Goal: Task Accomplishment & Management: Manage account settings

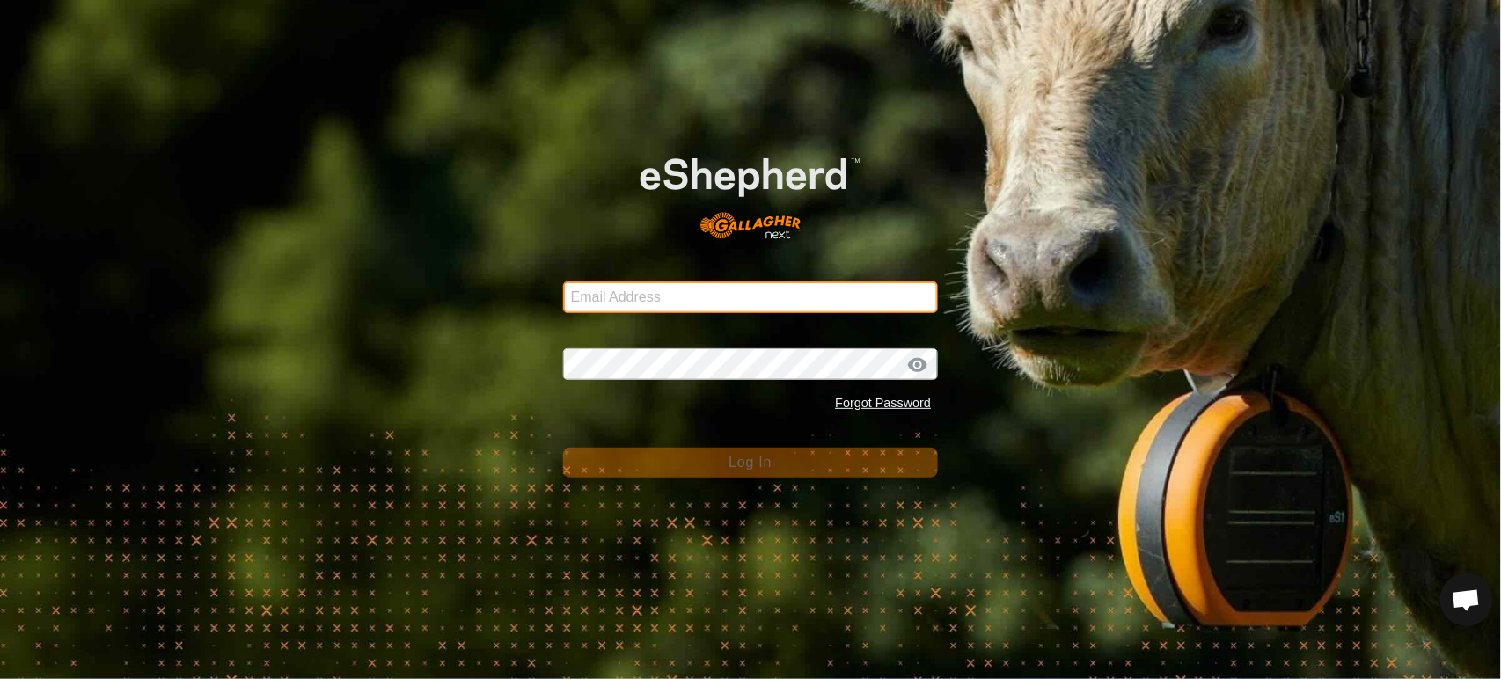
drag, startPoint x: 0, startPoint y: 0, endPoint x: 668, endPoint y: 299, distance: 731.8
click at [668, 299] on input "Email Address" at bounding box center [751, 298] width 376 height 32
click at [0, 678] on com-1password-button at bounding box center [0, 679] width 0 height 0
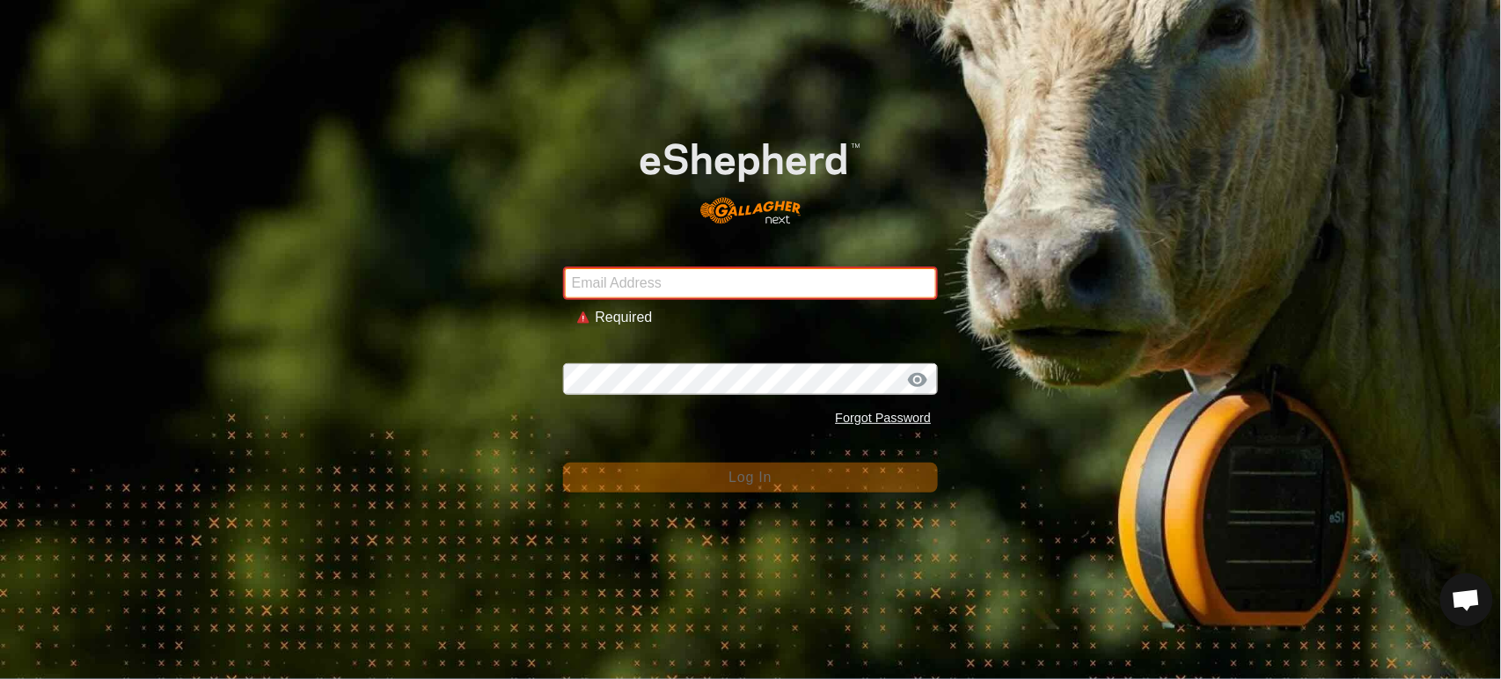
type input "[PERSON_NAME][EMAIL_ADDRESS][DOMAIN_NAME]"
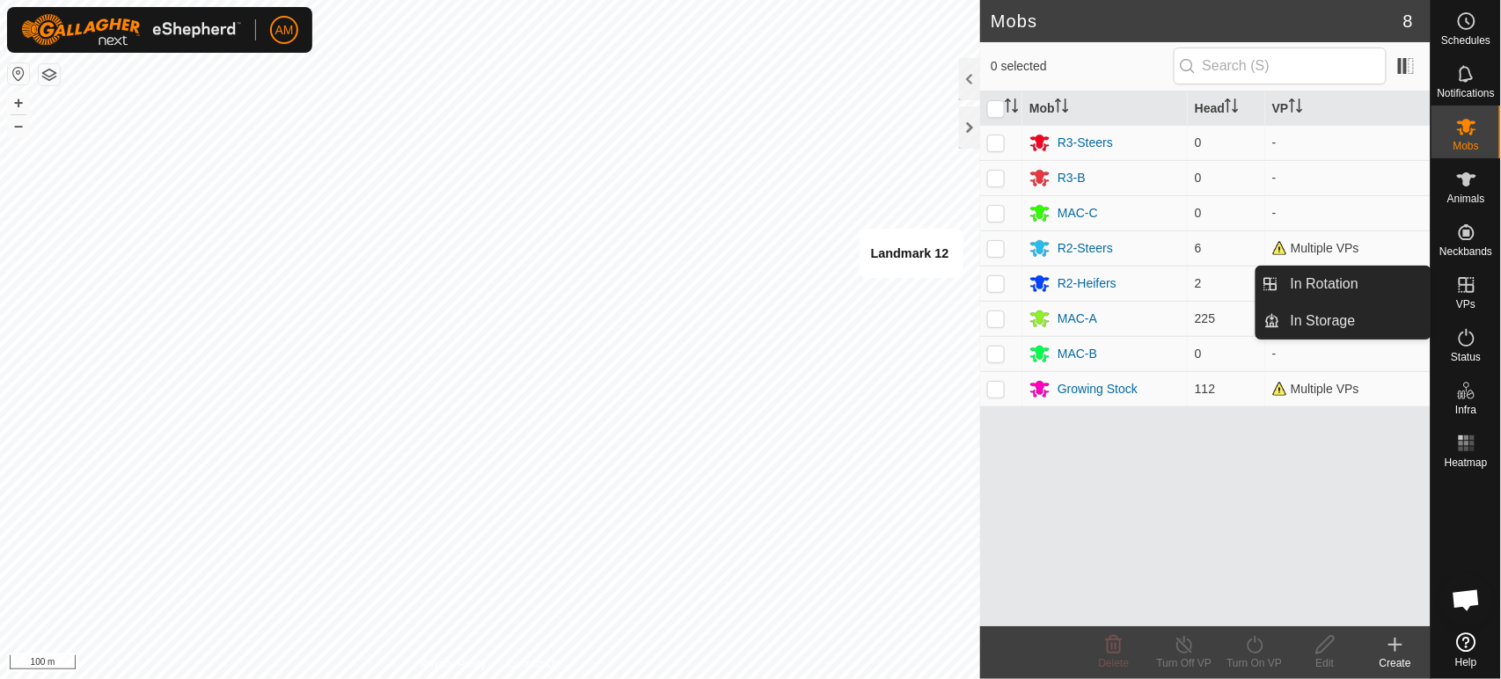
drag, startPoint x: 1471, startPoint y: 276, endPoint x: 1469, endPoint y: 289, distance: 12.4
click at [1469, 289] on icon at bounding box center [1466, 285] width 21 height 21
click at [1331, 283] on link "In Rotation" at bounding box center [1355, 284] width 150 height 35
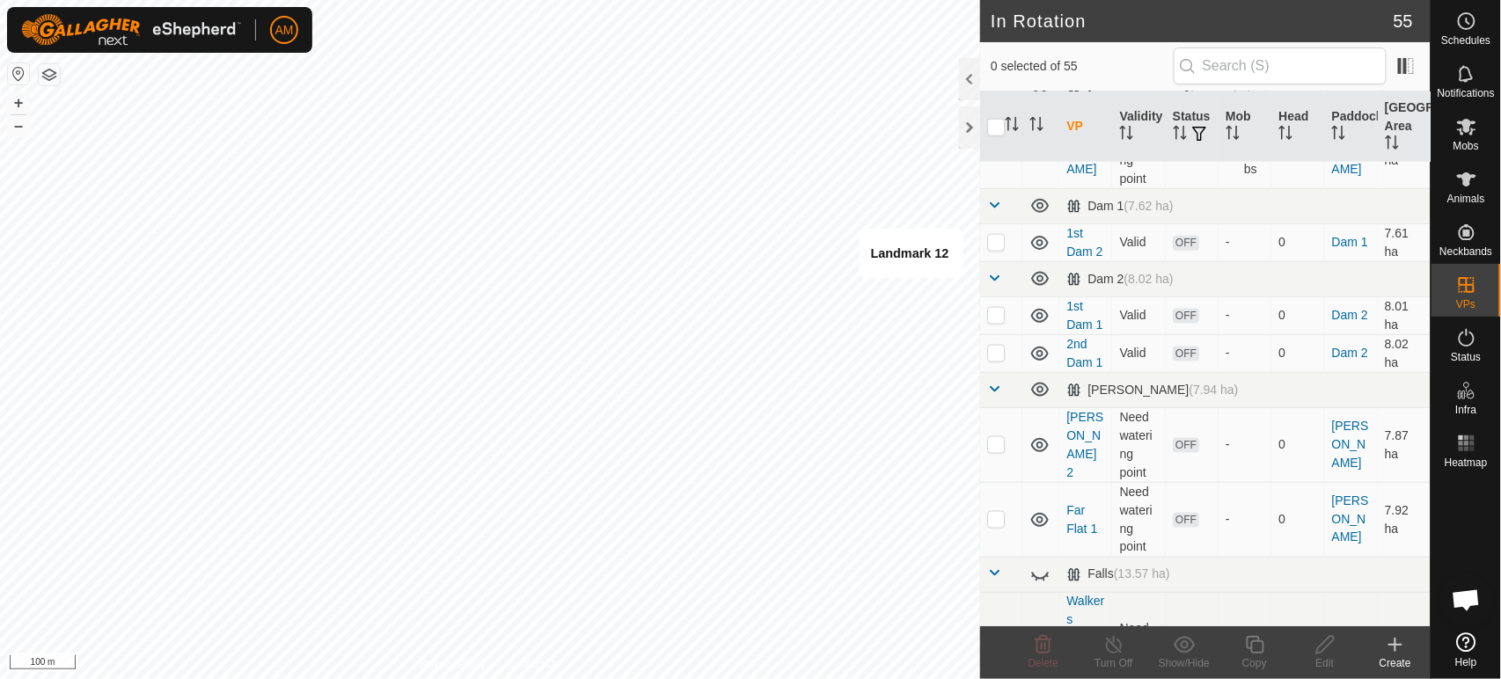
scroll to position [684, 0]
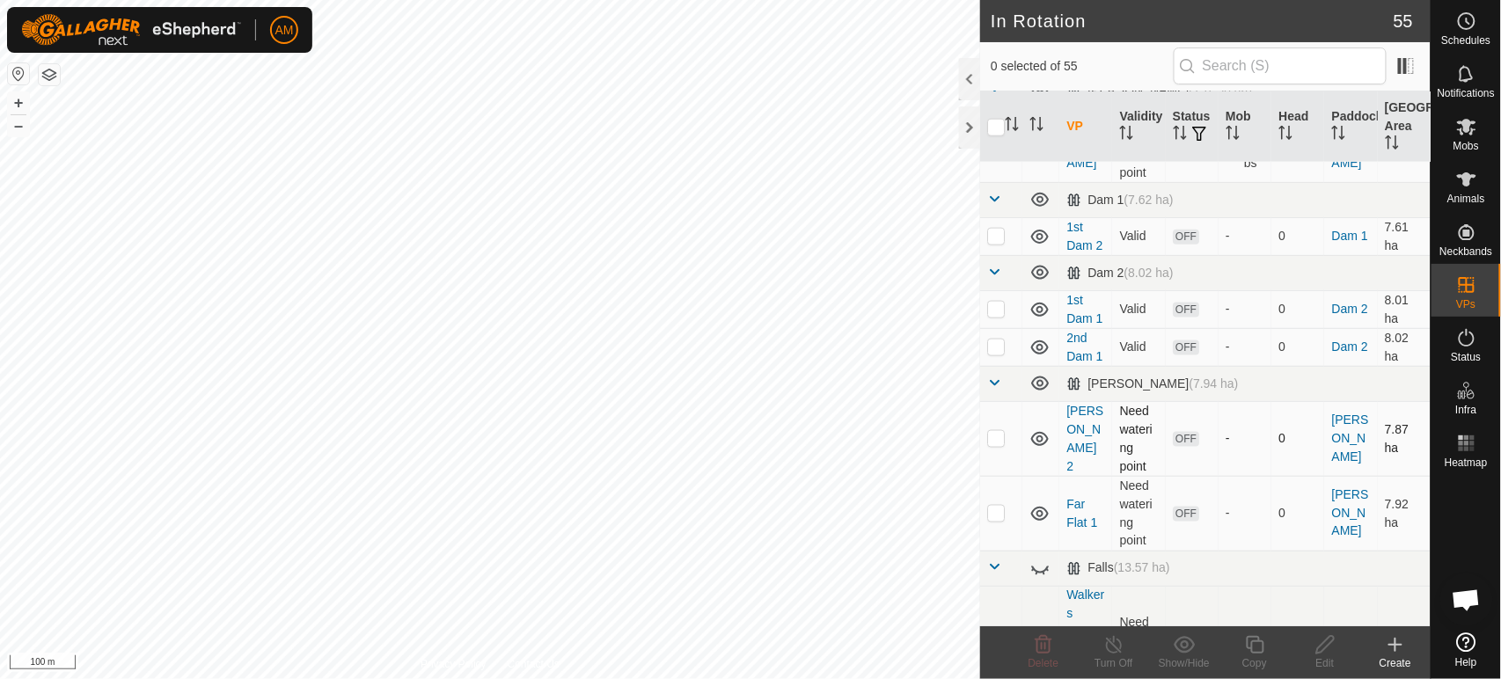
click at [999, 445] on td at bounding box center [1001, 438] width 42 height 75
checkbox input "false"
click at [1274, 65] on input "text" at bounding box center [1280, 66] width 213 height 37
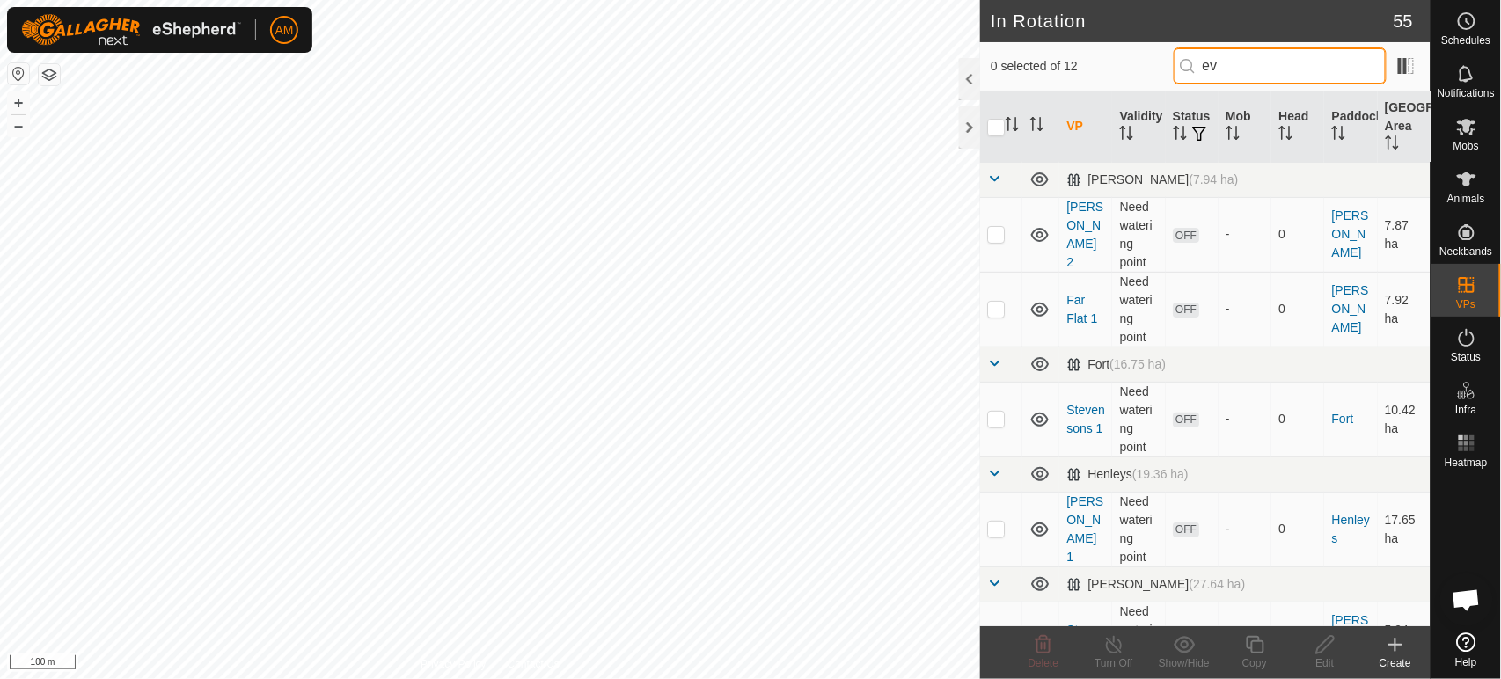
type input "e"
type input "ev"
click at [1000, 238] on p-checkbox at bounding box center [996, 234] width 18 height 14
checkbox input "true"
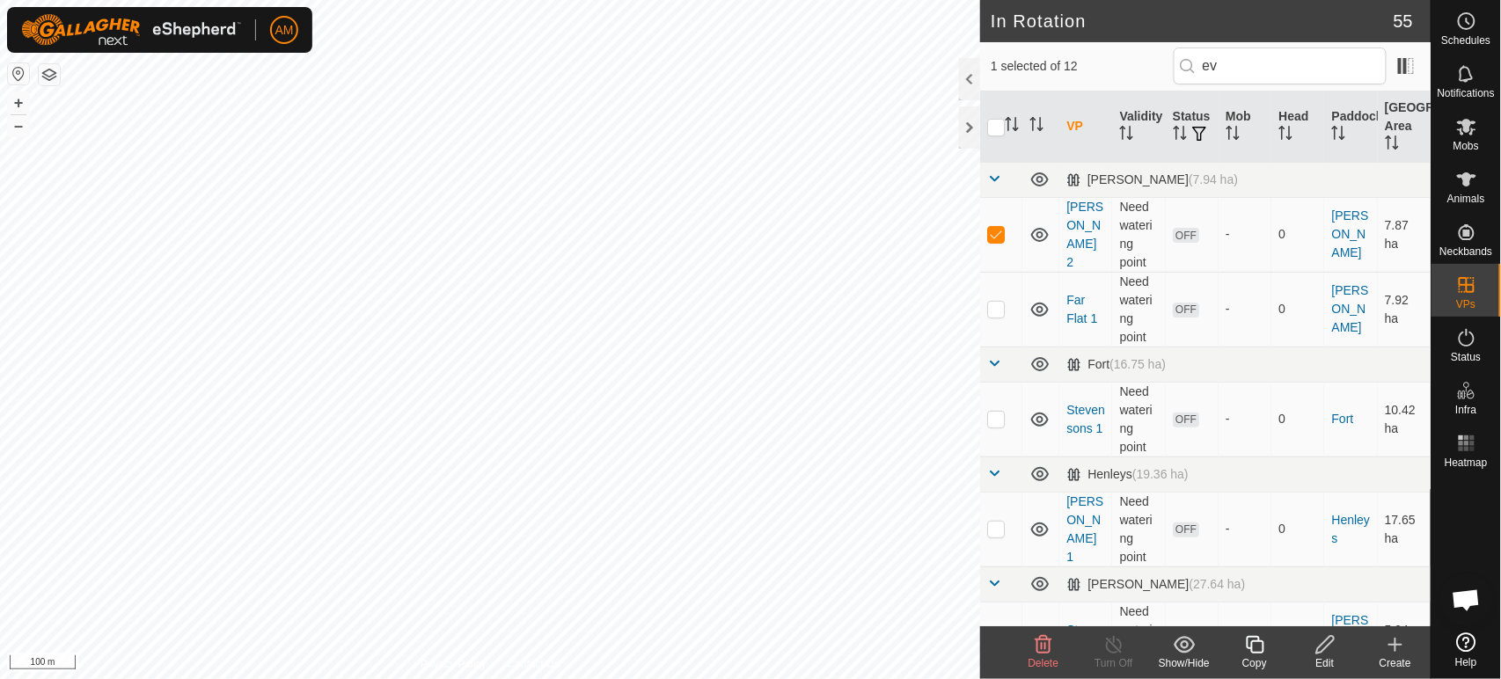
click at [1254, 654] on icon at bounding box center [1255, 644] width 22 height 21
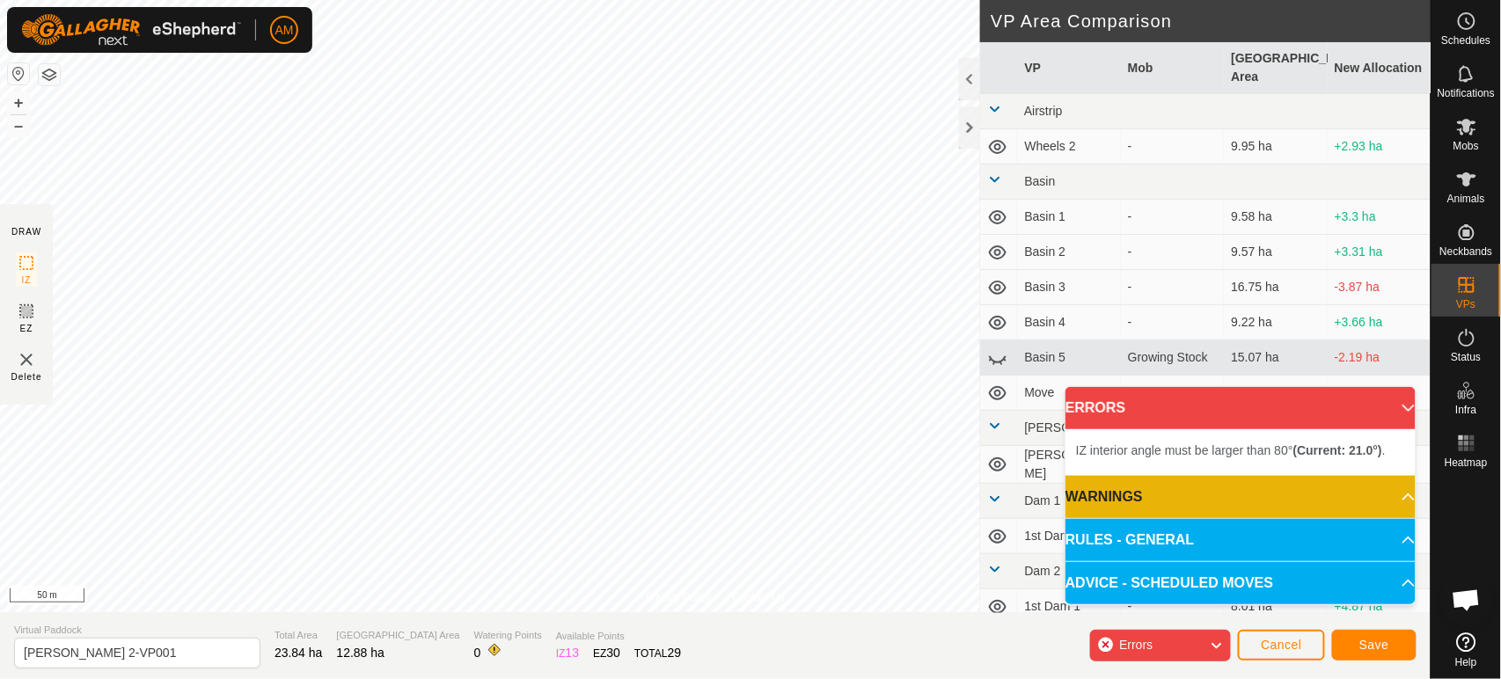
click at [510, 0] on html "AM Schedules Notifications Mobs Animals Neckbands VPs Status Infra Heatmap Help…" at bounding box center [750, 339] width 1501 height 679
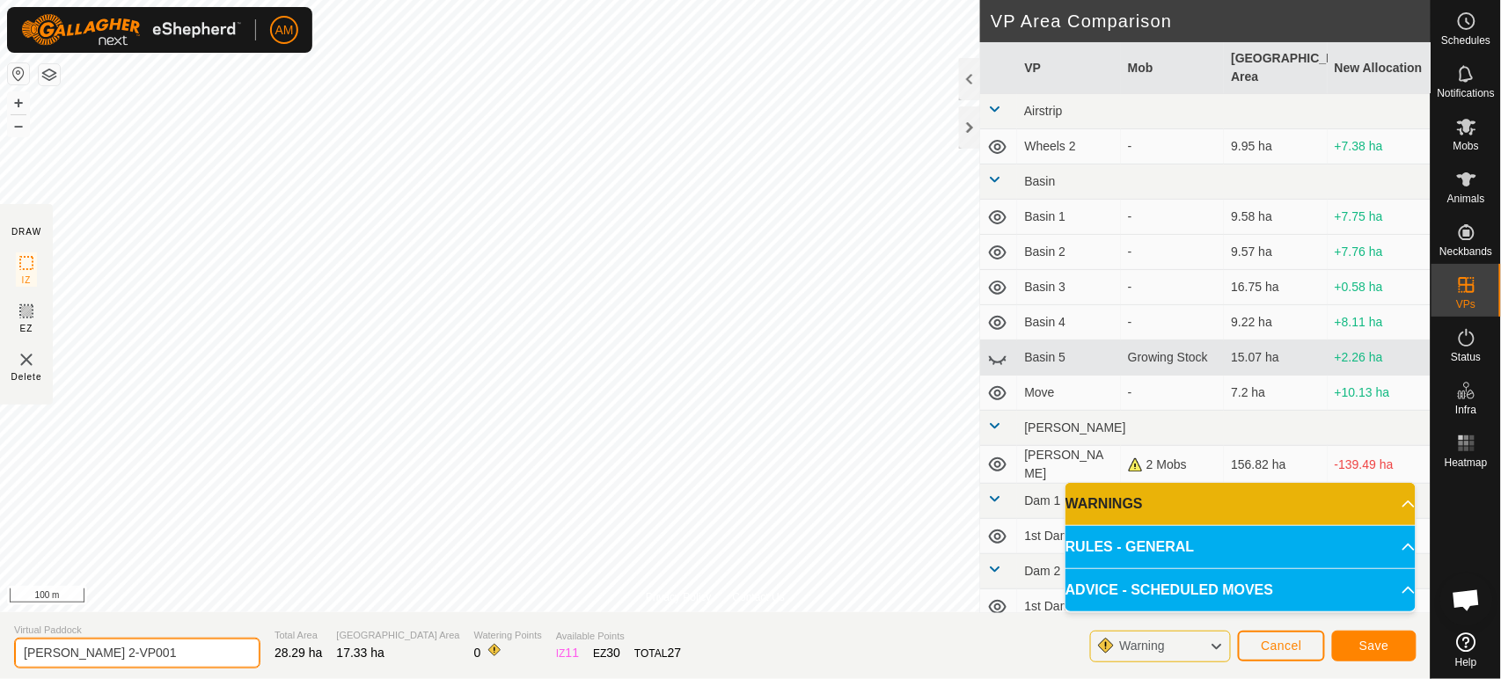
drag, startPoint x: 63, startPoint y: 650, endPoint x: 209, endPoint y: 673, distance: 147.8
click at [209, 673] on section "Virtual Paddock [PERSON_NAME] 2-VP001 Total Area 28.29 ha Grazing Area 17.33 ha…" at bounding box center [715, 645] width 1431 height 67
type input "[PERSON_NAME] 1A"
click at [1351, 646] on button "Save" at bounding box center [1374, 646] width 84 height 31
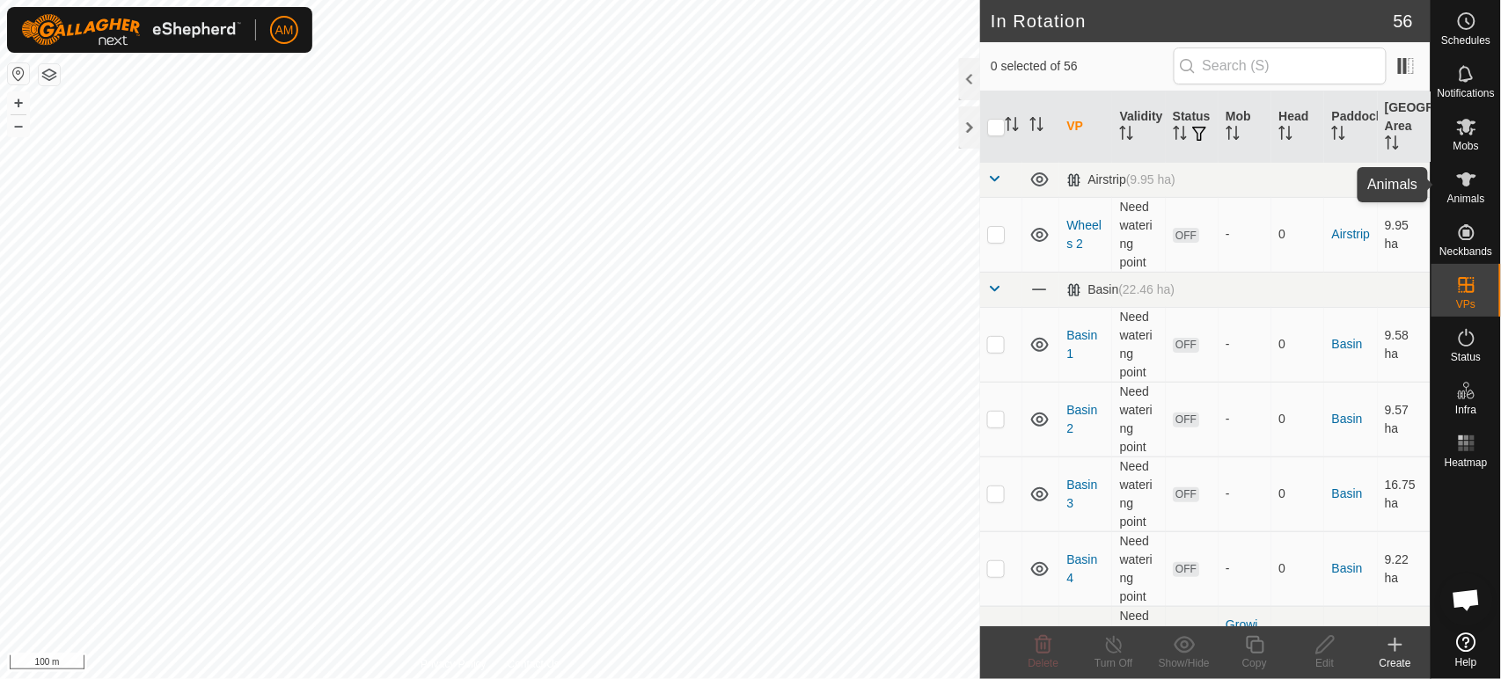
click at [1447, 172] on div "Animals" at bounding box center [1467, 184] width 70 height 53
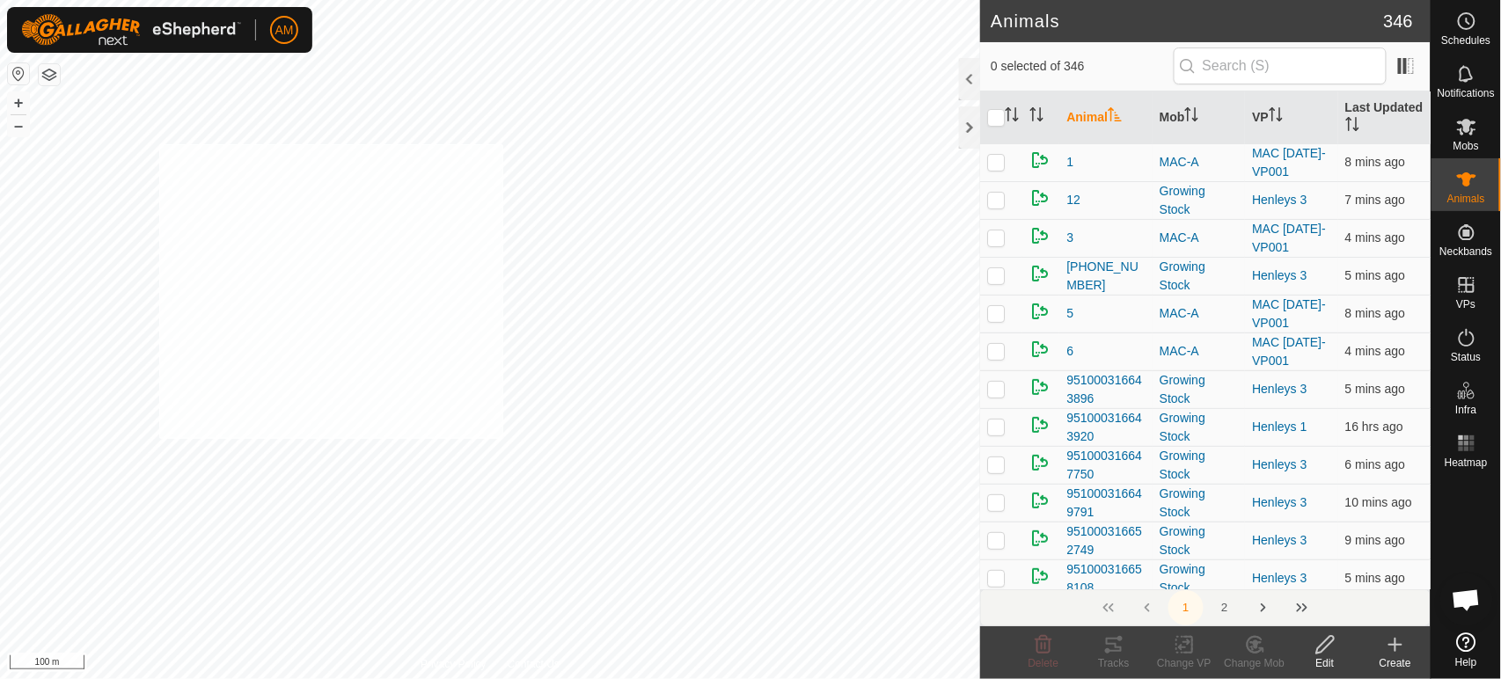
checkbox input "true"
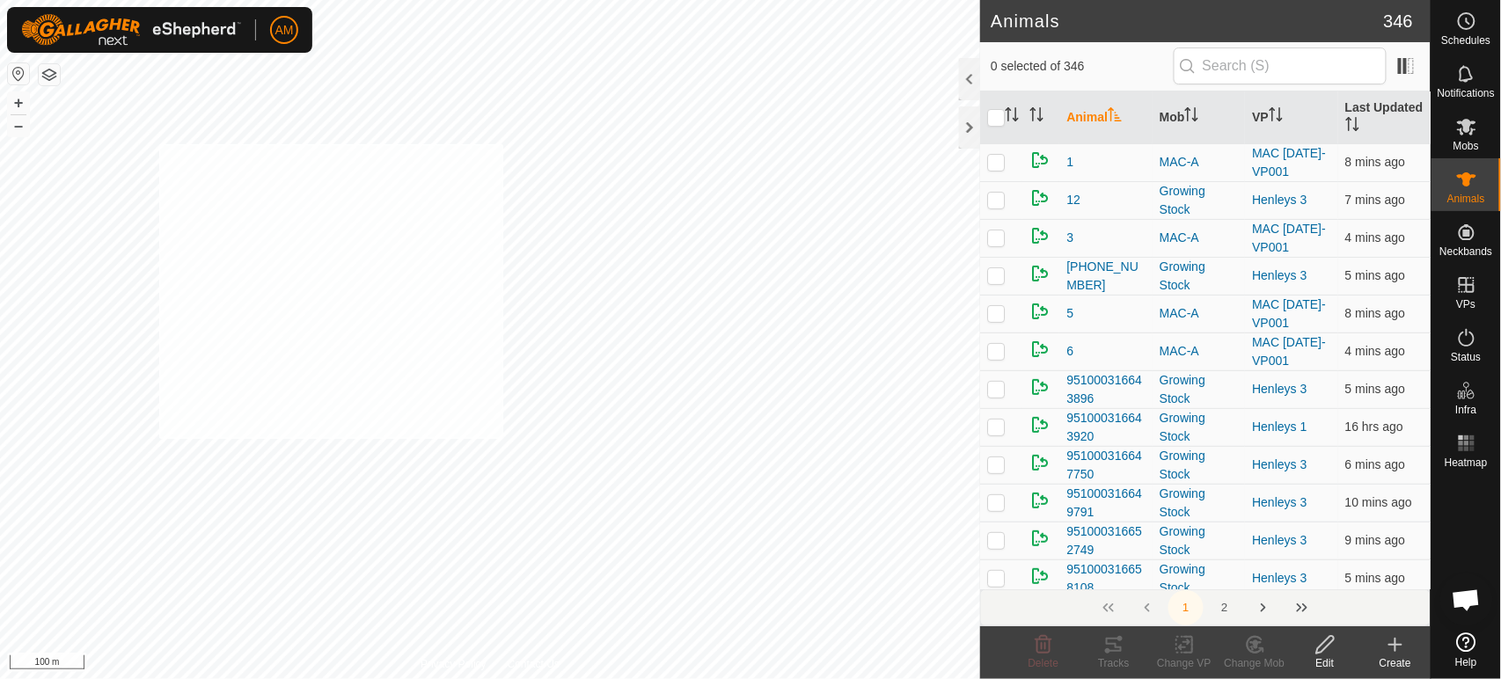
checkbox input "true"
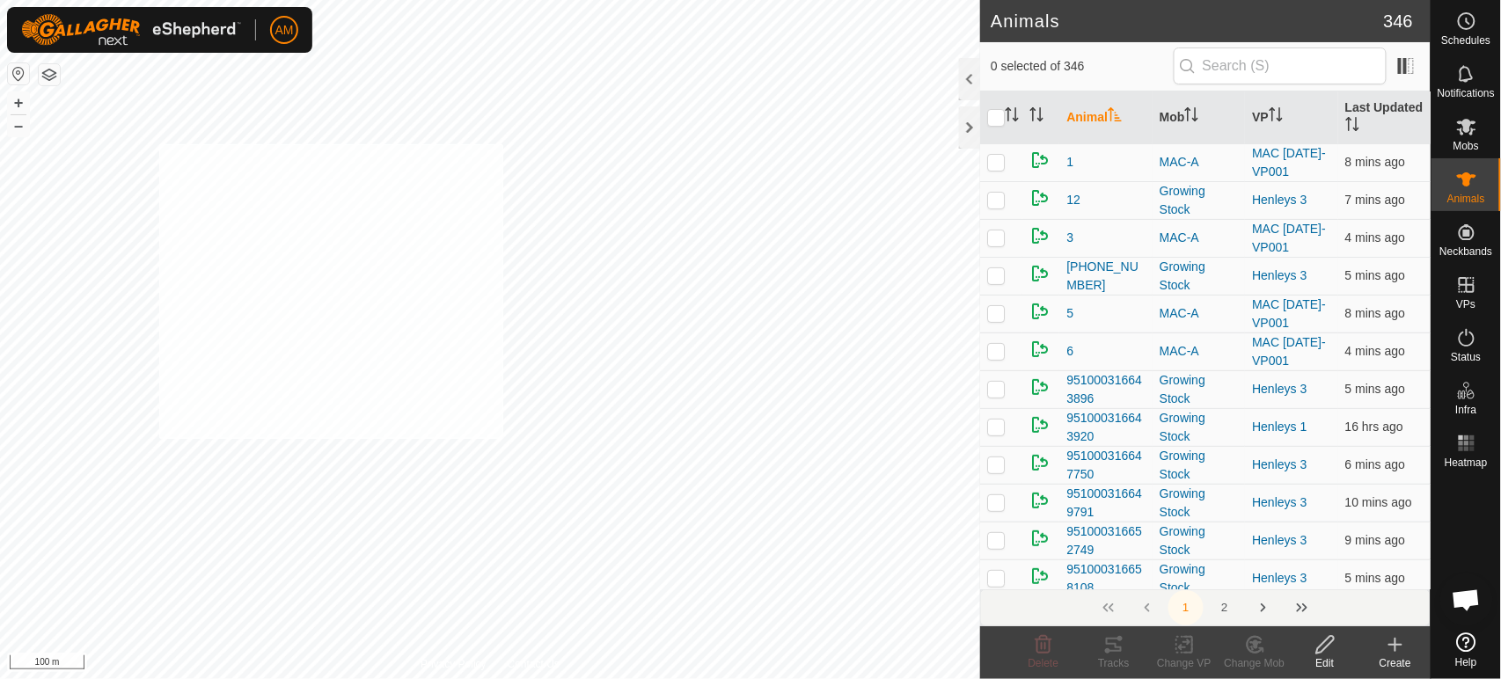
checkbox input "true"
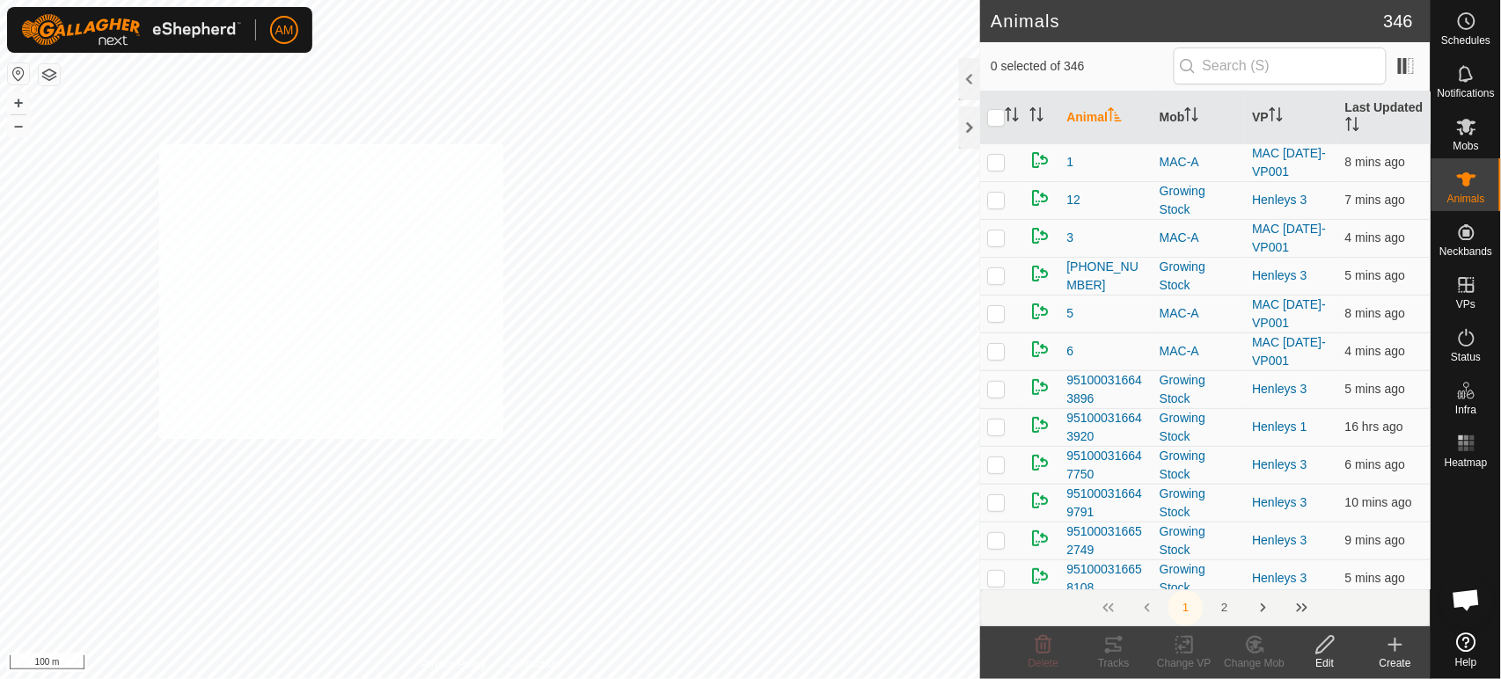
checkbox input "true"
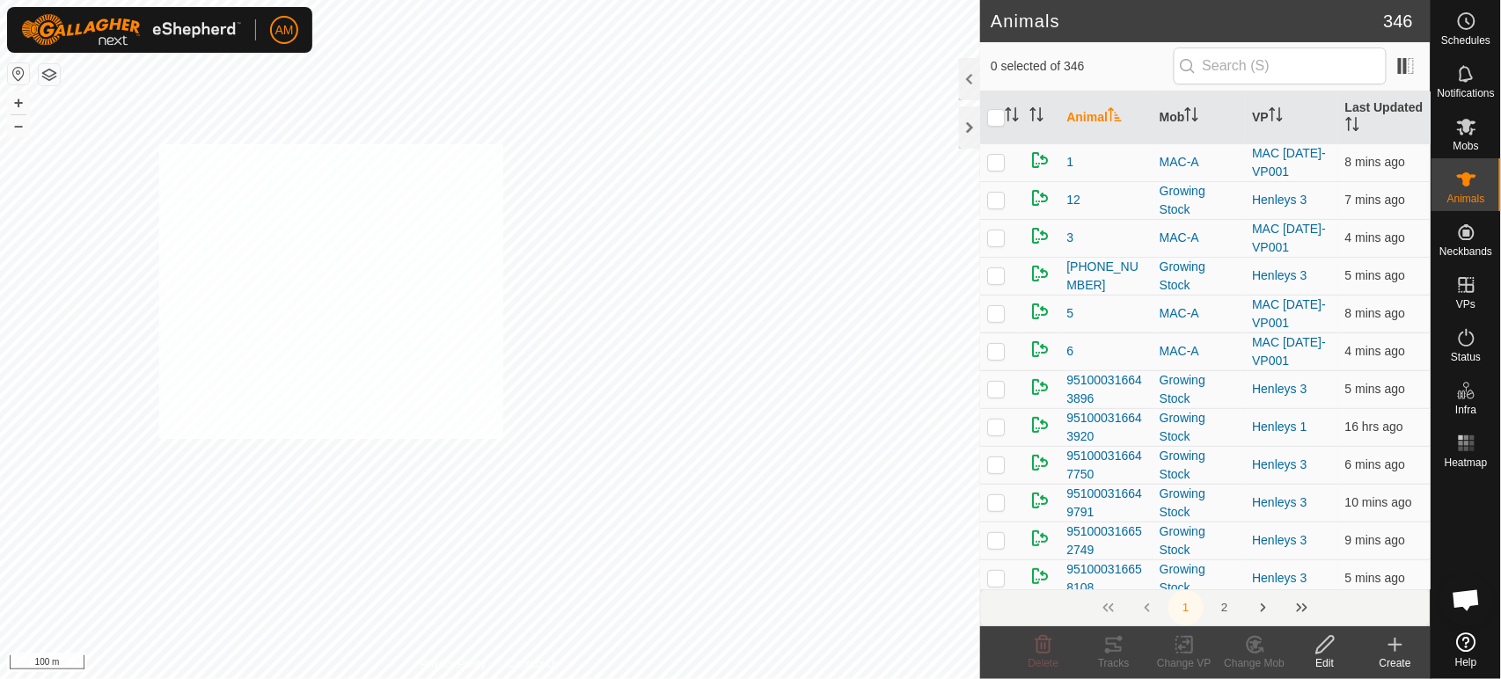
checkbox input "true"
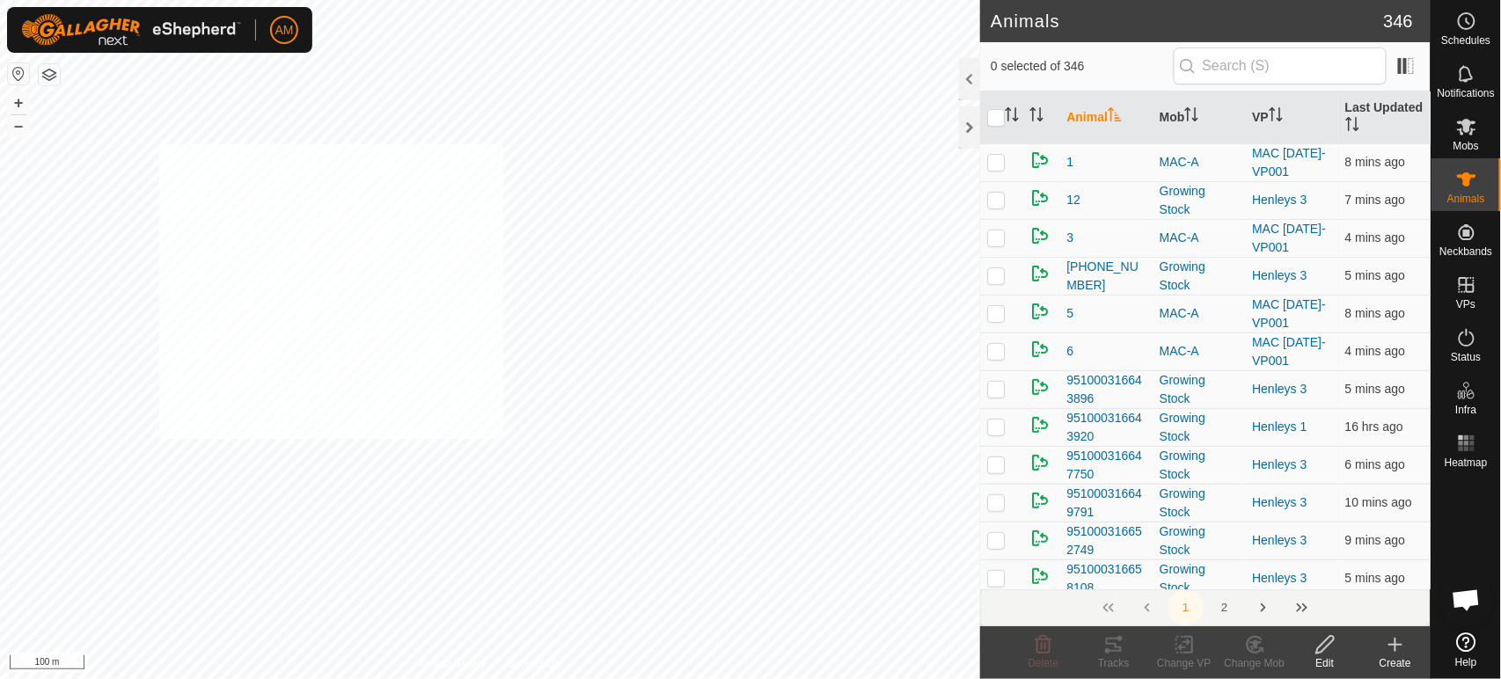
checkbox input "true"
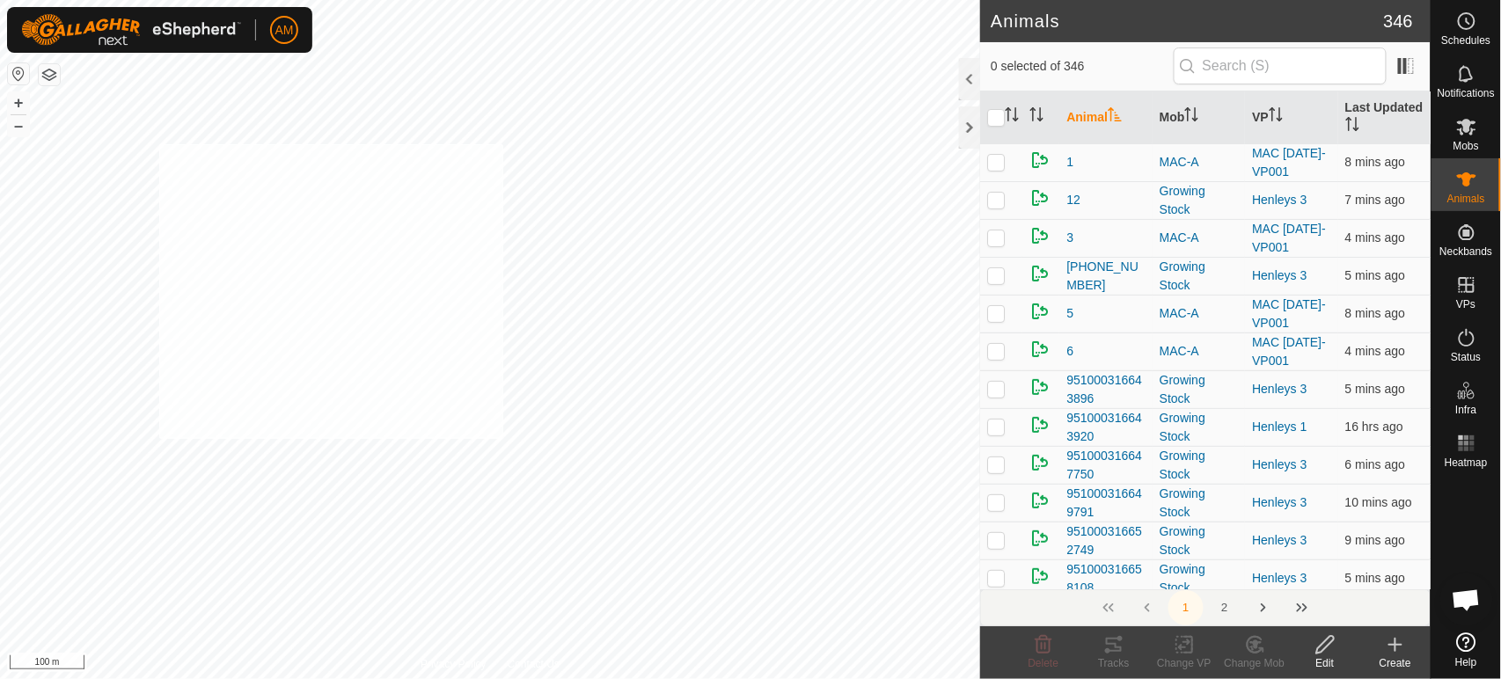
checkbox input "true"
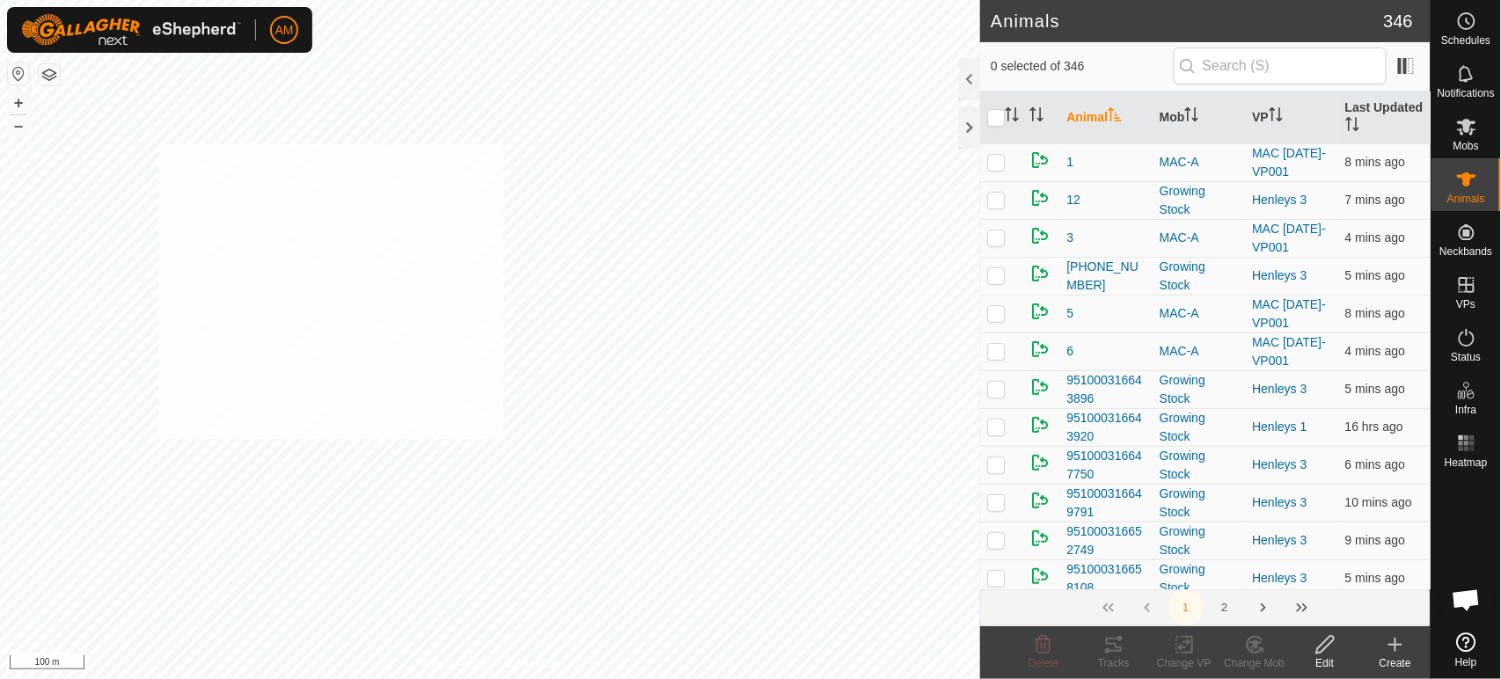
checkbox input "true"
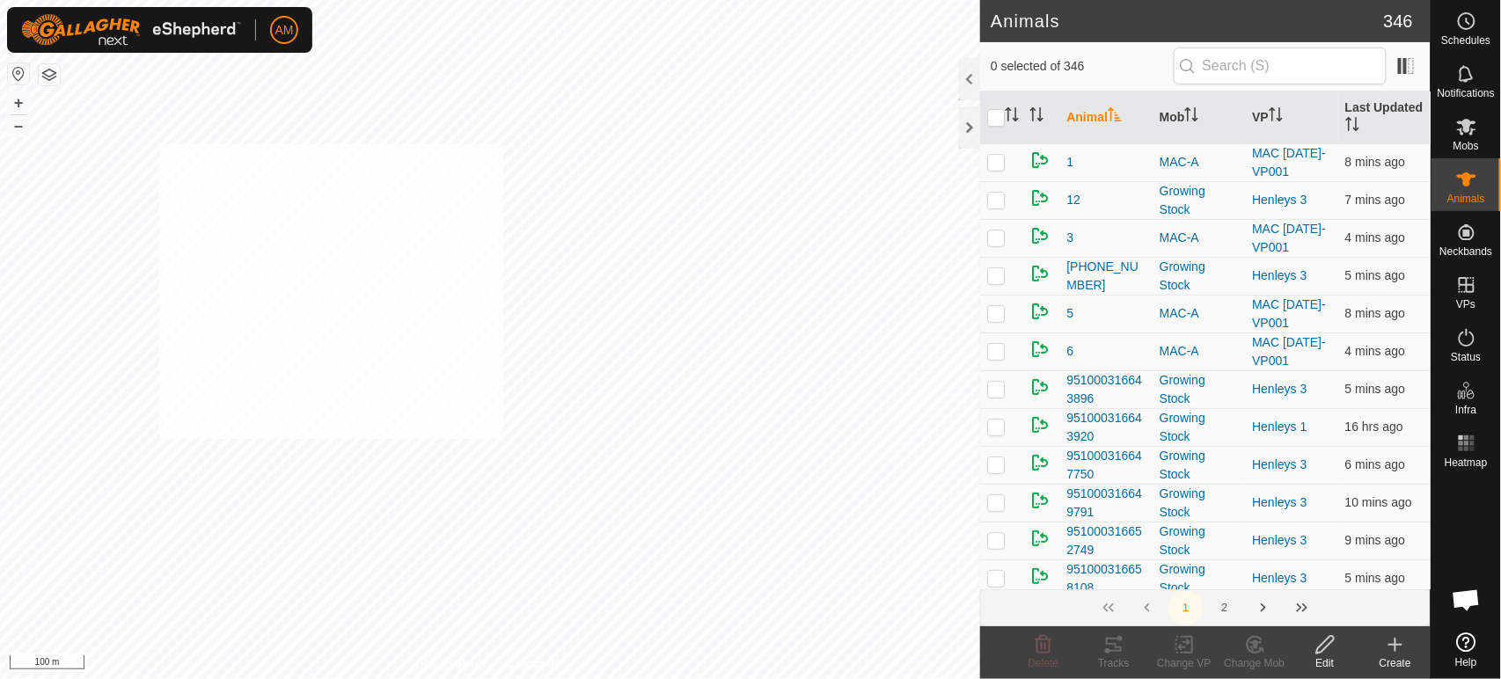
checkbox input "true"
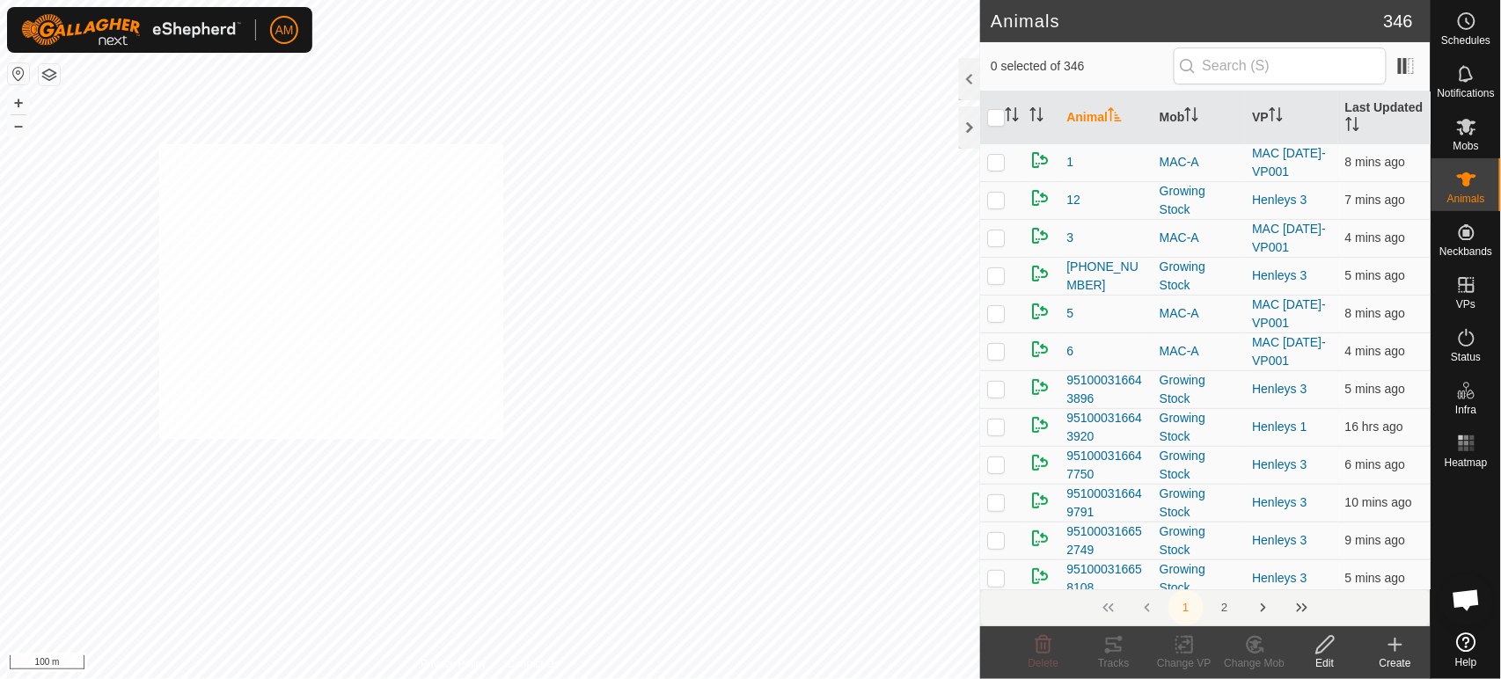
checkbox input "true"
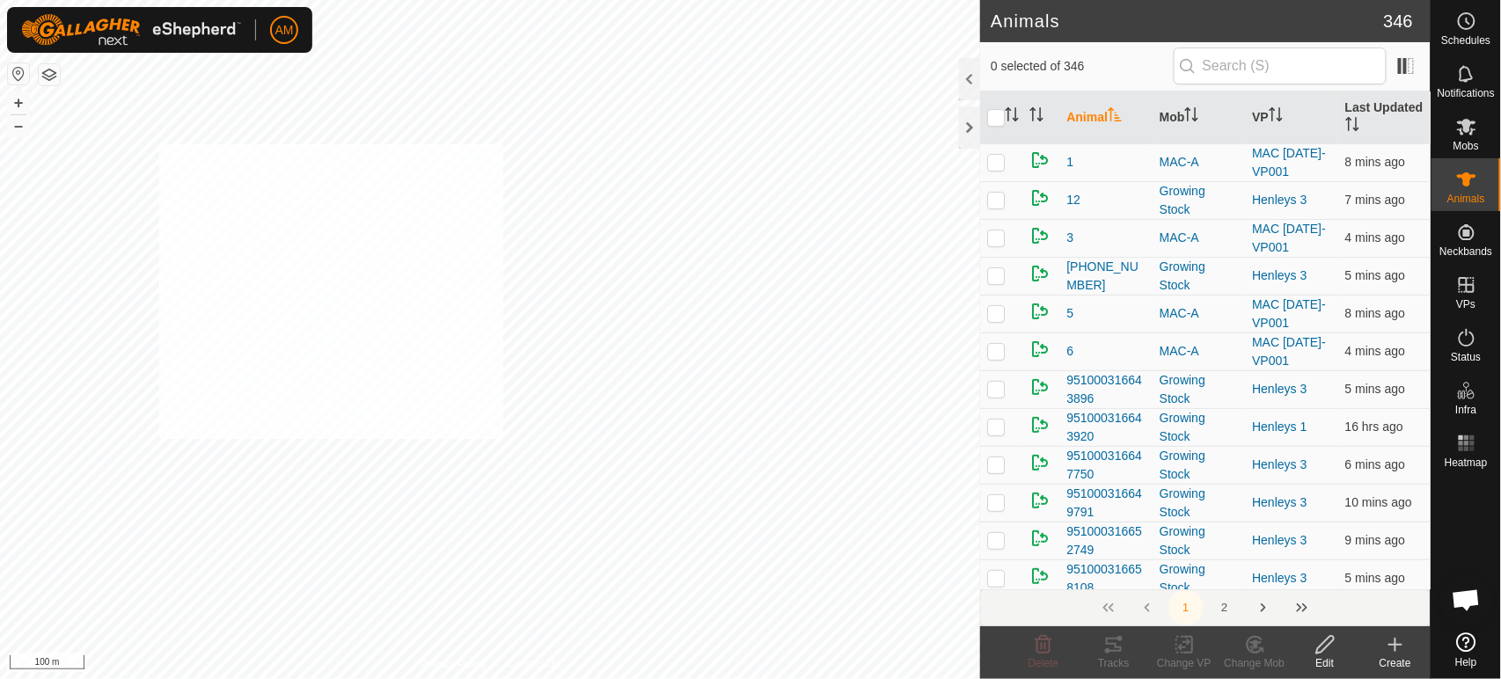
checkbox input "true"
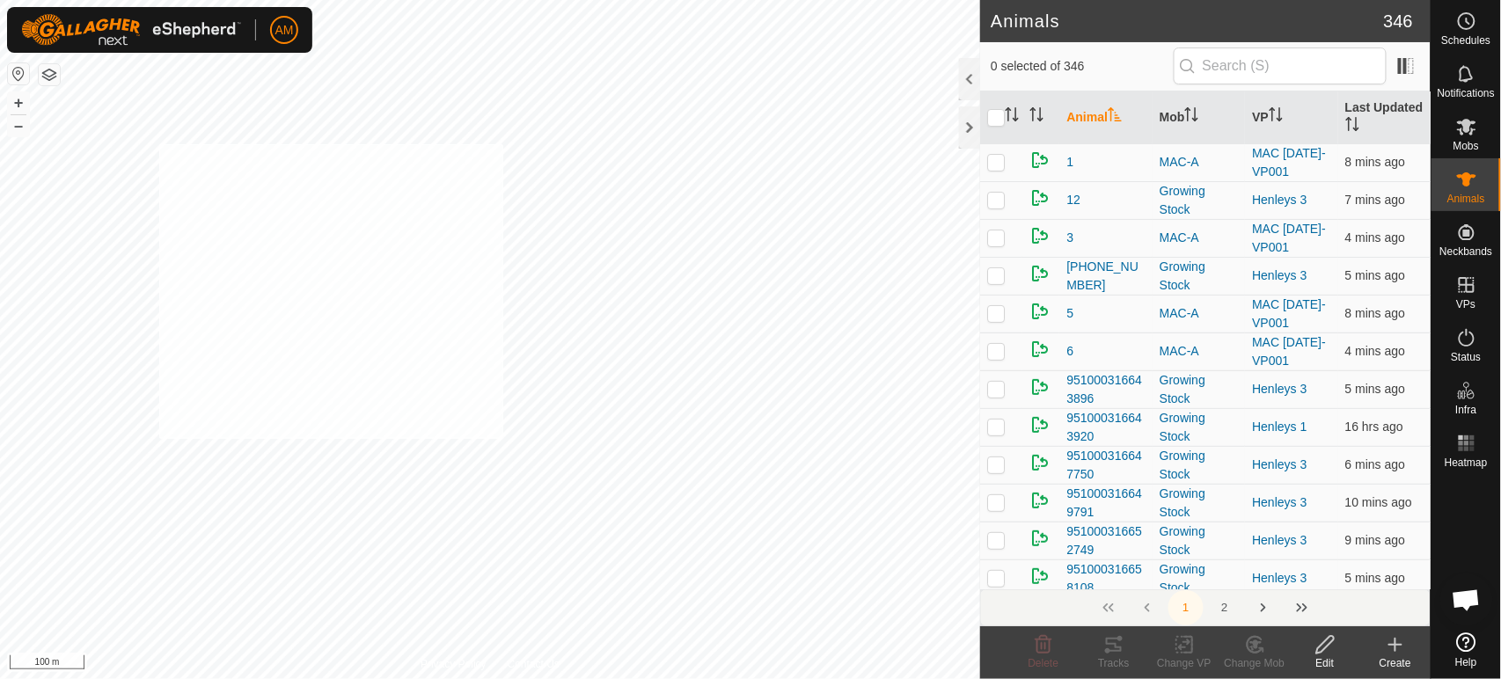
checkbox input "true"
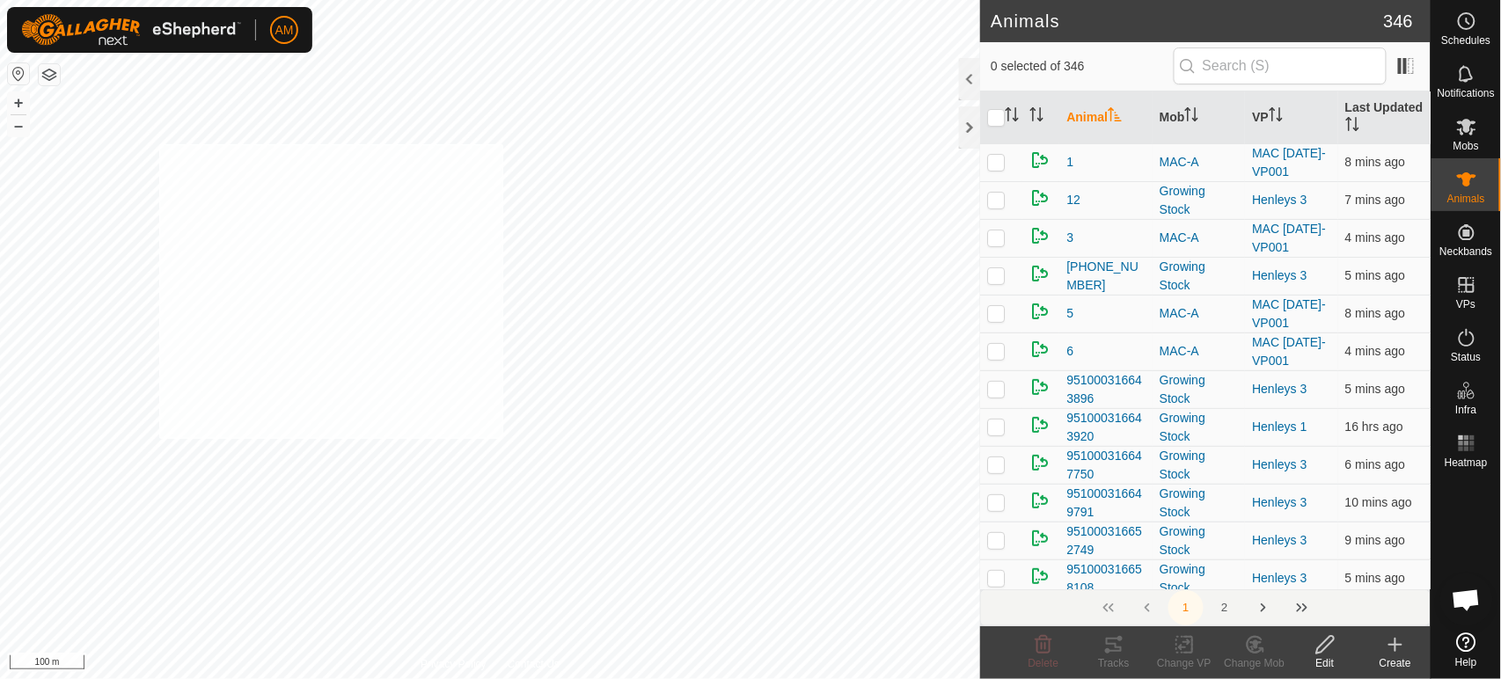
checkbox input "true"
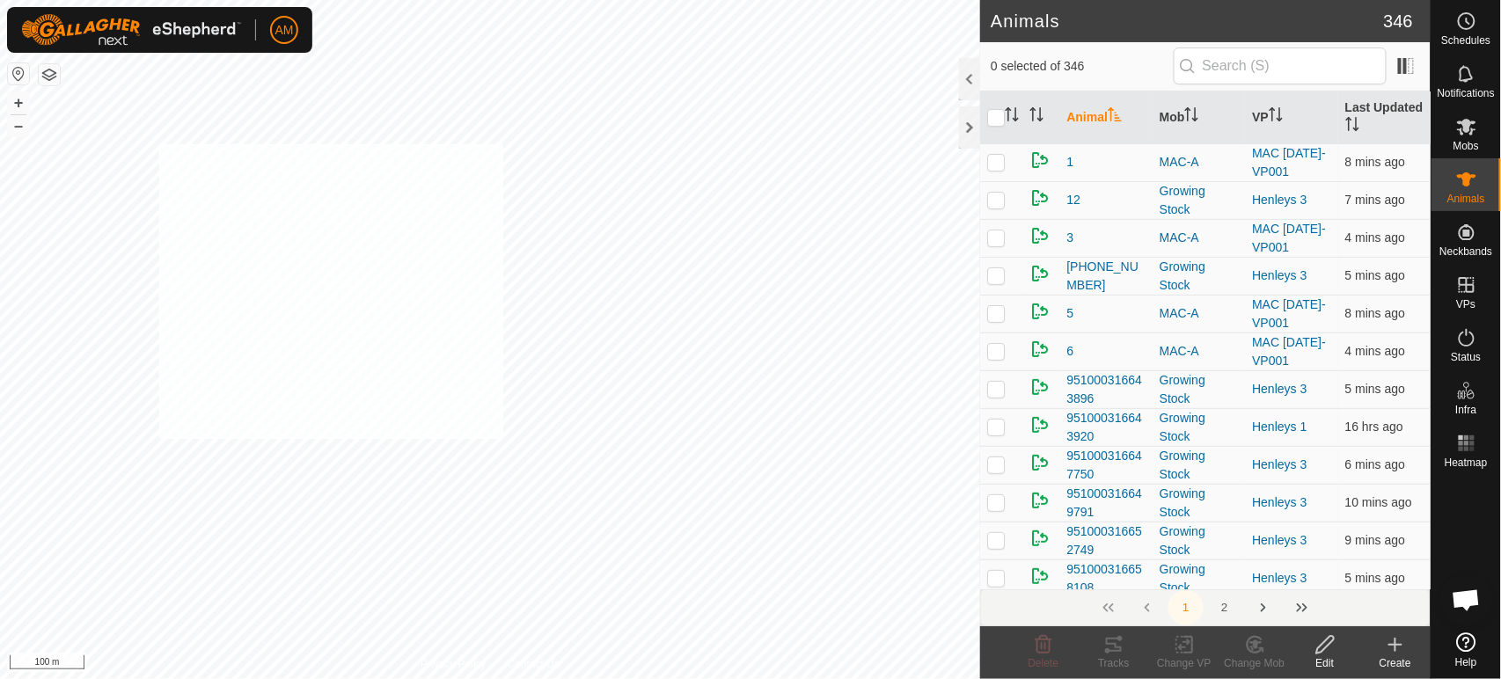
checkbox input "true"
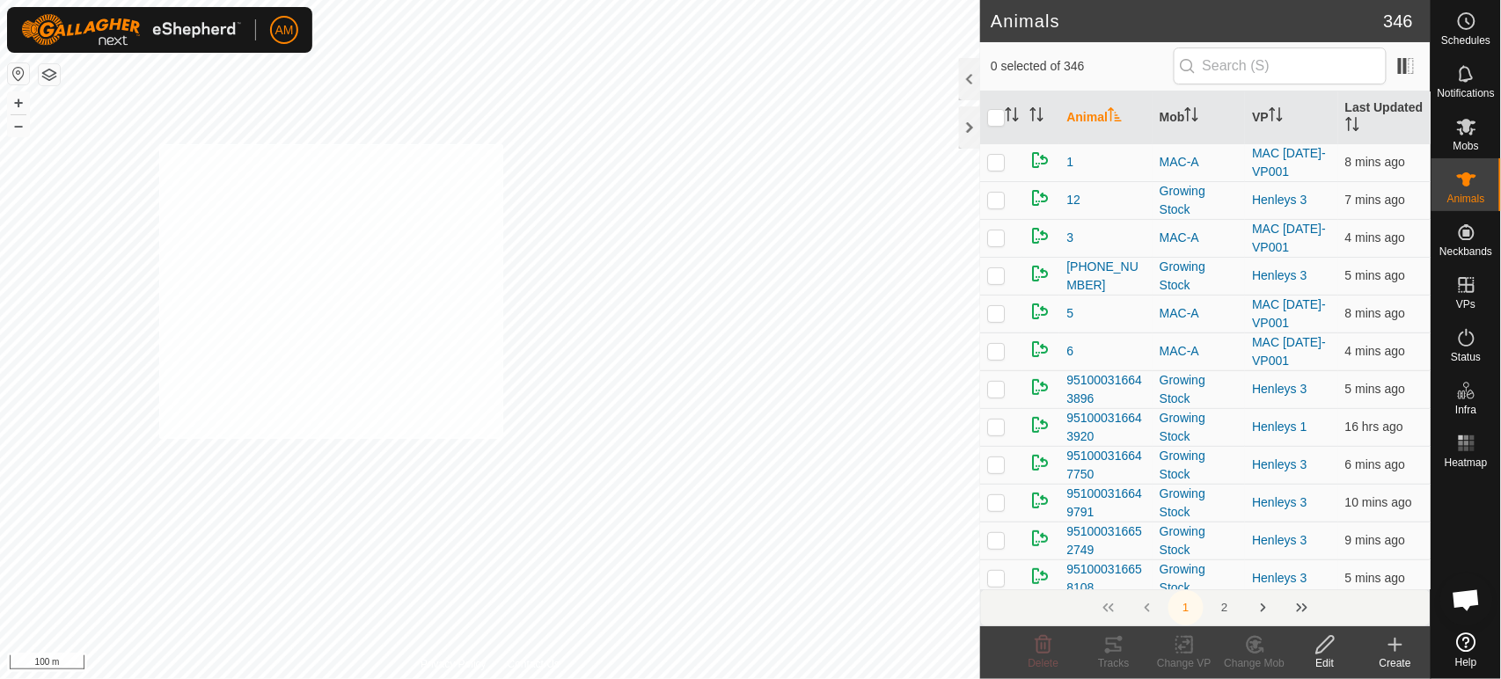
checkbox input "true"
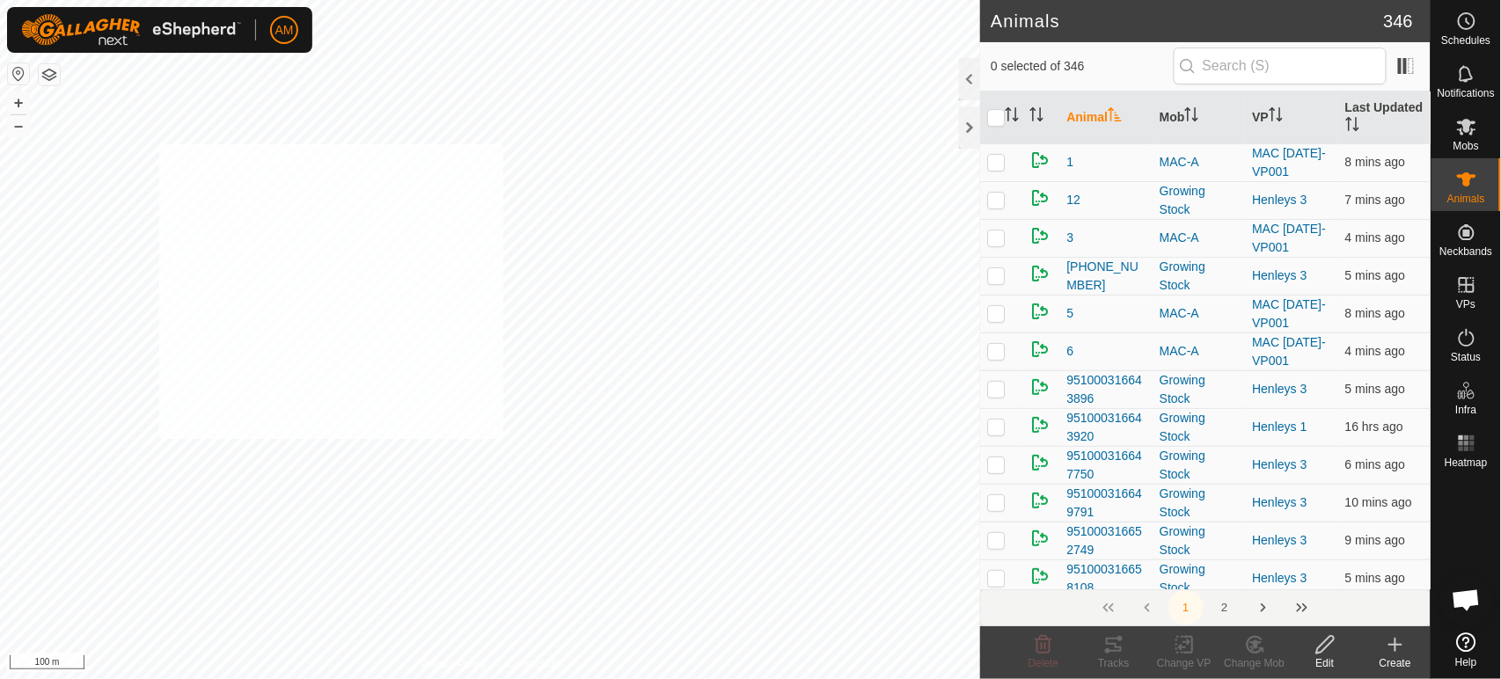
checkbox input "true"
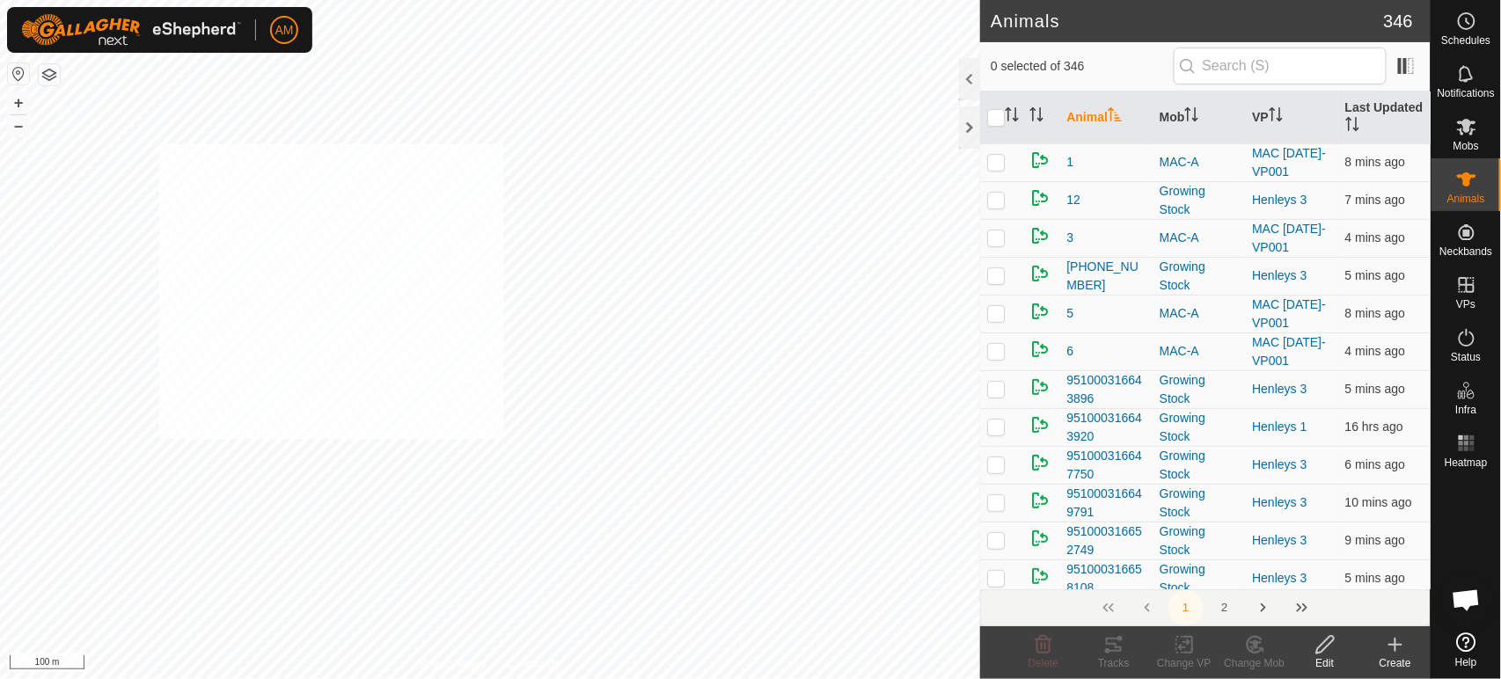
checkbox input "true"
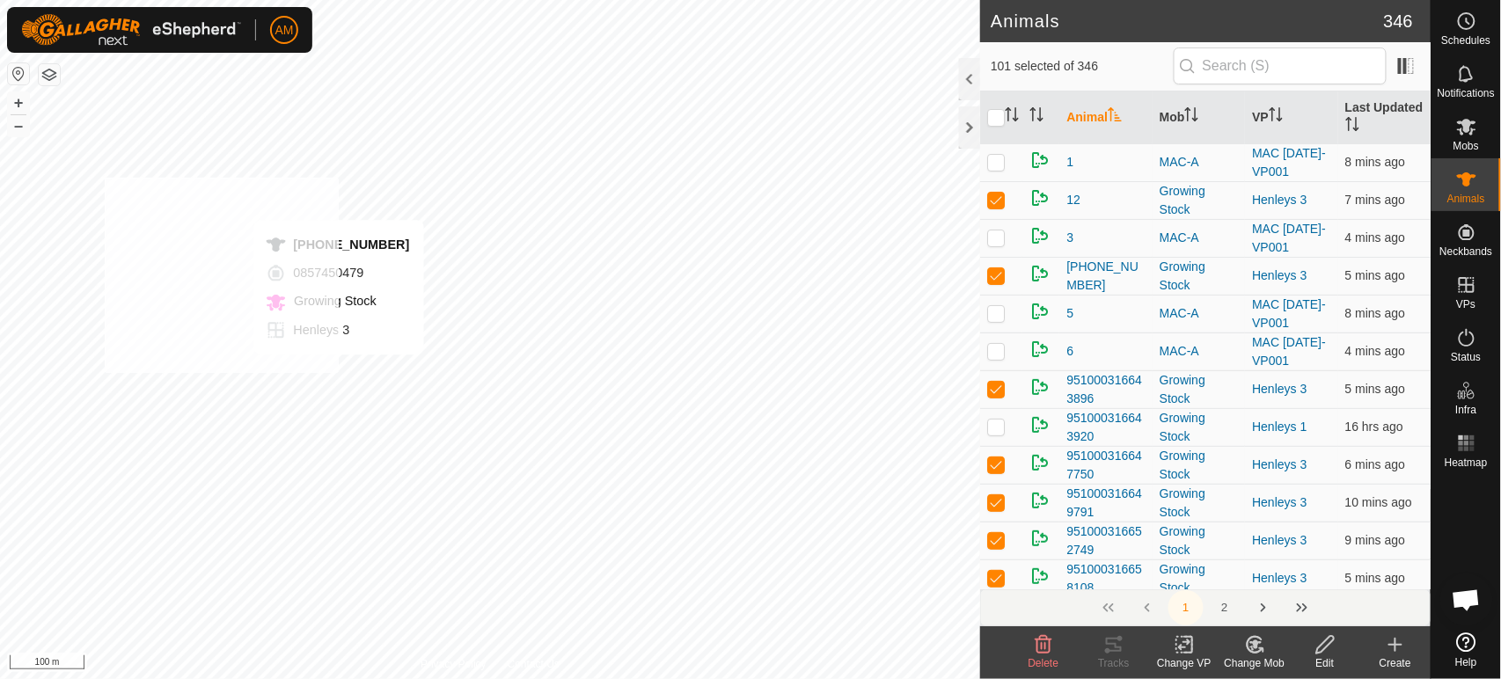
checkbox input "true"
click at [1197, 646] on change-vp-svg-icon at bounding box center [1184, 644] width 70 height 21
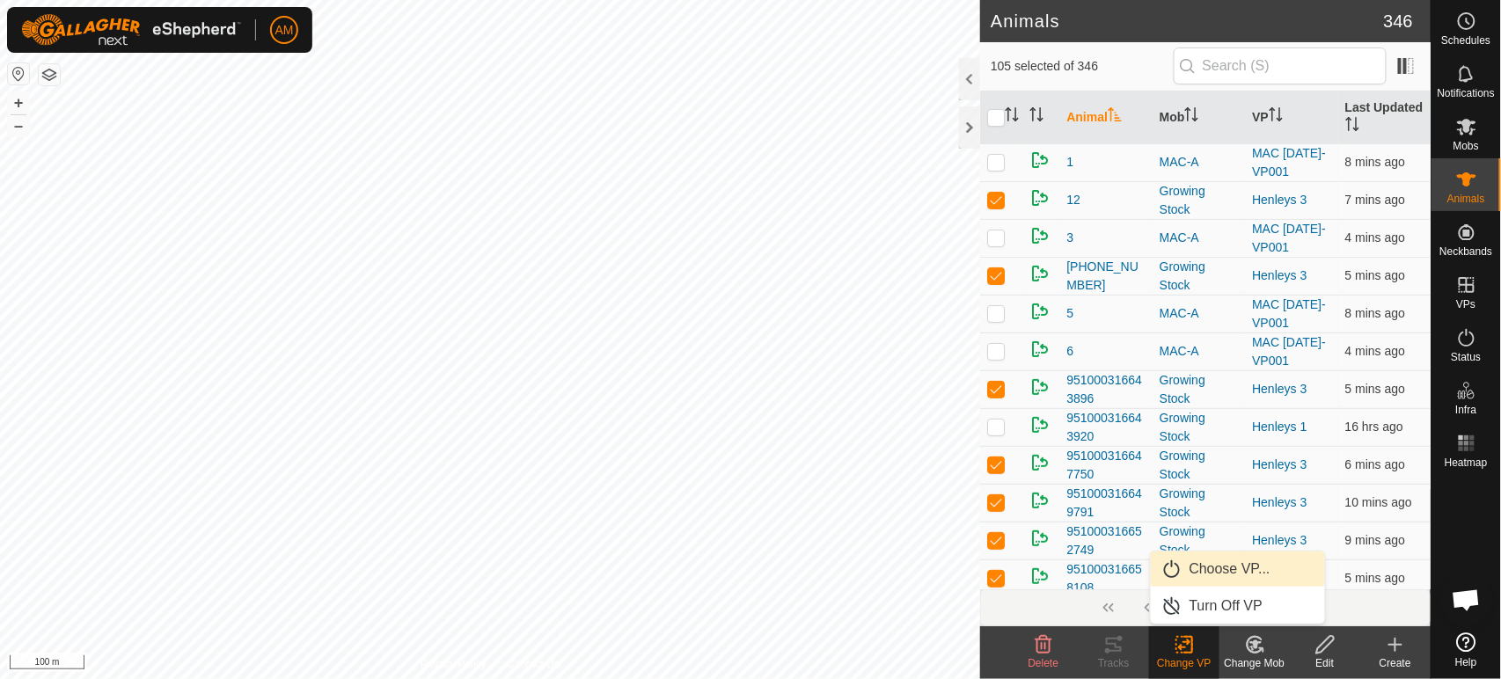
click at [1183, 576] on link "Choose VP..." at bounding box center [1238, 569] width 174 height 35
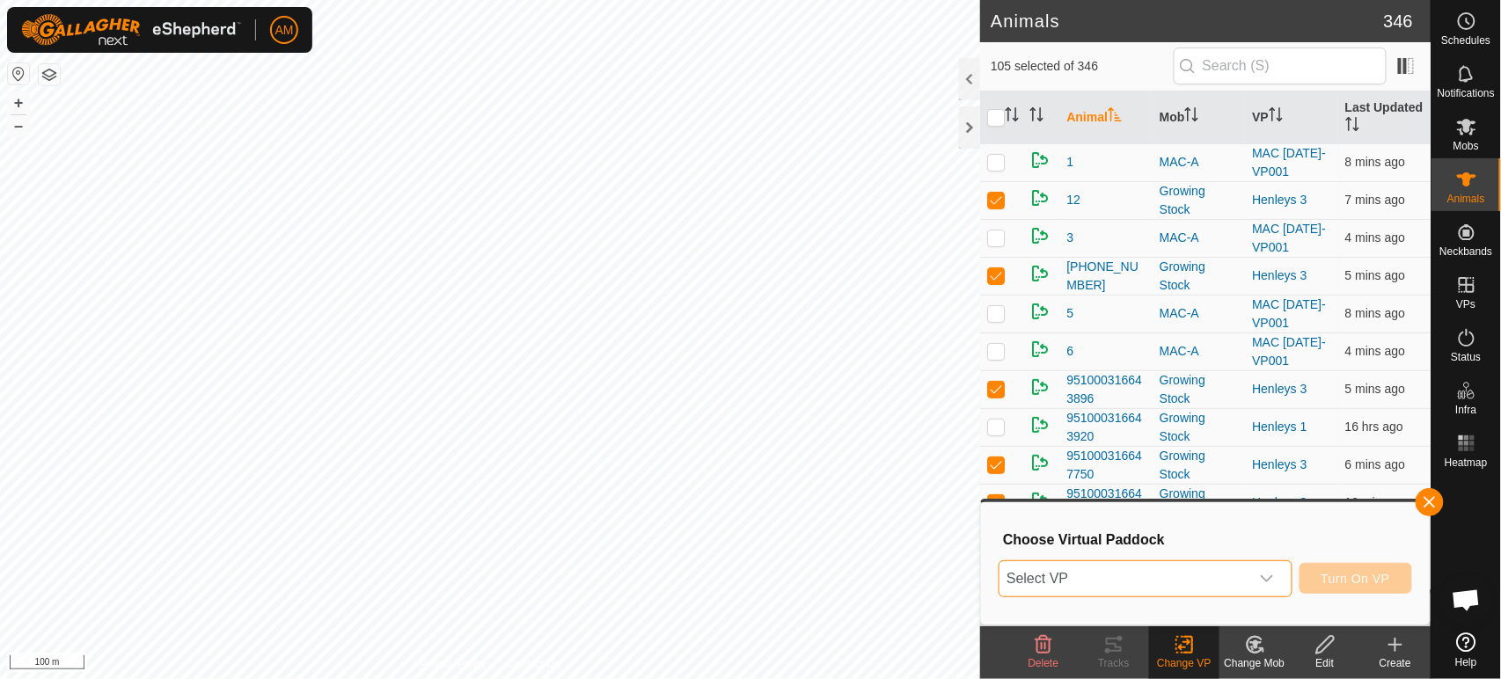
click at [1133, 582] on span "Select VP" at bounding box center [1124, 578] width 249 height 35
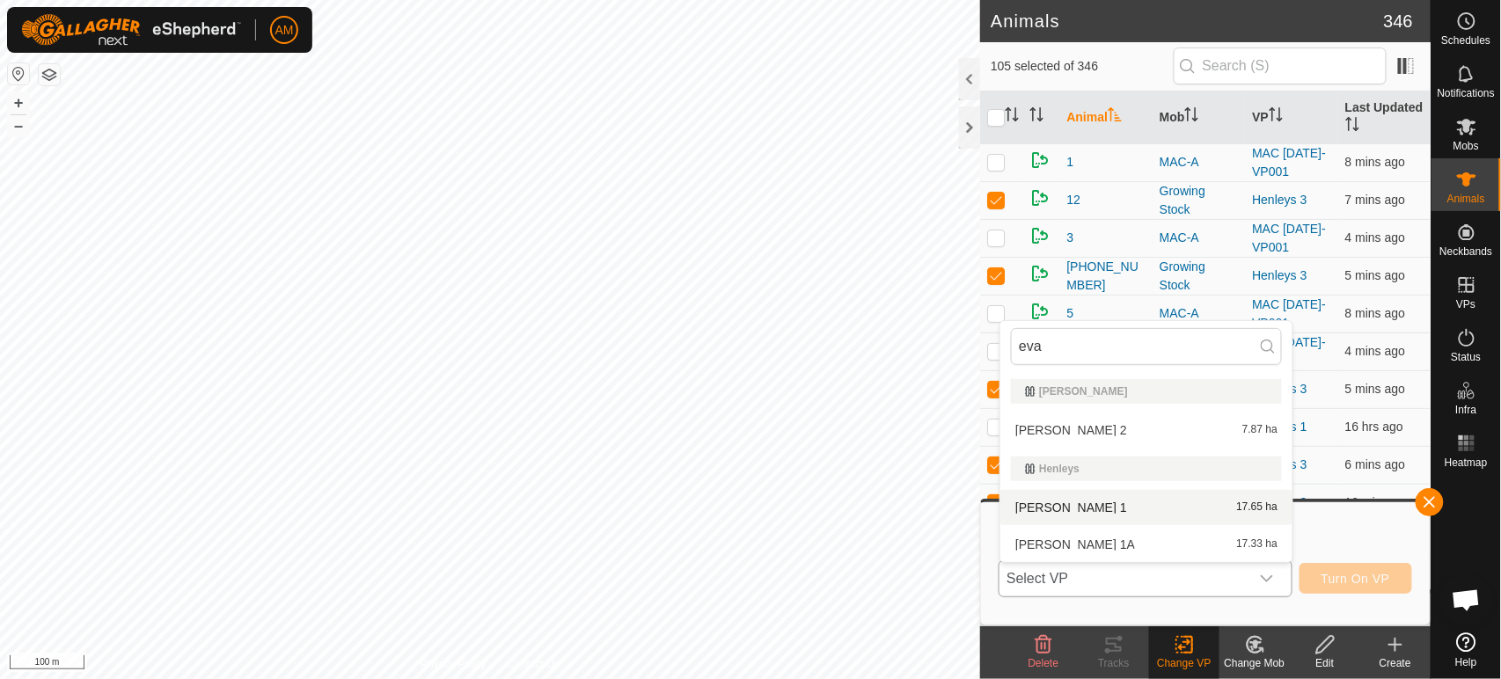
type input "eva"
click at [1049, 506] on li "[PERSON_NAME] 1 17.65 ha" at bounding box center [1146, 507] width 292 height 35
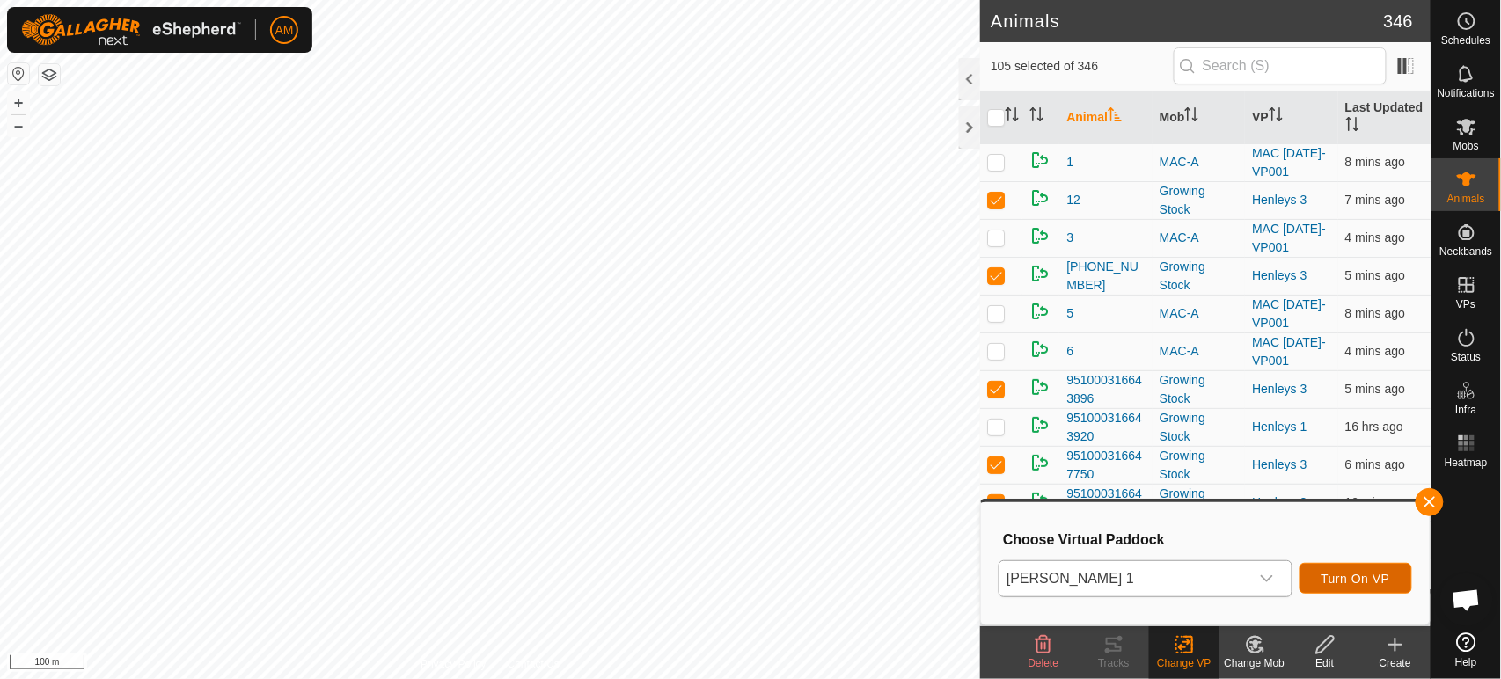
click at [1349, 579] on span "Turn On VP" at bounding box center [1356, 579] width 69 height 14
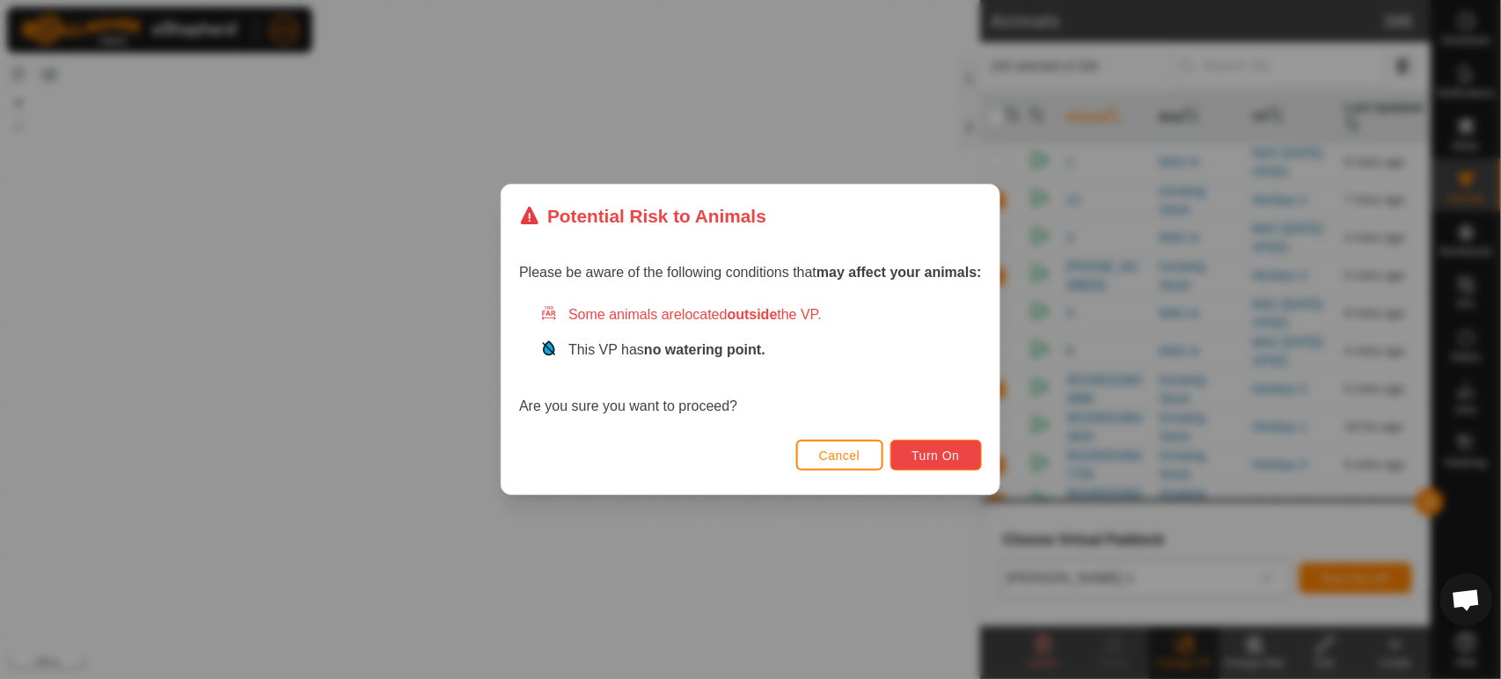
click at [932, 450] on span "Turn On" at bounding box center [936, 456] width 48 height 14
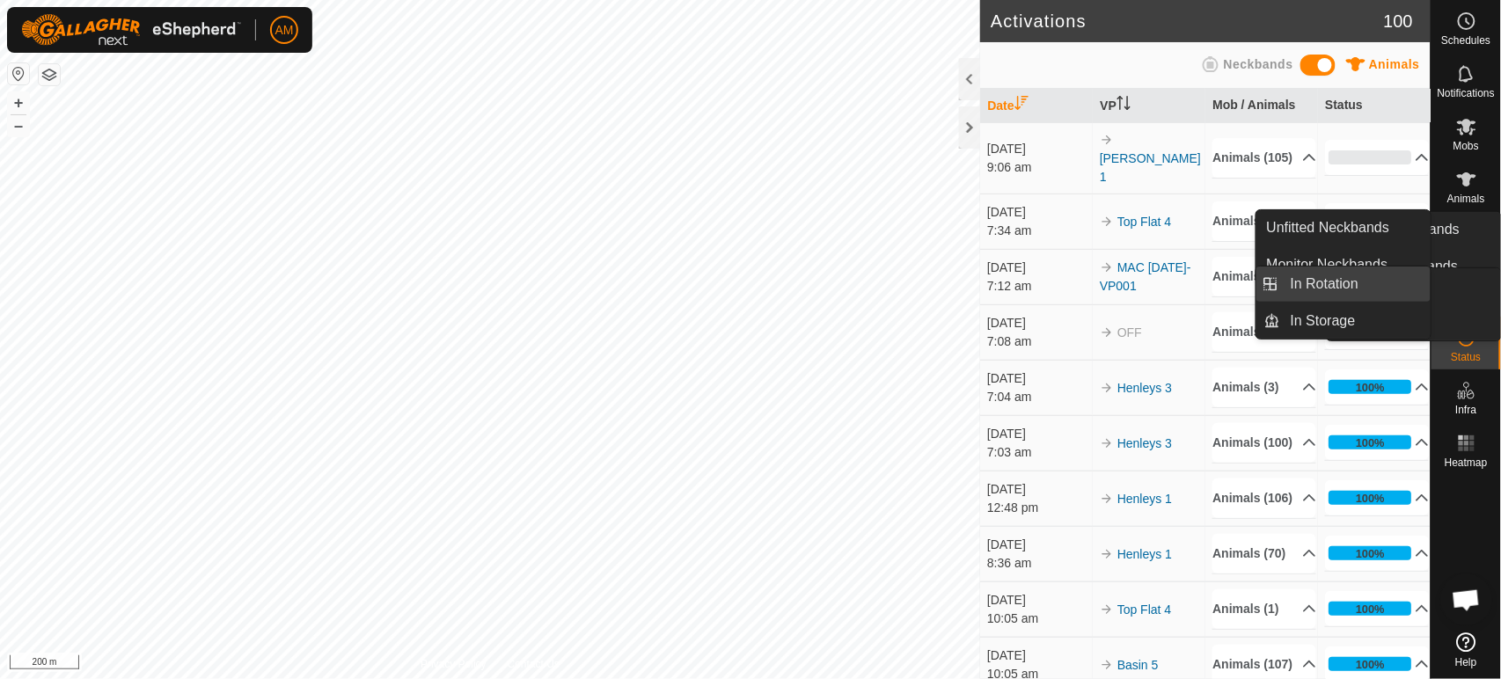
click at [1413, 281] on link "In Rotation" at bounding box center [1355, 284] width 150 height 35
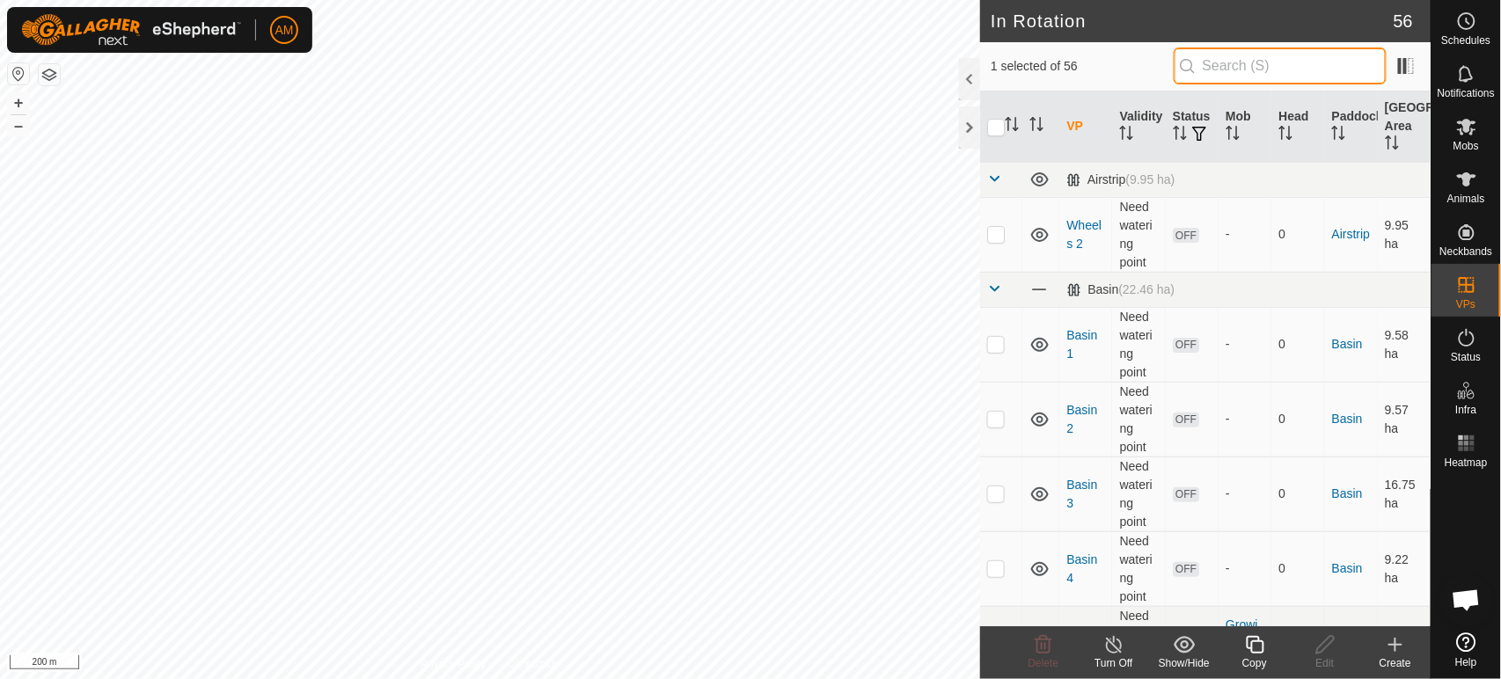
click at [1242, 71] on input "text" at bounding box center [1280, 66] width 213 height 37
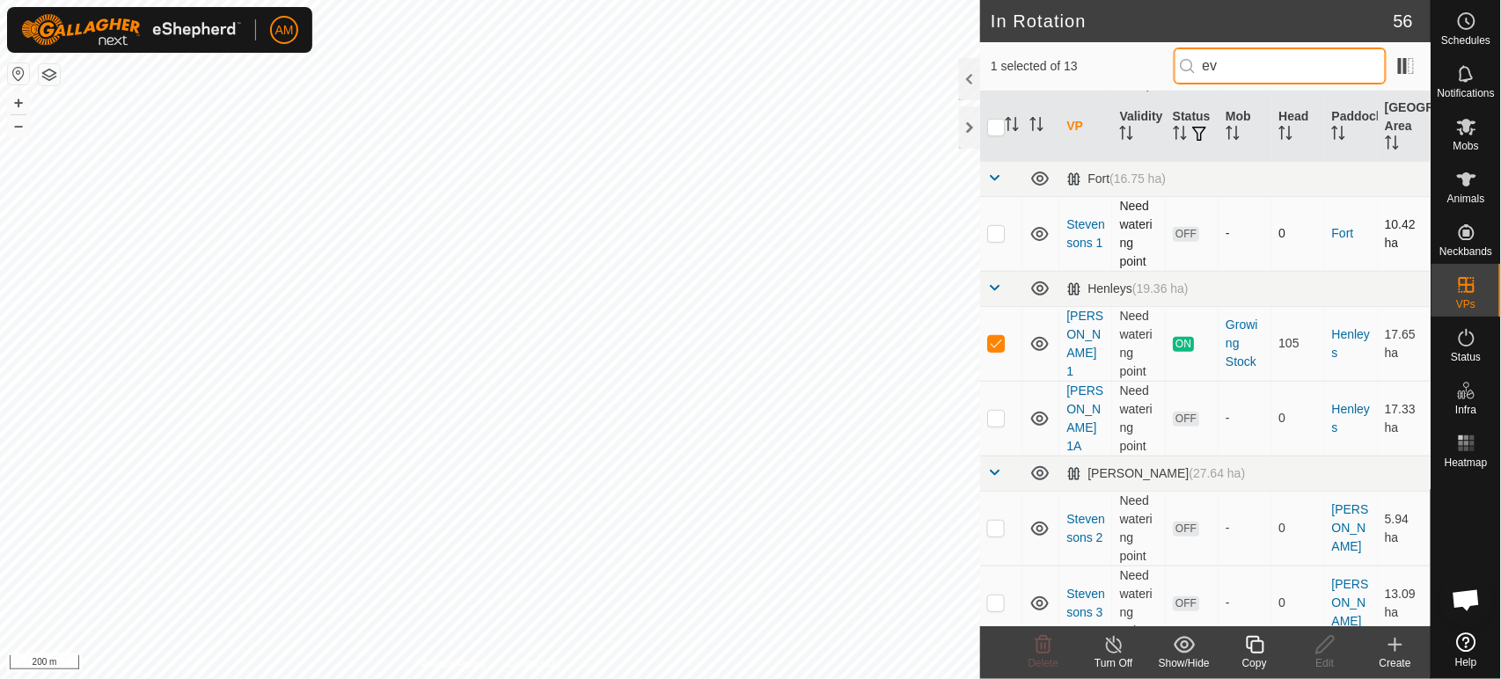
scroll to position [195, 0]
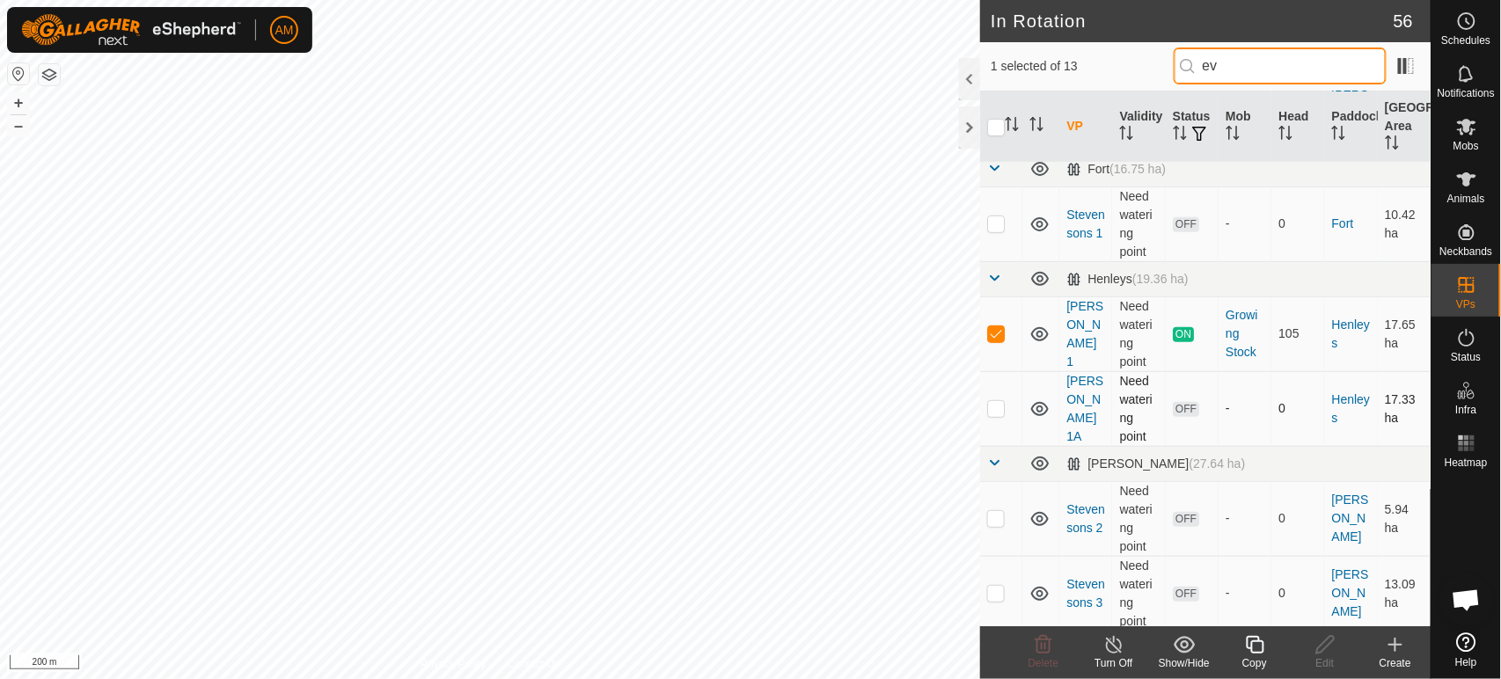
type input "ev"
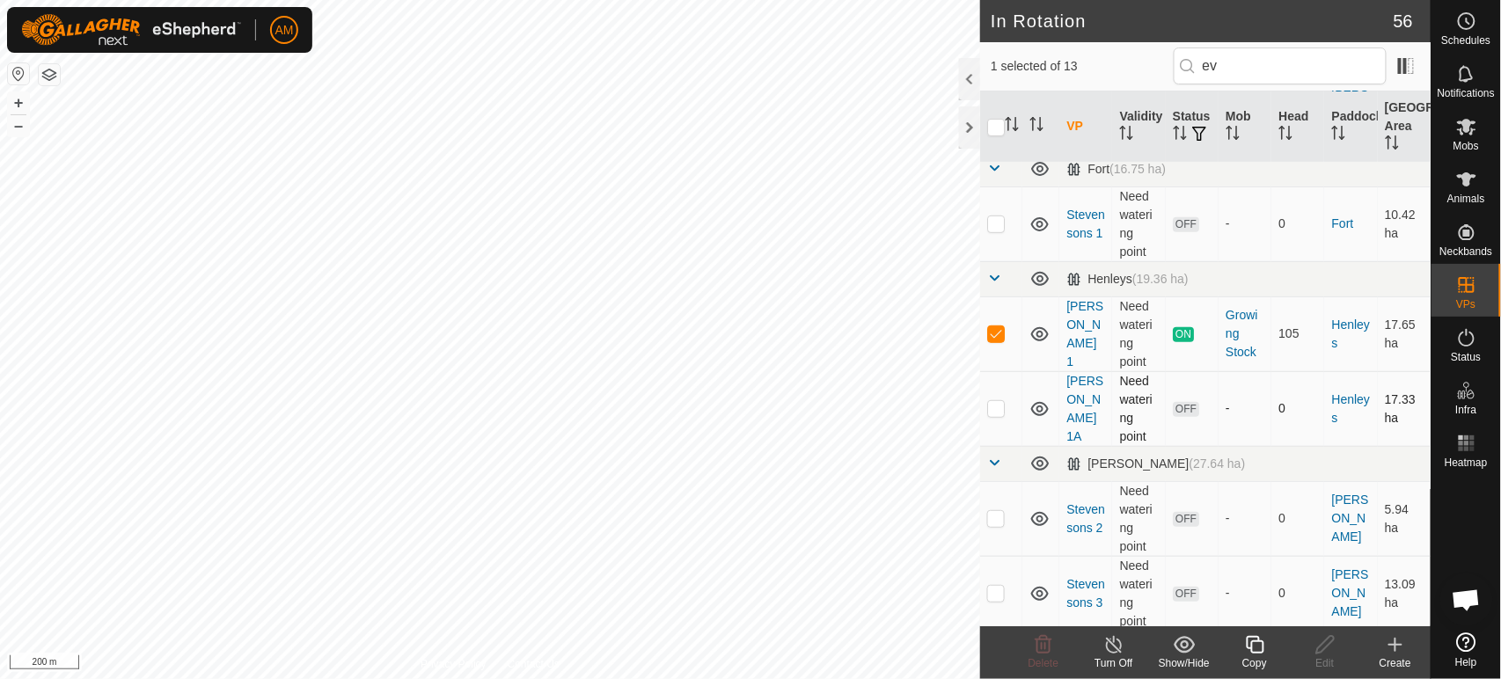
click at [995, 409] on p-checkbox at bounding box center [996, 408] width 18 height 14
checkbox input "true"
click at [999, 342] on td at bounding box center [1001, 334] width 42 height 75
checkbox input "false"
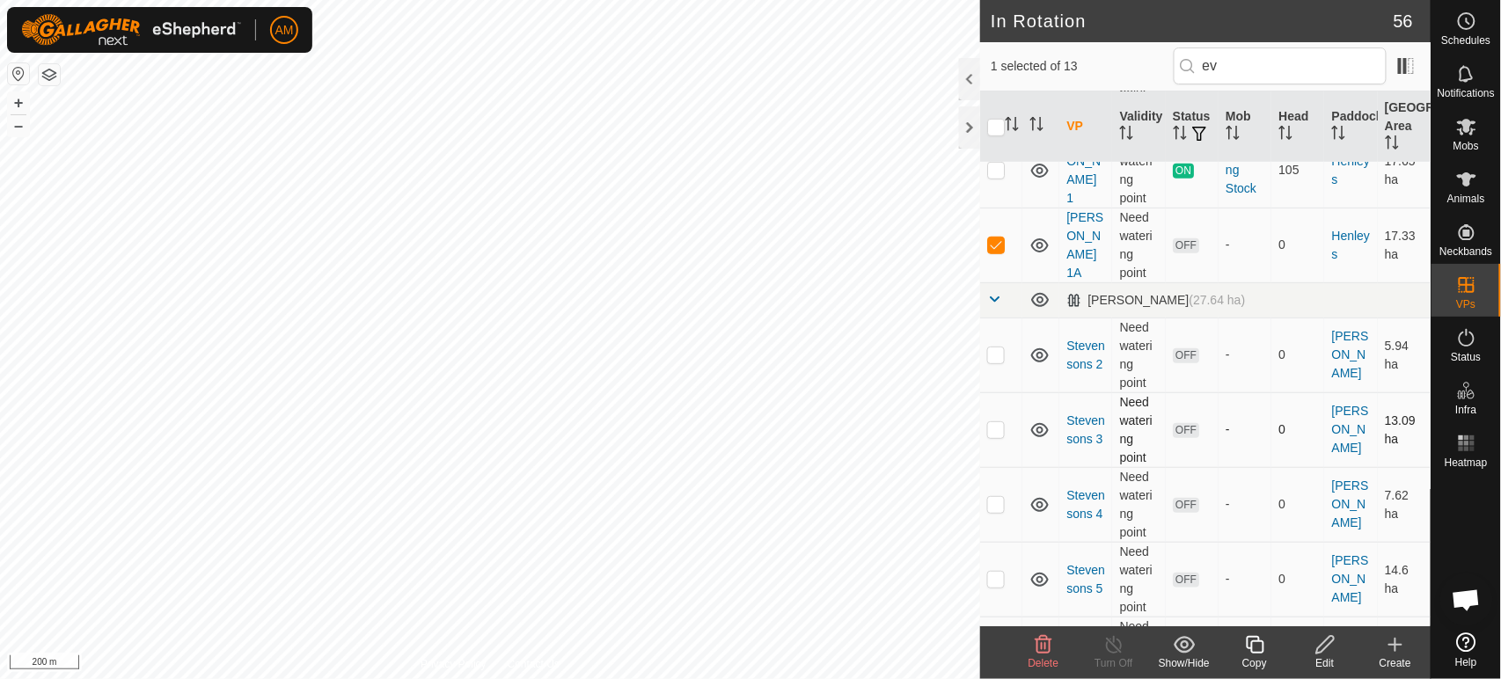
scroll to position [391, 0]
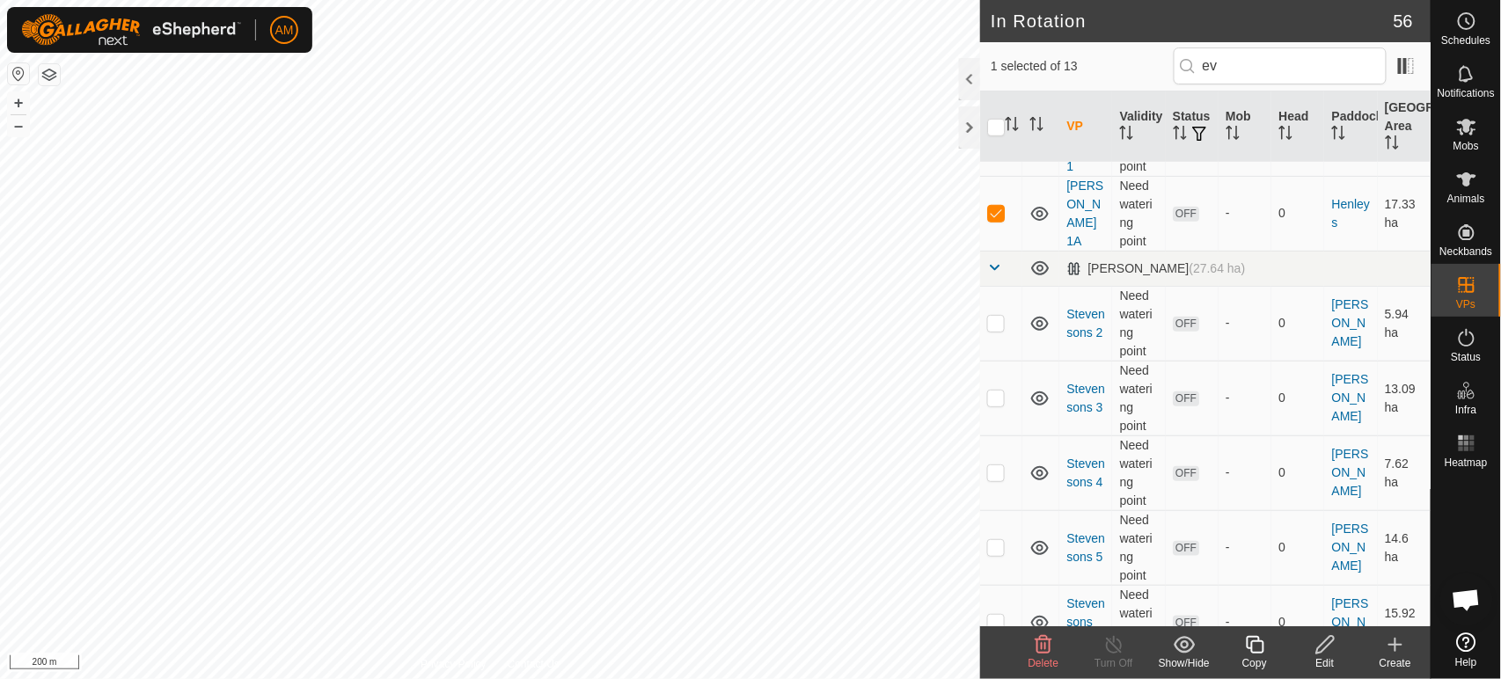
click at [1045, 641] on icon at bounding box center [1043, 644] width 21 height 21
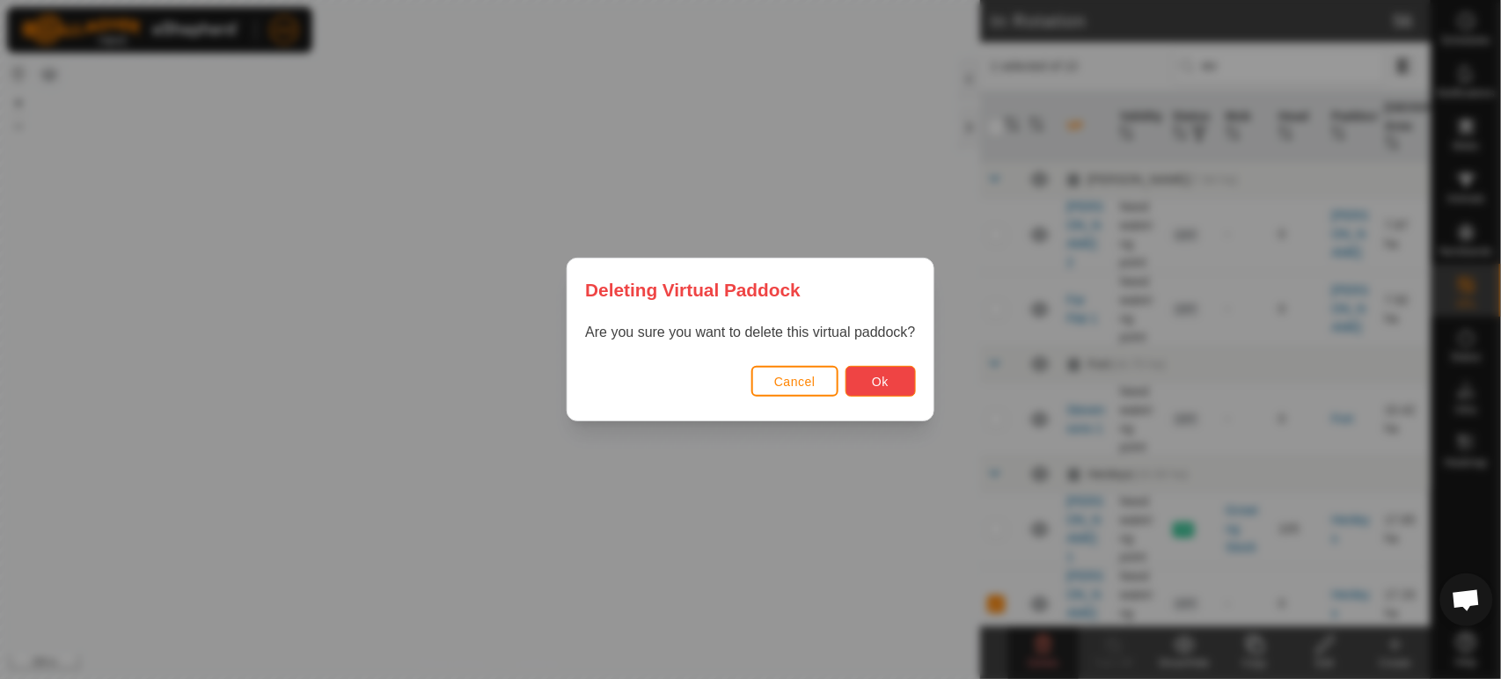
click at [905, 393] on button "Ok" at bounding box center [881, 381] width 70 height 31
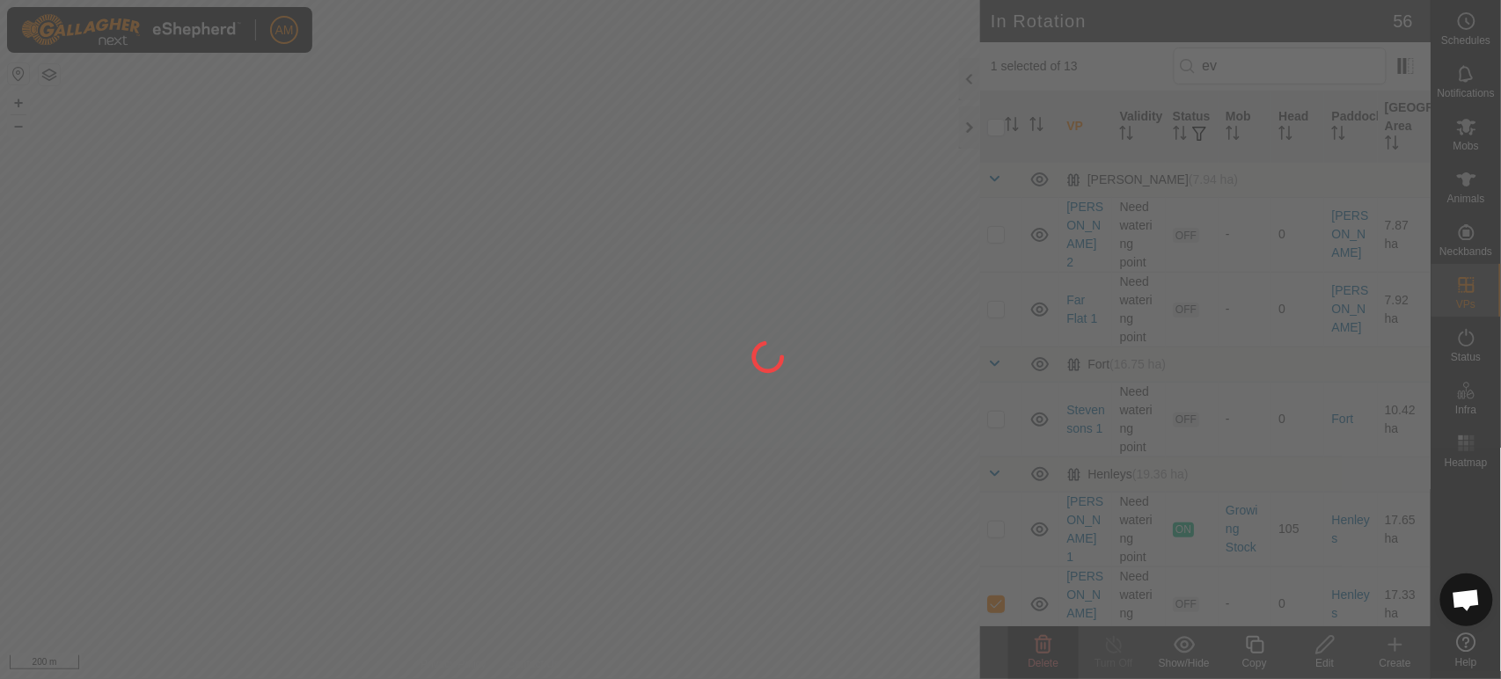
checkbox input "false"
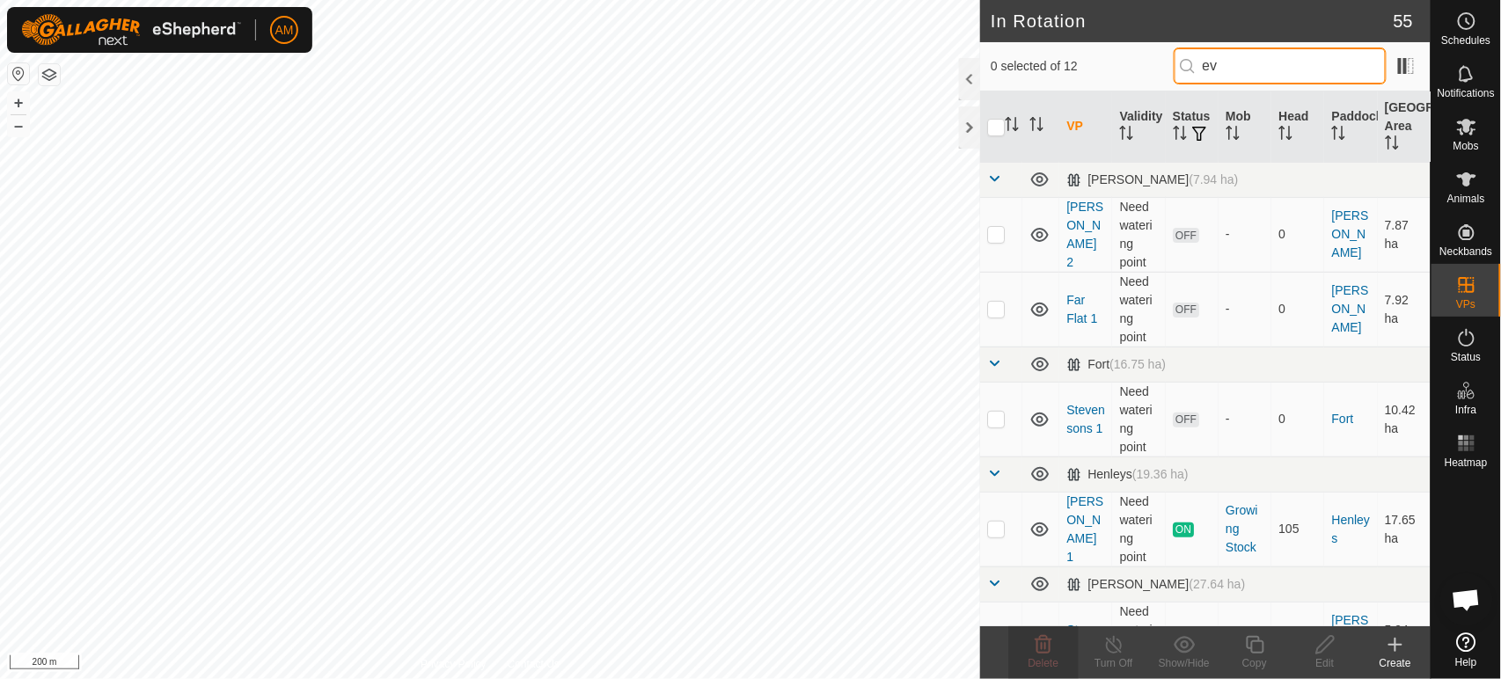
drag, startPoint x: 1252, startPoint y: 61, endPoint x: 1158, endPoint y: 72, distance: 94.8
click at [1158, 72] on div "0 selected of 12 ev" at bounding box center [1205, 66] width 429 height 37
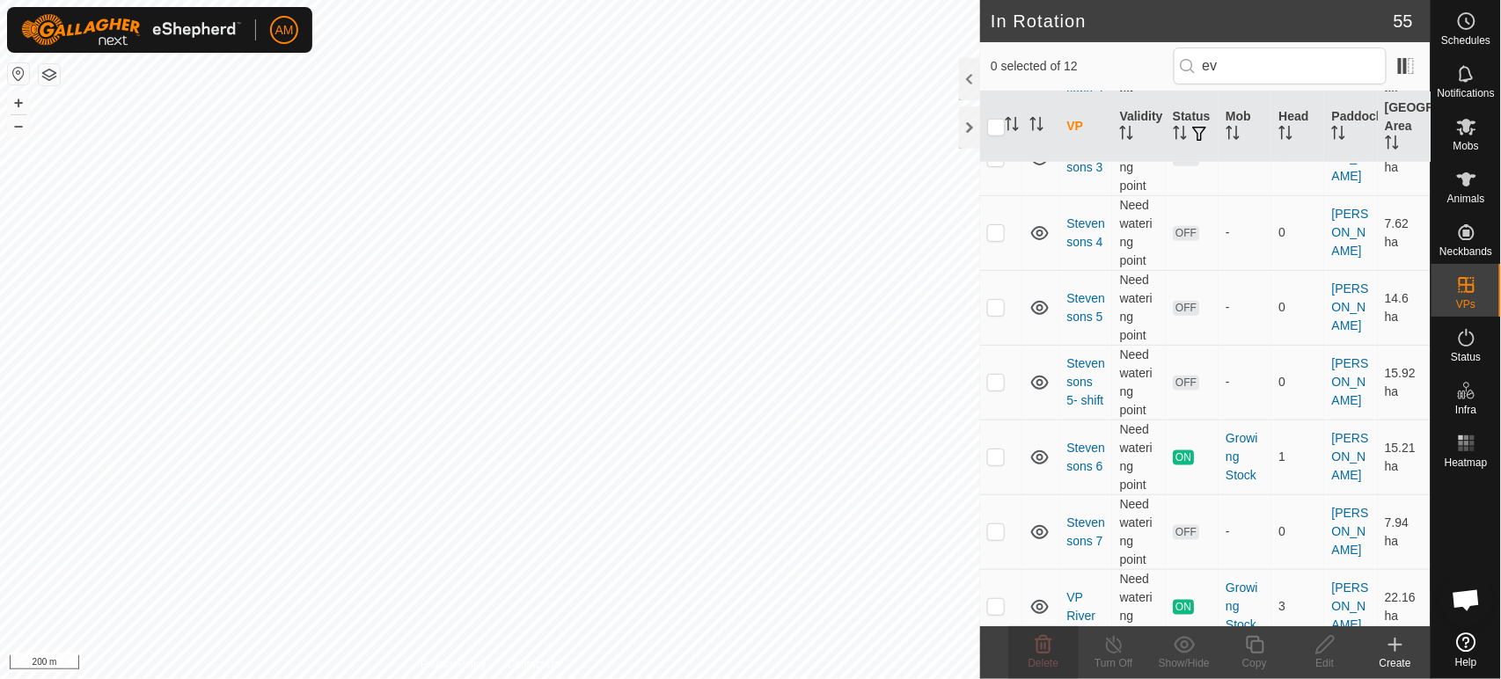
scroll to position [573, 0]
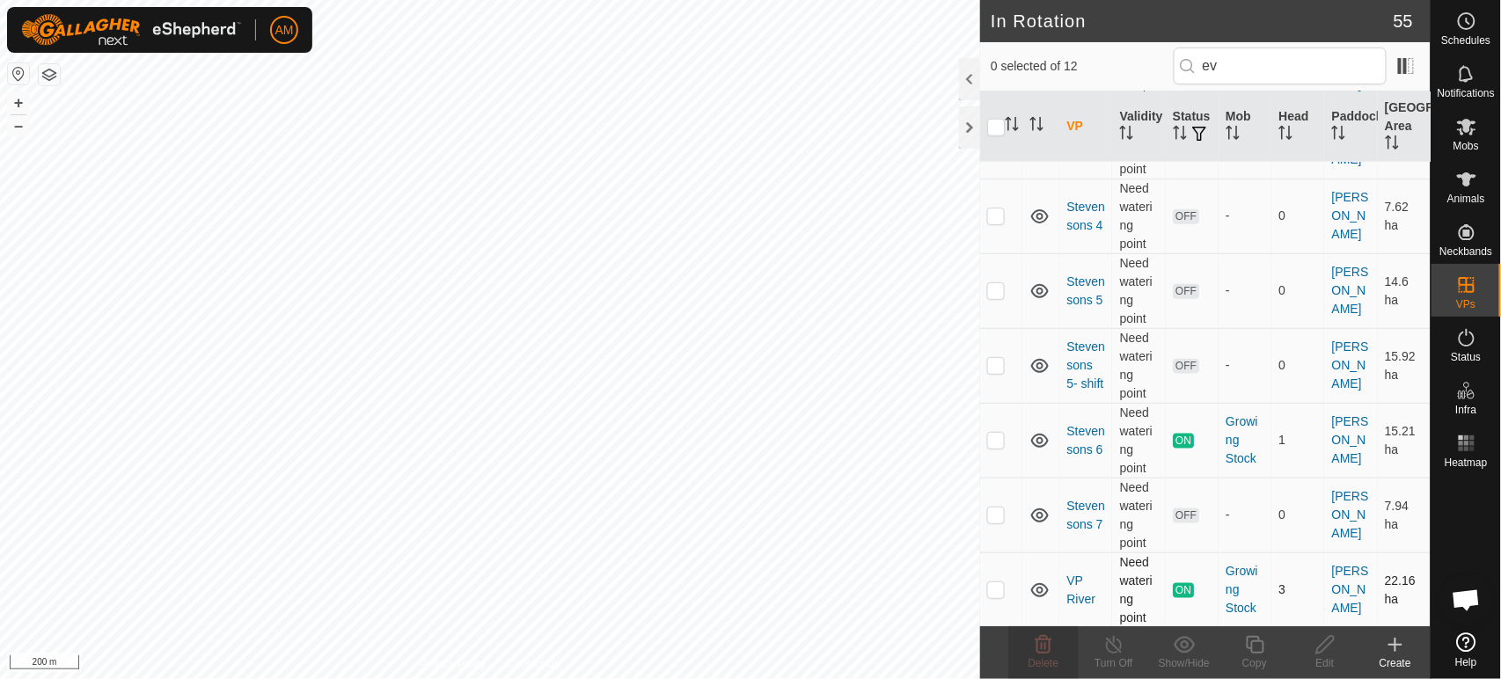
click at [993, 593] on p-checkbox at bounding box center [996, 589] width 18 height 14
checkbox input "true"
click at [1004, 445] on p-checkbox at bounding box center [996, 440] width 18 height 14
checkbox input "true"
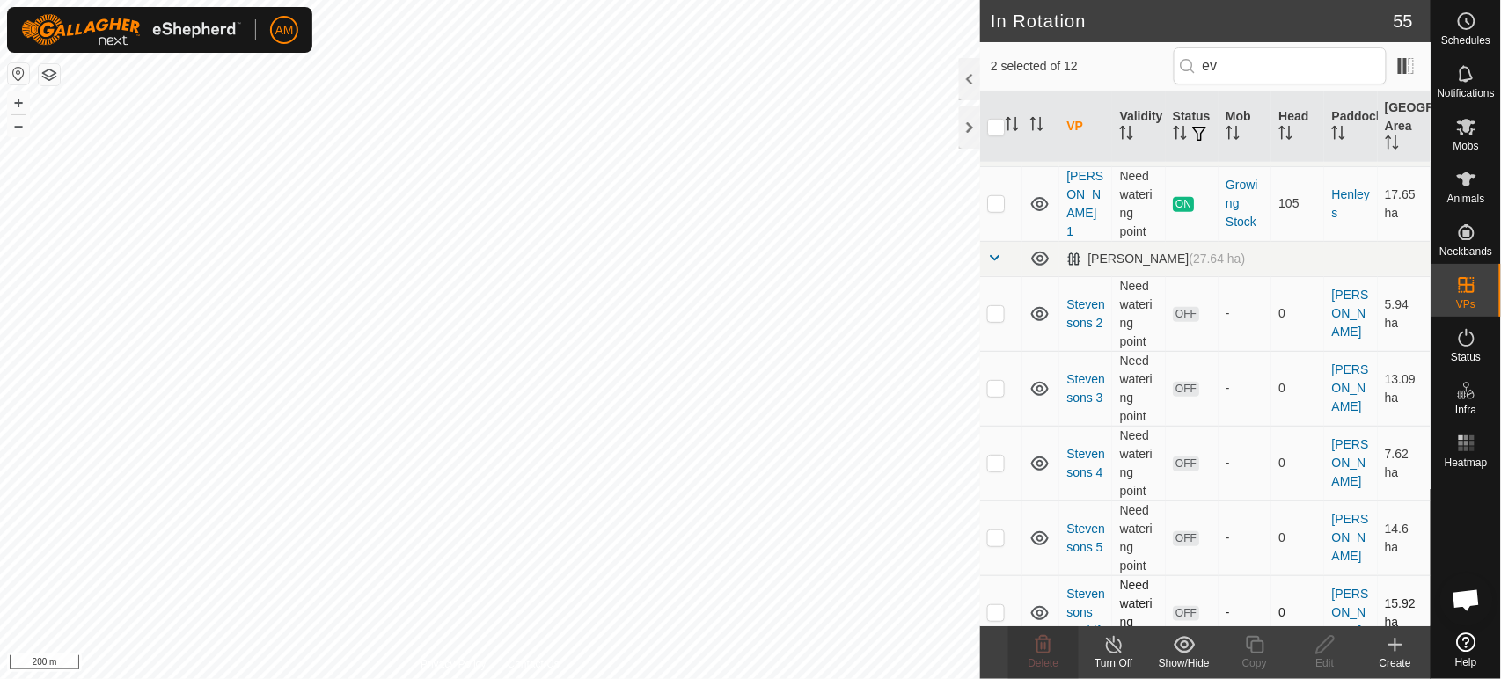
scroll to position [488, 0]
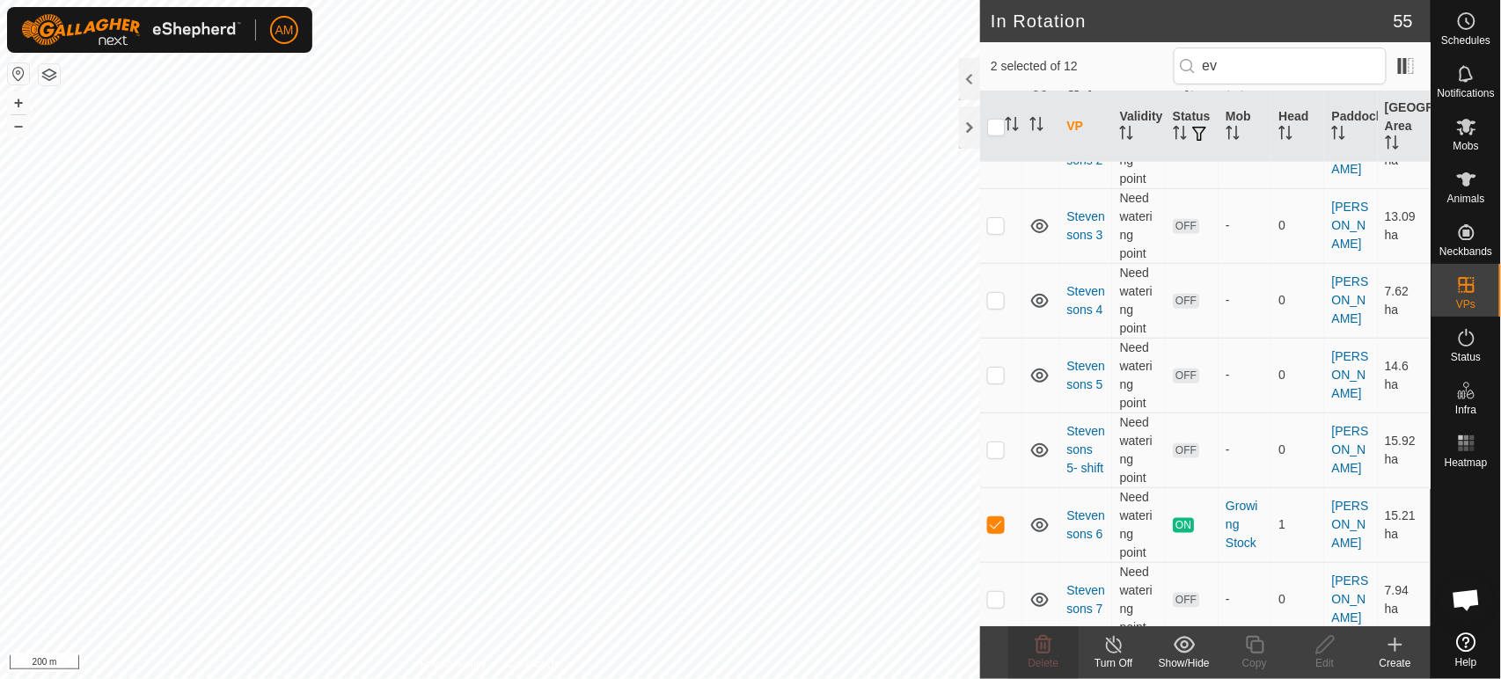
click at [1129, 654] on turn-off-svg-icon at bounding box center [1114, 644] width 70 height 21
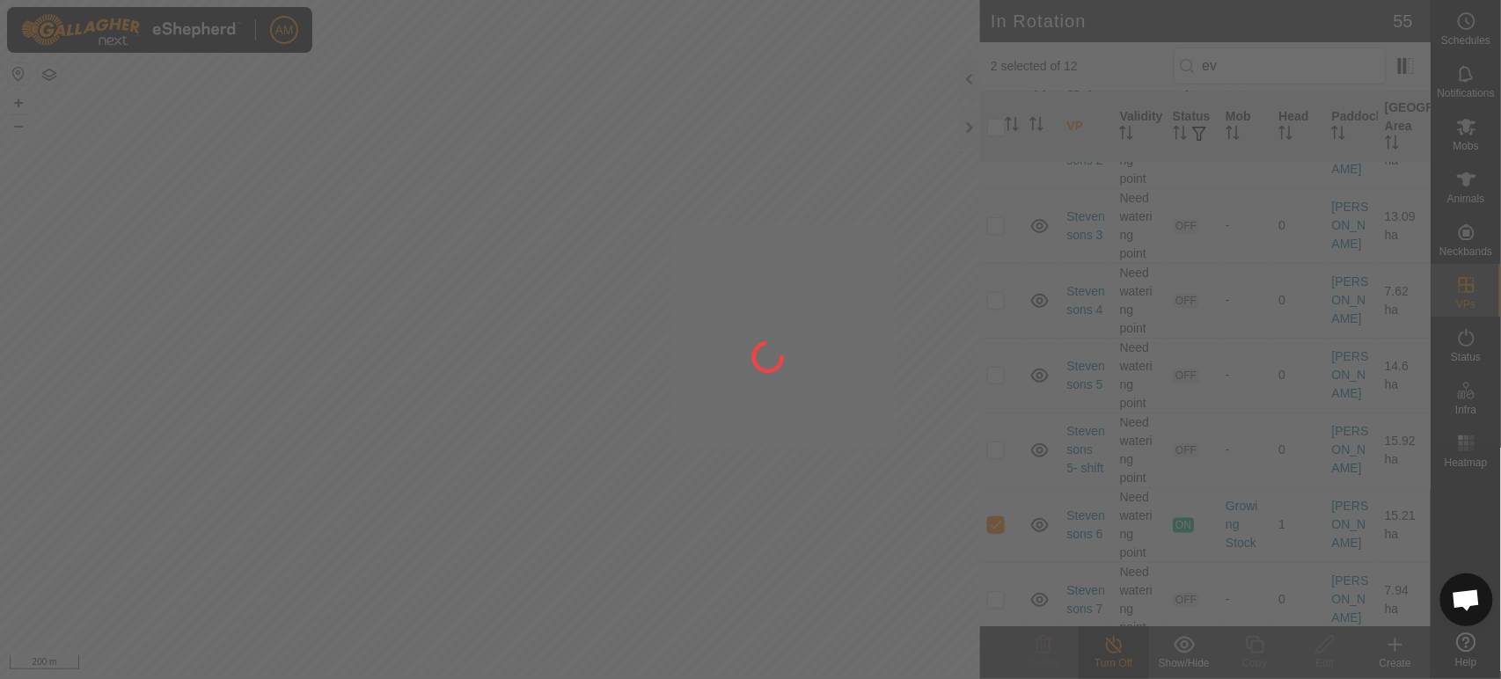
scroll to position [0, 0]
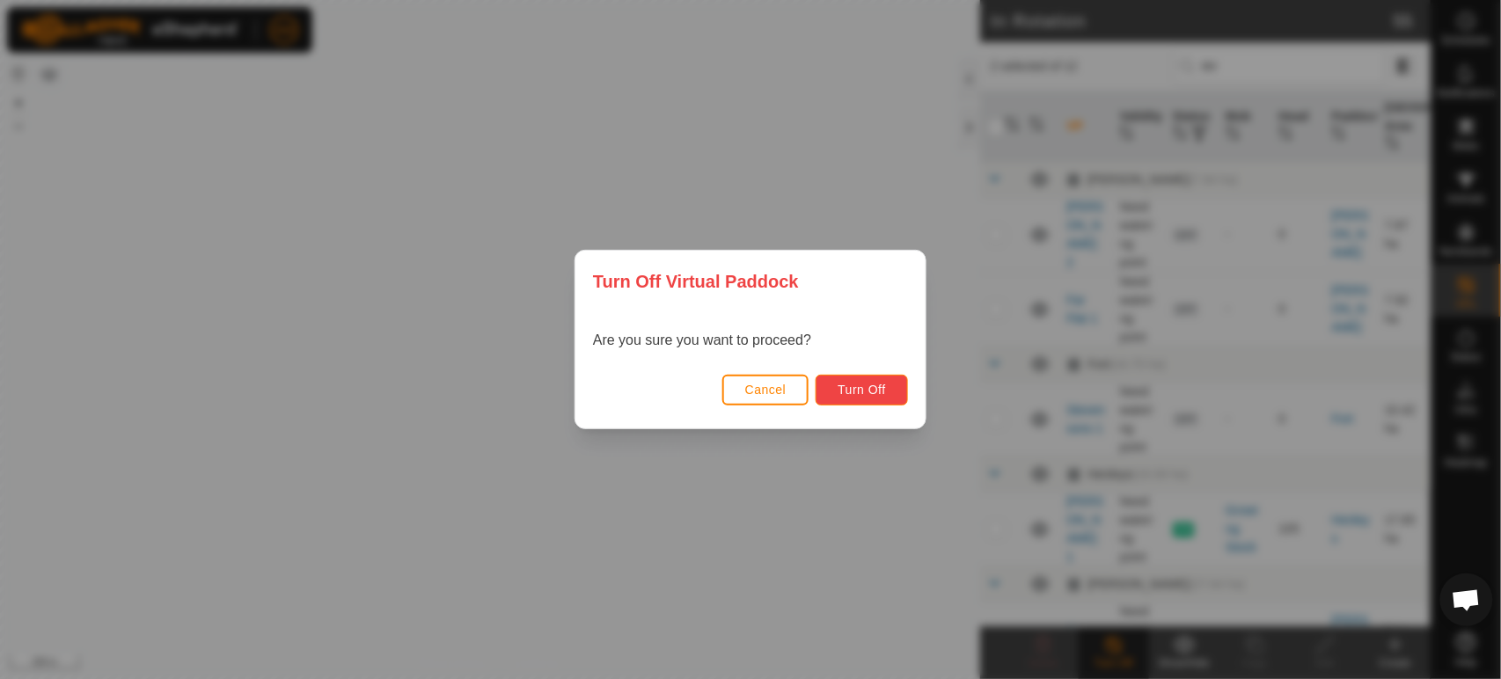
click at [871, 385] on span "Turn Off" at bounding box center [862, 390] width 48 height 14
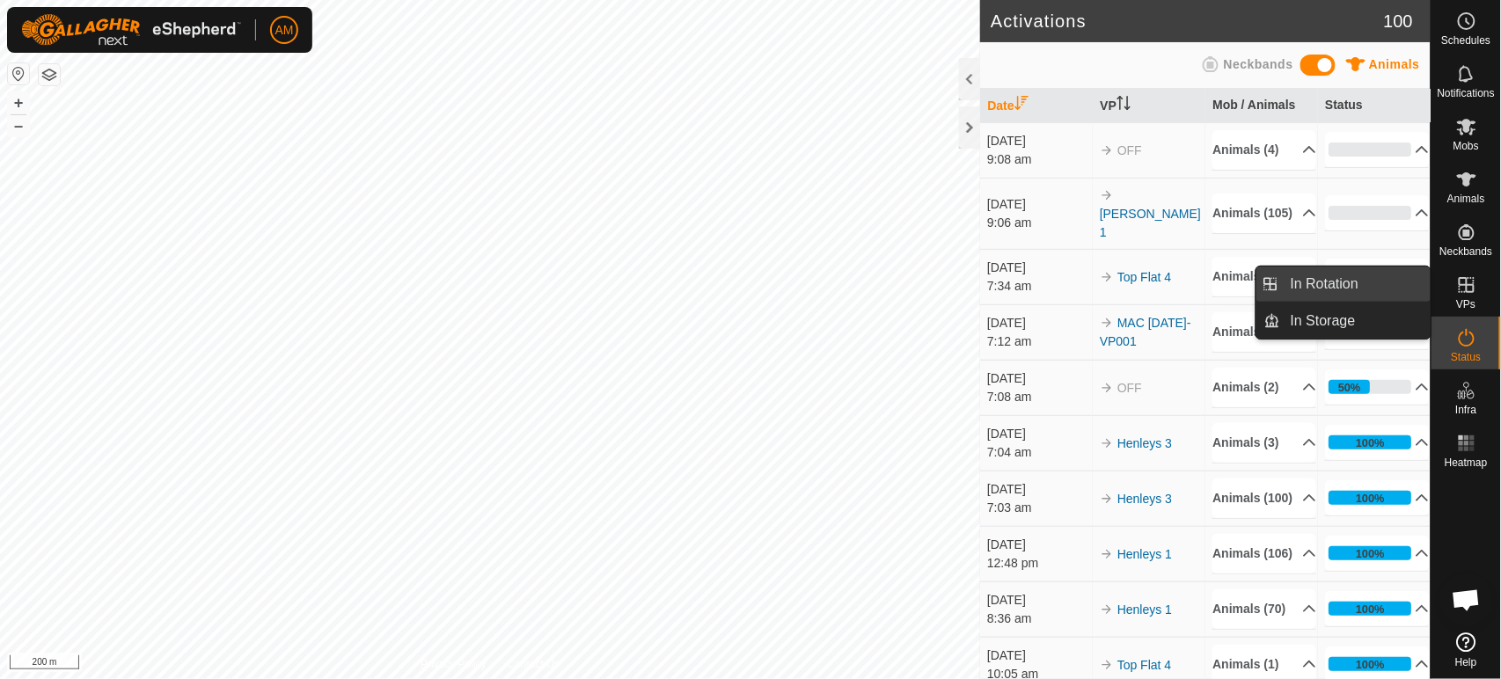
click at [1390, 294] on link "In Rotation" at bounding box center [1355, 284] width 150 height 35
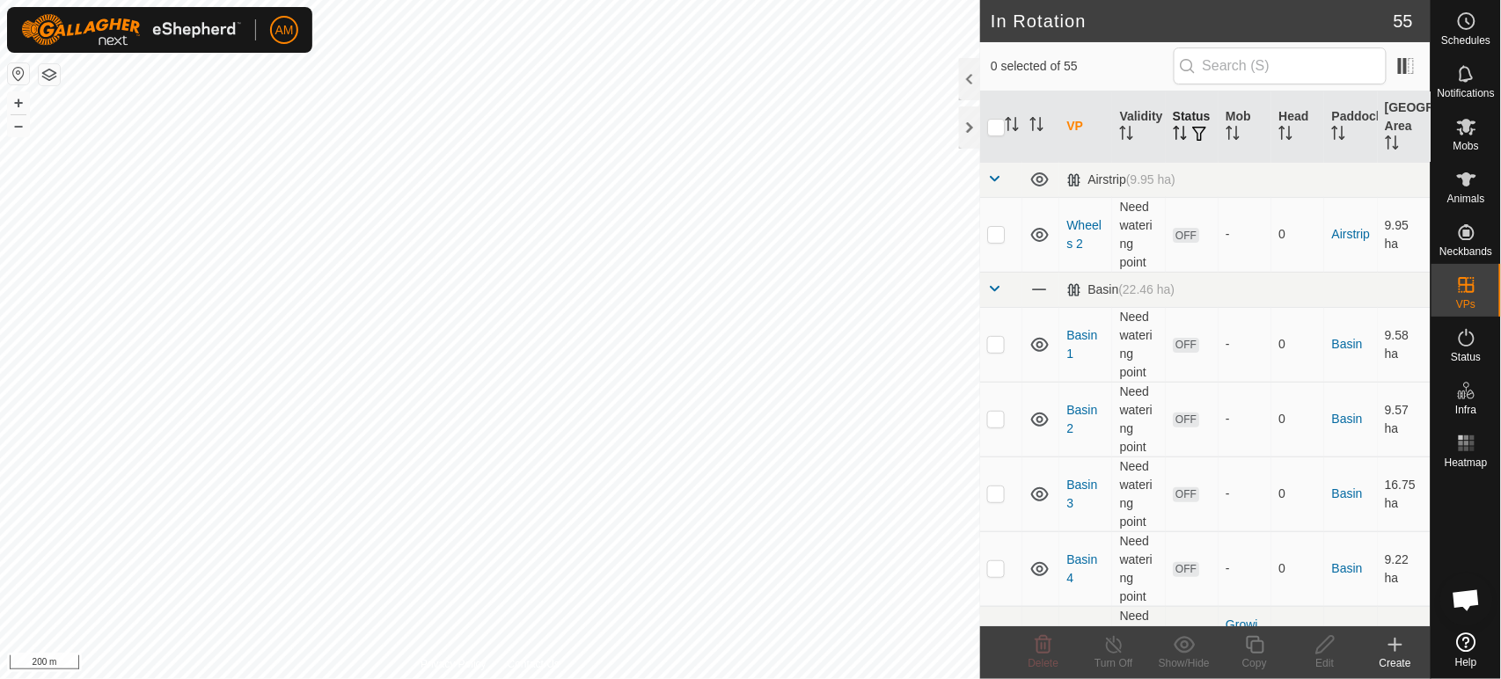
click at [1188, 143] on button "button" at bounding box center [1199, 135] width 25 height 18
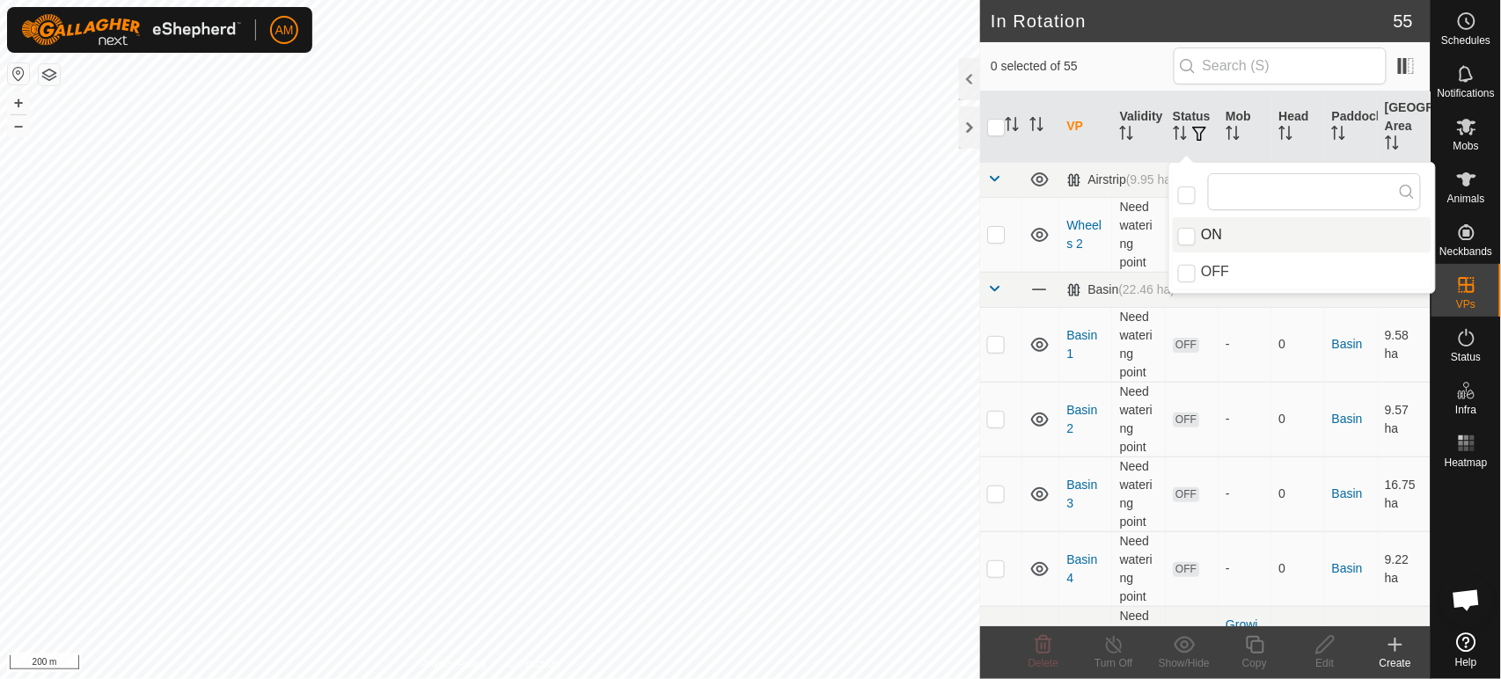
click at [1195, 244] on li "ON" at bounding box center [1302, 234] width 259 height 35
checkbox input "true"
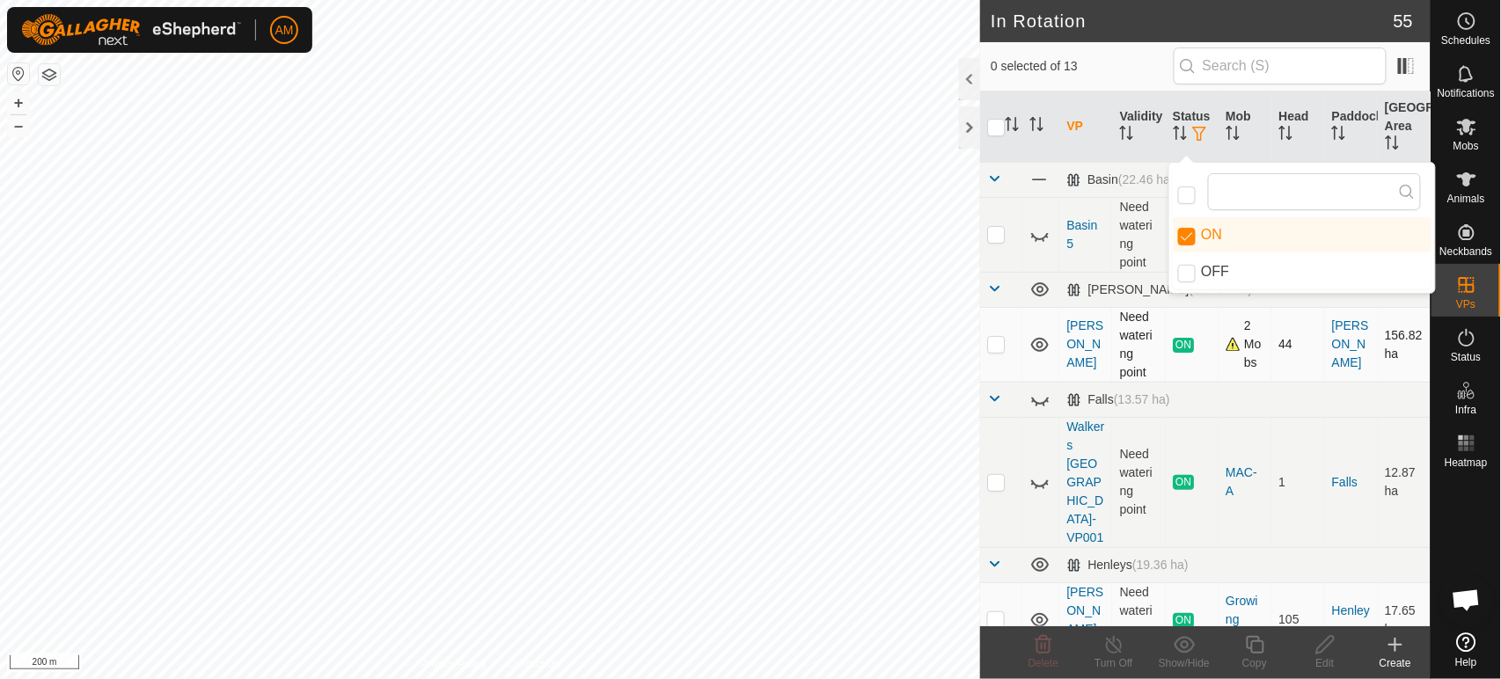
click at [993, 354] on td at bounding box center [1001, 344] width 42 height 75
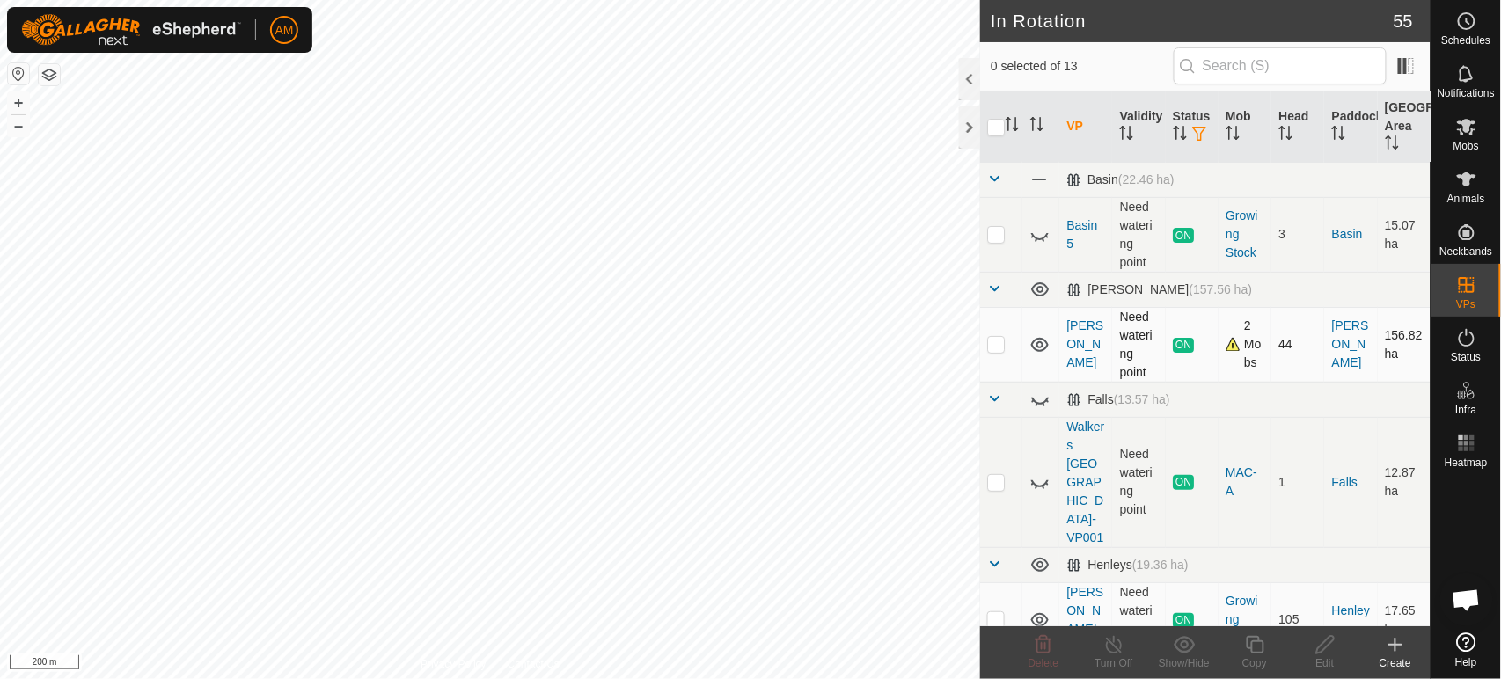
checkbox input "true"
click at [1250, 642] on icon at bounding box center [1255, 644] width 22 height 21
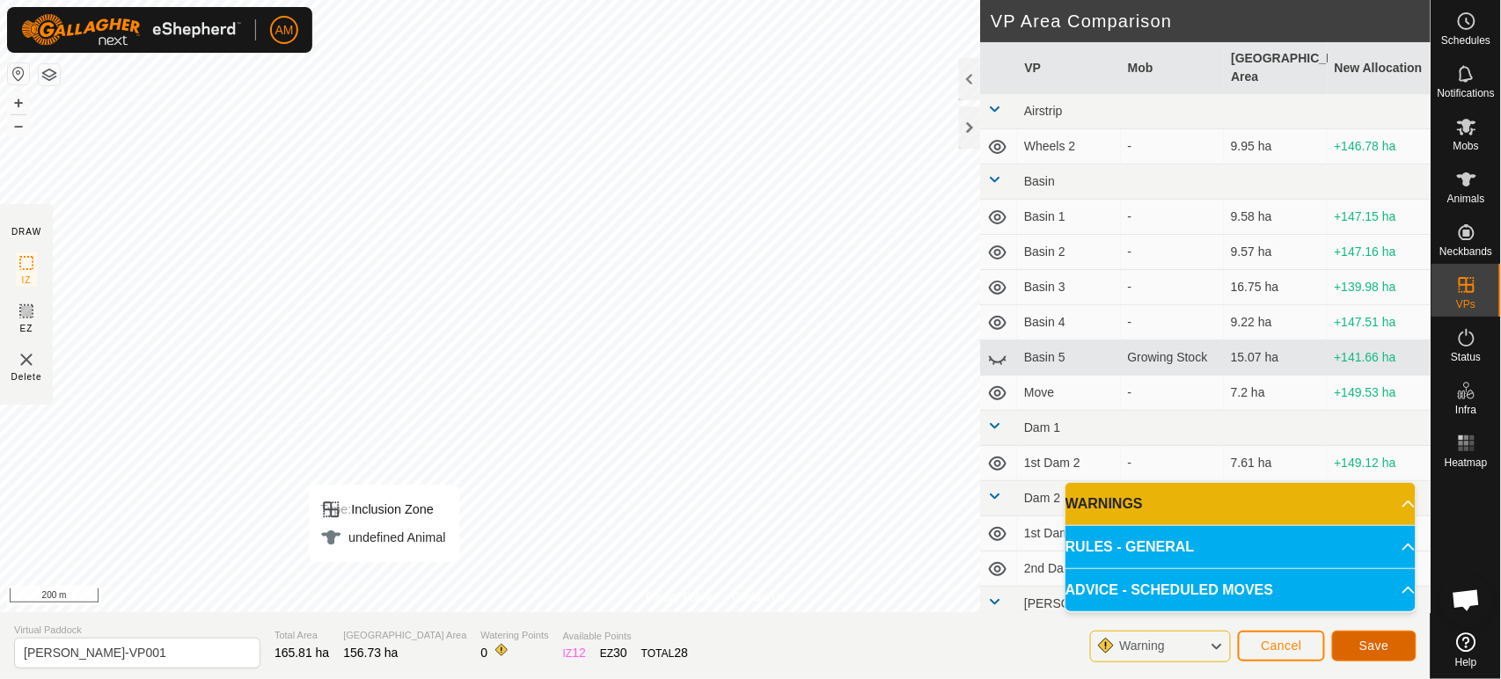
click at [1366, 642] on span "Save" at bounding box center [1374, 646] width 30 height 14
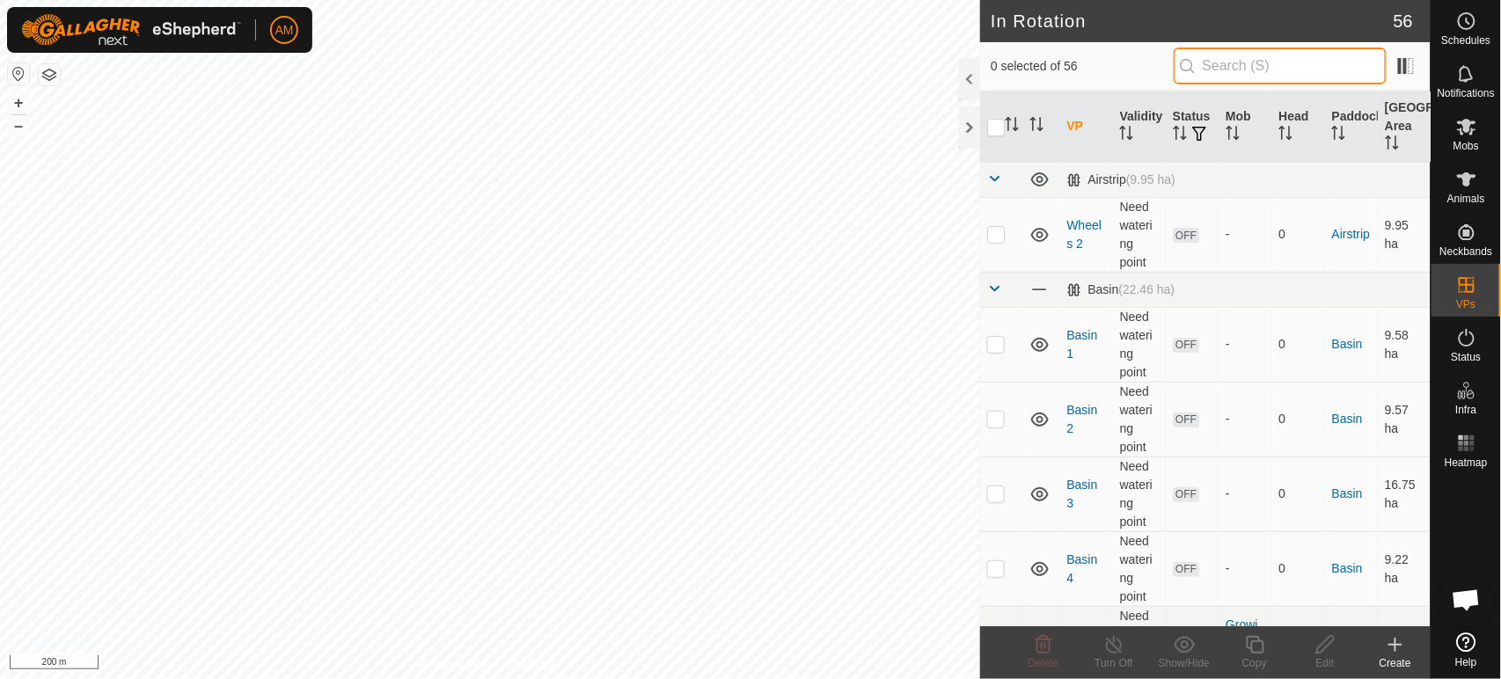
click at [1242, 64] on input "text" at bounding box center [1280, 66] width 213 height 37
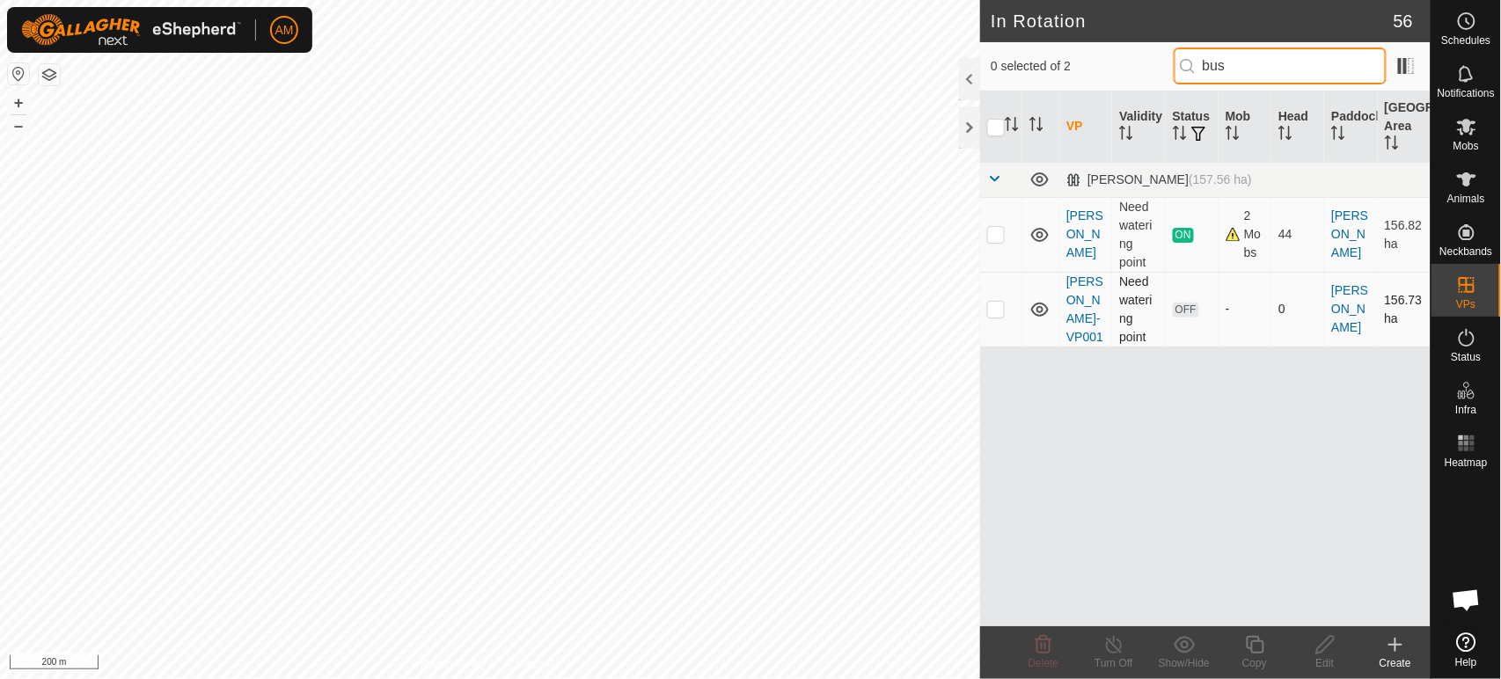
type input "bus"
click at [1000, 315] on p-checkbox at bounding box center [996, 309] width 18 height 14
checkbox input "true"
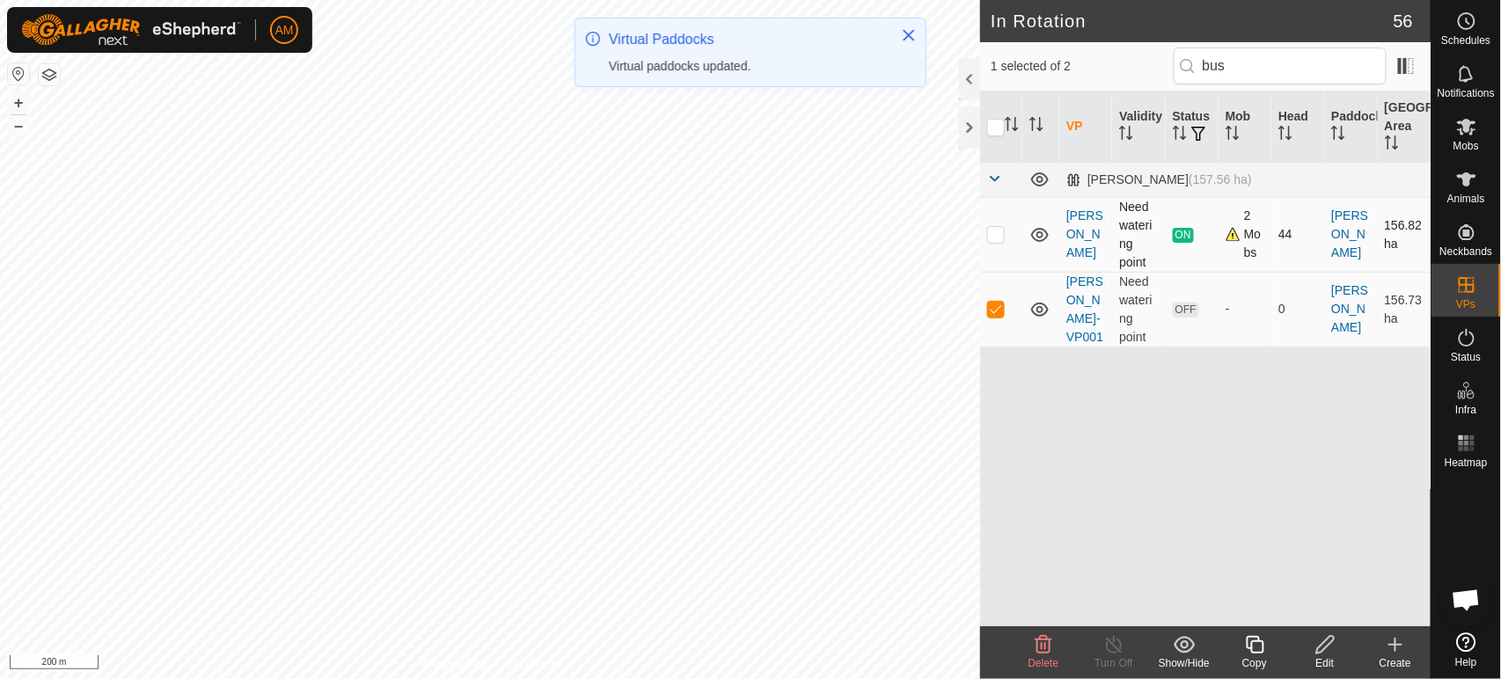
click at [1000, 238] on p-checkbox at bounding box center [996, 234] width 18 height 14
checkbox input "true"
click at [997, 301] on td at bounding box center [1001, 309] width 42 height 75
checkbox input "false"
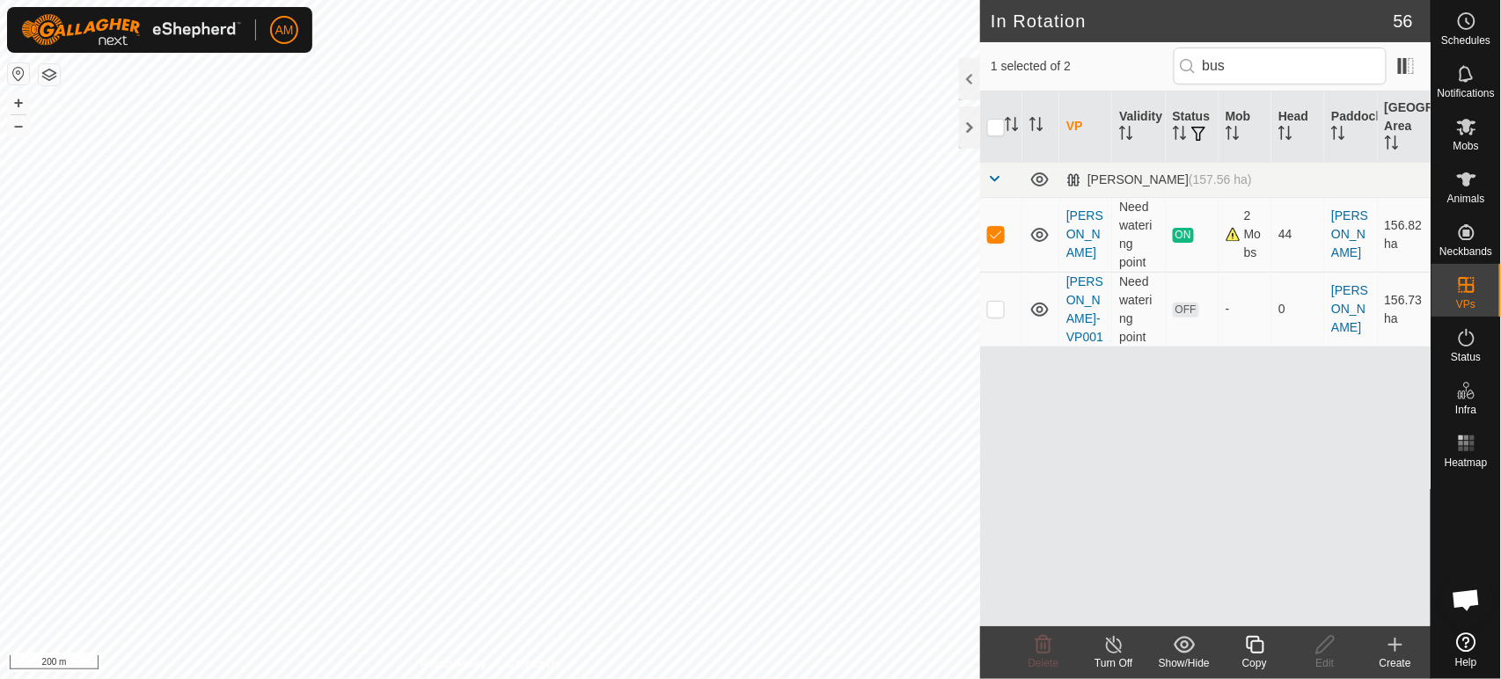
click at [1227, 650] on copy-svg-icon at bounding box center [1255, 644] width 70 height 21
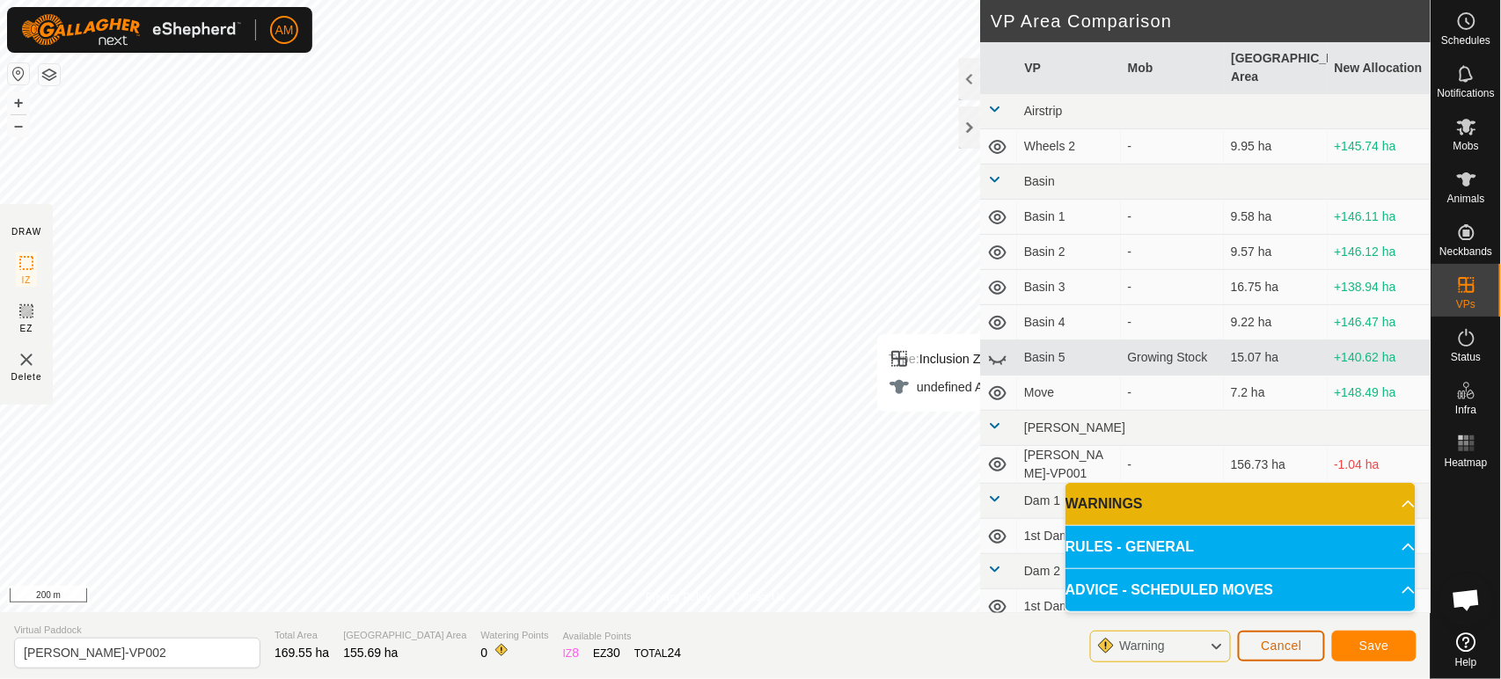
click at [1287, 646] on span "Cancel" at bounding box center [1281, 646] width 41 height 14
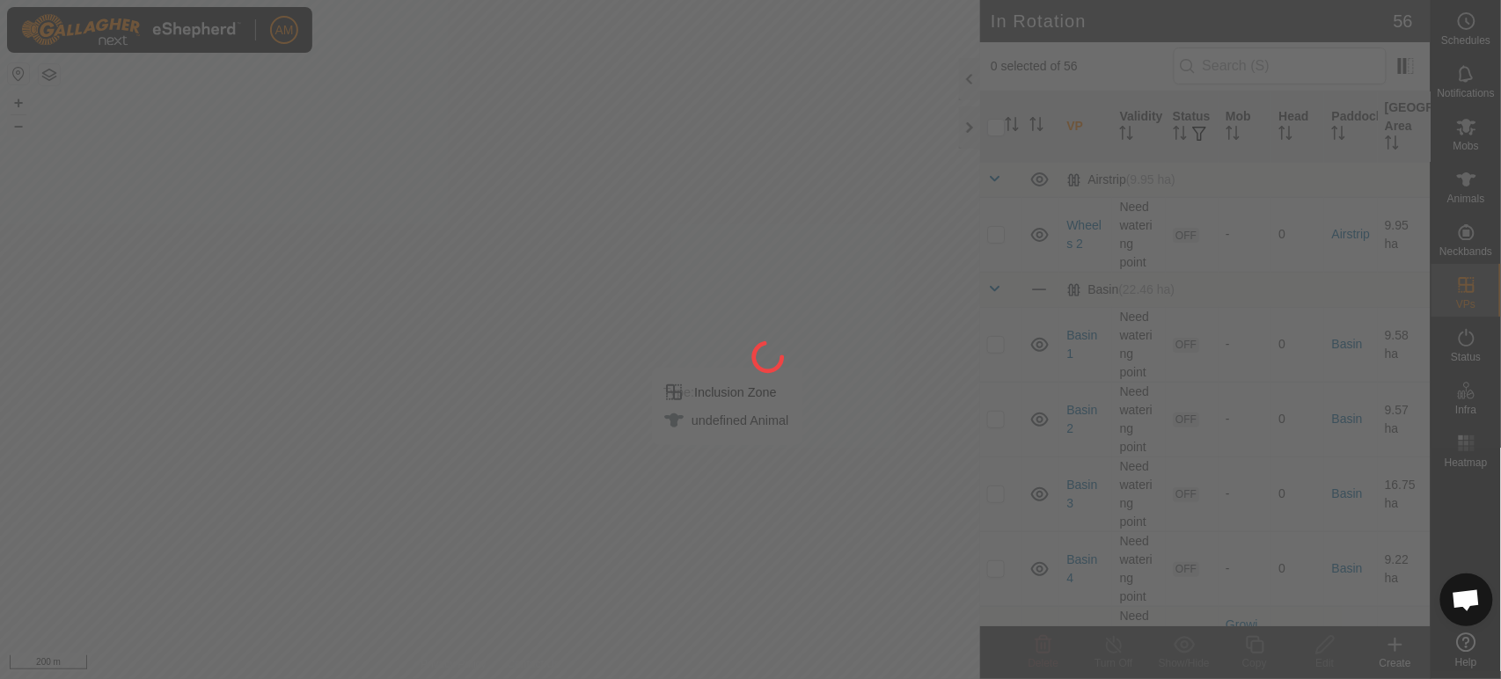
drag, startPoint x: 747, startPoint y: 491, endPoint x: 555, endPoint y: 418, distance: 205.2
click at [555, 418] on div at bounding box center [750, 339] width 1501 height 679
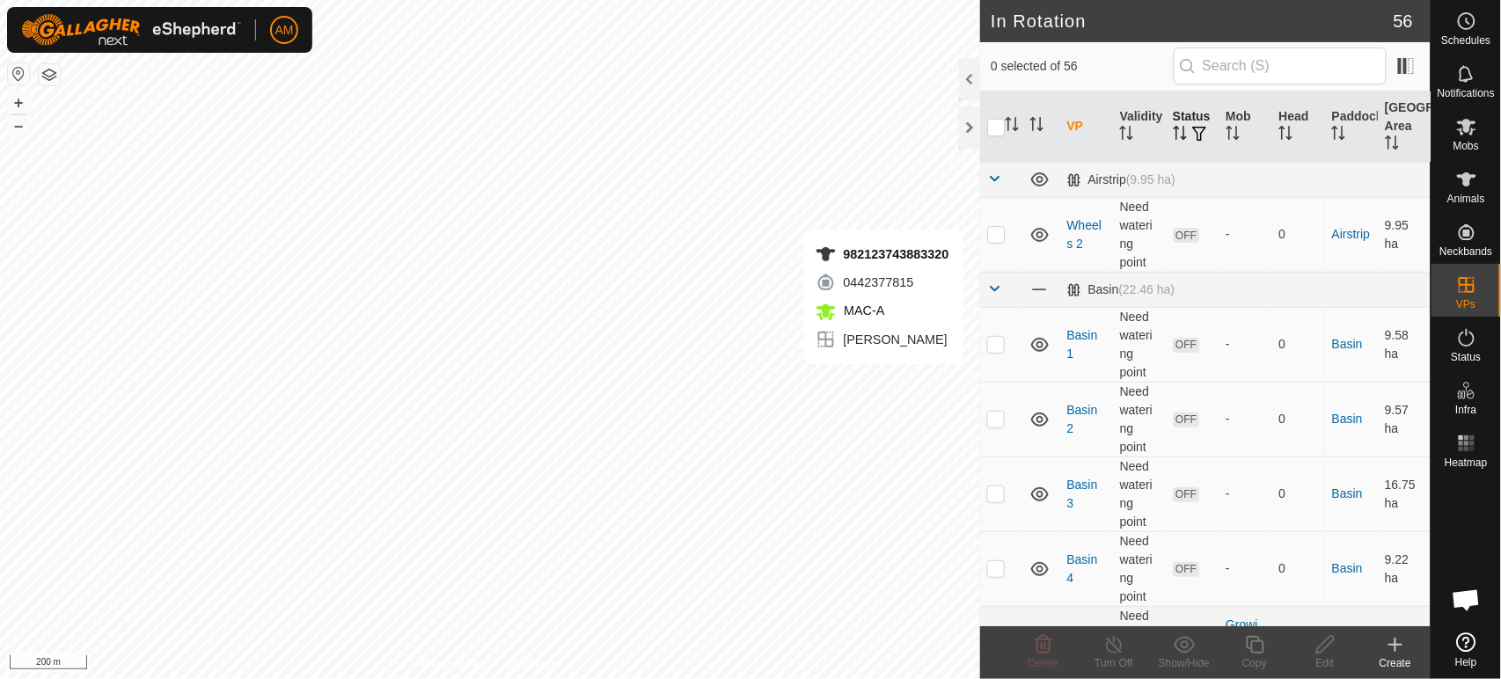
click at [1192, 141] on span "button" at bounding box center [1199, 134] width 14 height 14
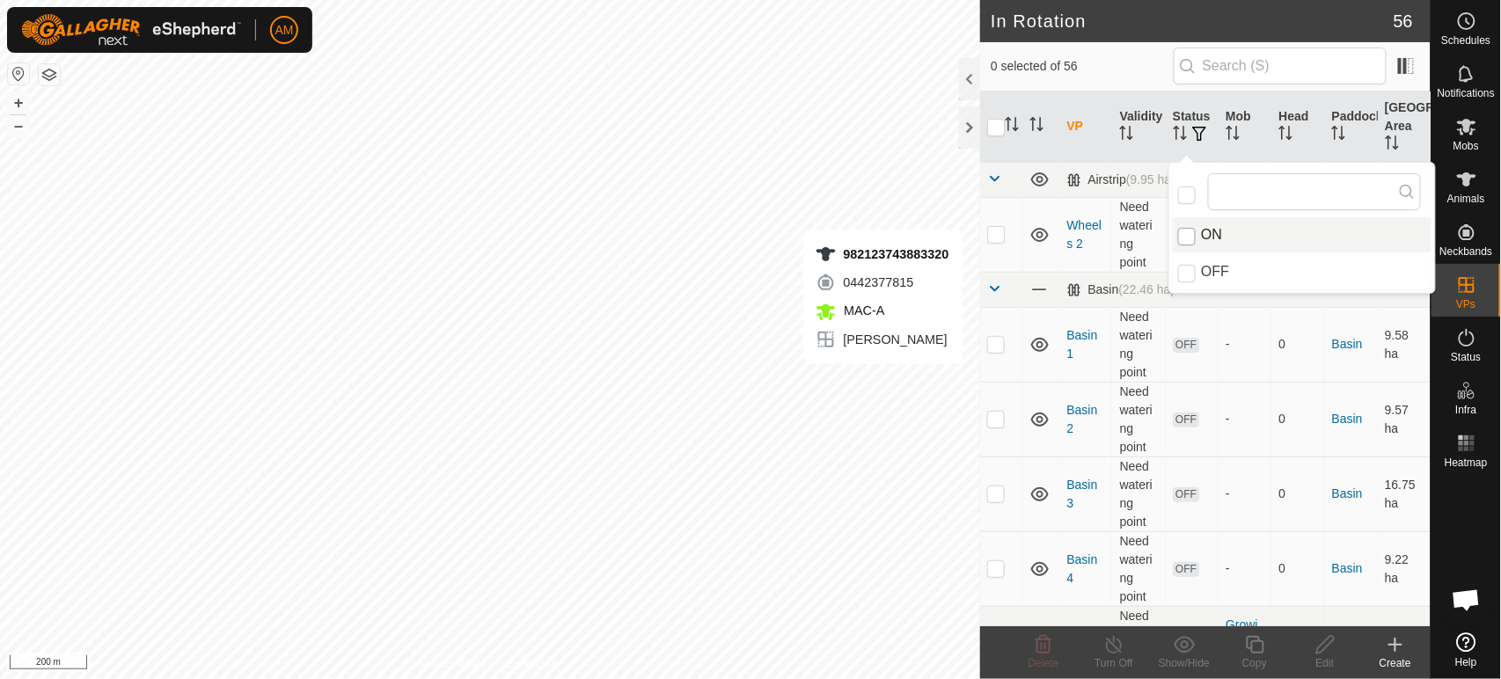
click at [1183, 232] on input "ON" at bounding box center [1187, 237] width 18 height 18
checkbox input "true"
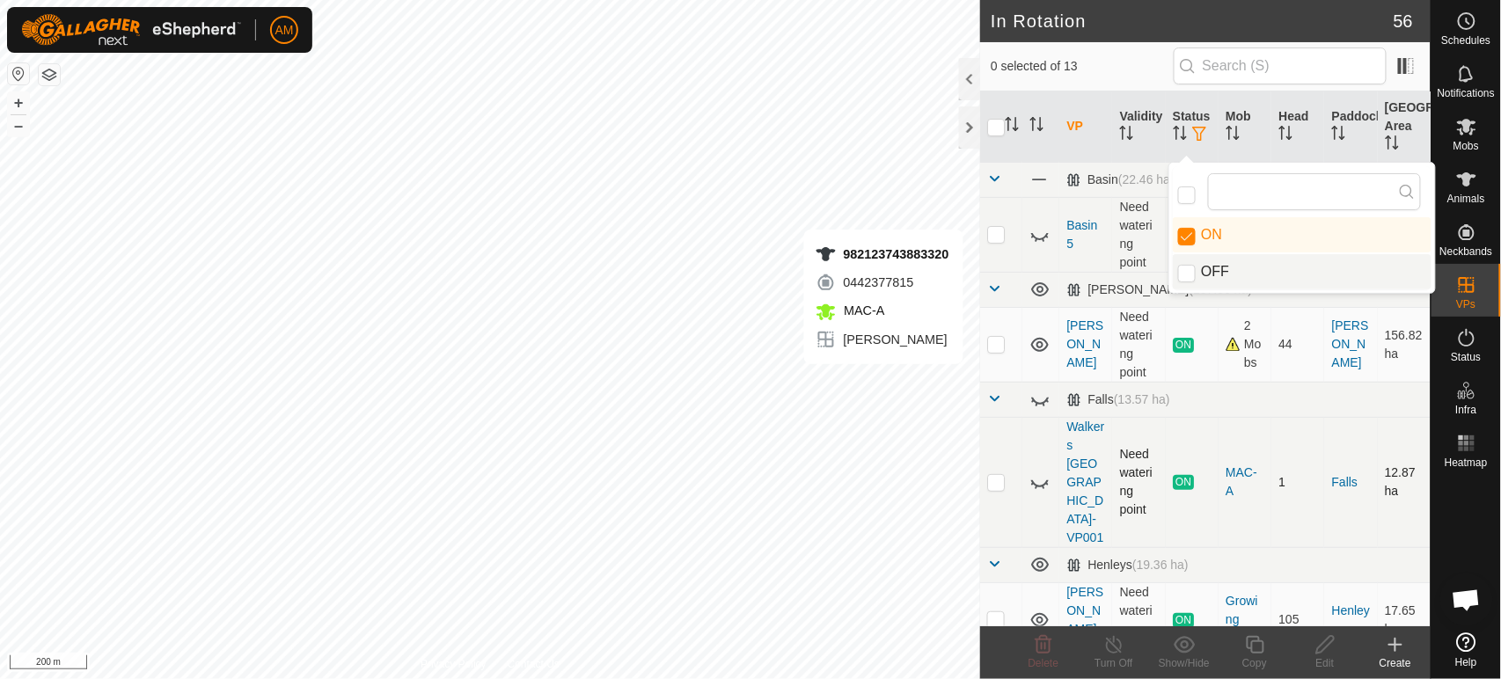
click at [991, 489] on p-checkbox at bounding box center [996, 482] width 18 height 14
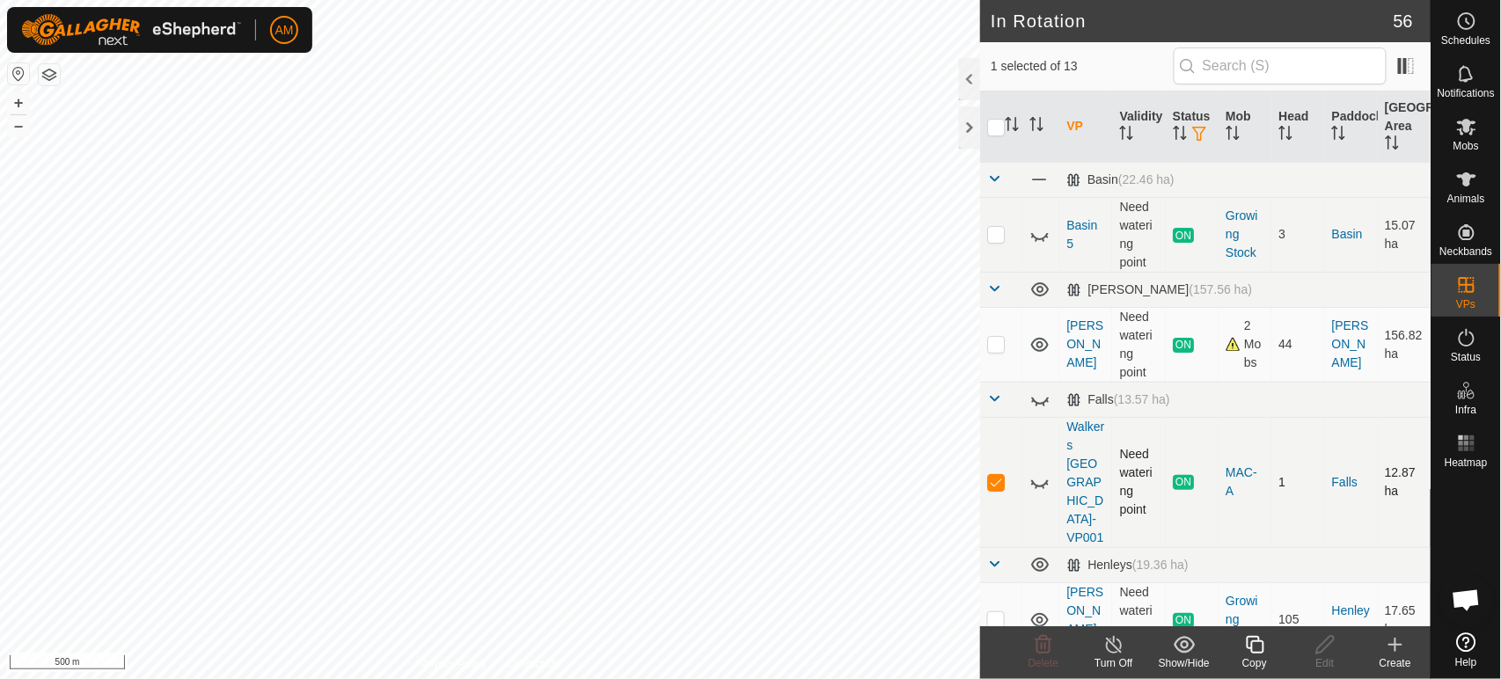
click at [992, 489] on p-checkbox at bounding box center [996, 482] width 18 height 14
checkbox input "true"
click at [1120, 642] on icon at bounding box center [1114, 645] width 16 height 18
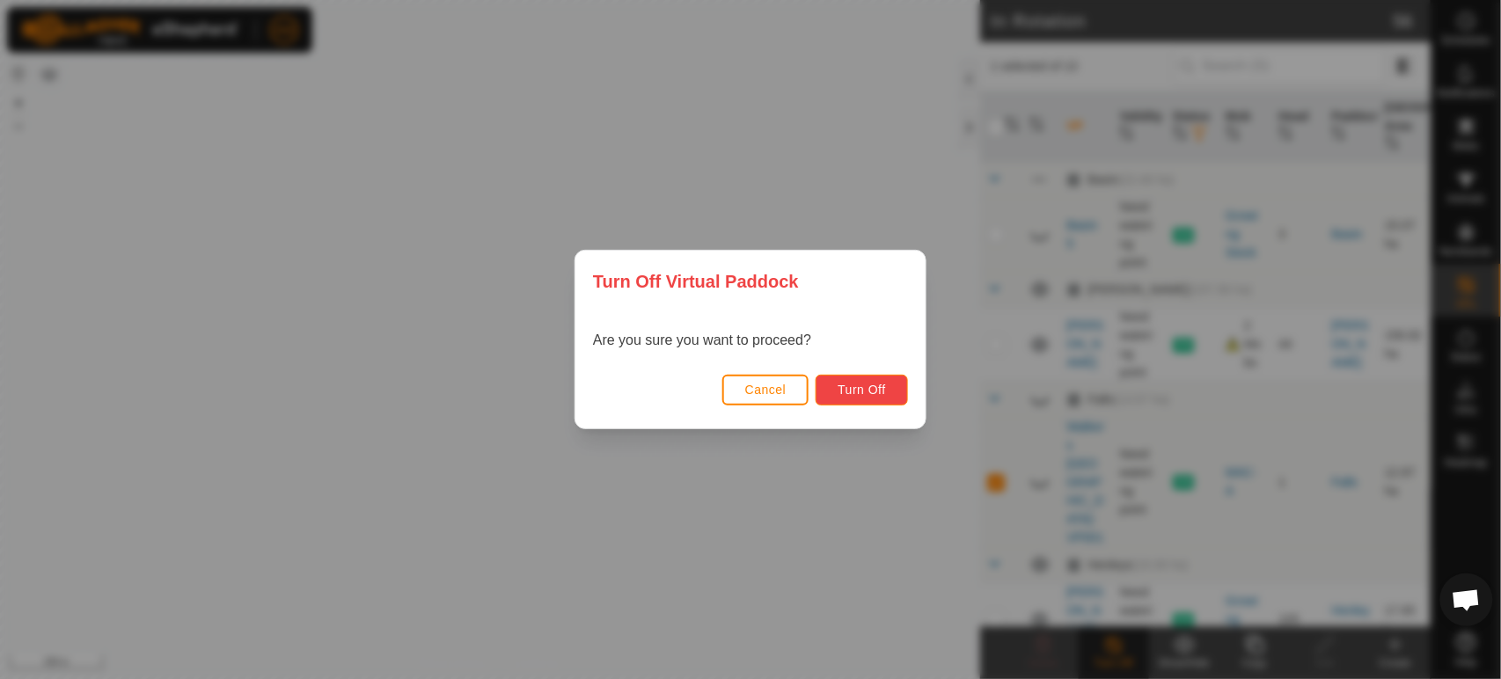
click at [890, 403] on button "Turn Off" at bounding box center [862, 390] width 92 height 31
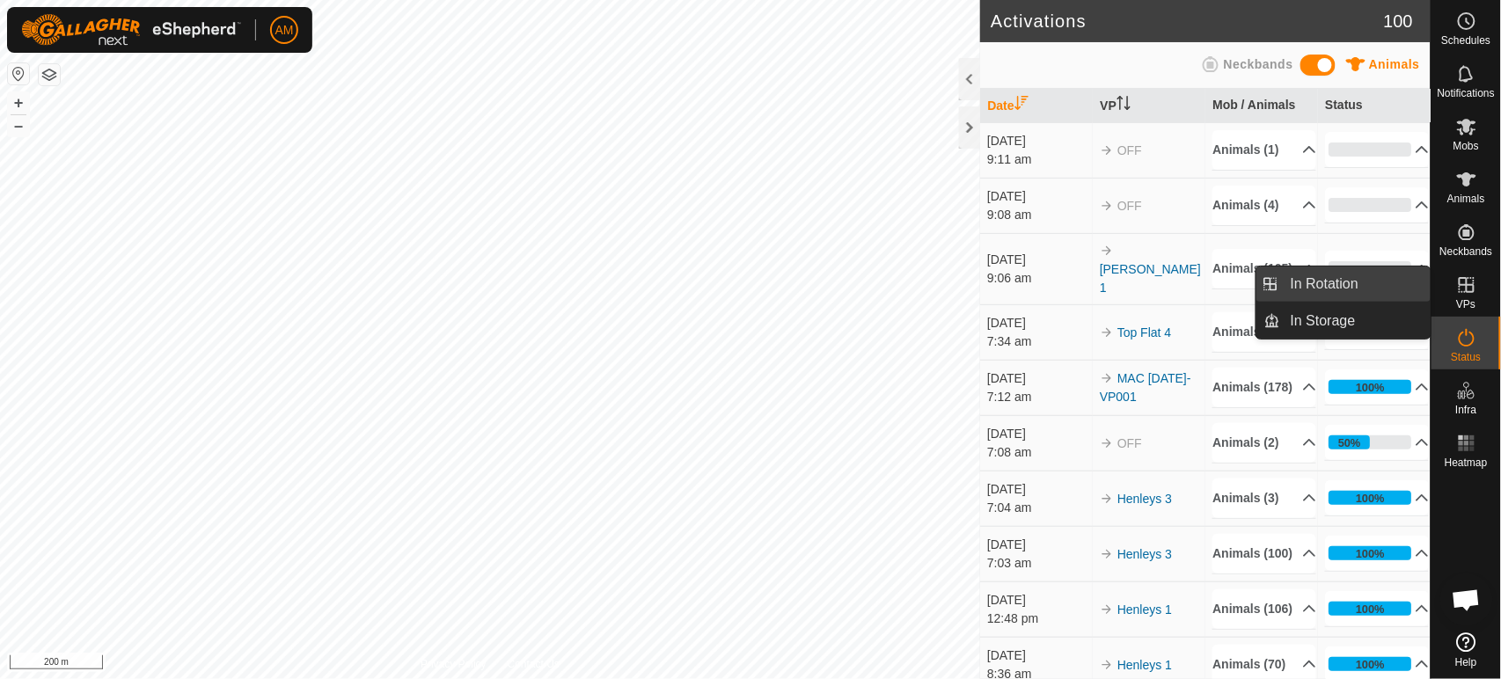
click at [1381, 280] on link "In Rotation" at bounding box center [1355, 284] width 150 height 35
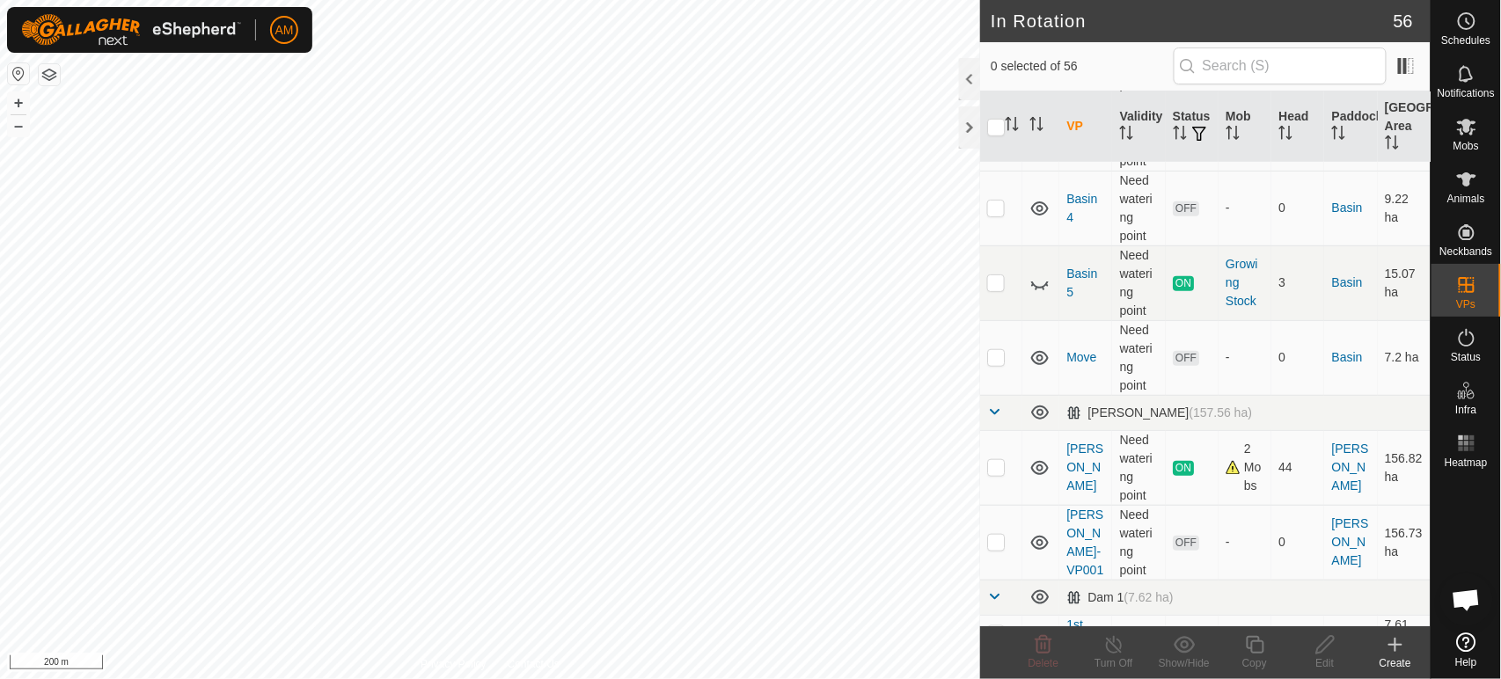
scroll to position [391, 0]
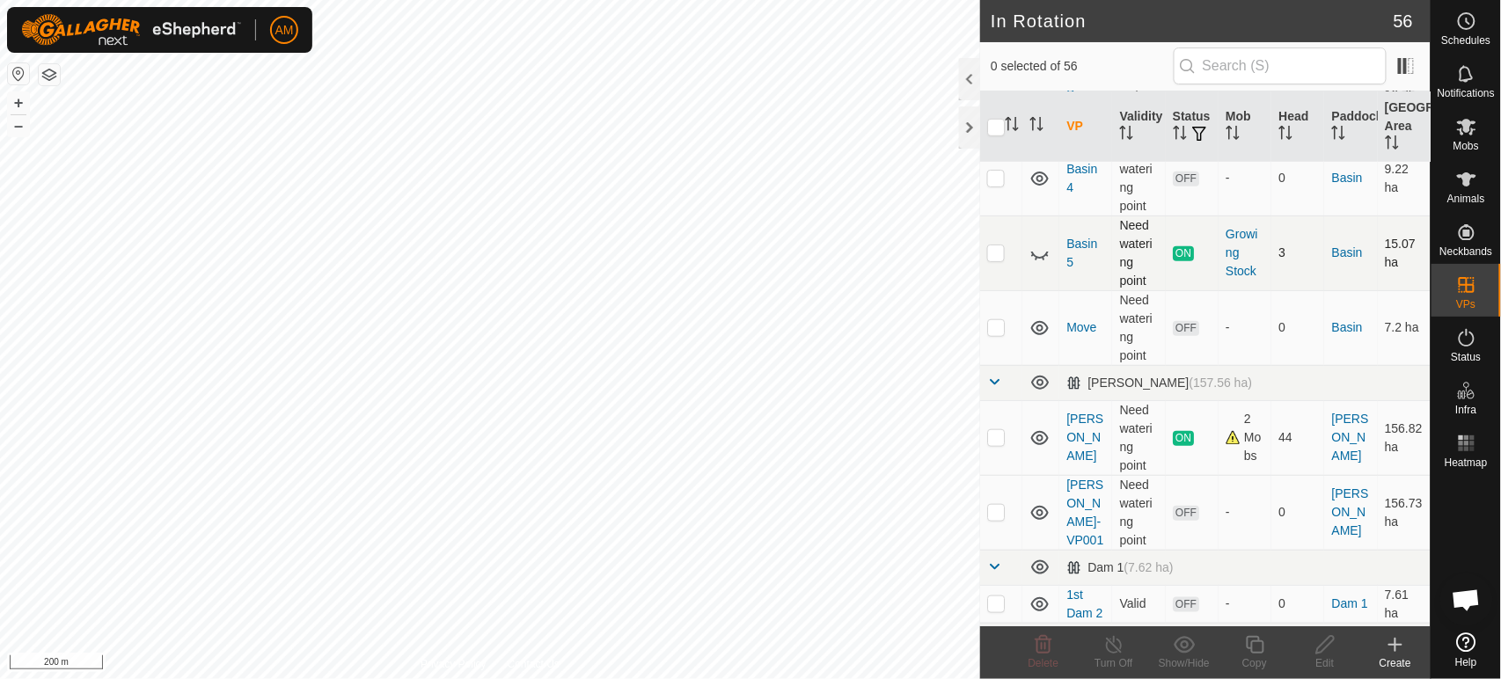
click at [996, 253] on p-checkbox at bounding box center [996, 252] width 18 height 14
checkbox input "true"
click at [1114, 653] on icon at bounding box center [1114, 645] width 16 height 18
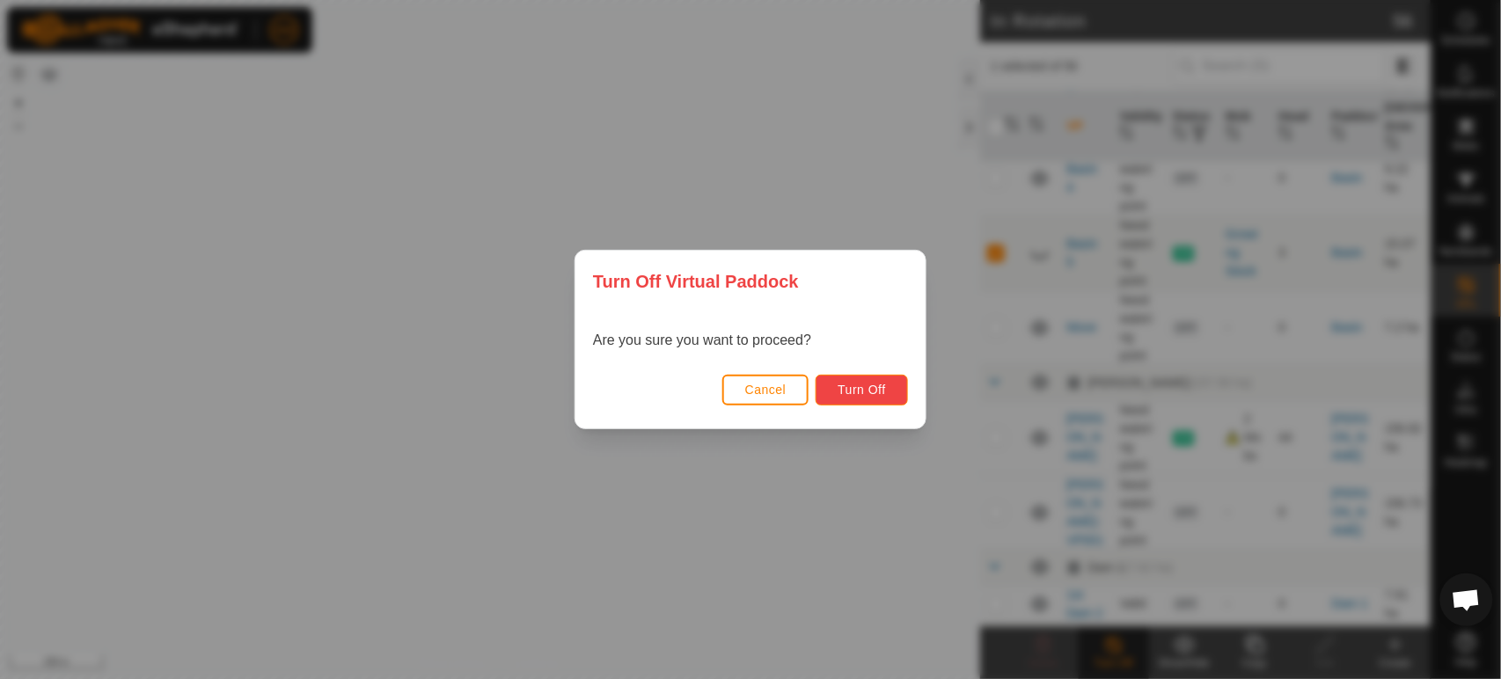
click at [875, 396] on span "Turn Off" at bounding box center [862, 390] width 48 height 14
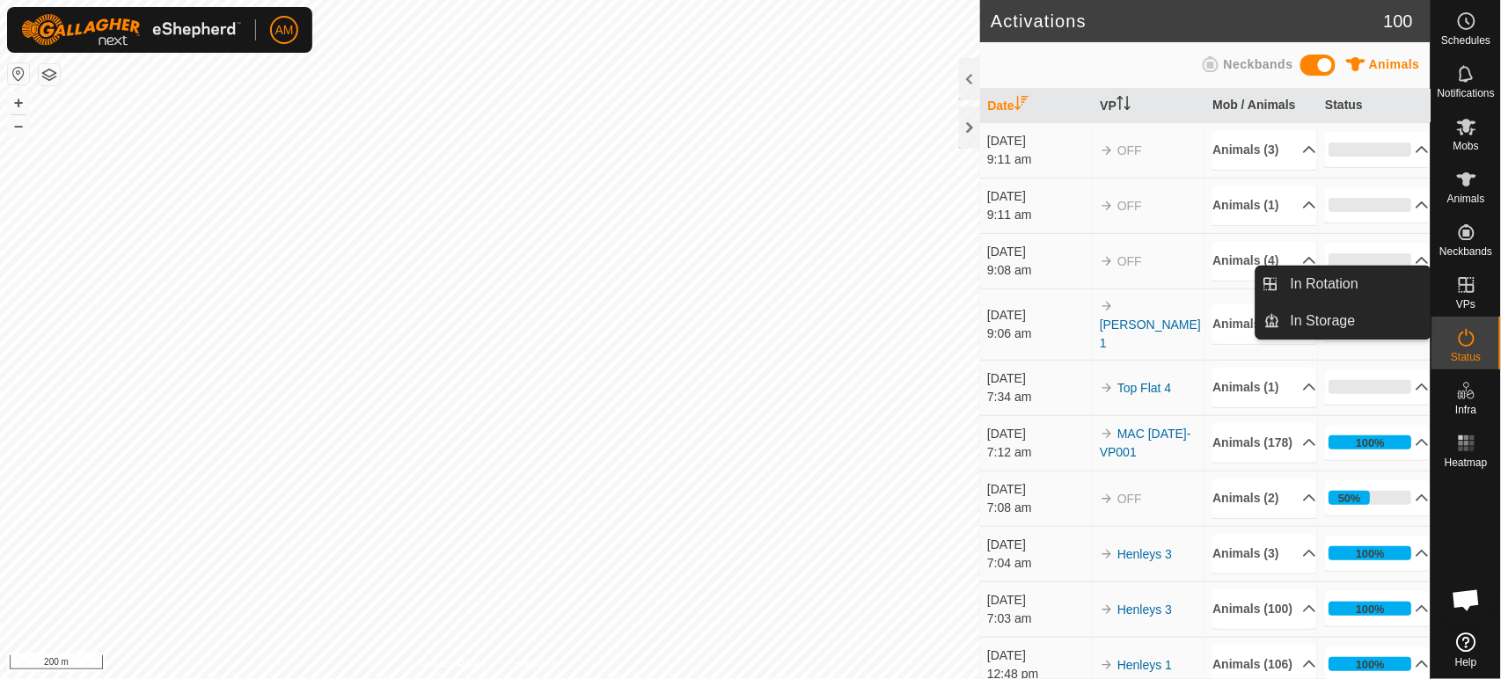
drag, startPoint x: 1426, startPoint y: 291, endPoint x: 1368, endPoint y: 293, distance: 58.1
click at [1368, 293] on link "In Rotation" at bounding box center [1355, 284] width 150 height 35
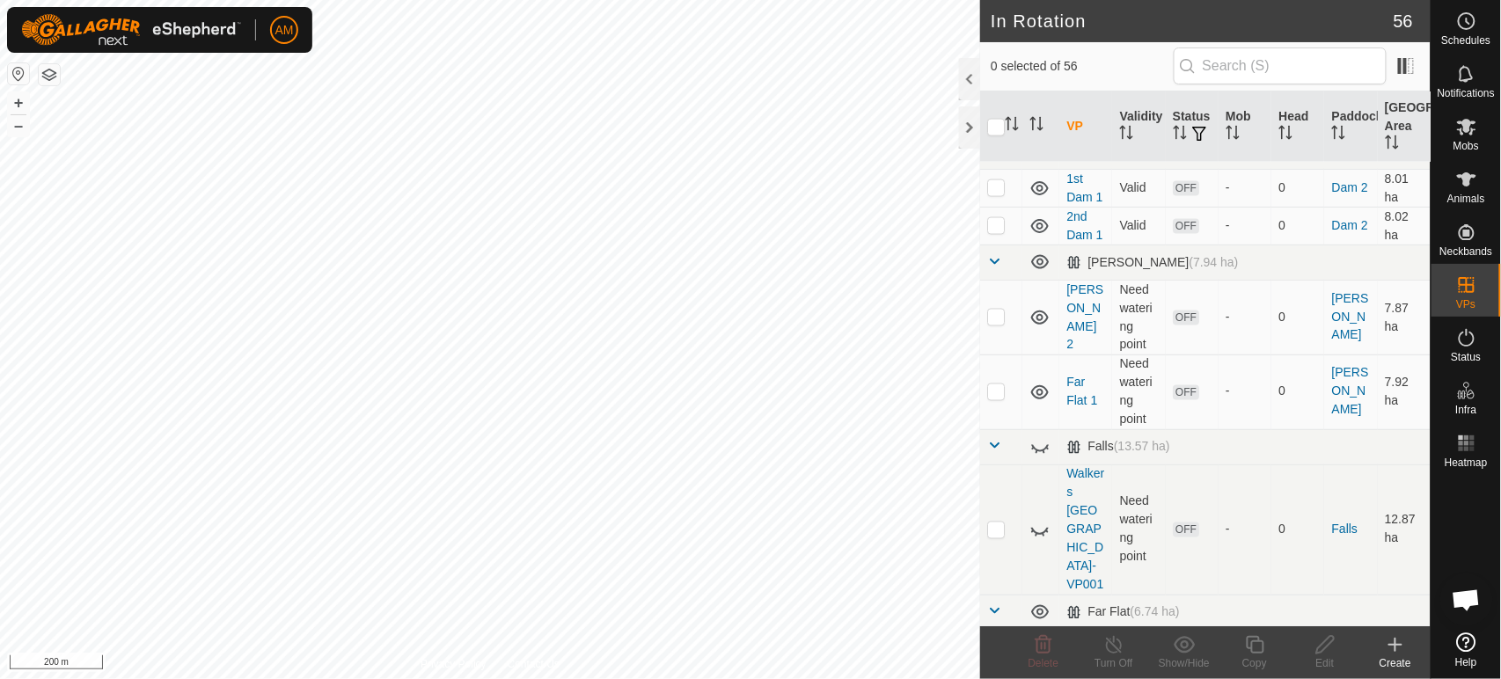
scroll to position [978, 0]
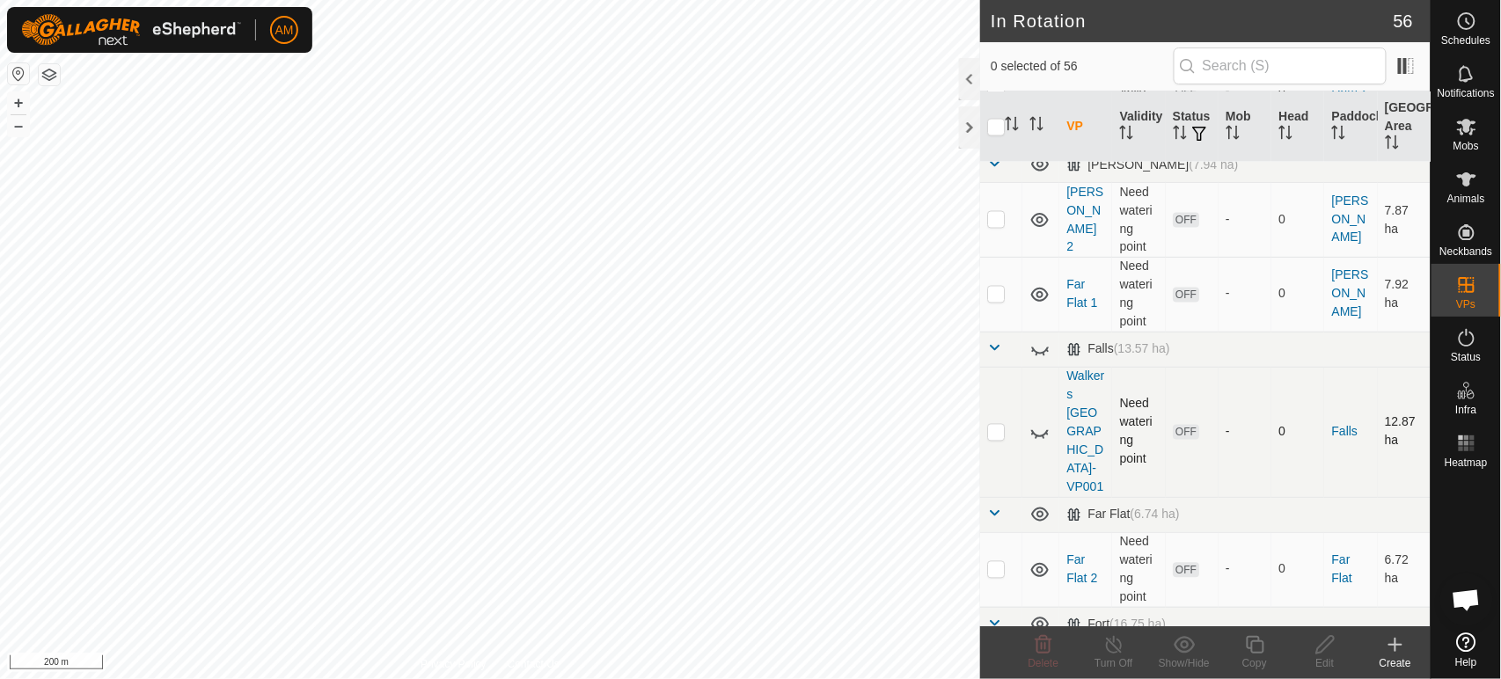
click at [993, 439] on p-checkbox at bounding box center [996, 432] width 18 height 14
checkbox input "true"
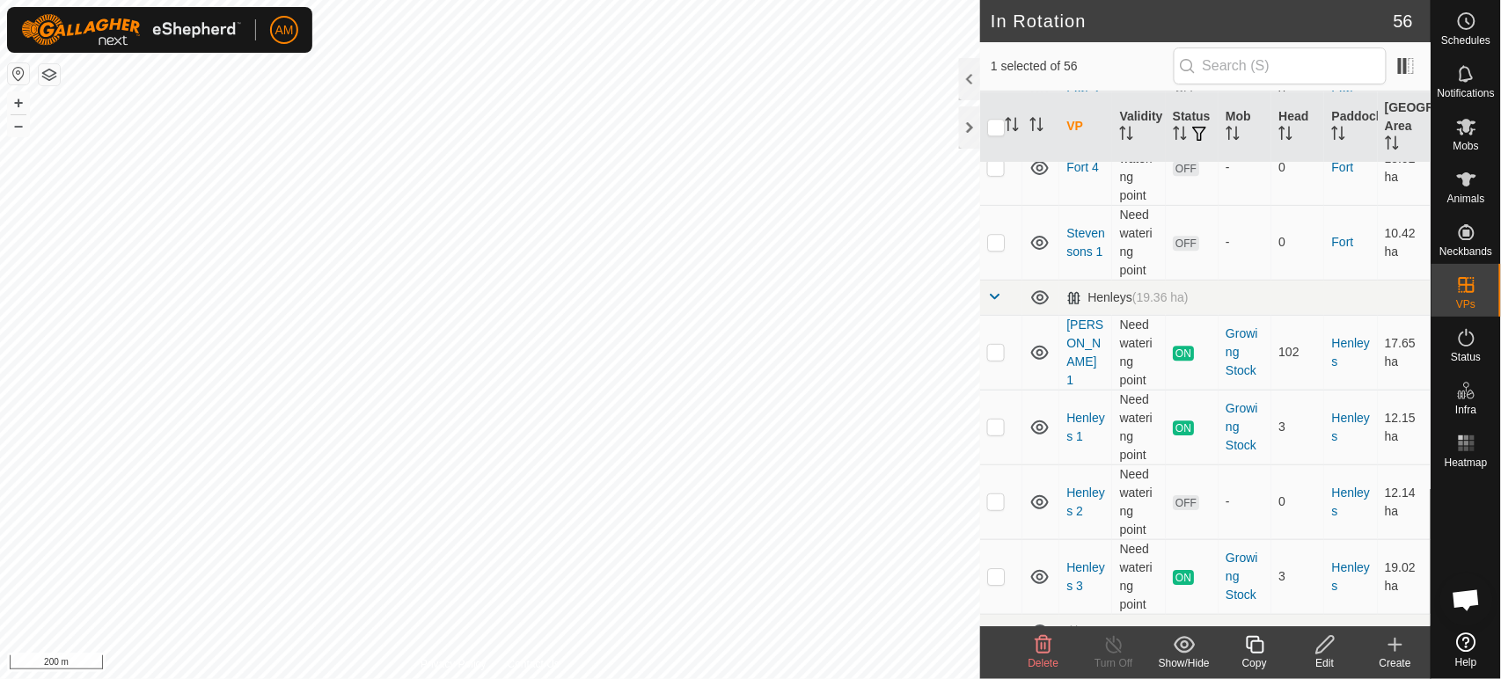
scroll to position [1564, 0]
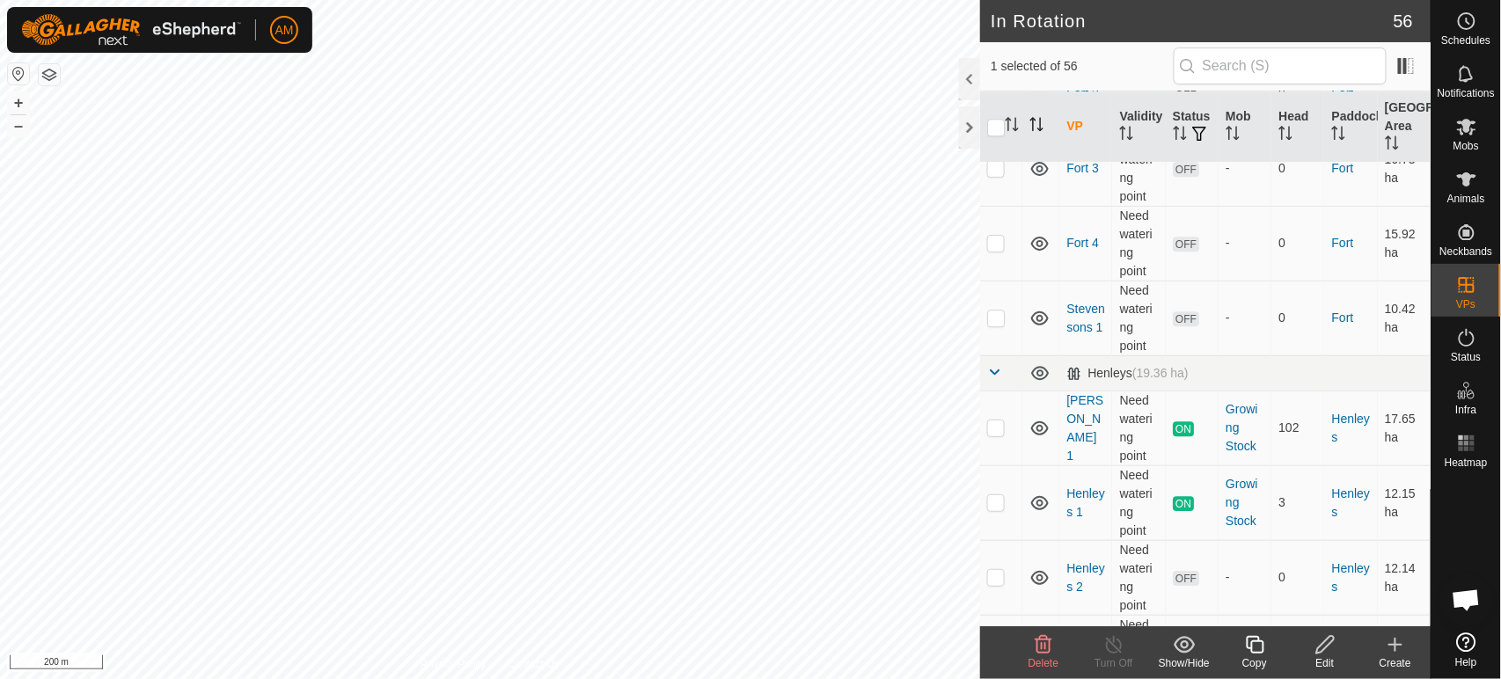
click at [1037, 127] on icon "Activate to sort" at bounding box center [1036, 124] width 14 height 14
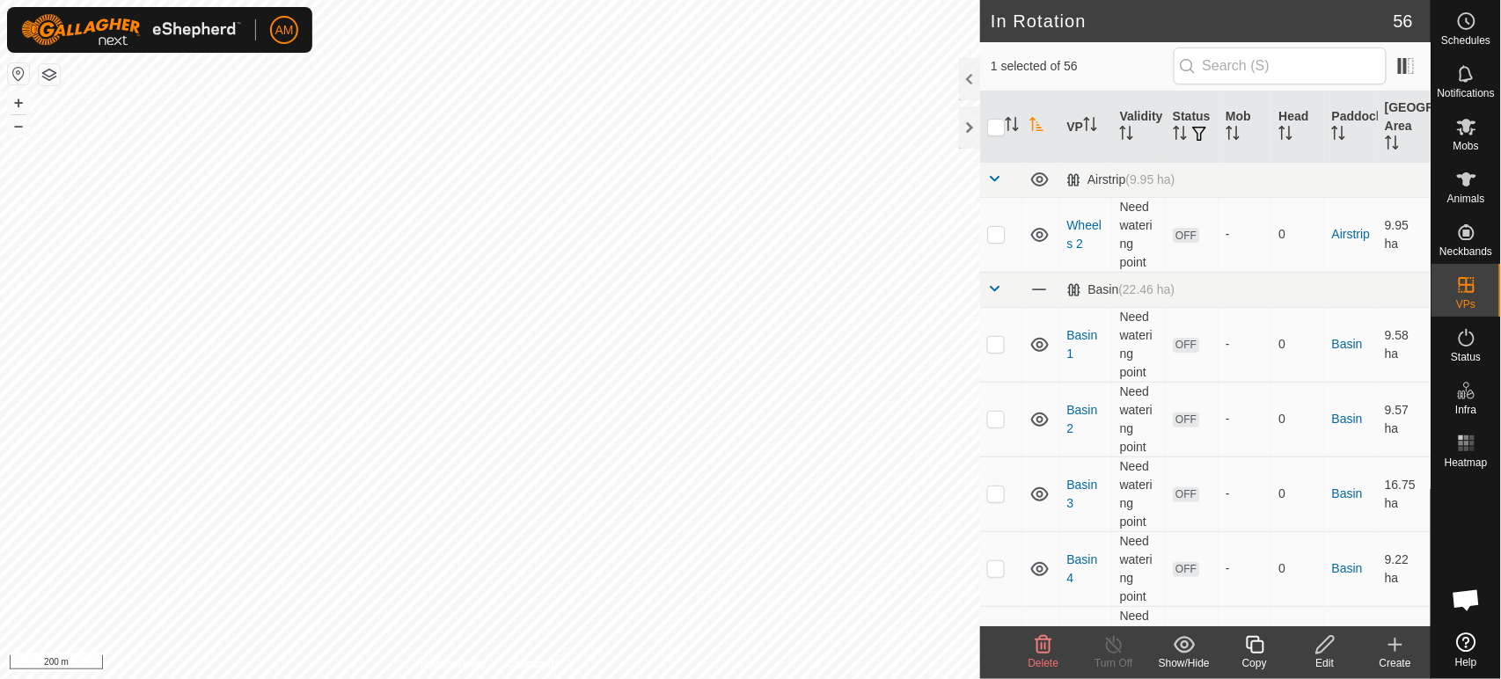
click at [1037, 127] on icon "Activate to sort" at bounding box center [1035, 124] width 13 height 14
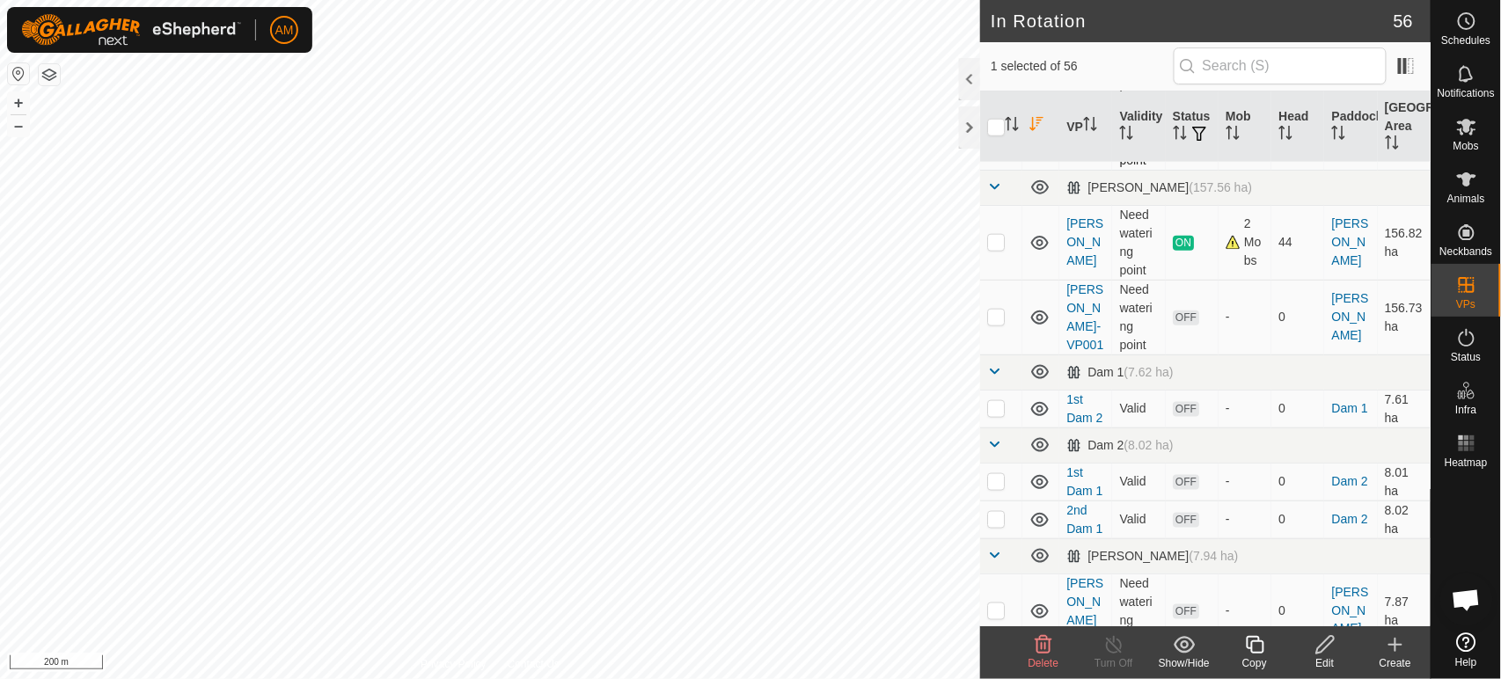
scroll to position [488, 0]
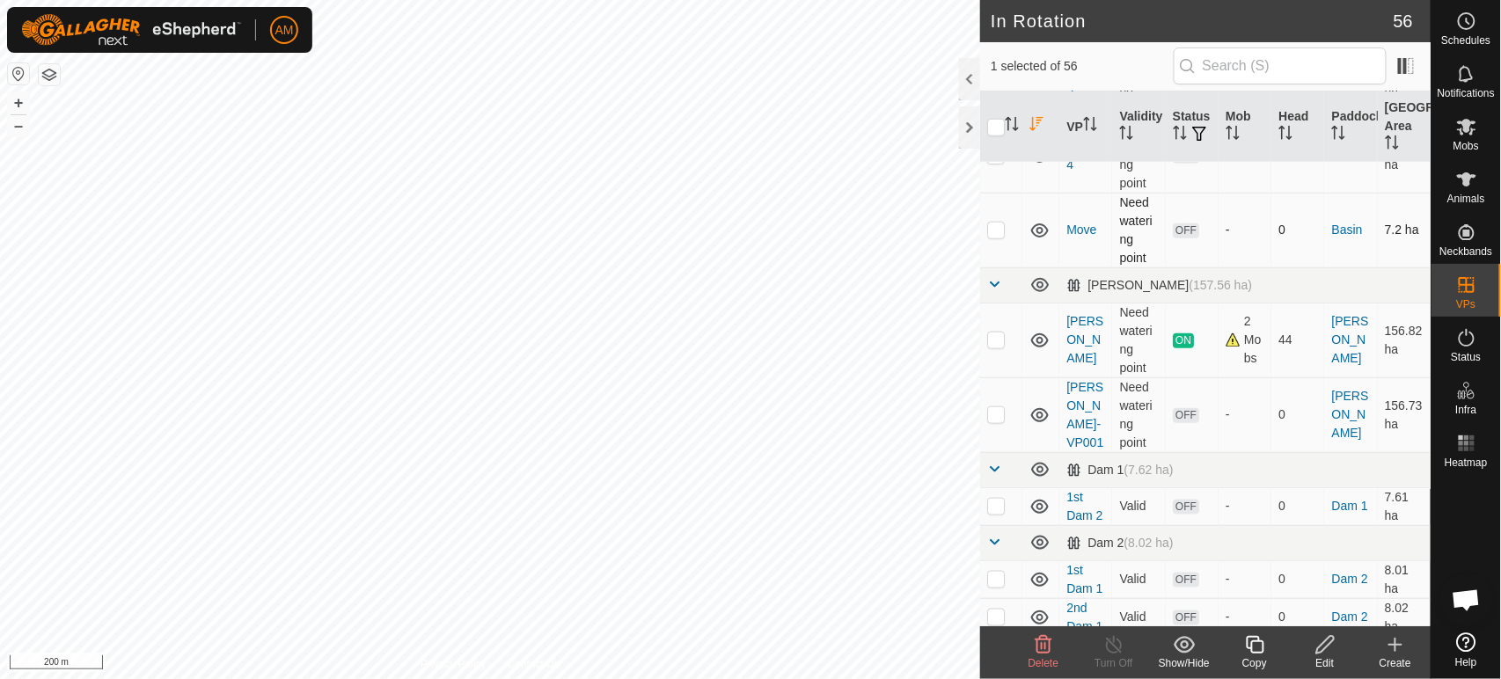
click at [996, 238] on td at bounding box center [1001, 230] width 42 height 75
checkbox input "true"
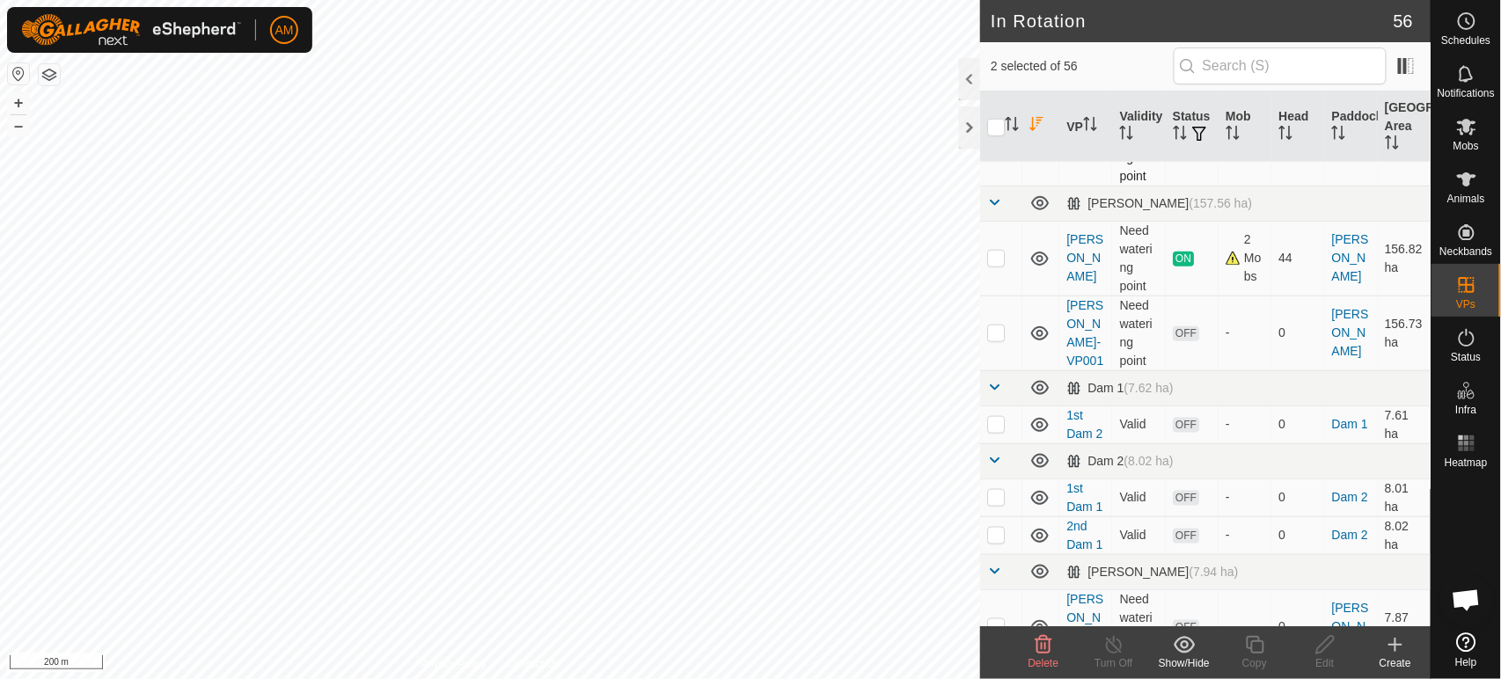
scroll to position [586, 0]
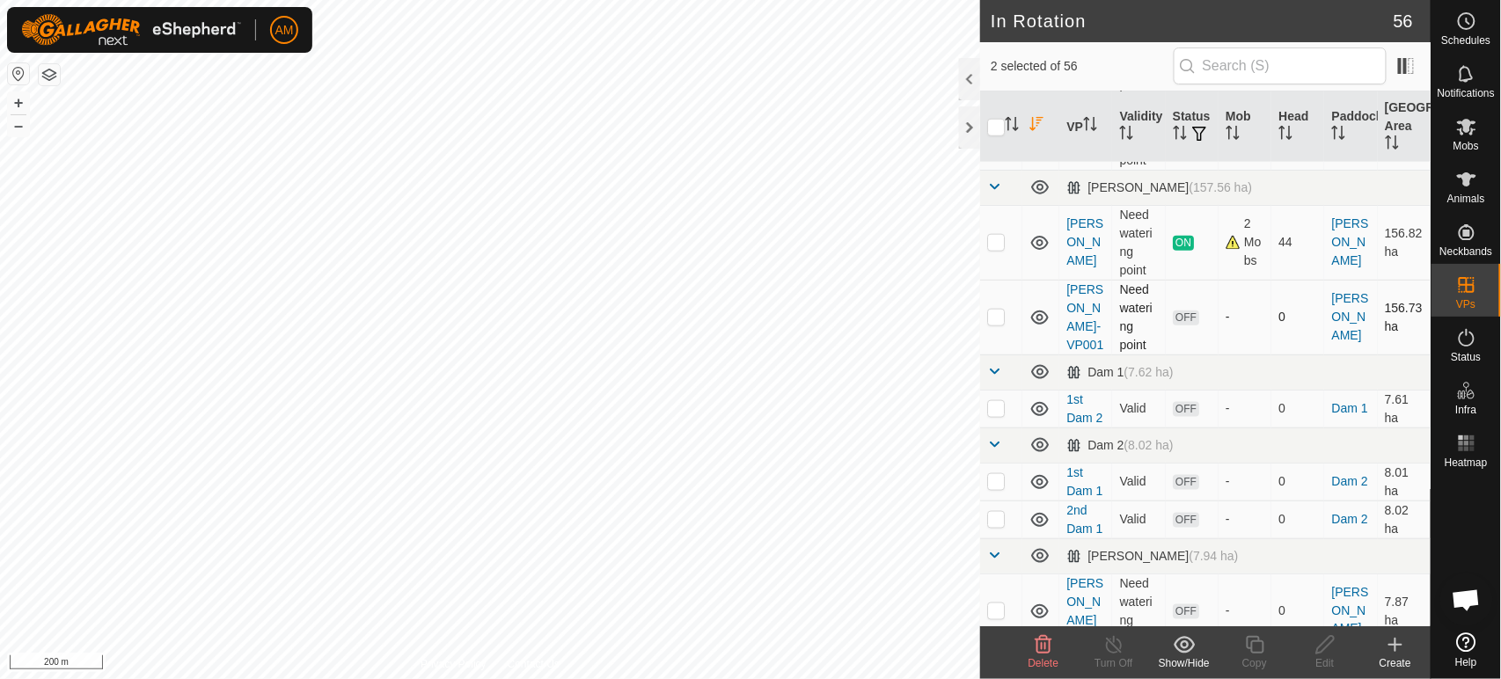
click at [993, 313] on p-checkbox at bounding box center [996, 317] width 18 height 14
checkbox input "true"
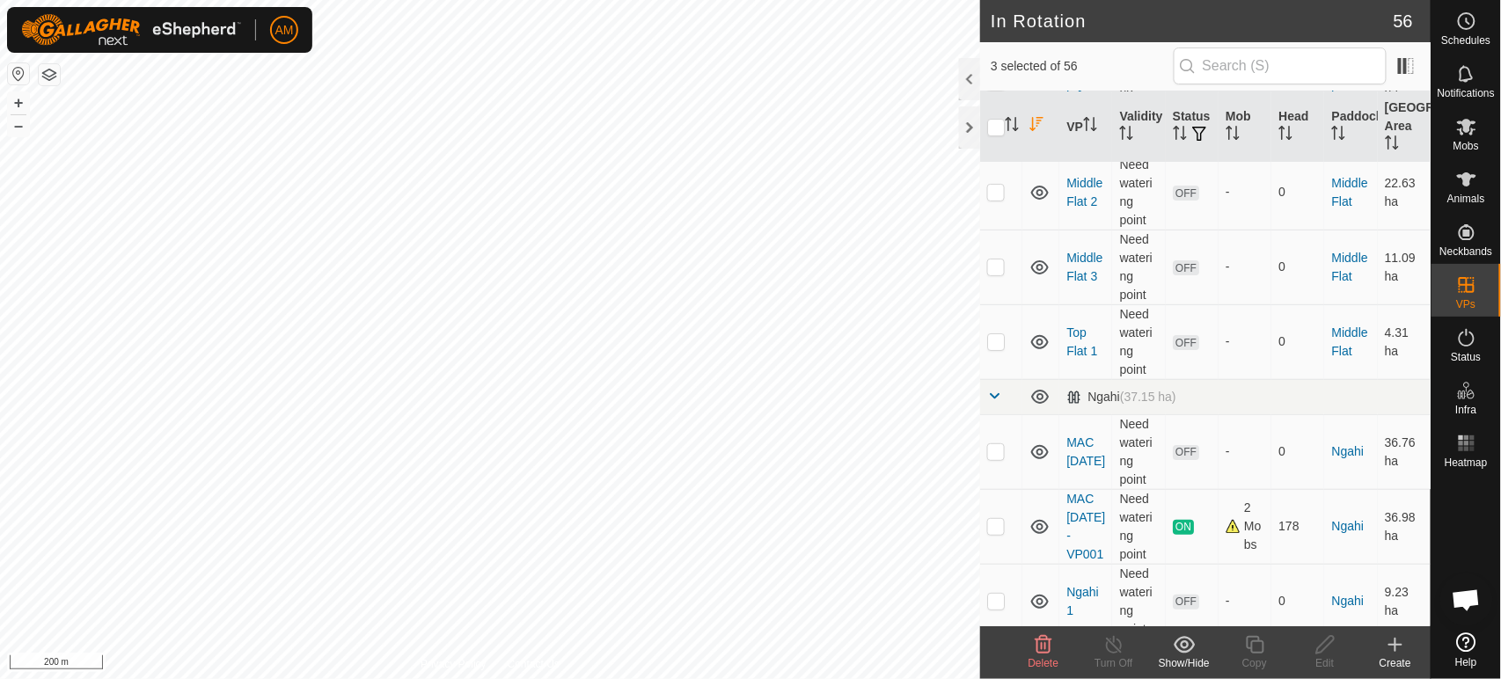
scroll to position [2150, 0]
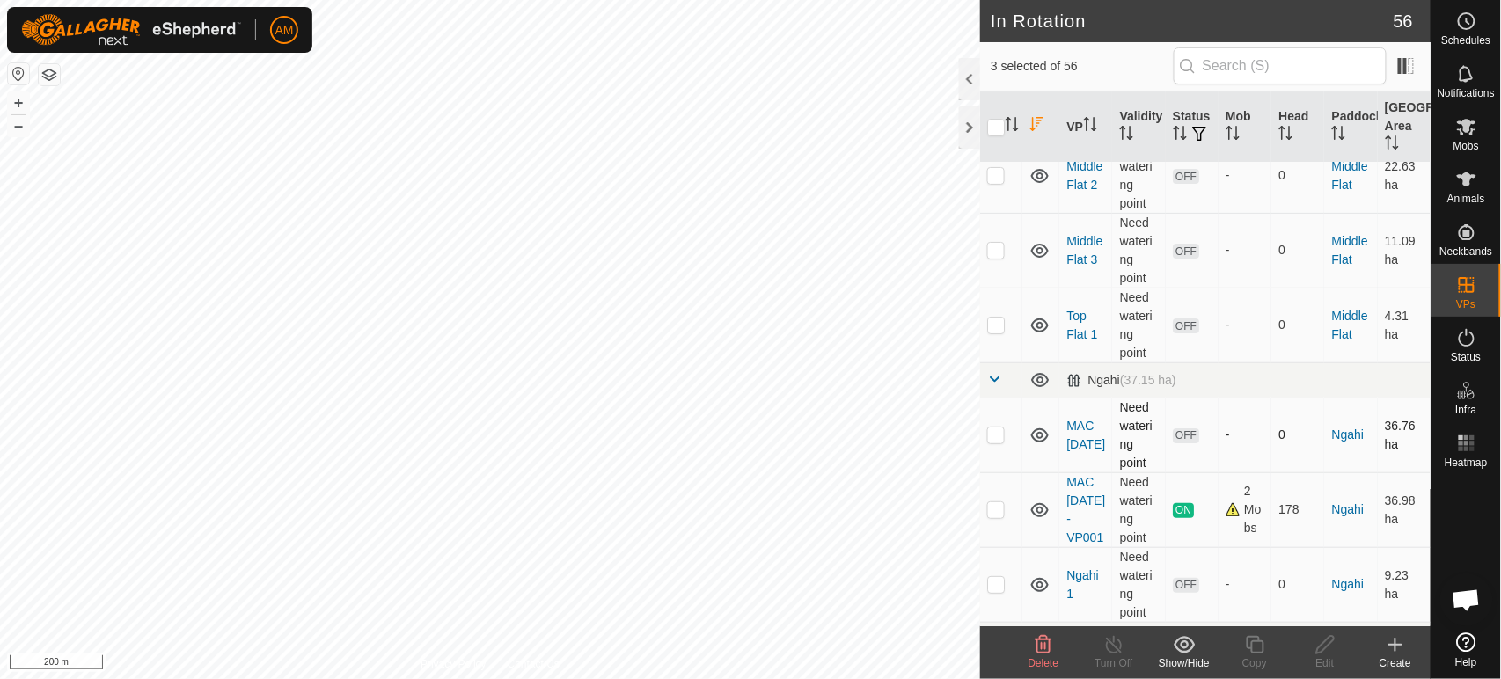
click at [998, 442] on p-checkbox at bounding box center [996, 435] width 18 height 14
checkbox input "true"
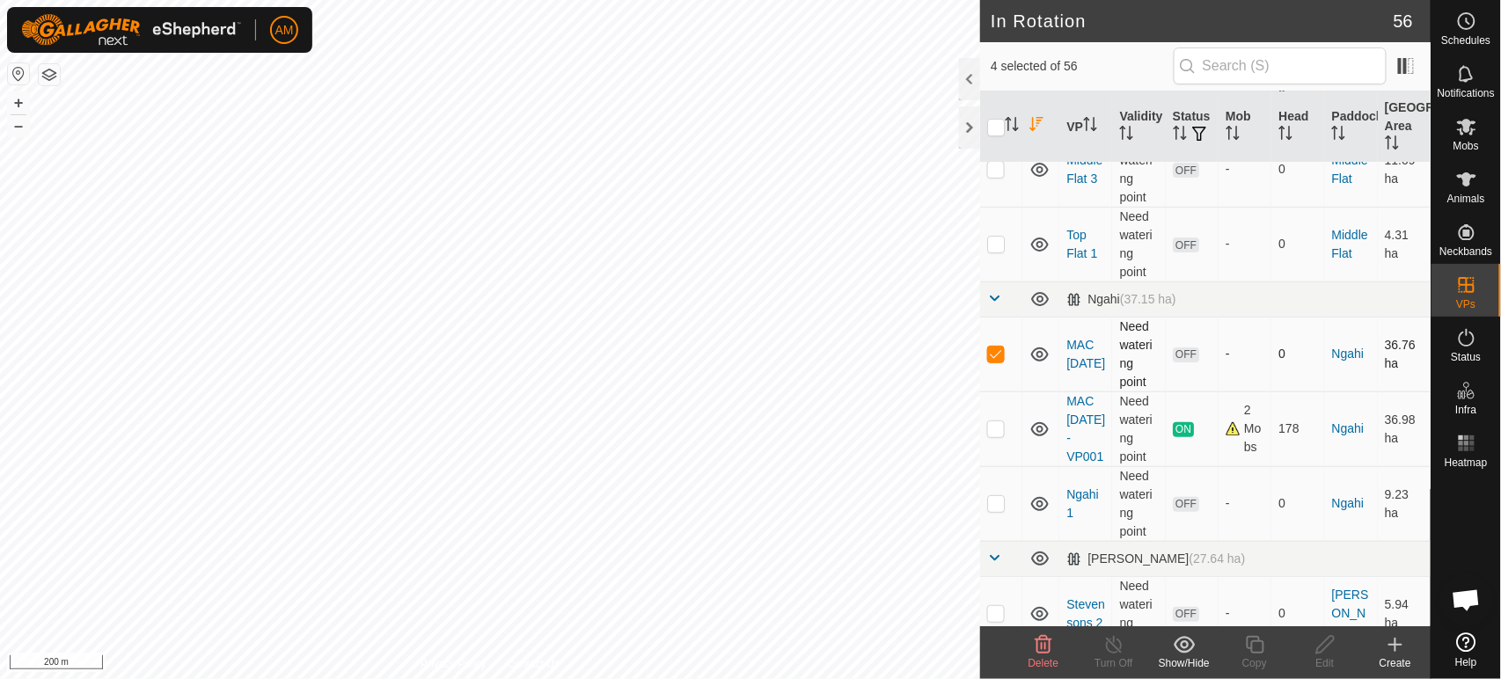
scroll to position [2248, 0]
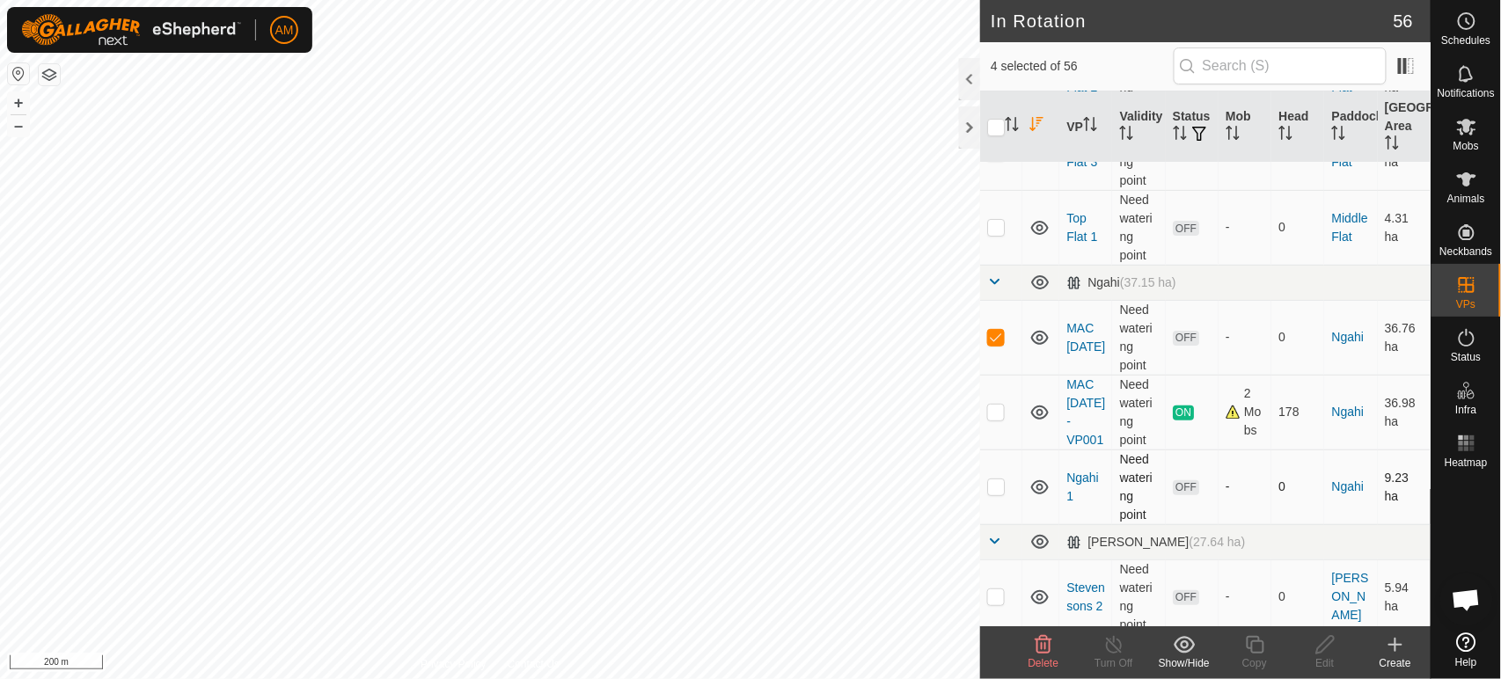
click at [987, 494] on p-checkbox at bounding box center [996, 487] width 18 height 14
checkbox input "true"
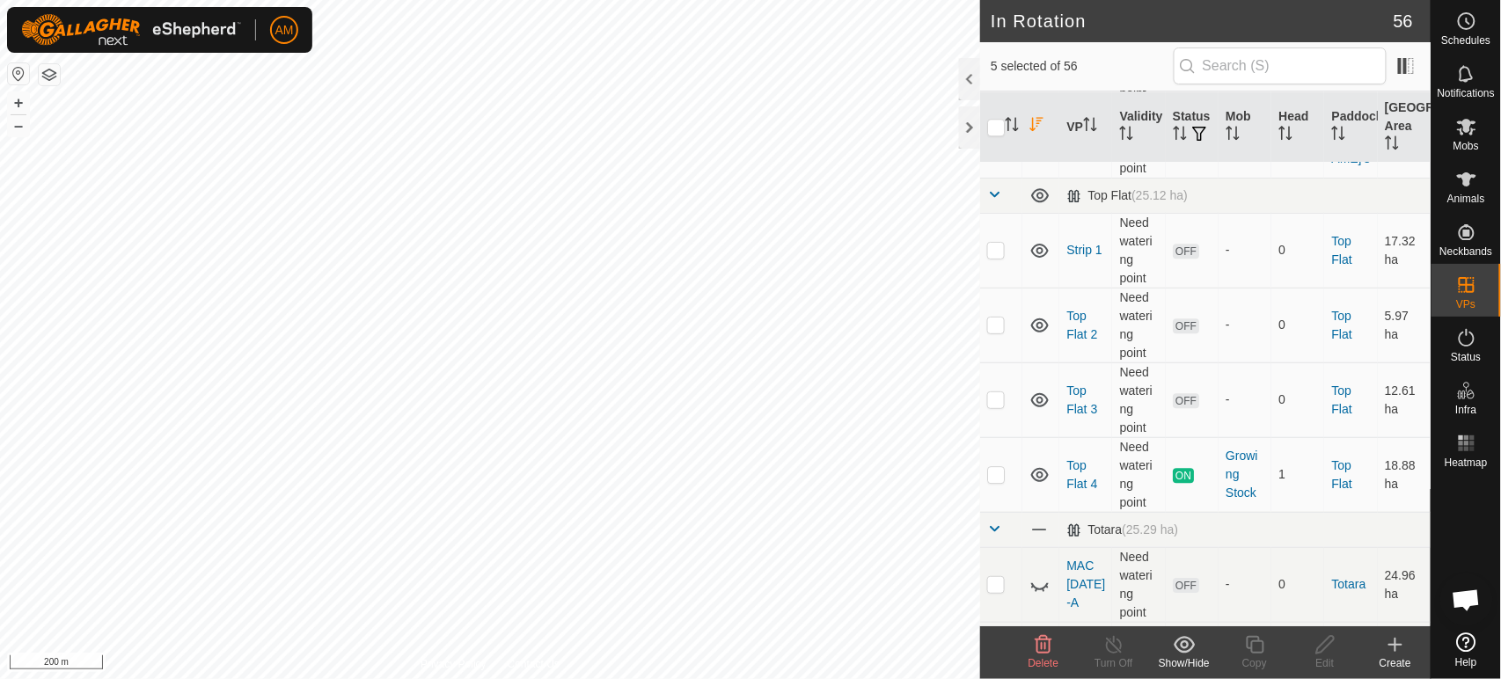
scroll to position [3813, 0]
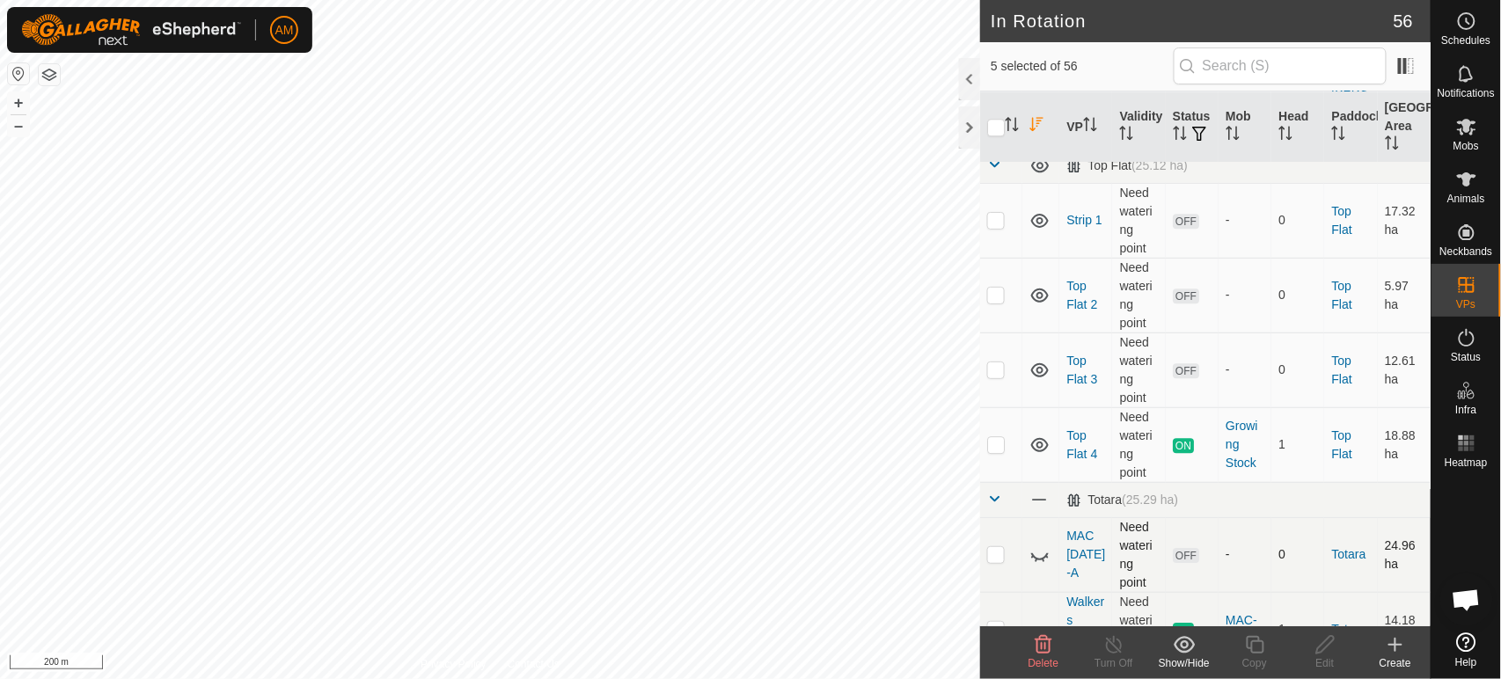
click at [995, 561] on p-checkbox at bounding box center [996, 554] width 18 height 14
checkbox input "true"
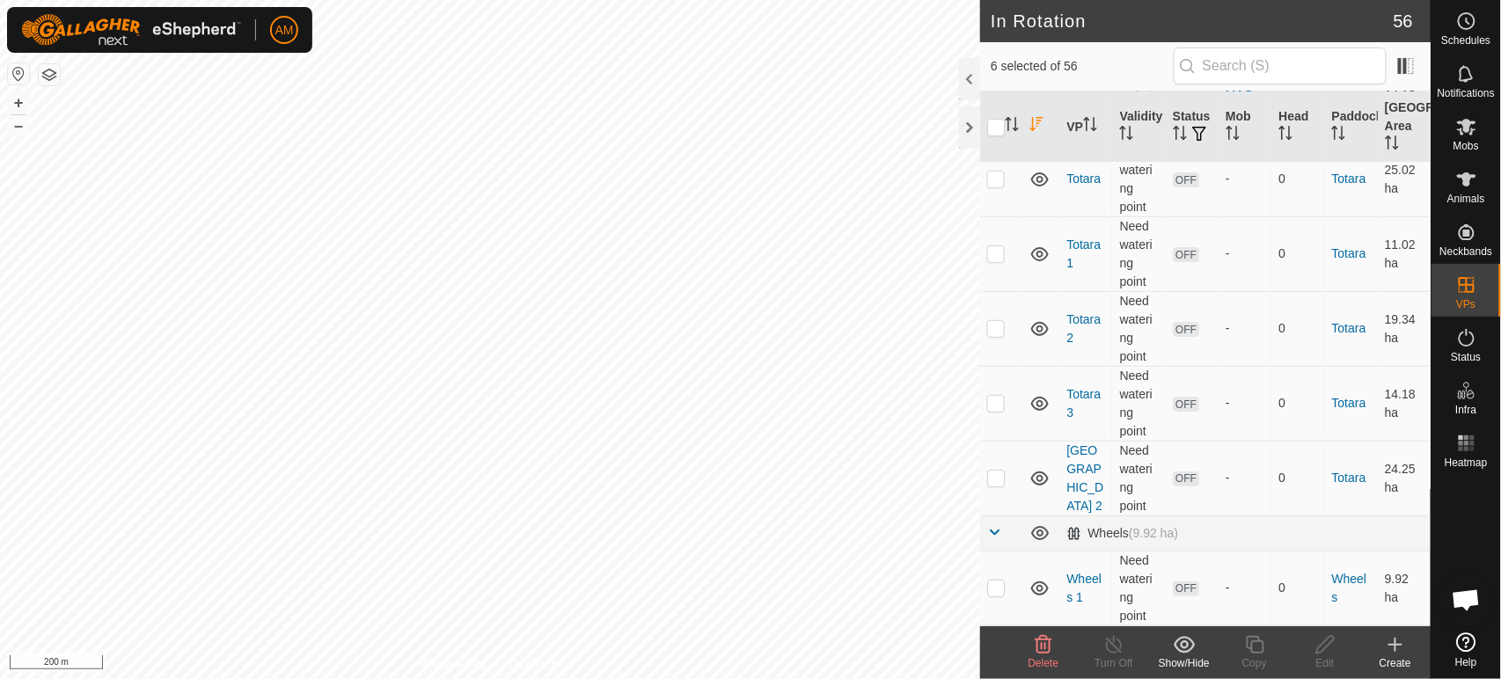
scroll to position [4369, 0]
click at [989, 474] on p-checkbox at bounding box center [996, 478] width 18 height 14
checkbox input "true"
click at [1046, 664] on span "Delete" at bounding box center [1044, 663] width 31 height 12
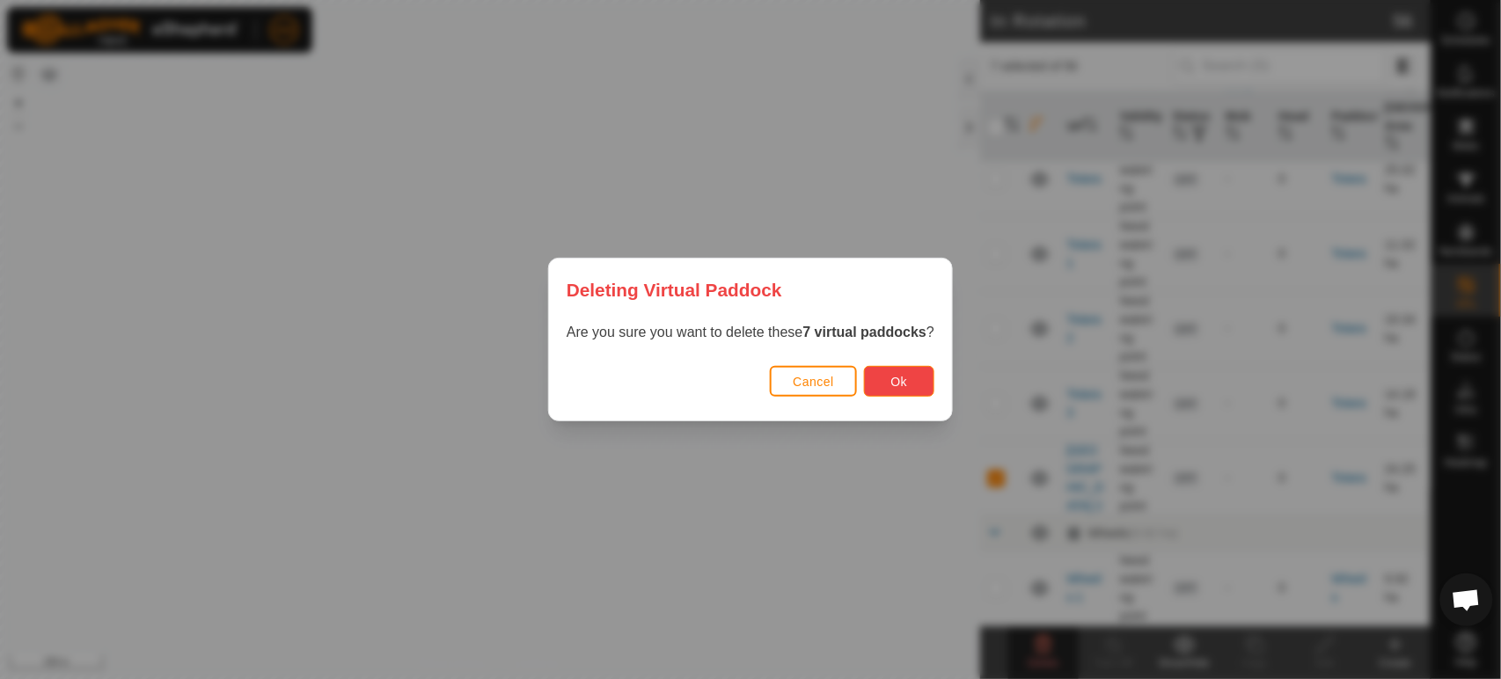
click at [893, 377] on span "Ok" at bounding box center [899, 382] width 17 height 14
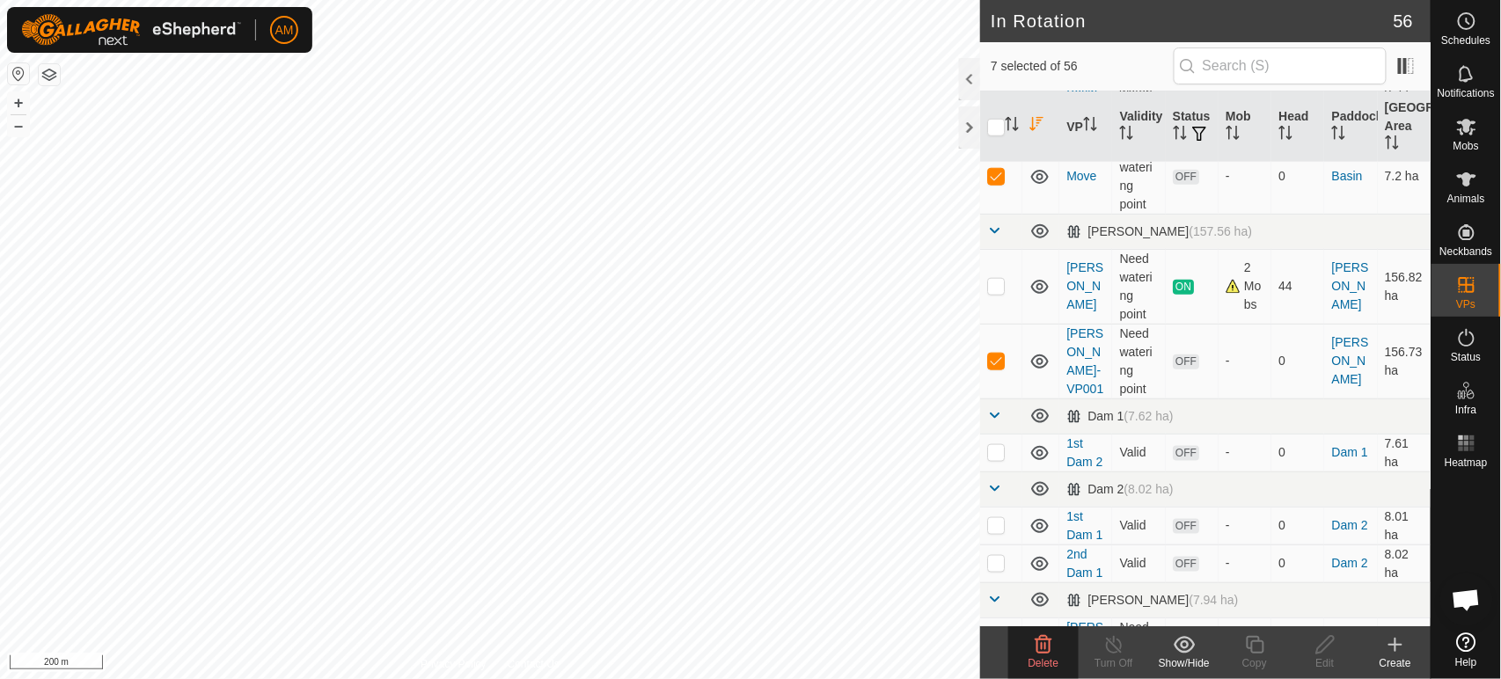
scroll to position [586, 0]
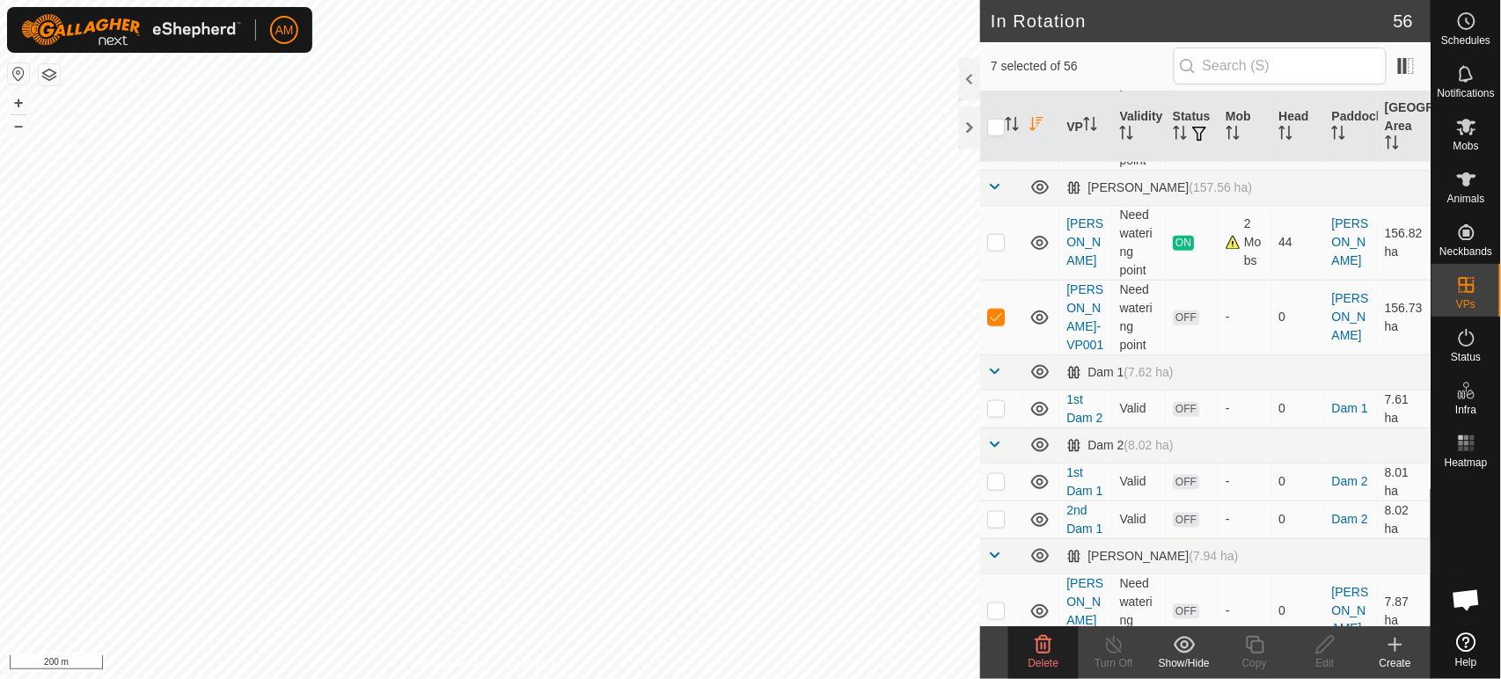
click at [1035, 666] on span "Delete" at bounding box center [1044, 663] width 31 height 12
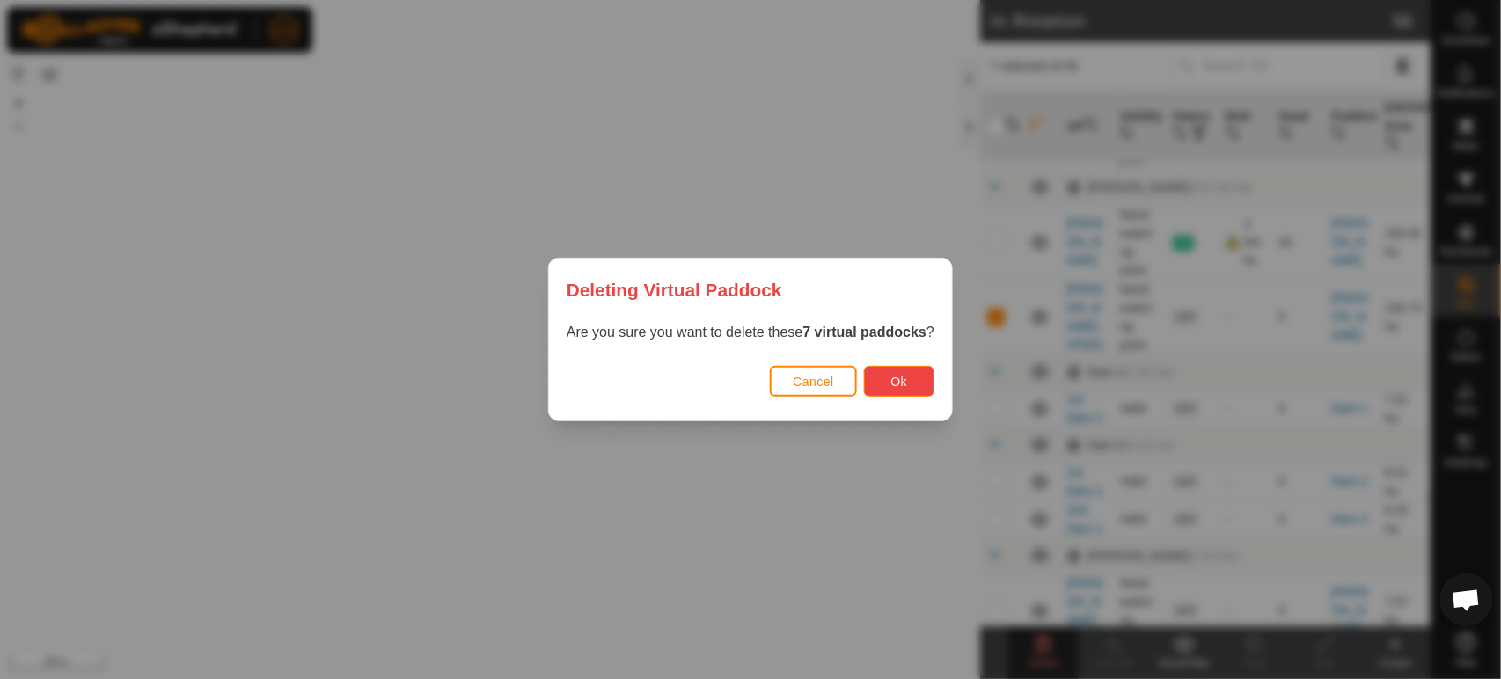
click at [905, 384] on span "Ok" at bounding box center [899, 382] width 17 height 14
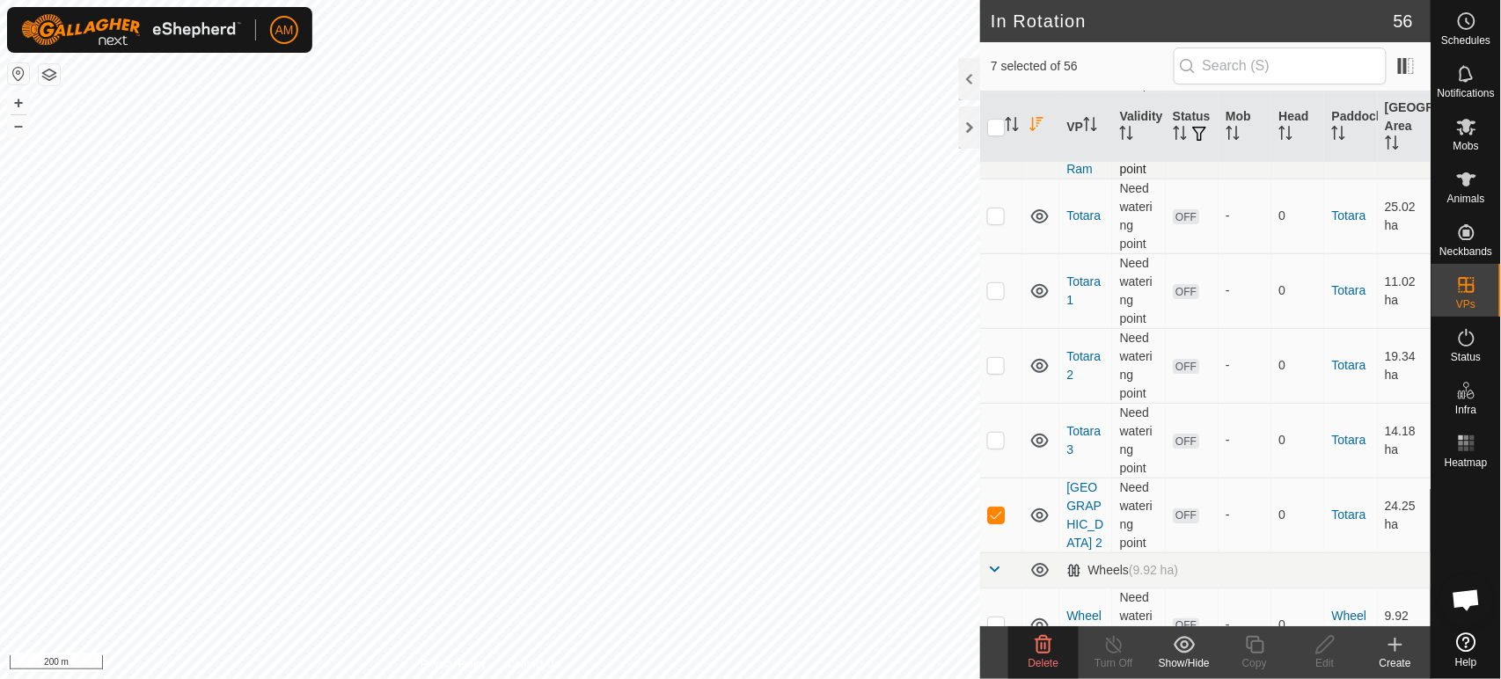
scroll to position [4369, 0]
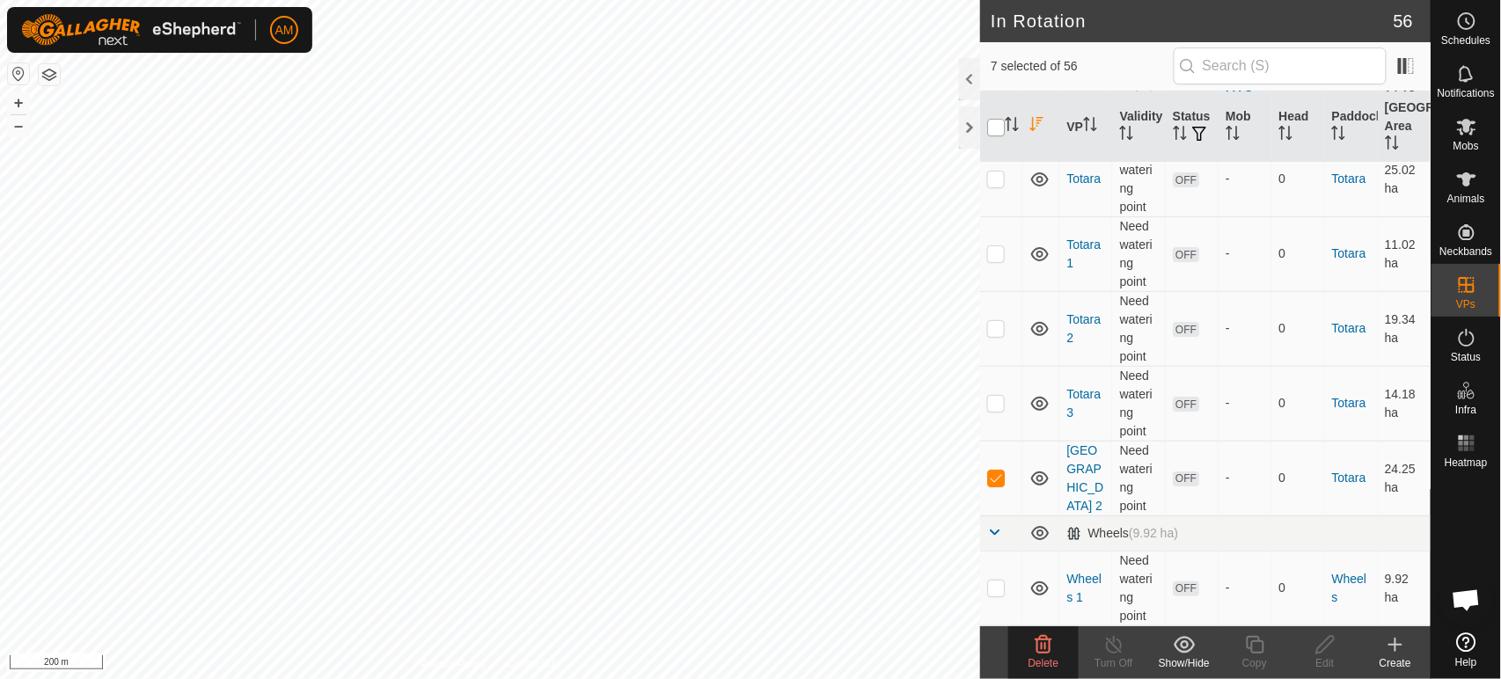
click at [997, 128] on input "checkbox" at bounding box center [996, 128] width 18 height 18
checkbox input "true"
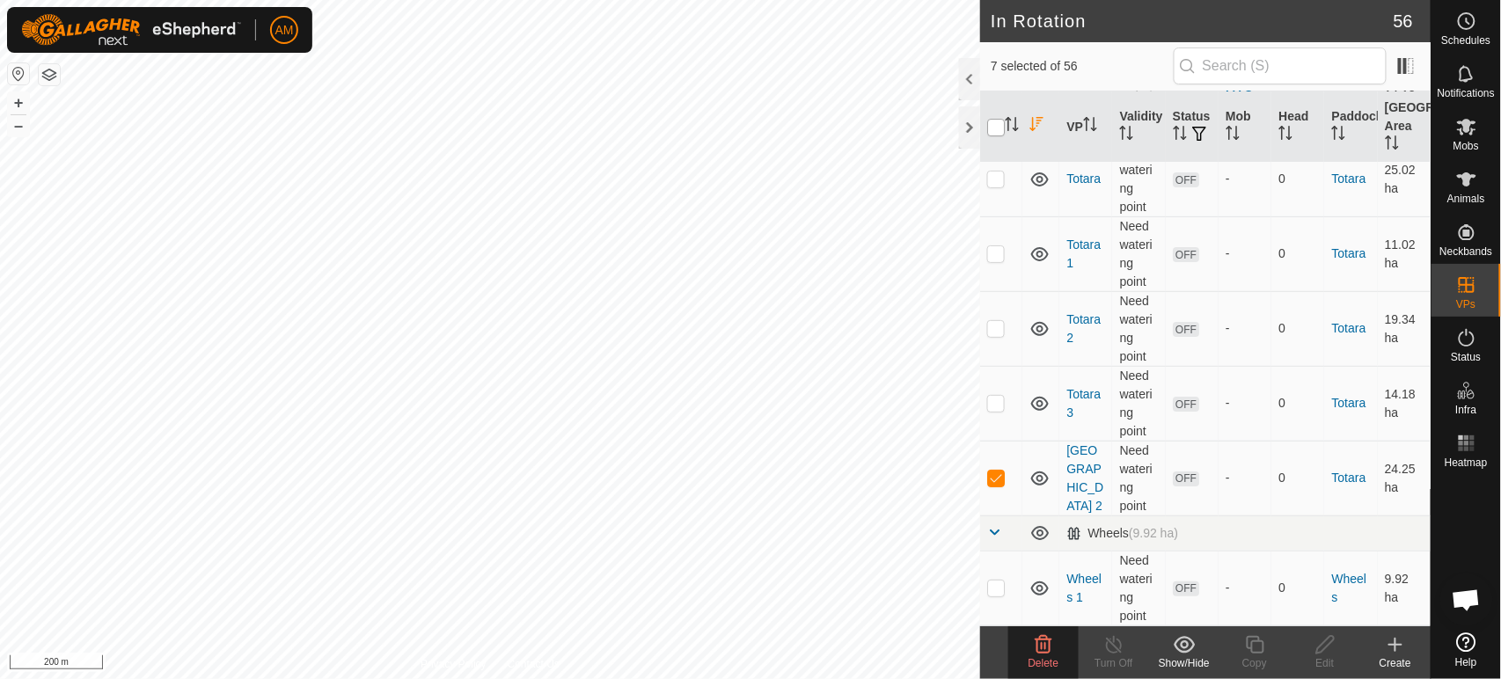
checkbox input "true"
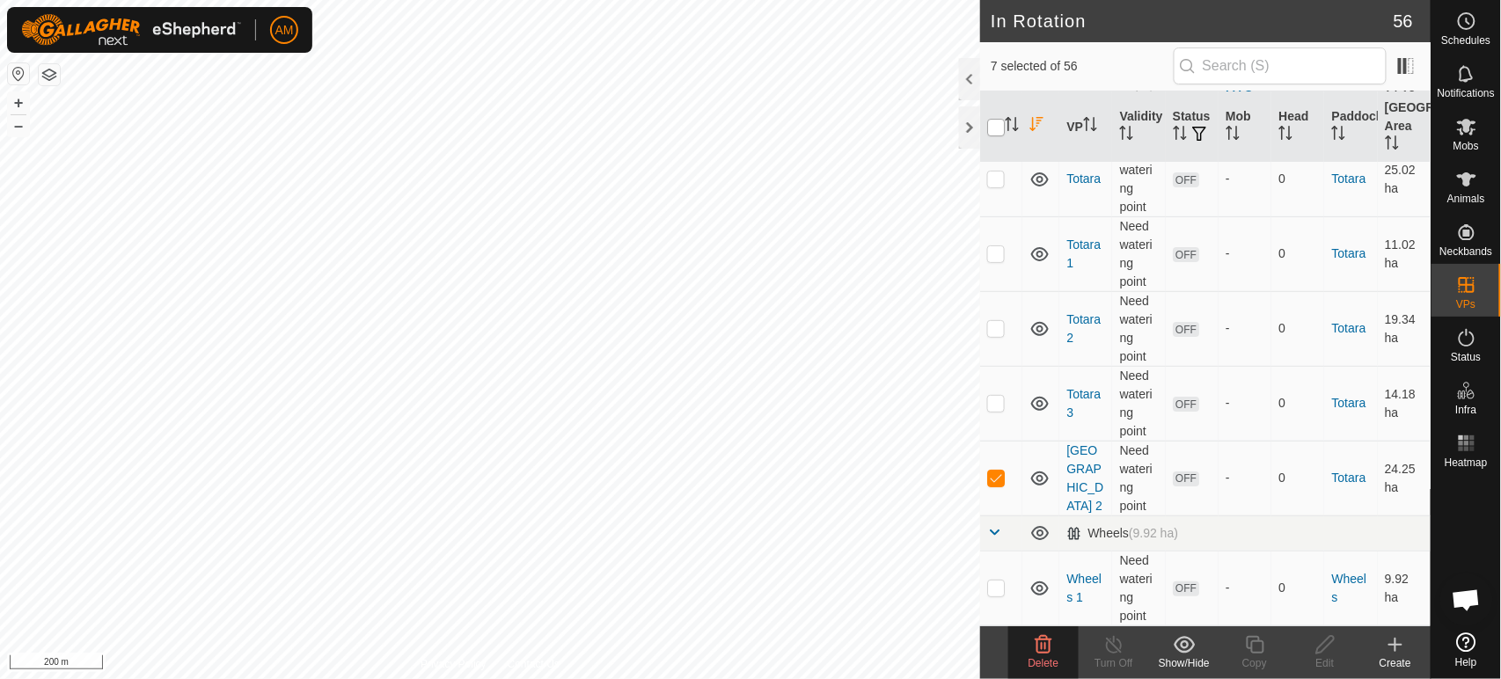
checkbox input "true"
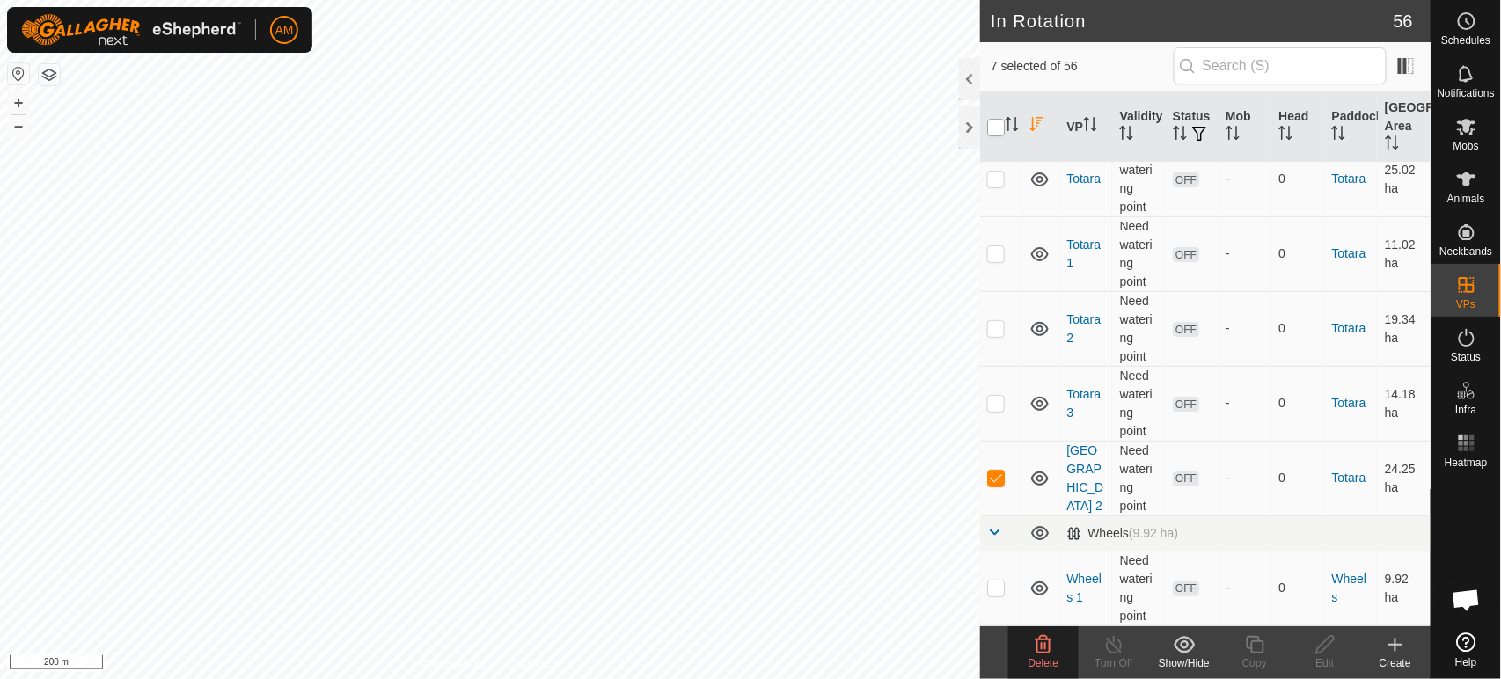
checkbox input "true"
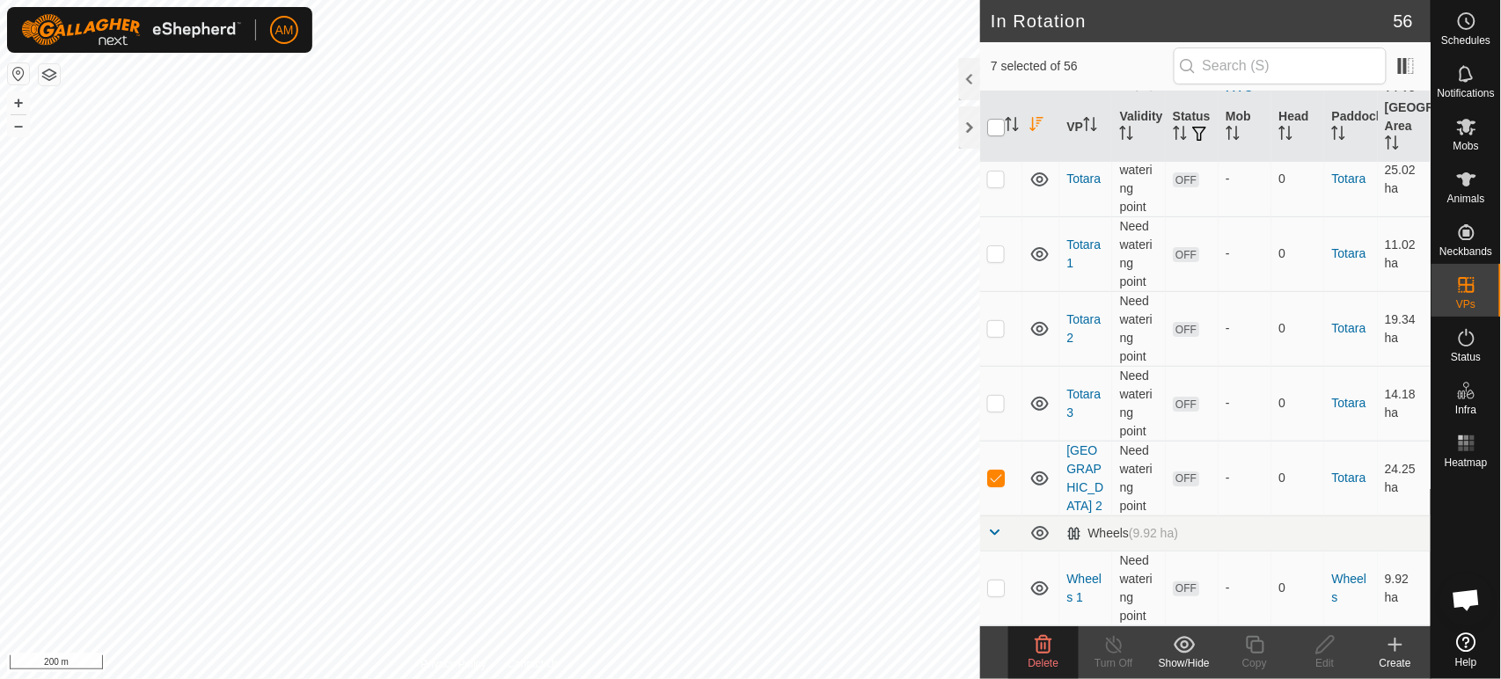
checkbox input "true"
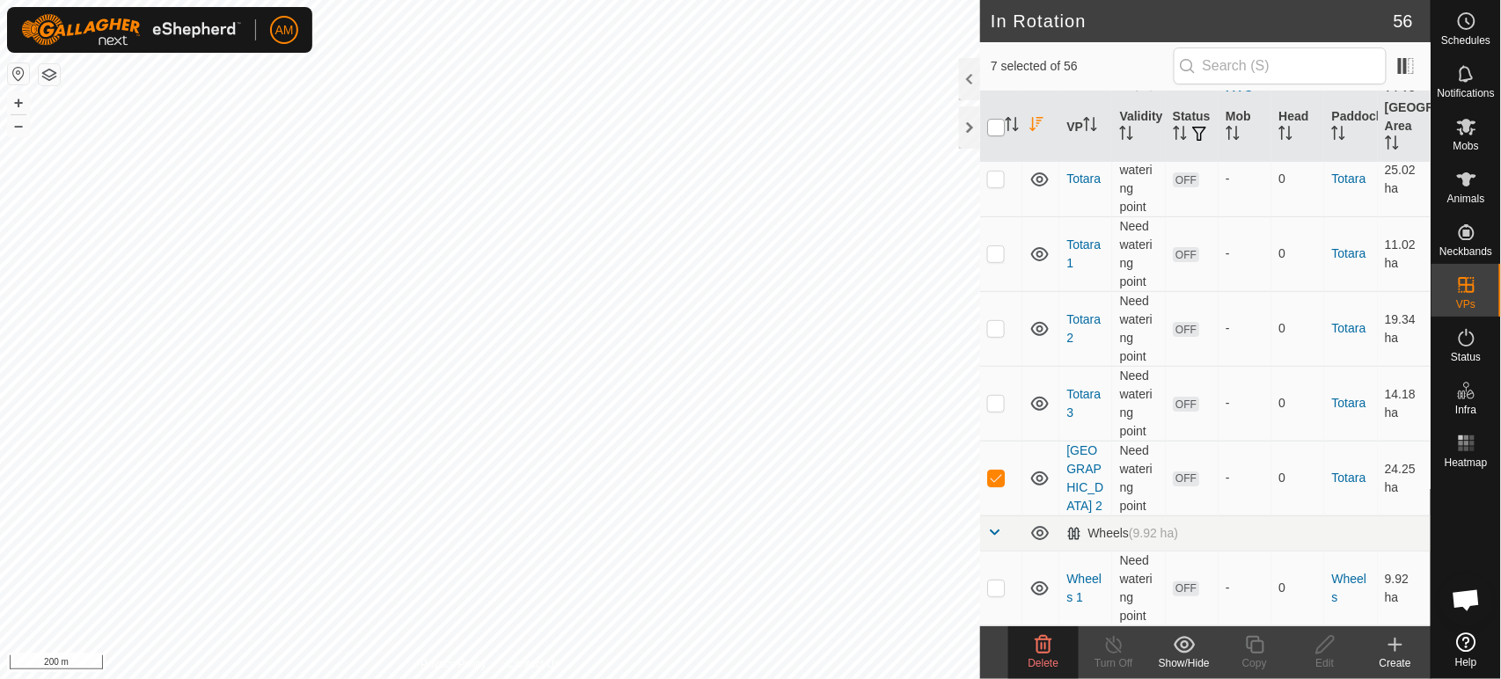
checkbox input "true"
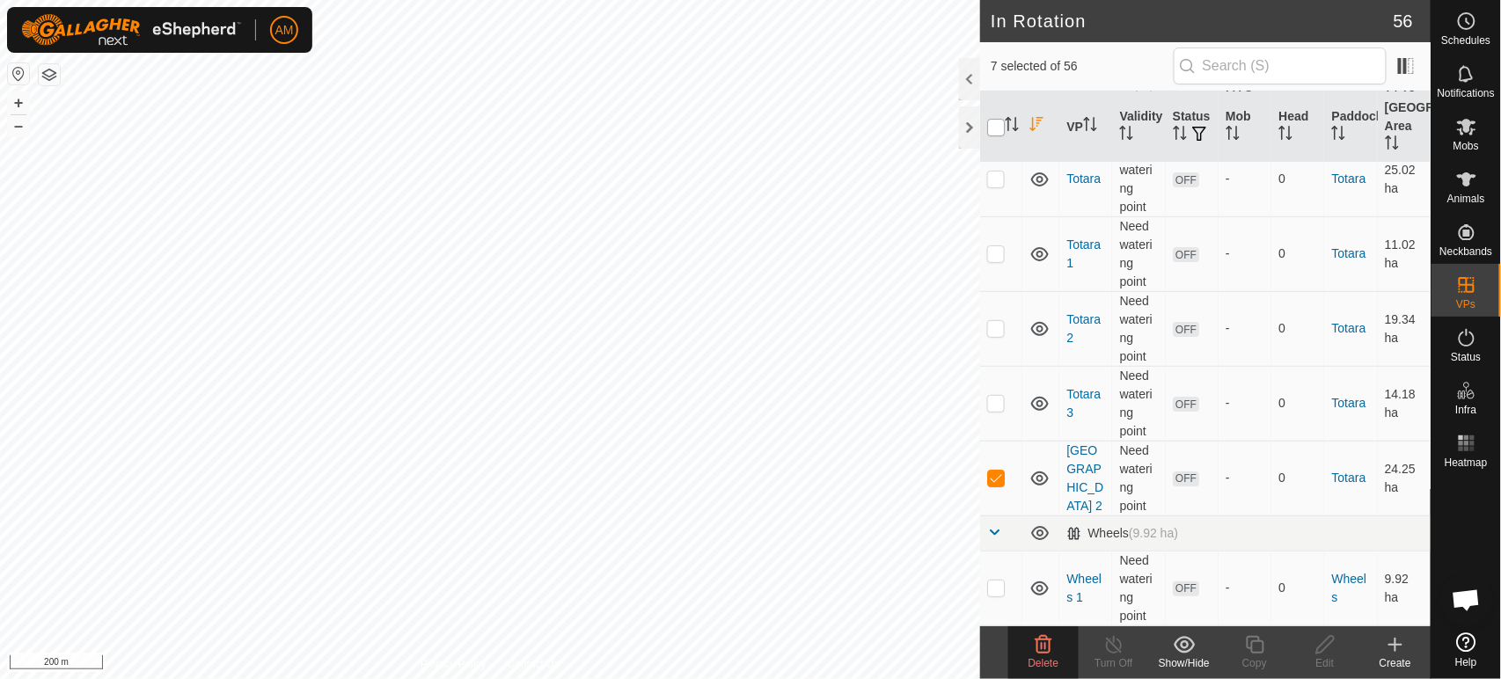
checkbox input "true"
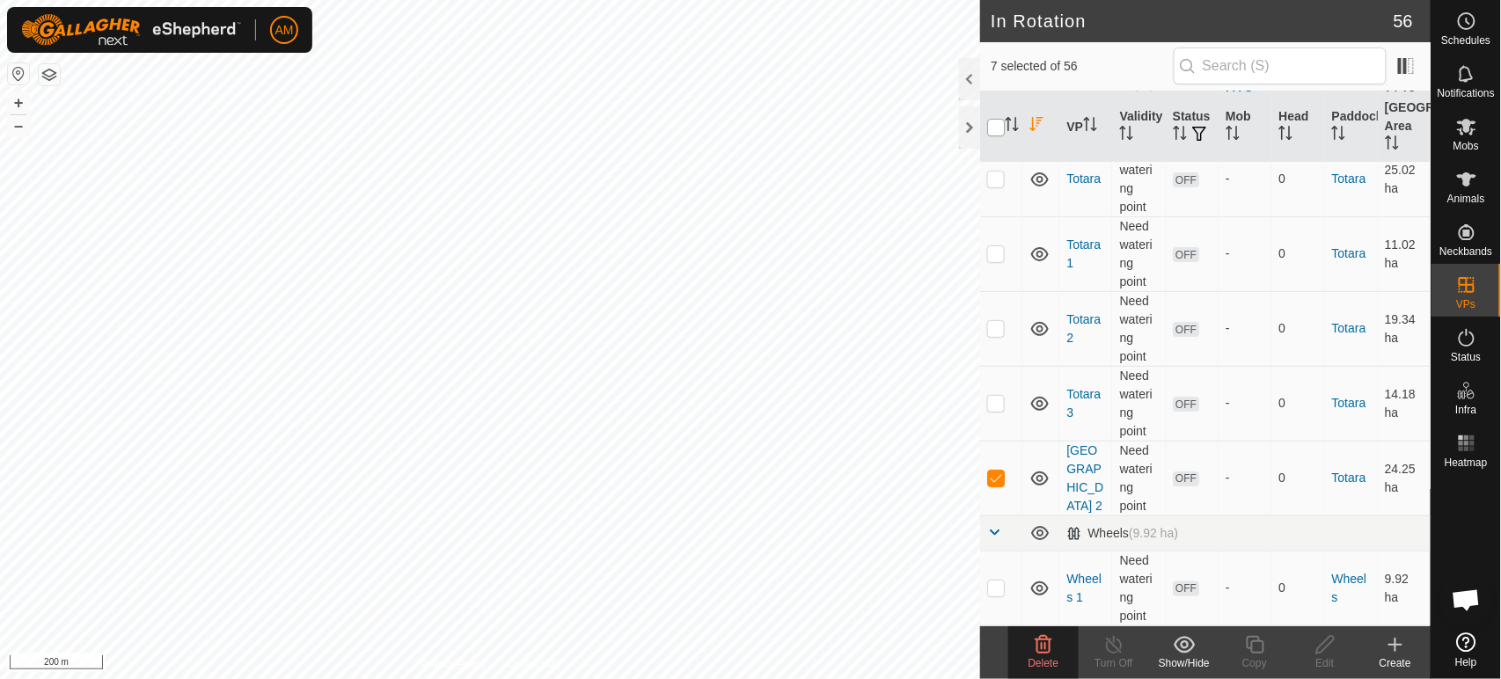
checkbox input "true"
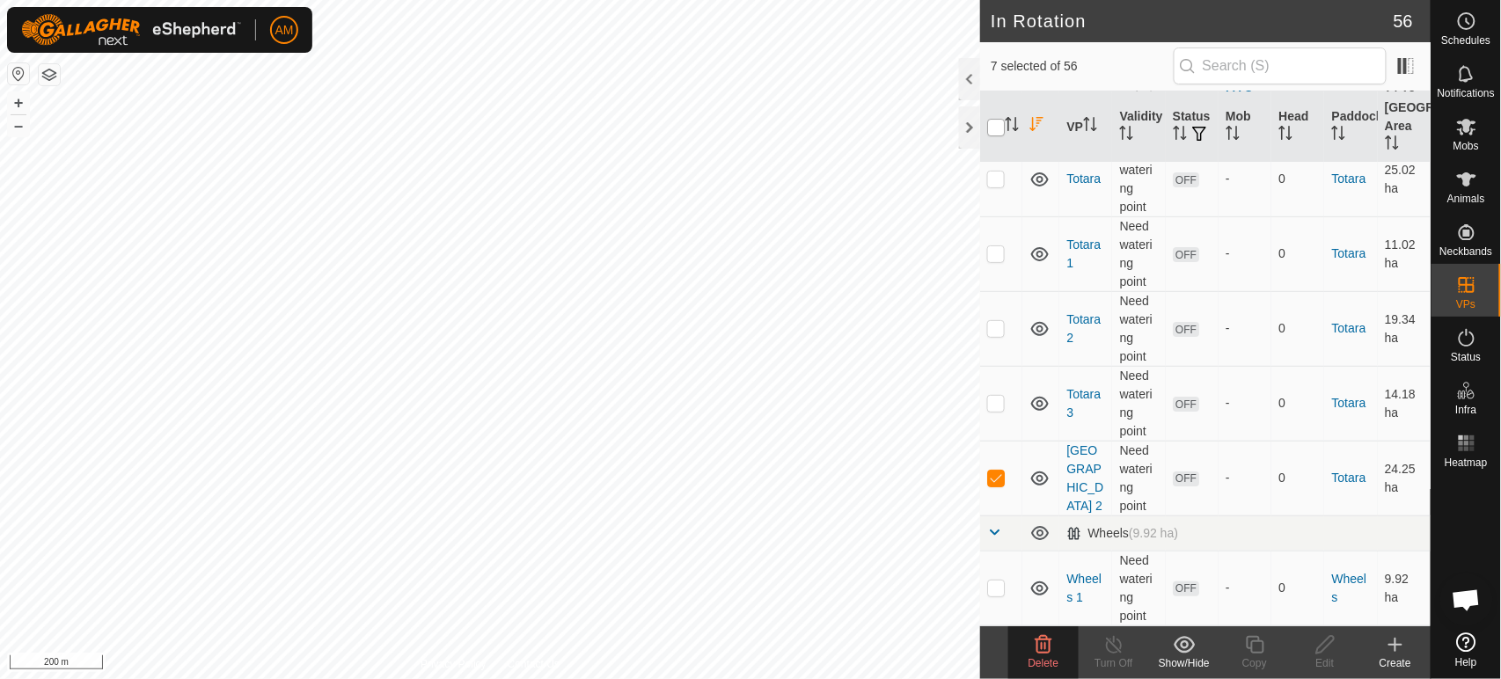
checkbox input "true"
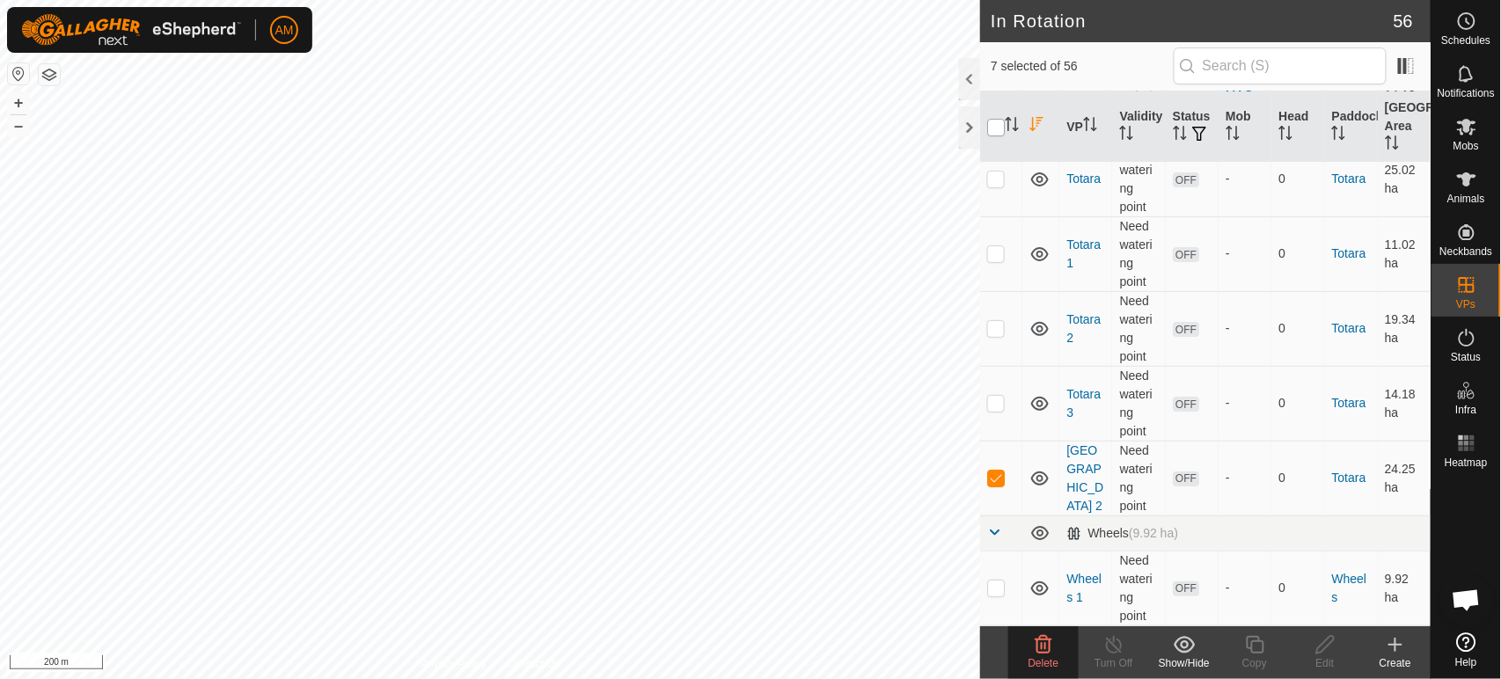
checkbox input "true"
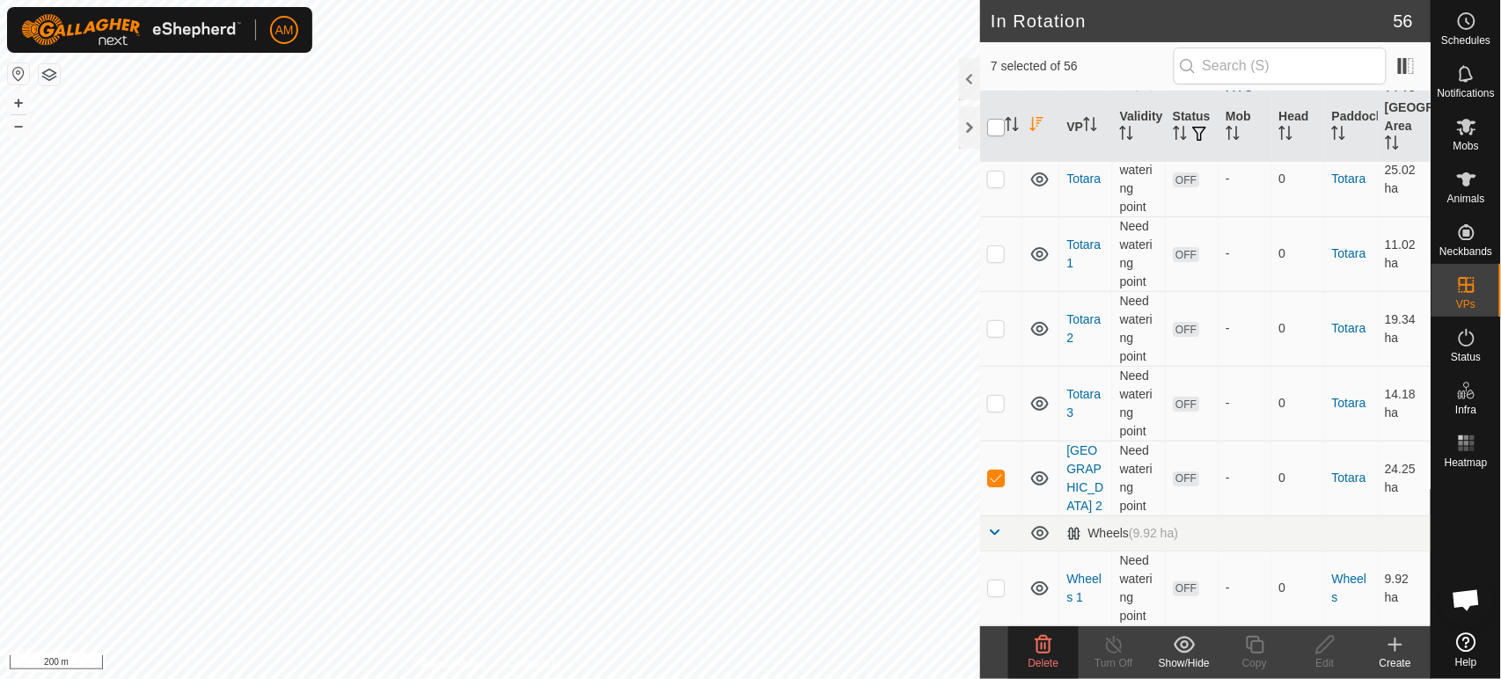
checkbox input "true"
click at [997, 128] on input "checkbox" at bounding box center [996, 128] width 18 height 18
checkbox input "false"
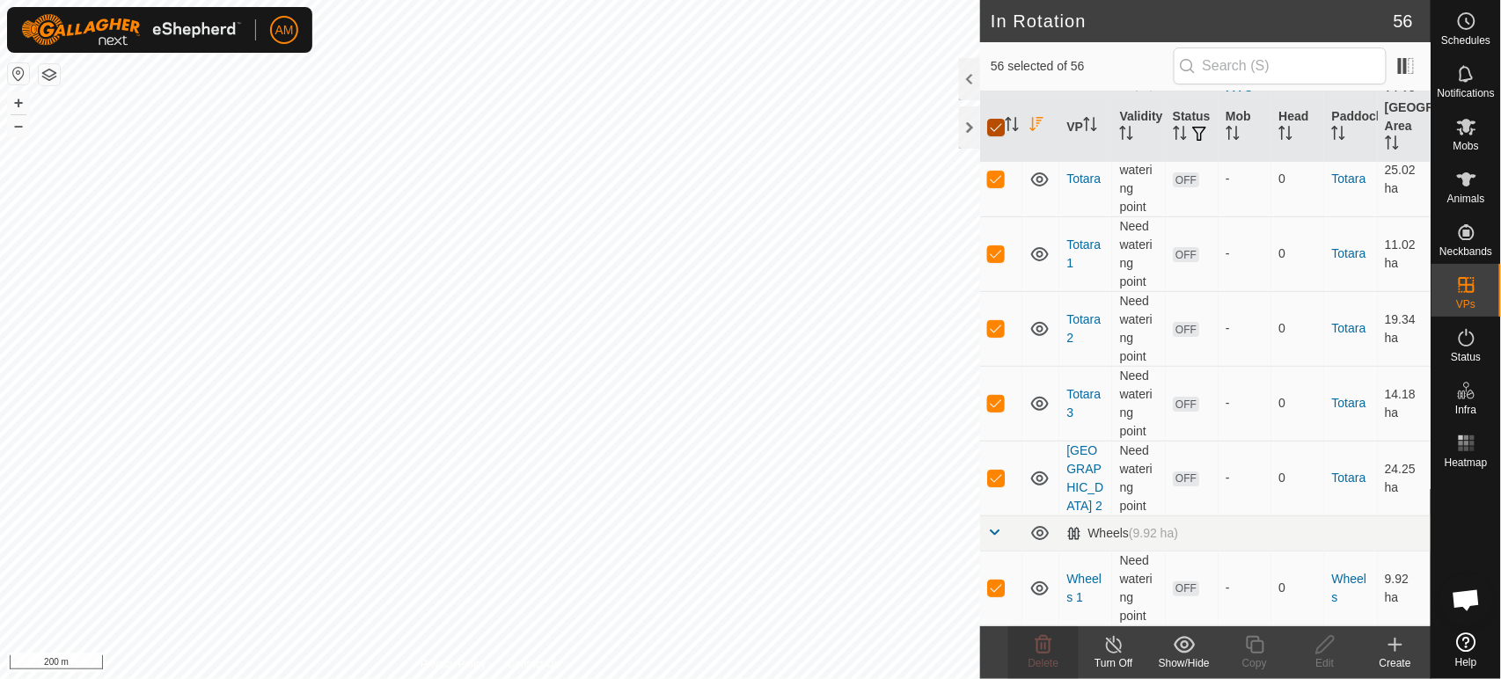
checkbox input "false"
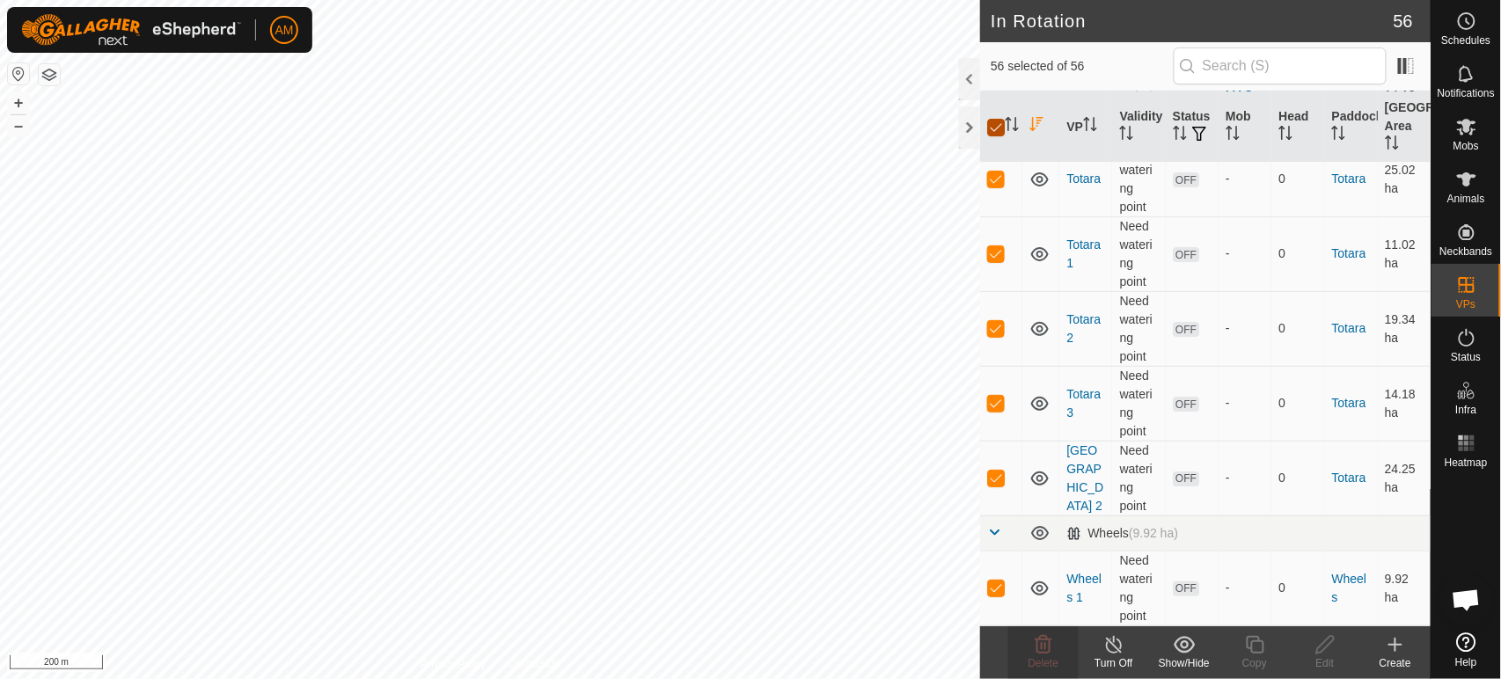
checkbox input "false"
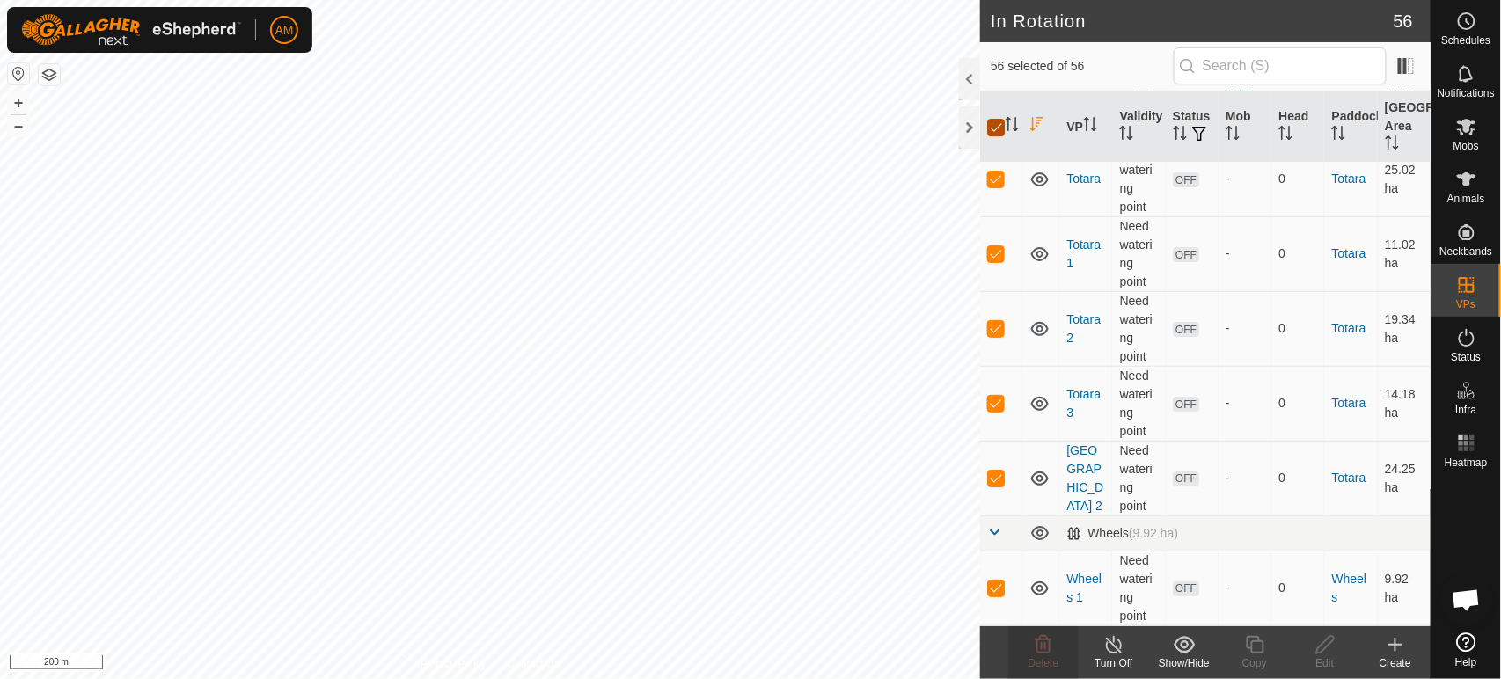
checkbox input "false"
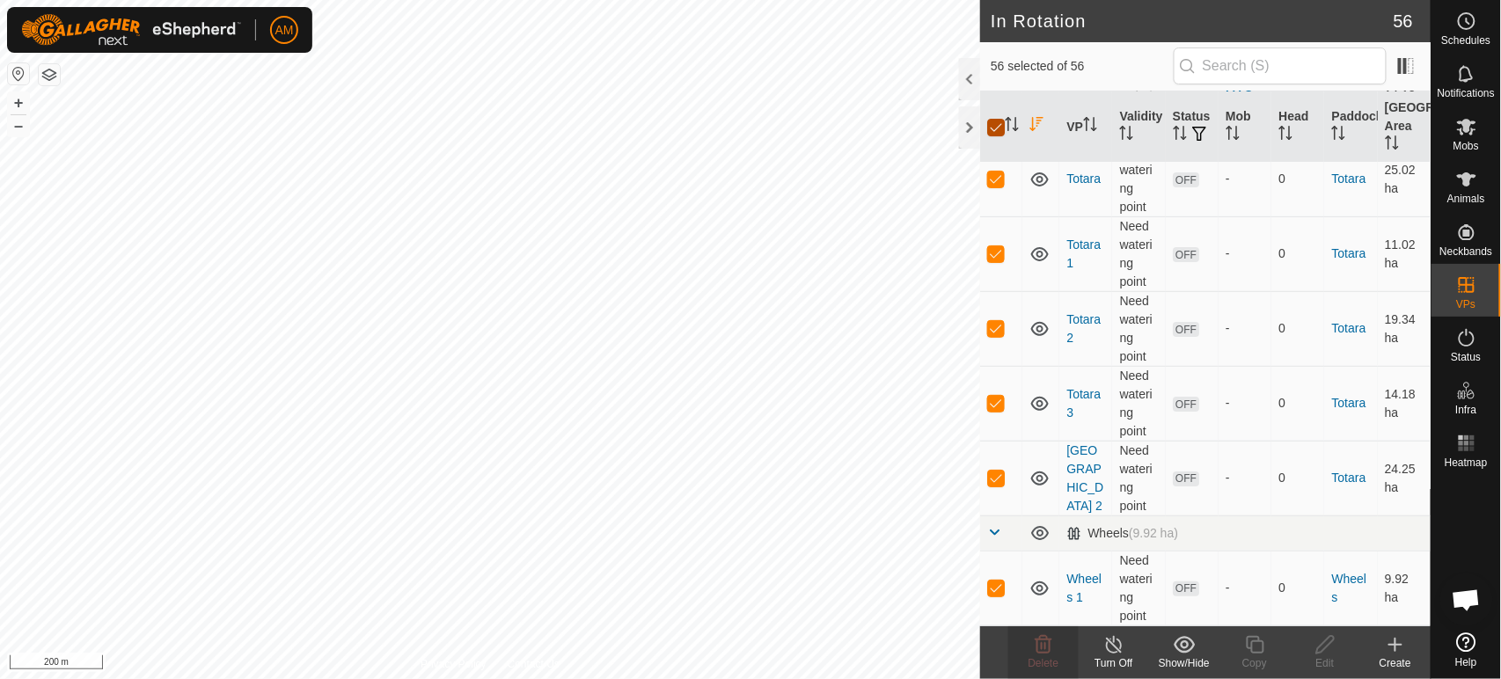
checkbox input "false"
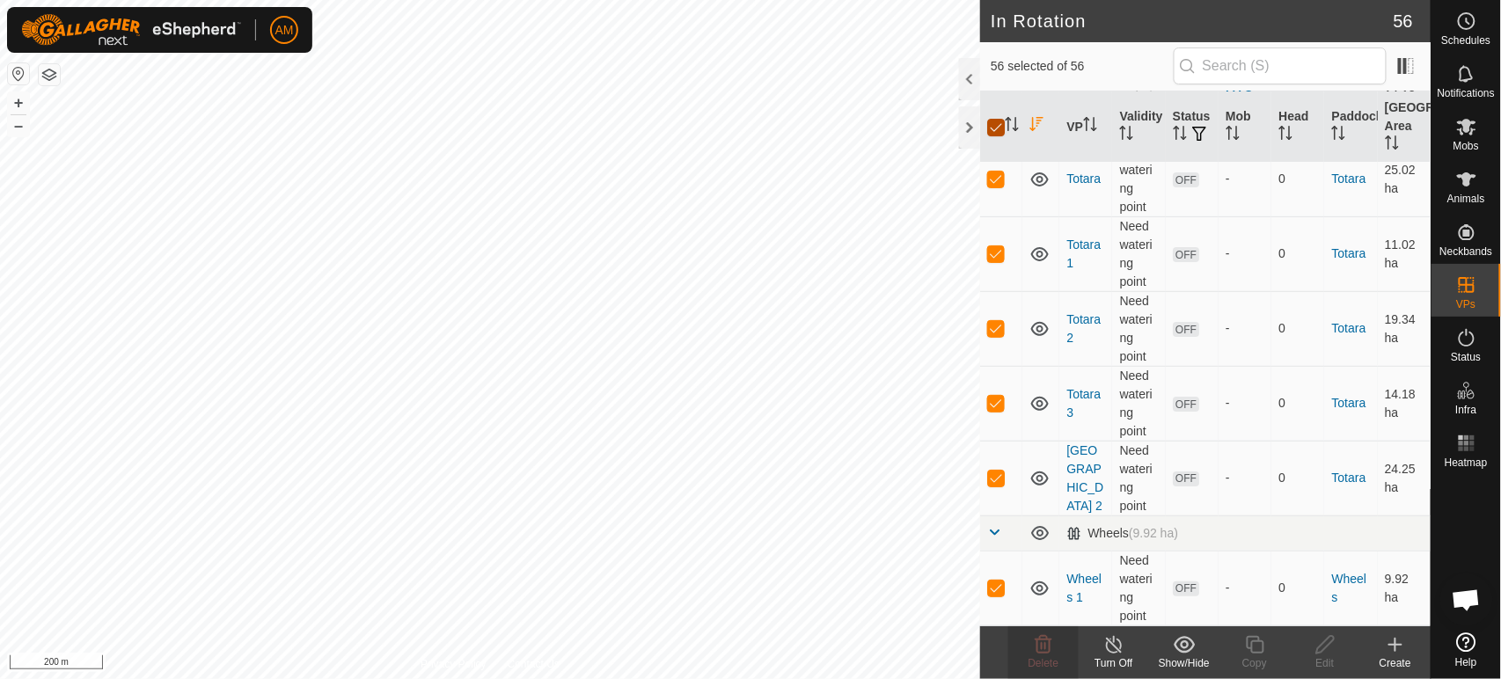
checkbox input "false"
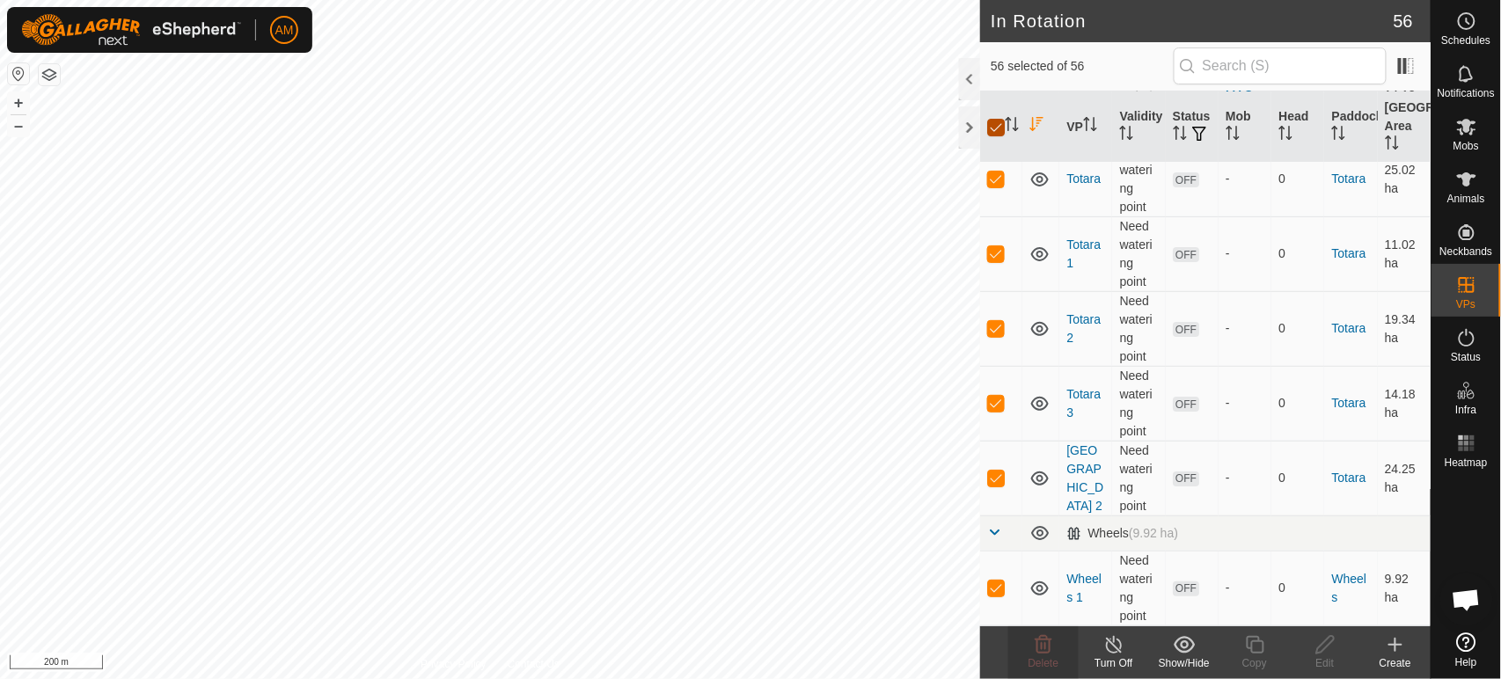
checkbox input "false"
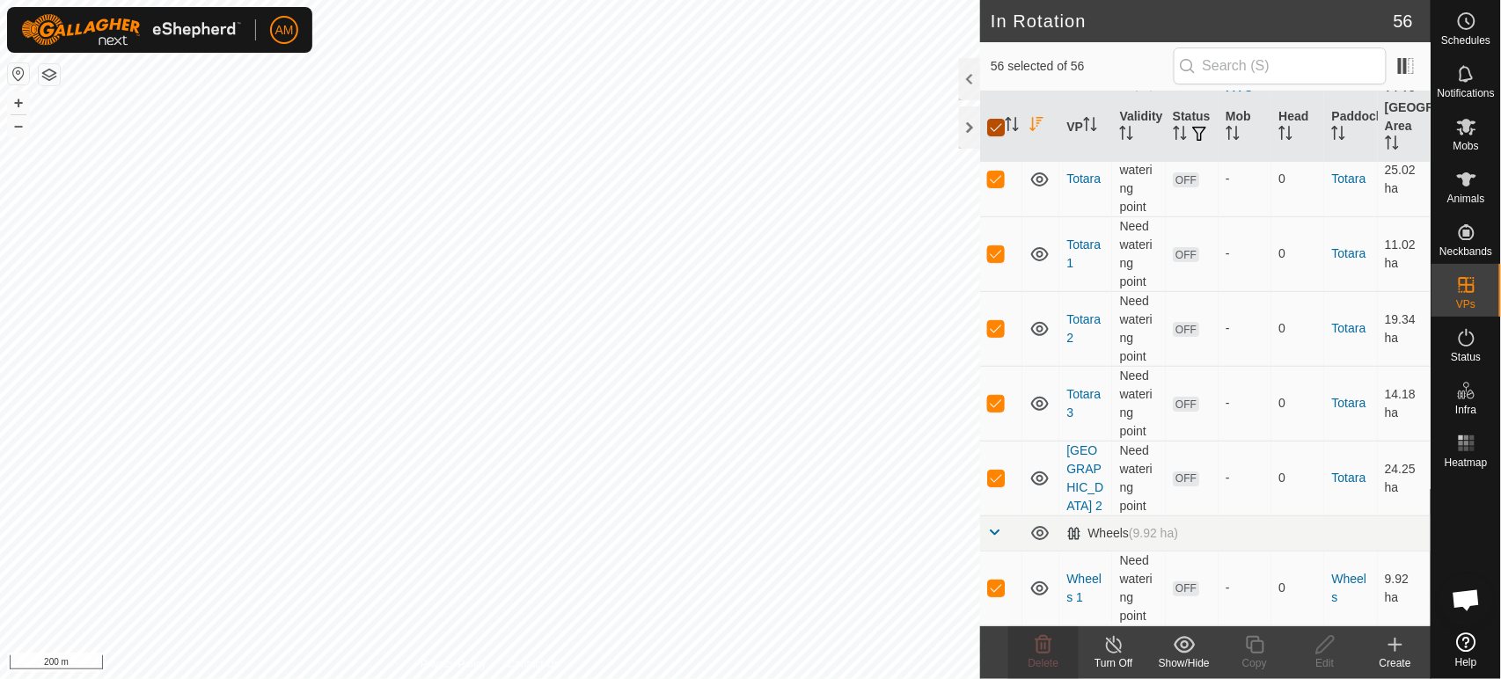
checkbox input "false"
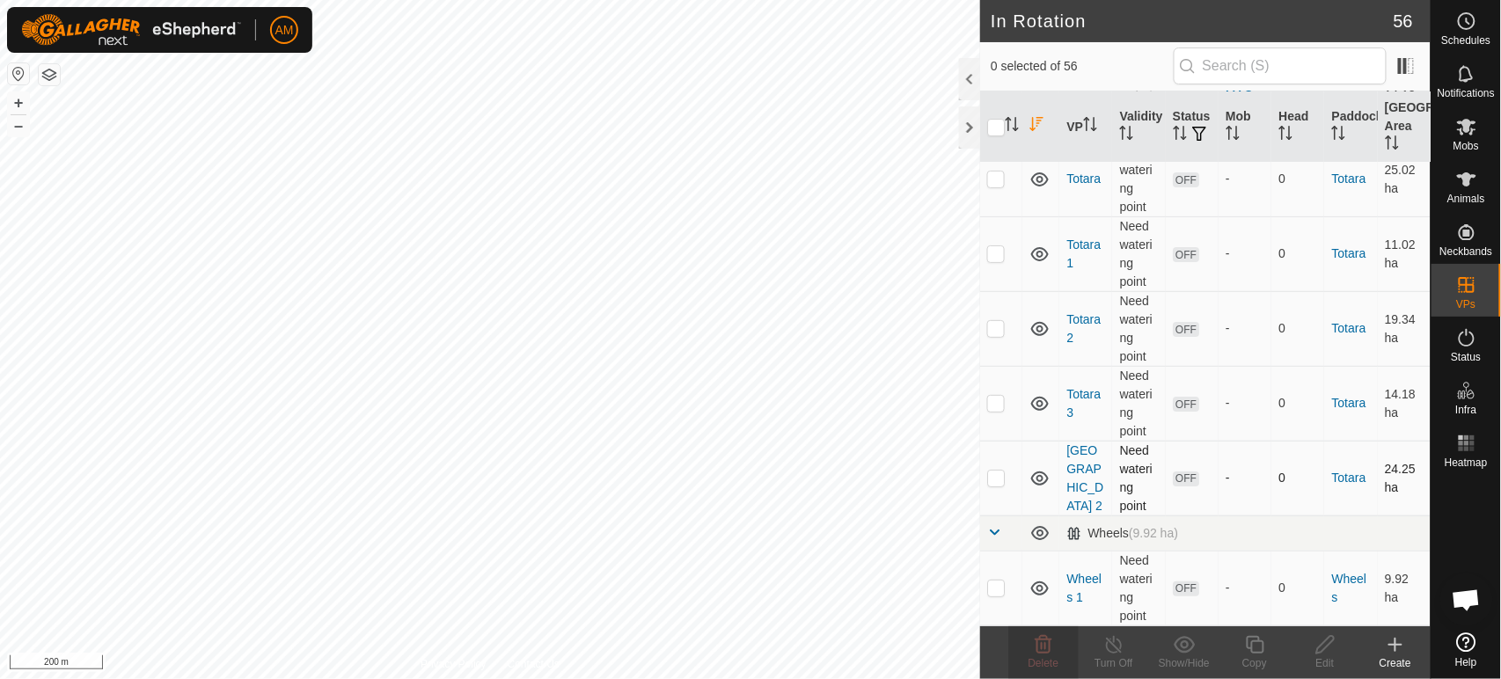
click at [993, 485] on p-checkbox at bounding box center [996, 478] width 18 height 14
click at [1058, 656] on div "Delete" at bounding box center [1043, 664] width 70 height 16
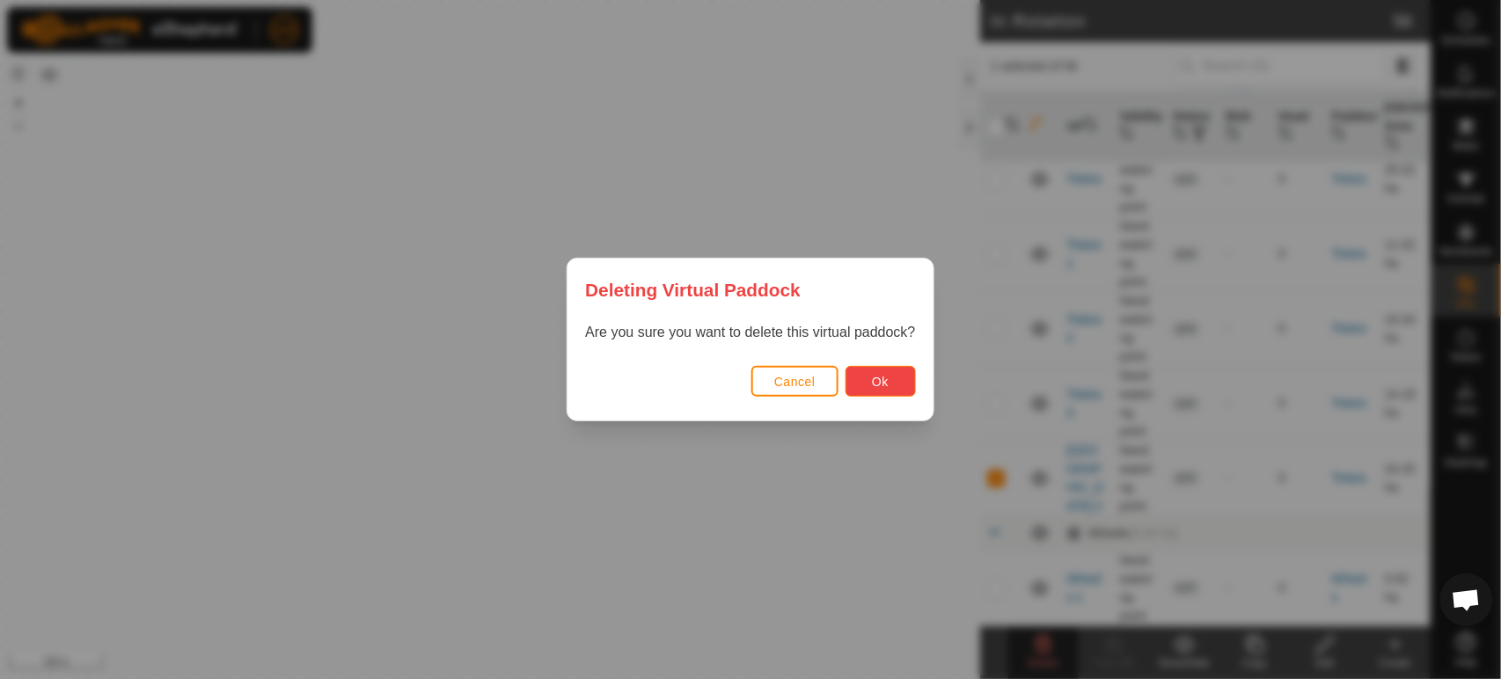
click at [905, 394] on button "Ok" at bounding box center [881, 381] width 70 height 31
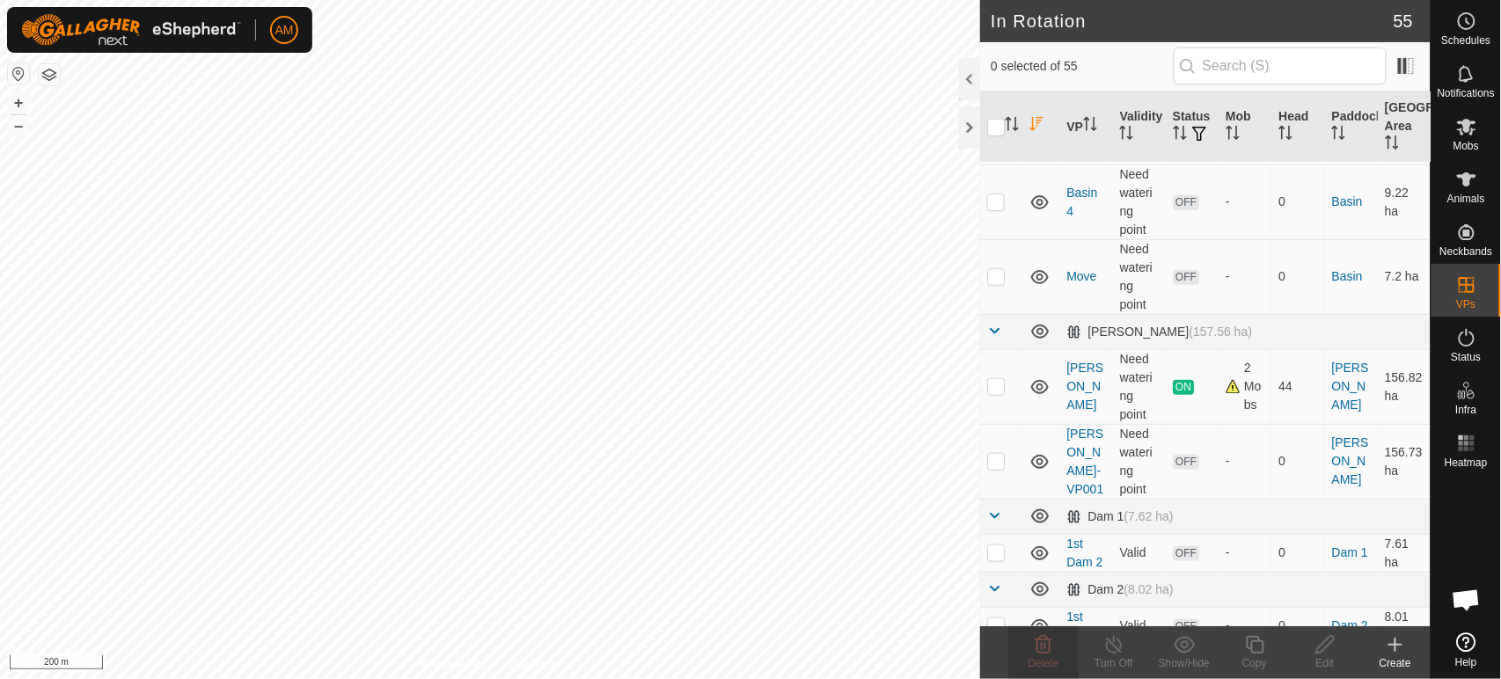
scroll to position [488, 0]
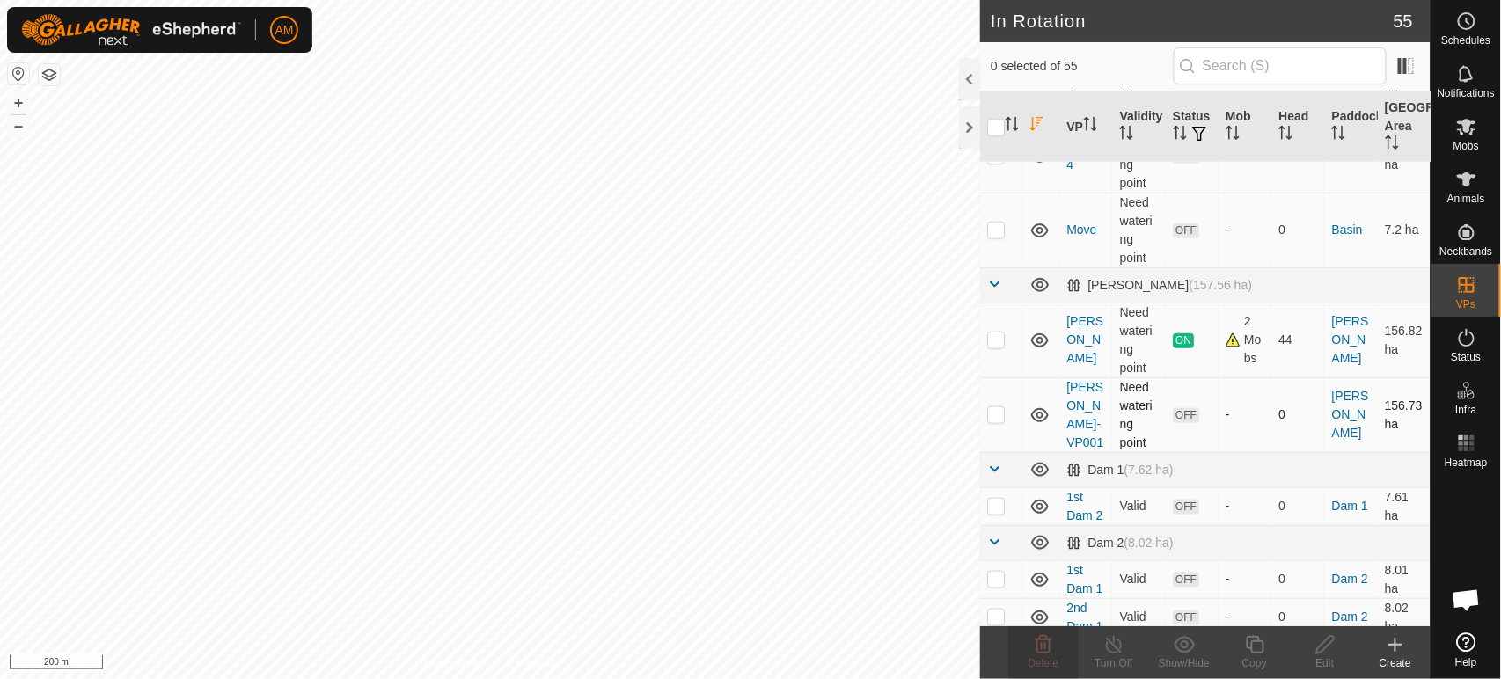
click at [988, 413] on p-checkbox at bounding box center [996, 414] width 18 height 14
click at [1049, 657] on span "Delete" at bounding box center [1044, 663] width 31 height 12
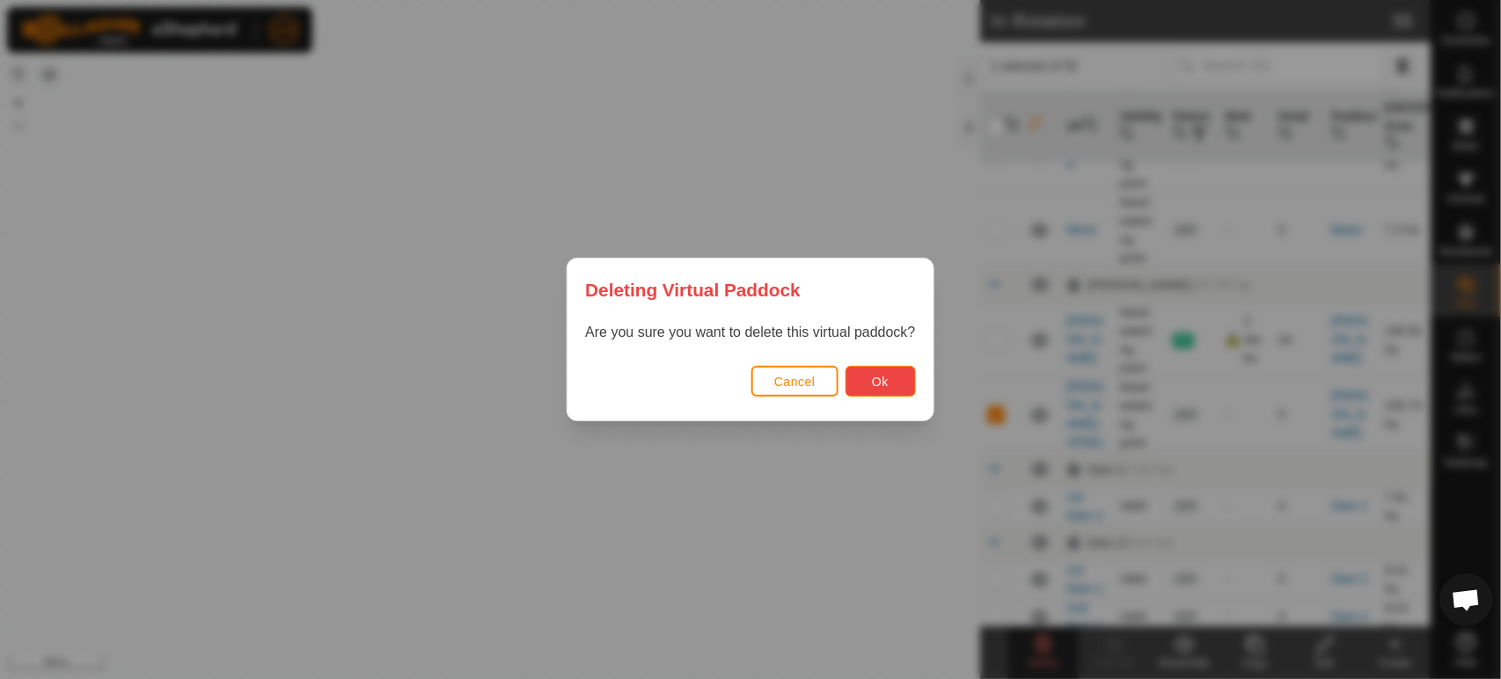
click at [872, 385] on button "Ok" at bounding box center [881, 381] width 70 height 31
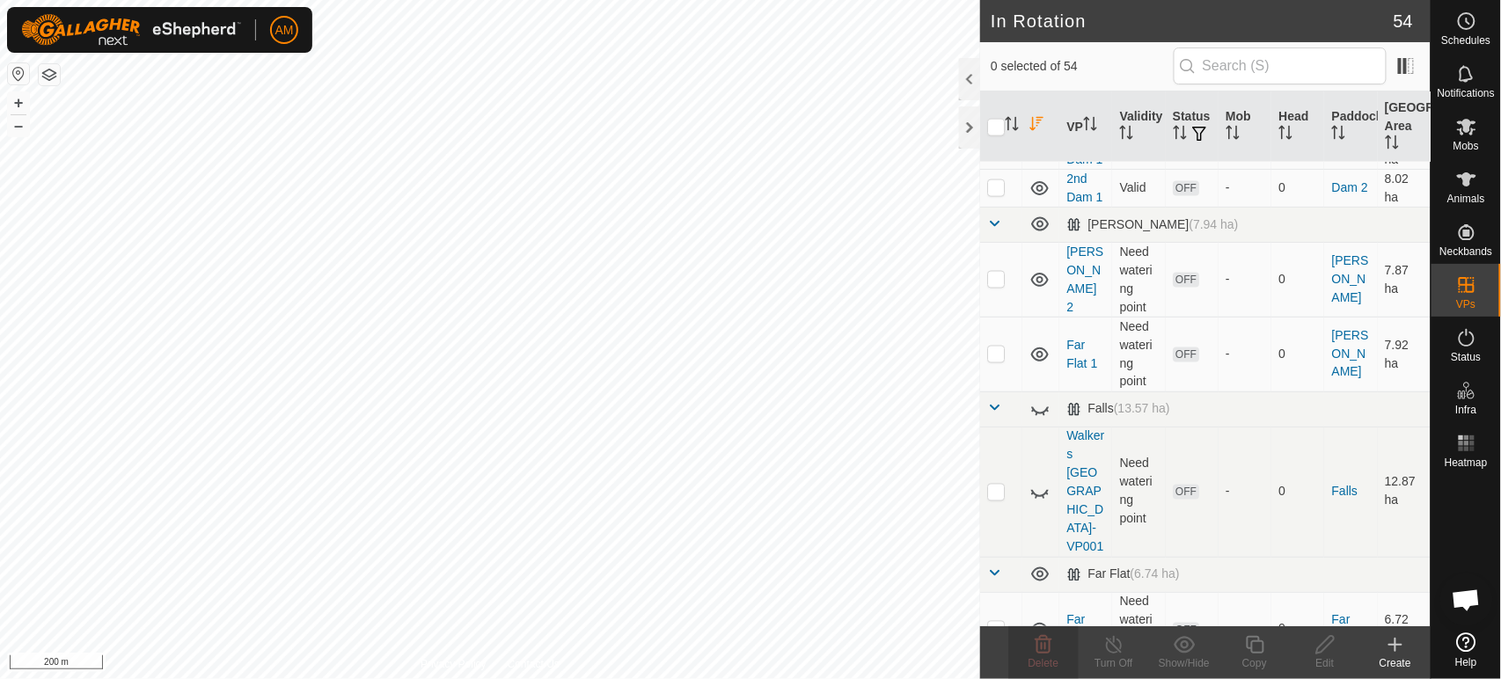
scroll to position [880, 0]
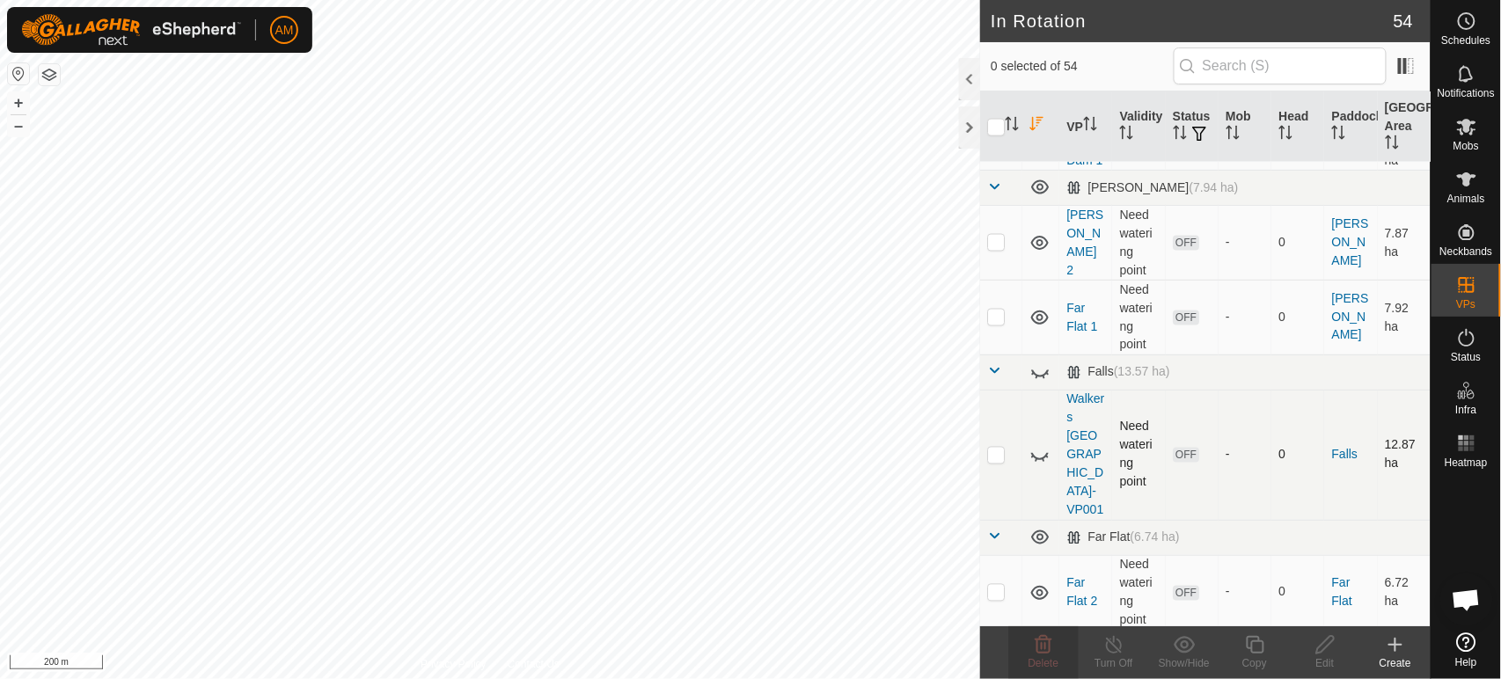
click at [991, 462] on p-checkbox at bounding box center [996, 455] width 18 height 14
click at [1042, 652] on icon at bounding box center [1043, 644] width 21 height 21
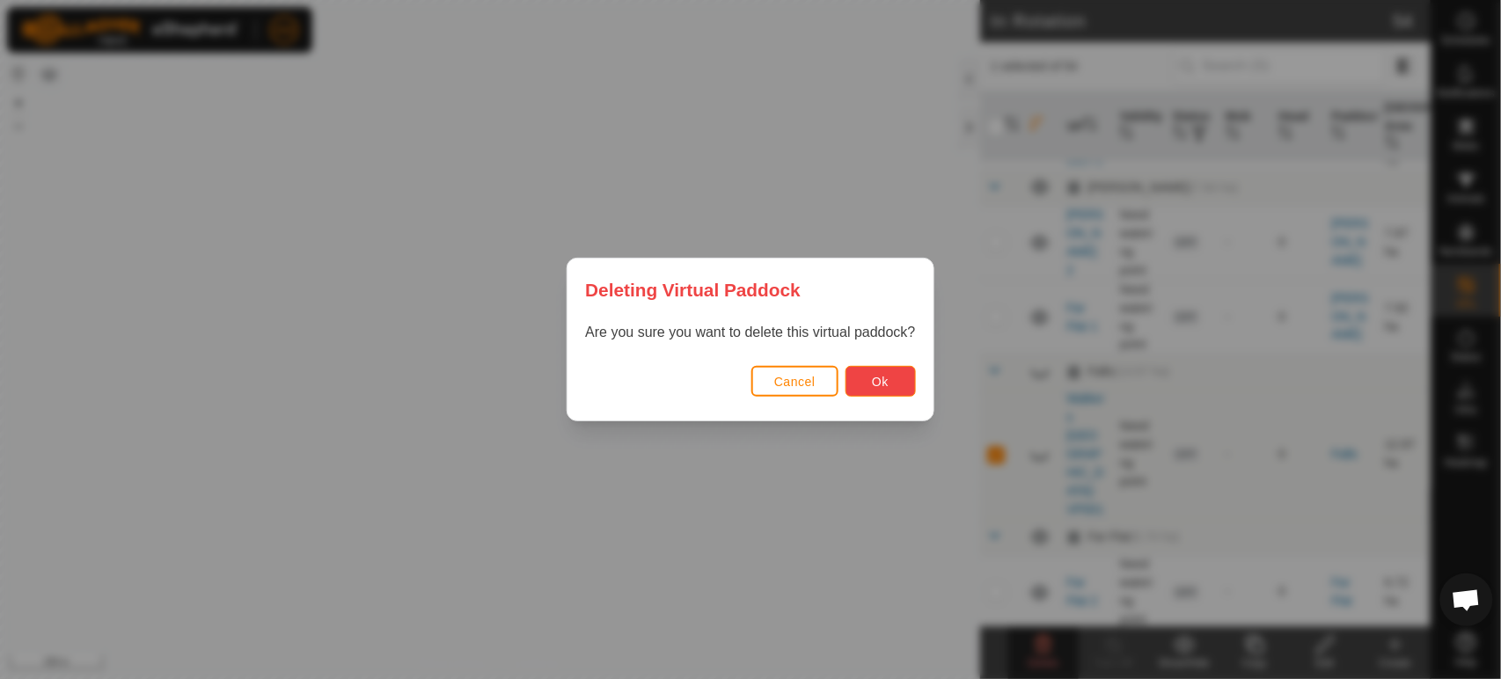
click at [897, 389] on button "Ok" at bounding box center [881, 381] width 70 height 31
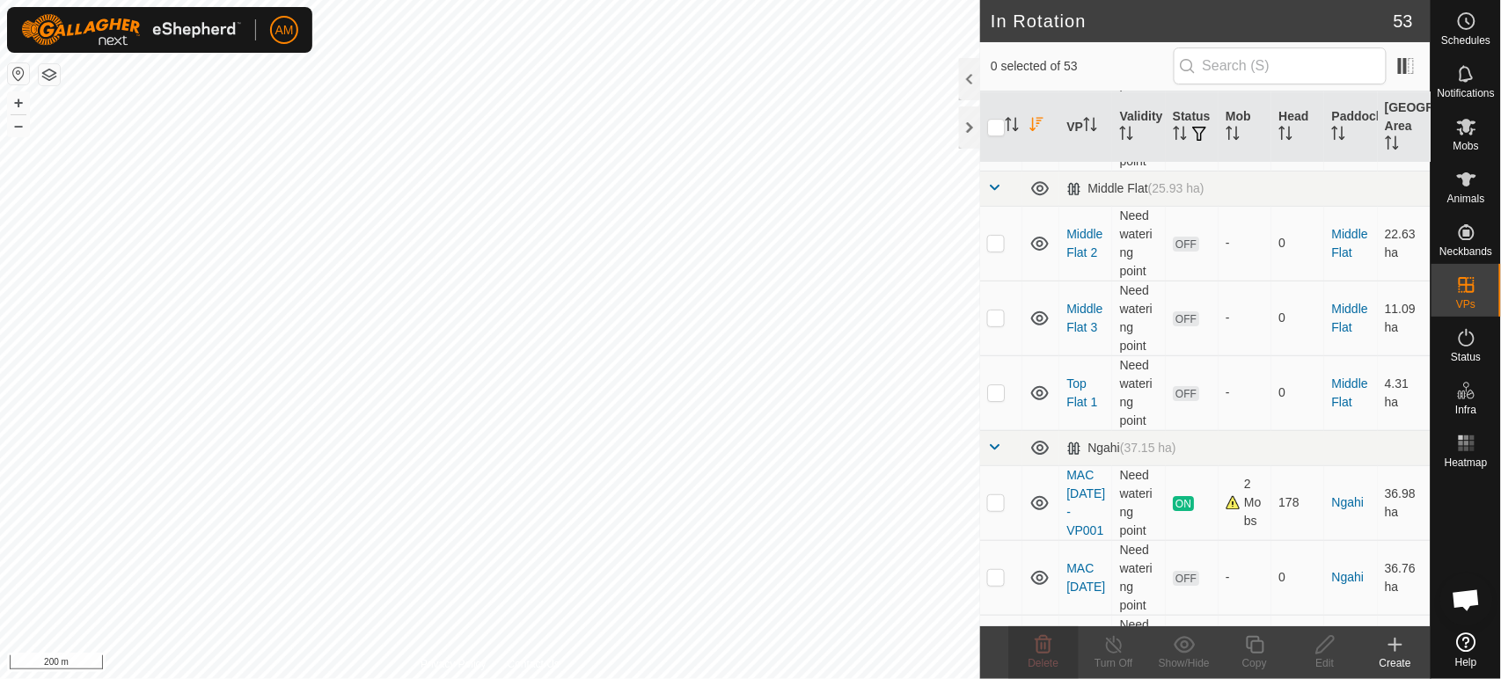
scroll to position [1955, 0]
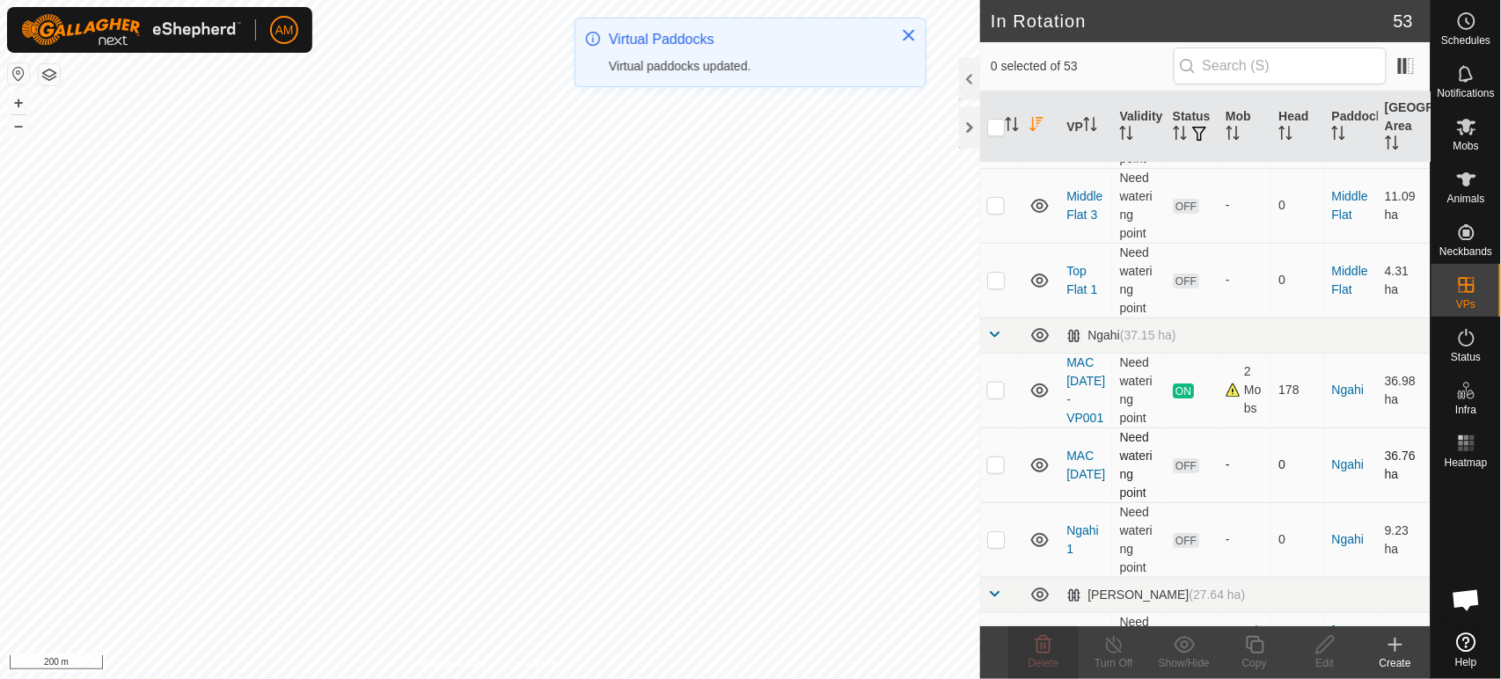
click at [1001, 472] on p-checkbox at bounding box center [996, 465] width 18 height 14
click at [1051, 652] on icon at bounding box center [1043, 644] width 21 height 21
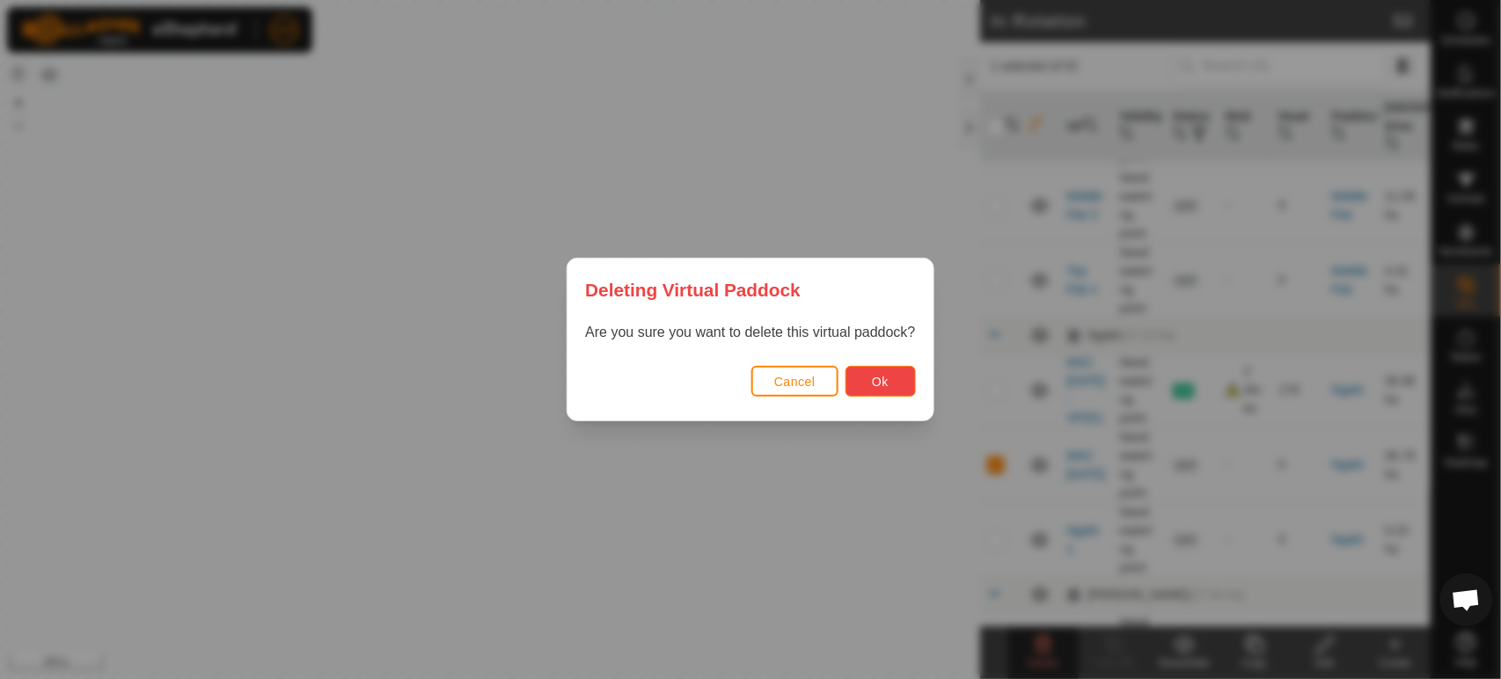
click at [898, 386] on button "Ok" at bounding box center [881, 381] width 70 height 31
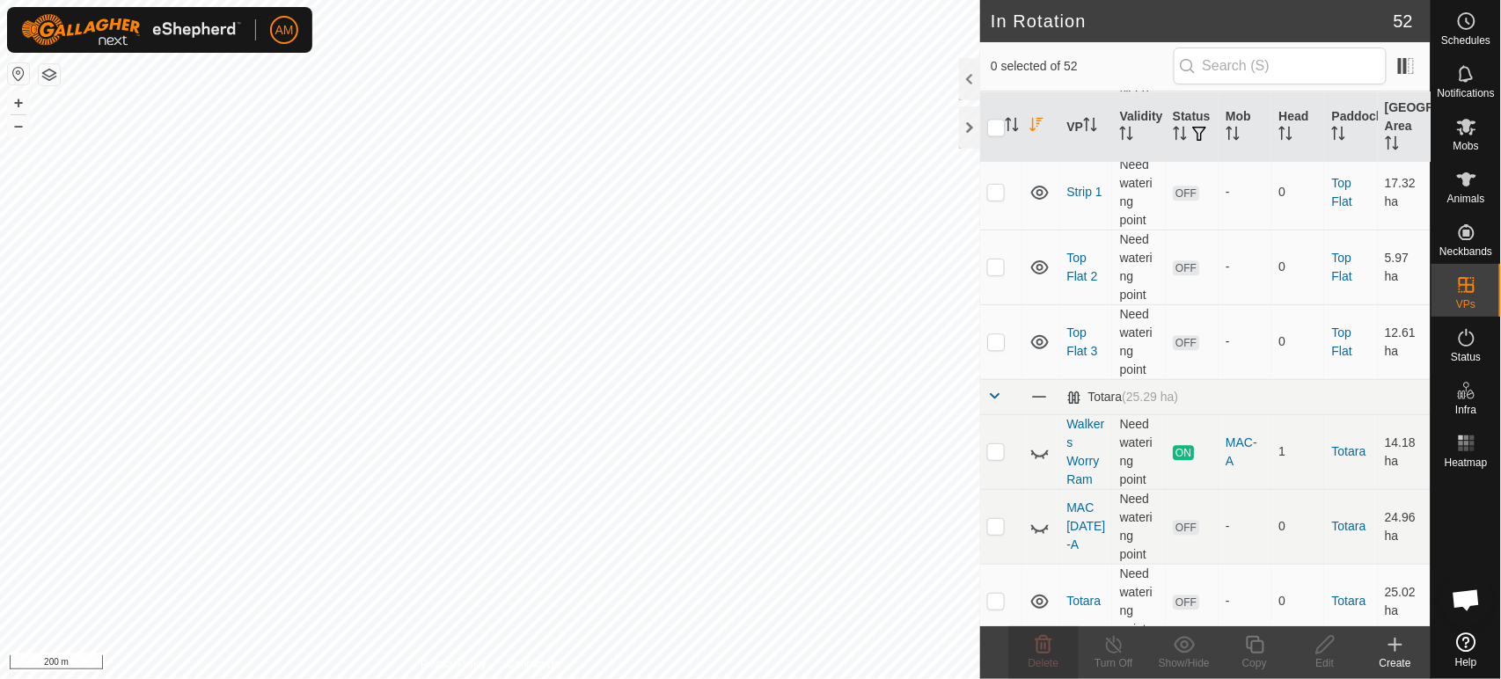
scroll to position [3617, 0]
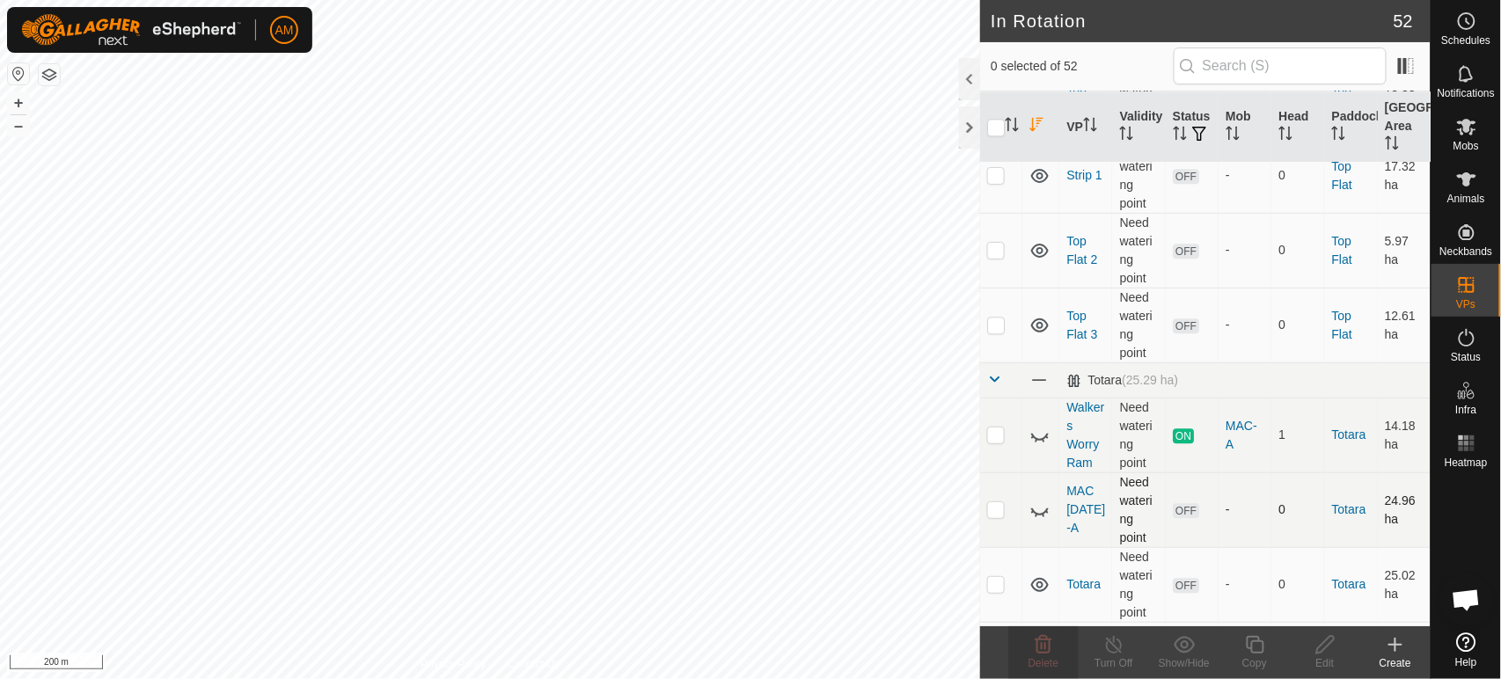
click at [999, 537] on td at bounding box center [1001, 509] width 42 height 75
click at [1041, 656] on div "Delete" at bounding box center [1043, 652] width 70 height 53
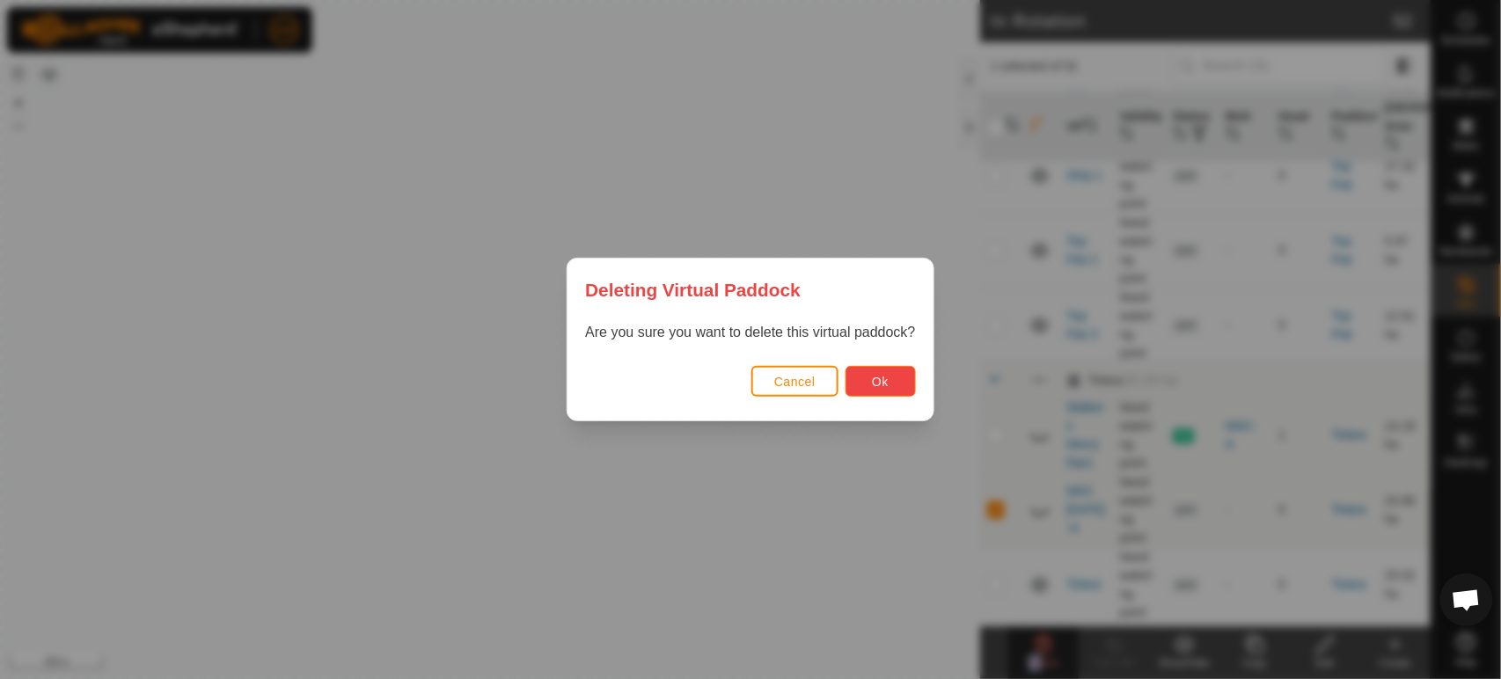
click at [906, 387] on button "Ok" at bounding box center [881, 381] width 70 height 31
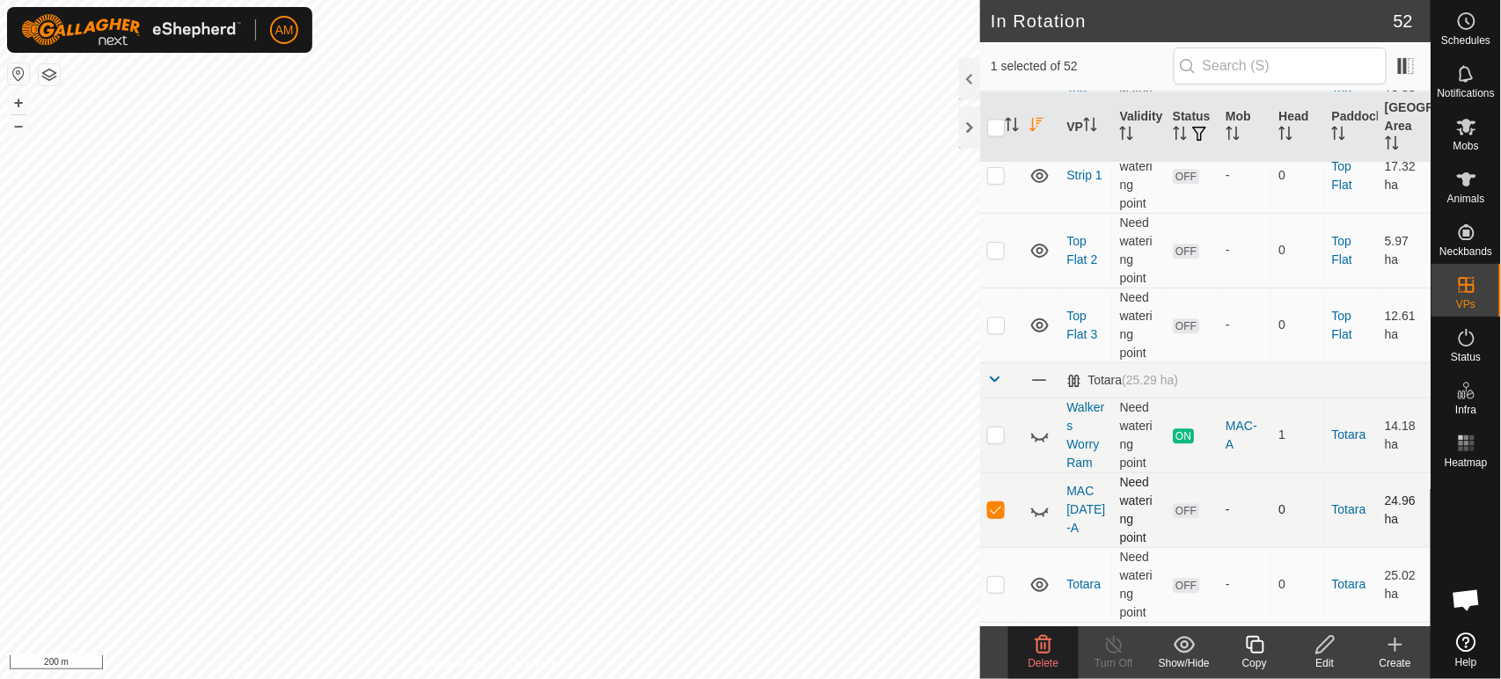
click at [993, 516] on p-checkbox at bounding box center [996, 509] width 18 height 14
click at [1044, 516] on icon at bounding box center [1040, 512] width 18 height 7
click at [1044, 521] on icon at bounding box center [1039, 510] width 21 height 21
click at [1044, 516] on icon at bounding box center [1040, 512] width 18 height 7
click at [989, 516] on p-checkbox at bounding box center [996, 509] width 18 height 14
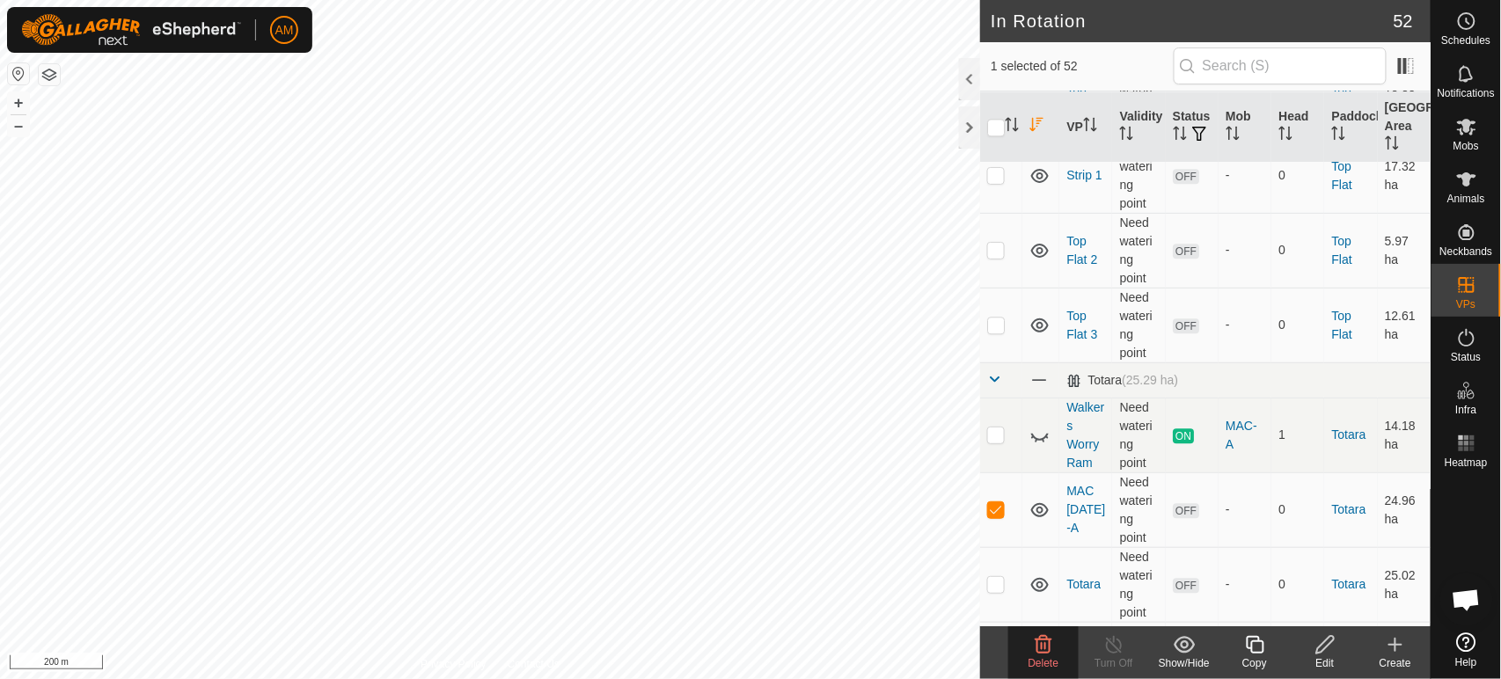
click at [1324, 646] on icon at bounding box center [1326, 644] width 22 height 21
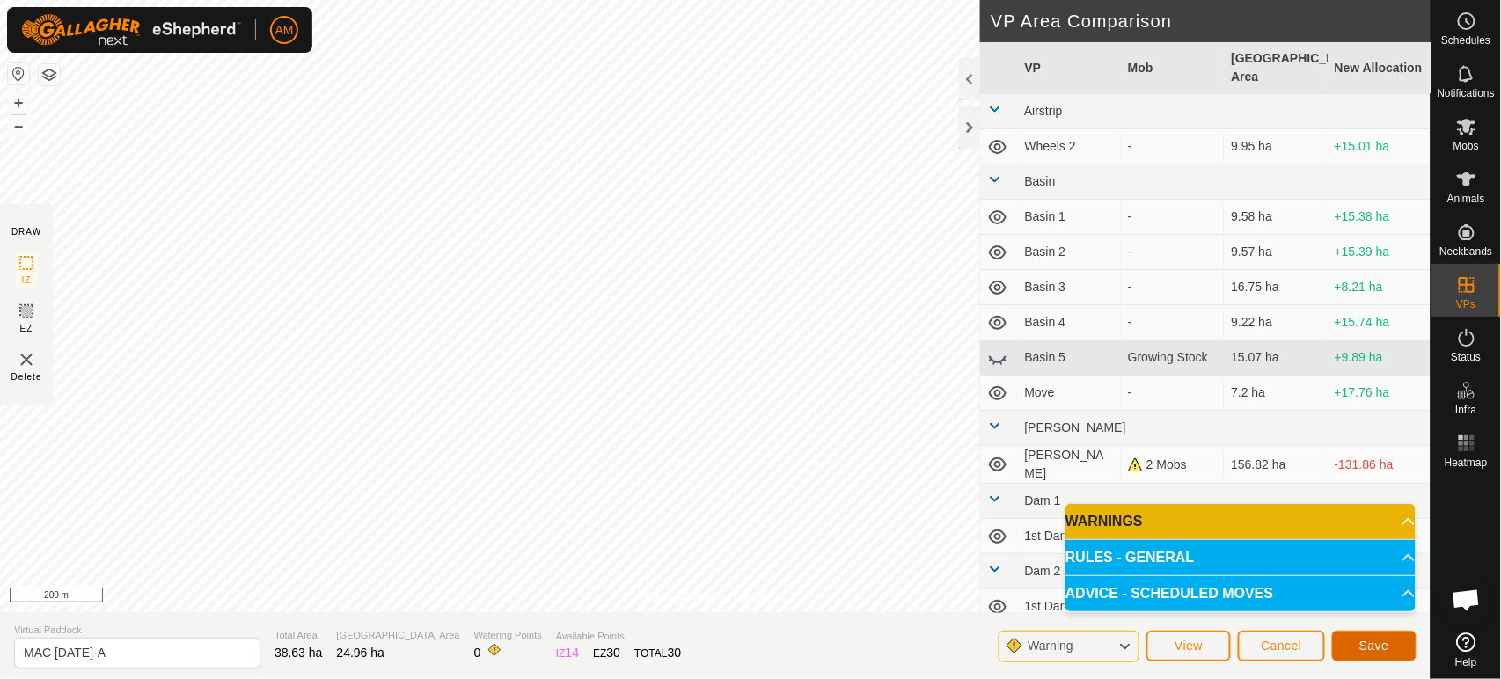
click at [1369, 651] on span "Save" at bounding box center [1374, 646] width 30 height 14
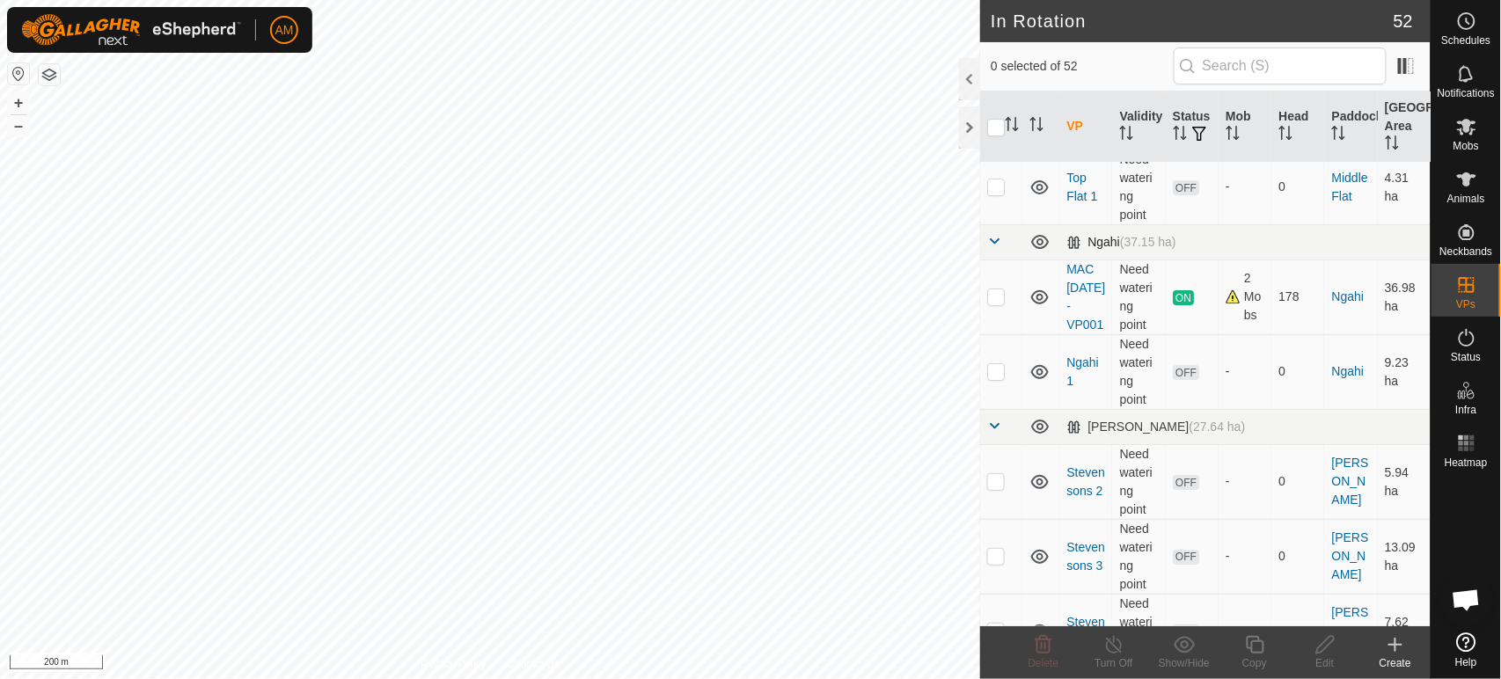
scroll to position [2053, 0]
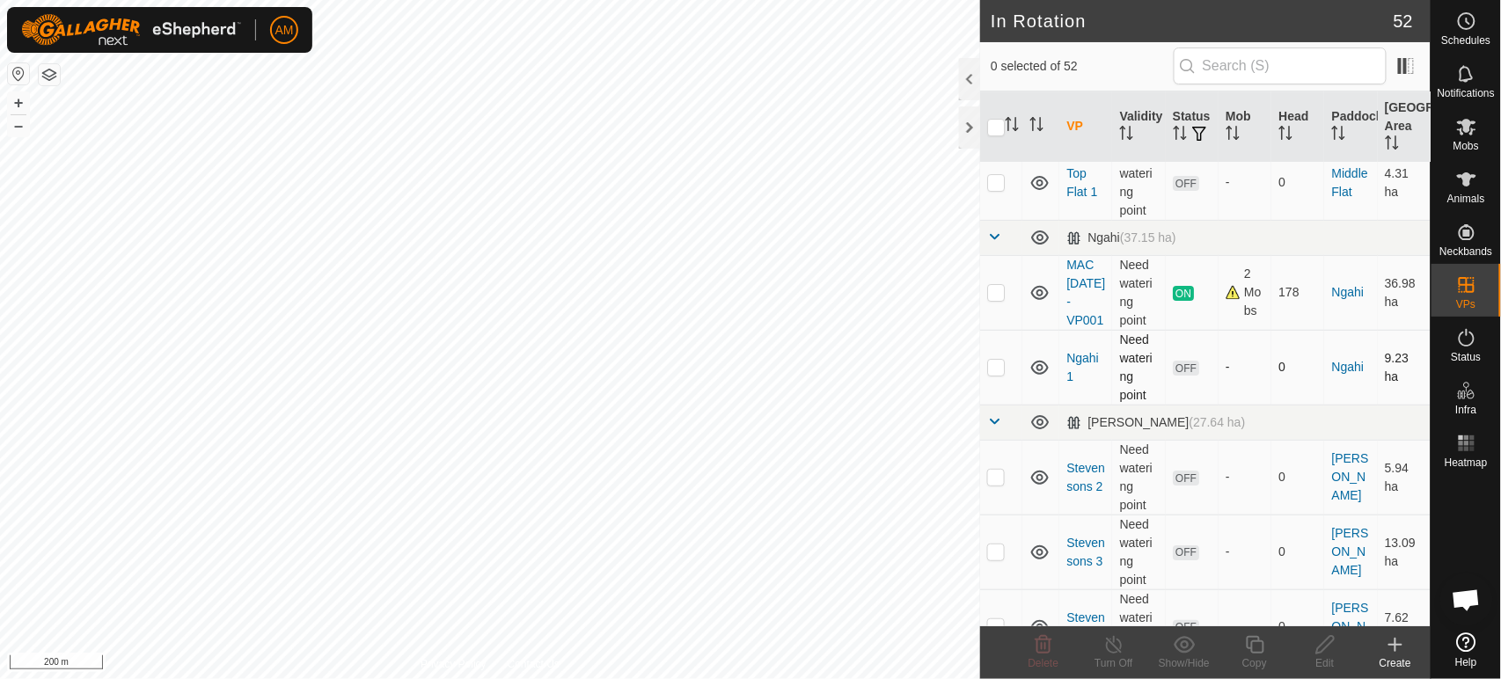
click at [1003, 374] on p-checkbox at bounding box center [996, 367] width 18 height 14
click at [1052, 656] on div "Delete" at bounding box center [1043, 664] width 70 height 16
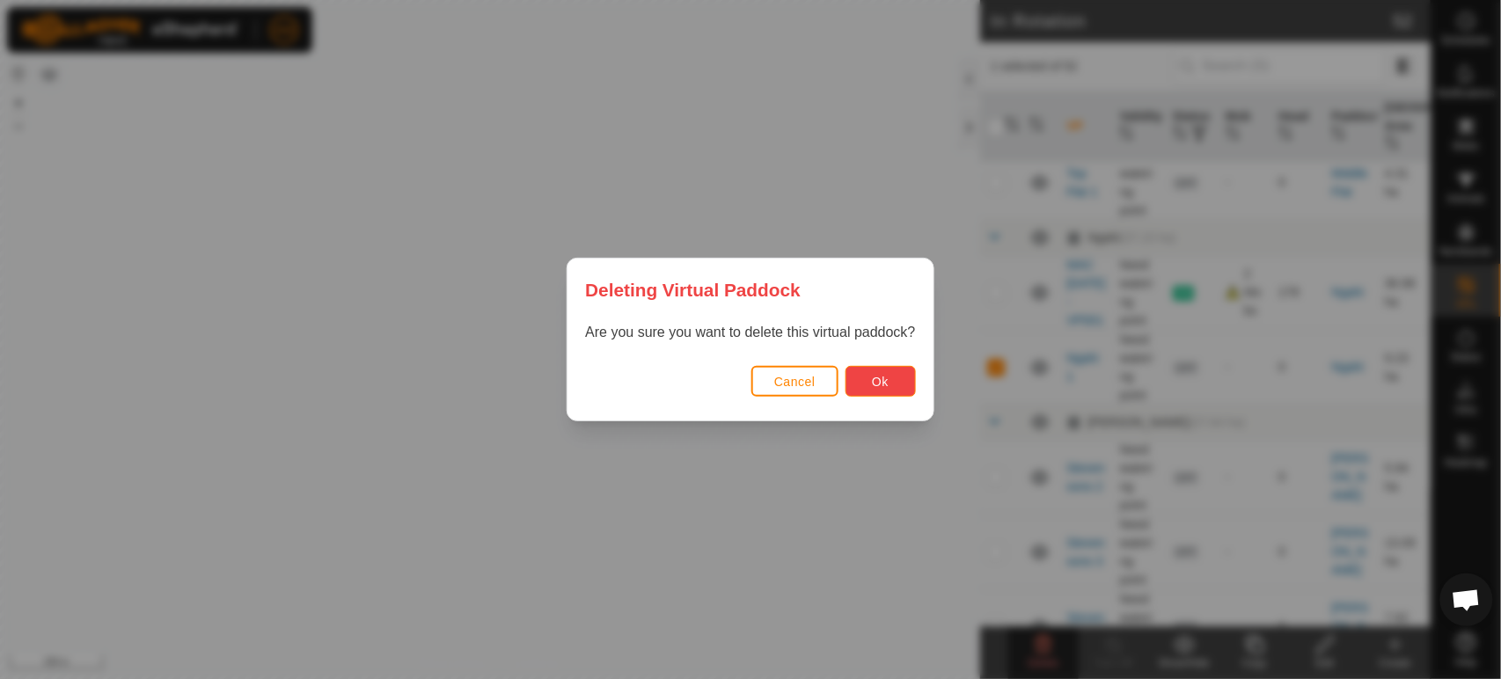
click at [877, 375] on span "Ok" at bounding box center [880, 382] width 17 height 14
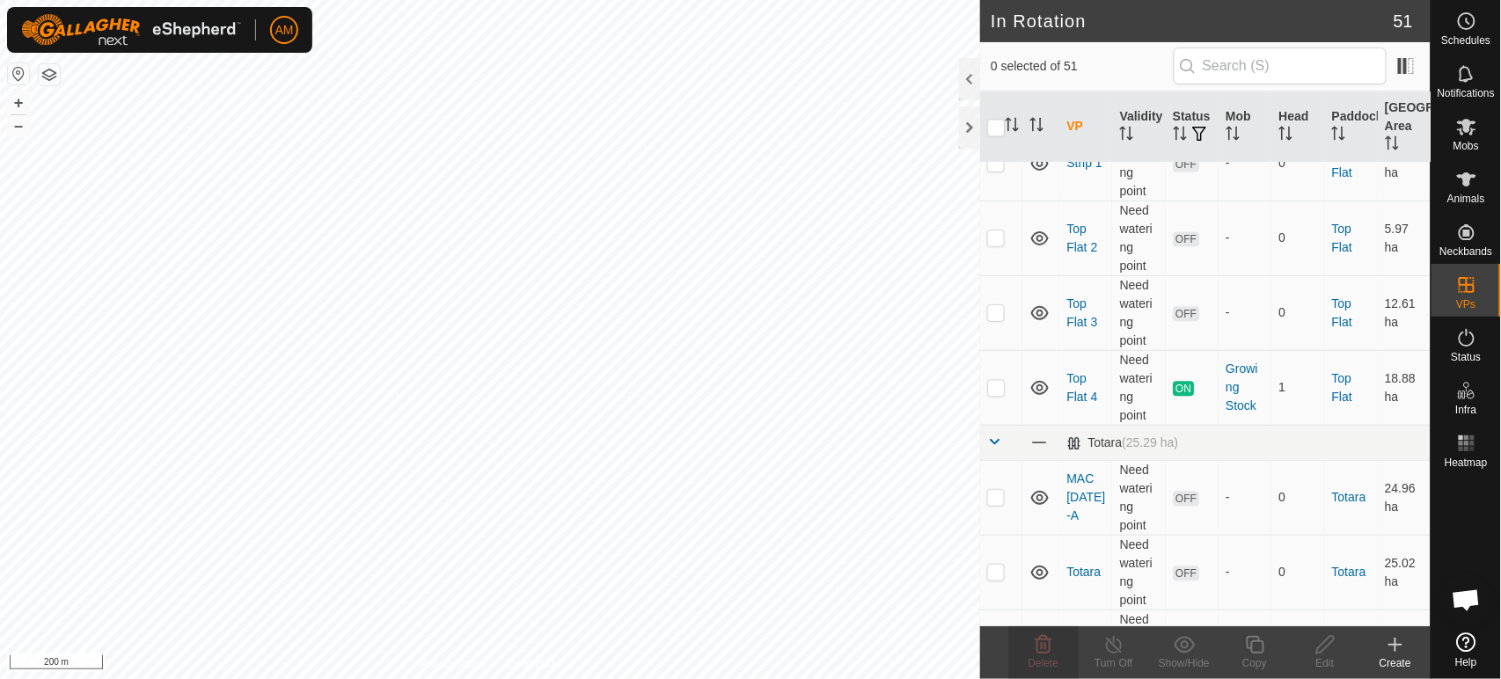
scroll to position [3520, 0]
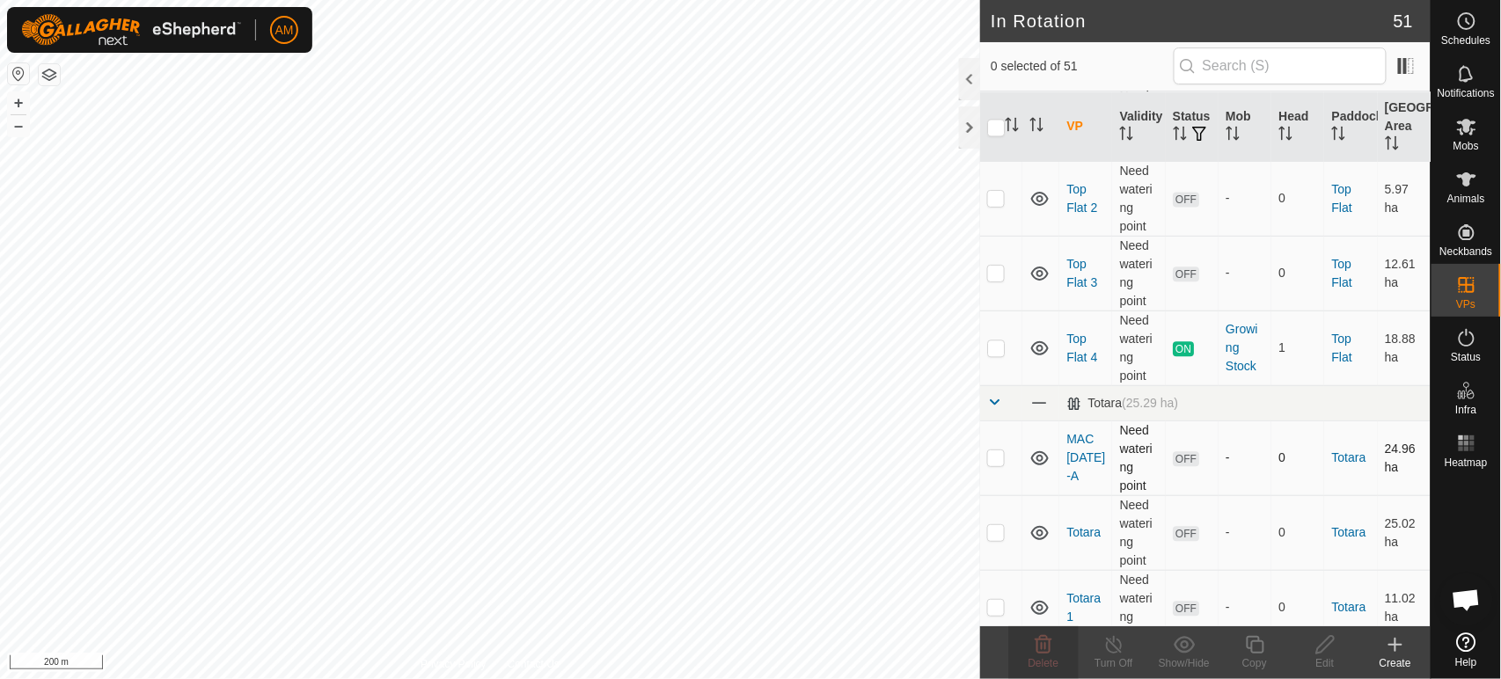
click at [1003, 465] on p-checkbox at bounding box center [996, 457] width 18 height 14
click at [1060, 656] on div "Delete" at bounding box center [1043, 664] width 70 height 16
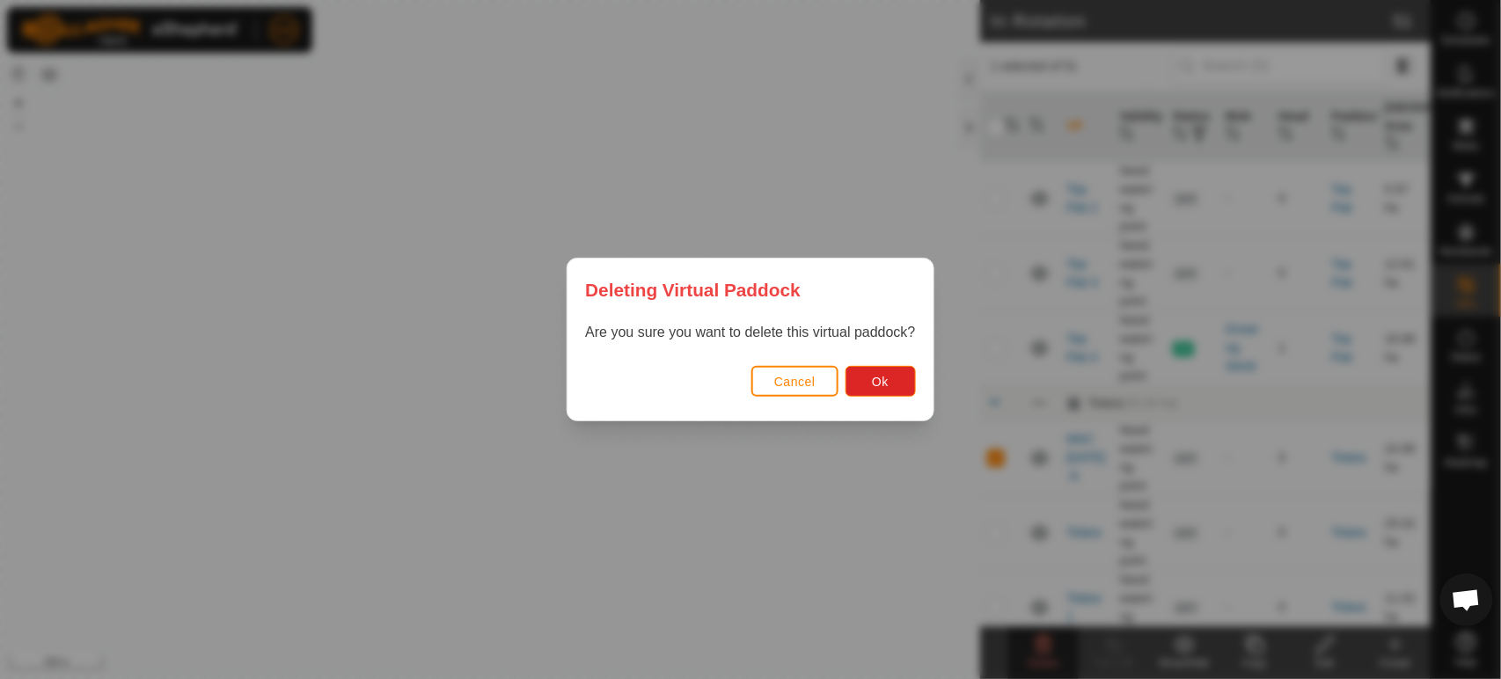
click at [872, 399] on div "Cancel Ok" at bounding box center [750, 391] width 365 height 60
click at [873, 392] on button "Ok" at bounding box center [881, 381] width 70 height 31
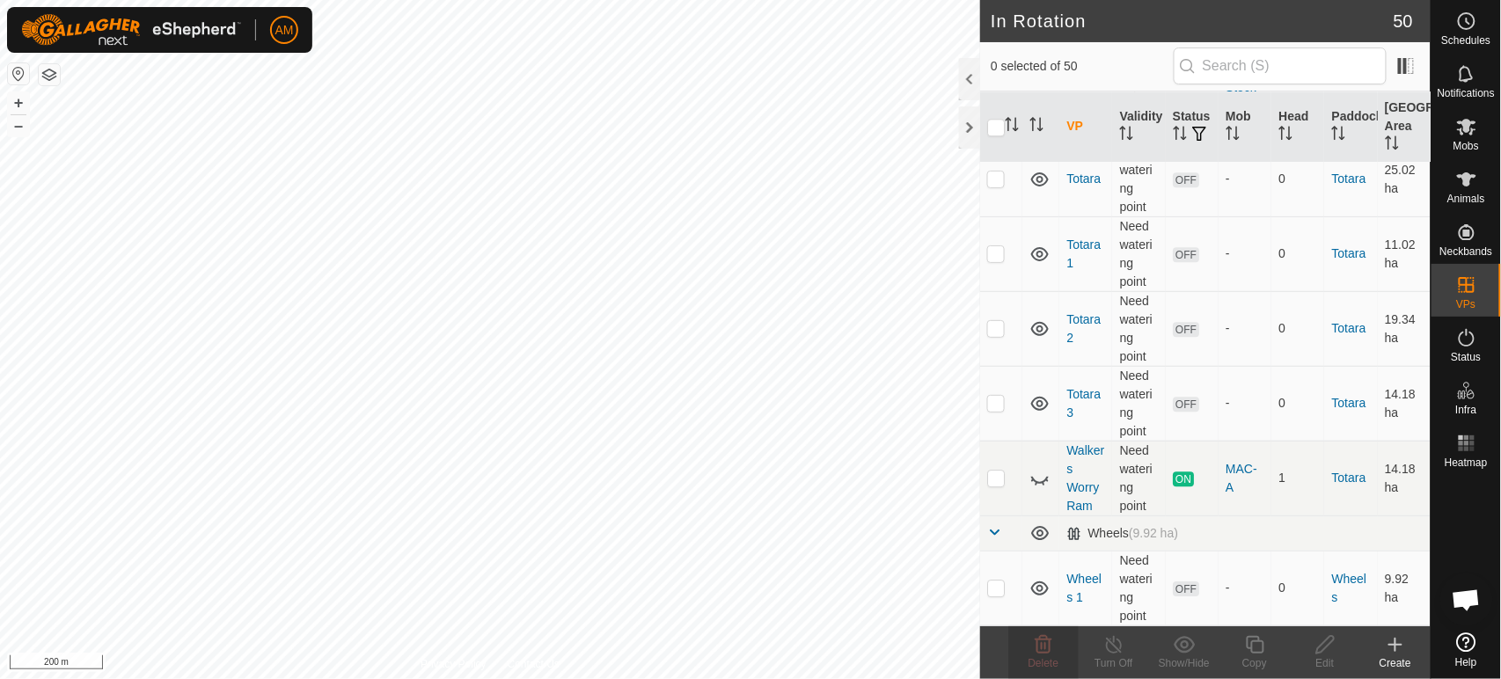
scroll to position [3812, 0]
click at [998, 485] on p-checkbox at bounding box center [996, 478] width 18 height 14
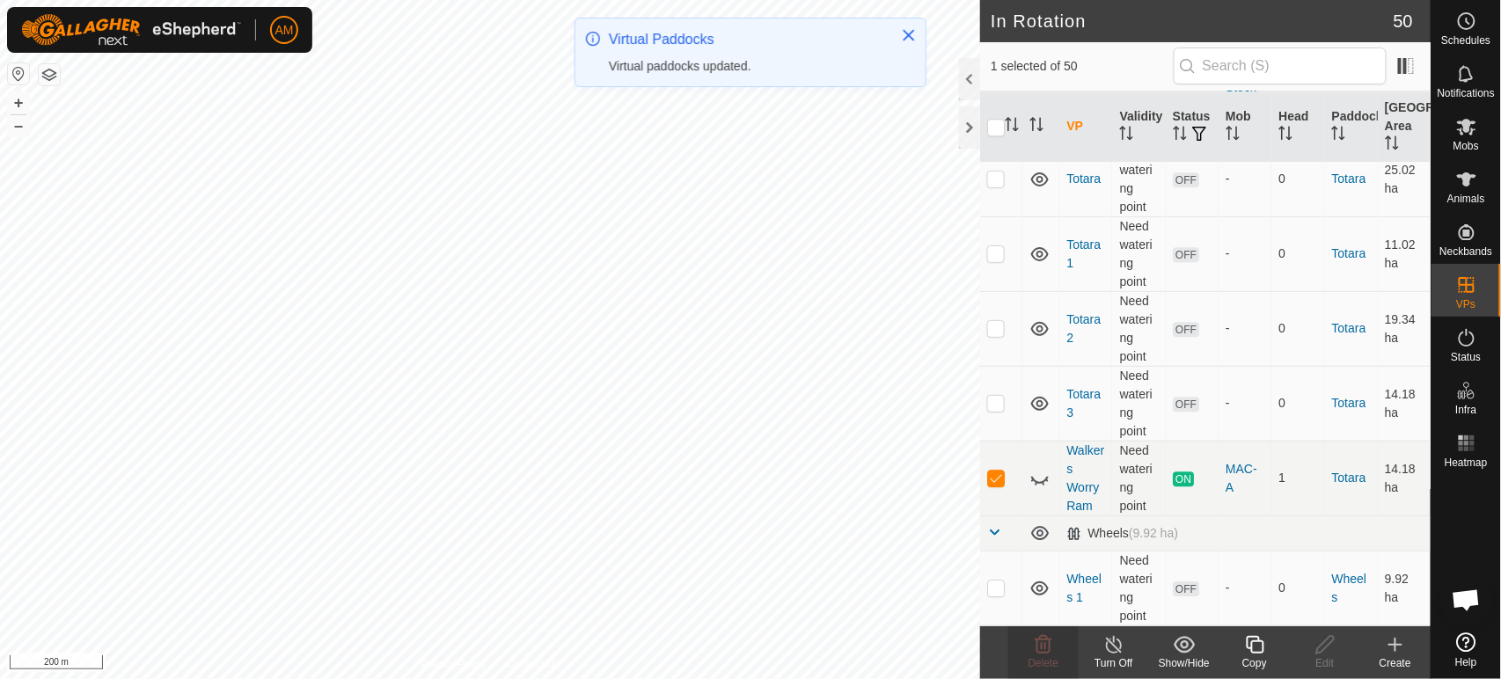
scroll to position [0, 0]
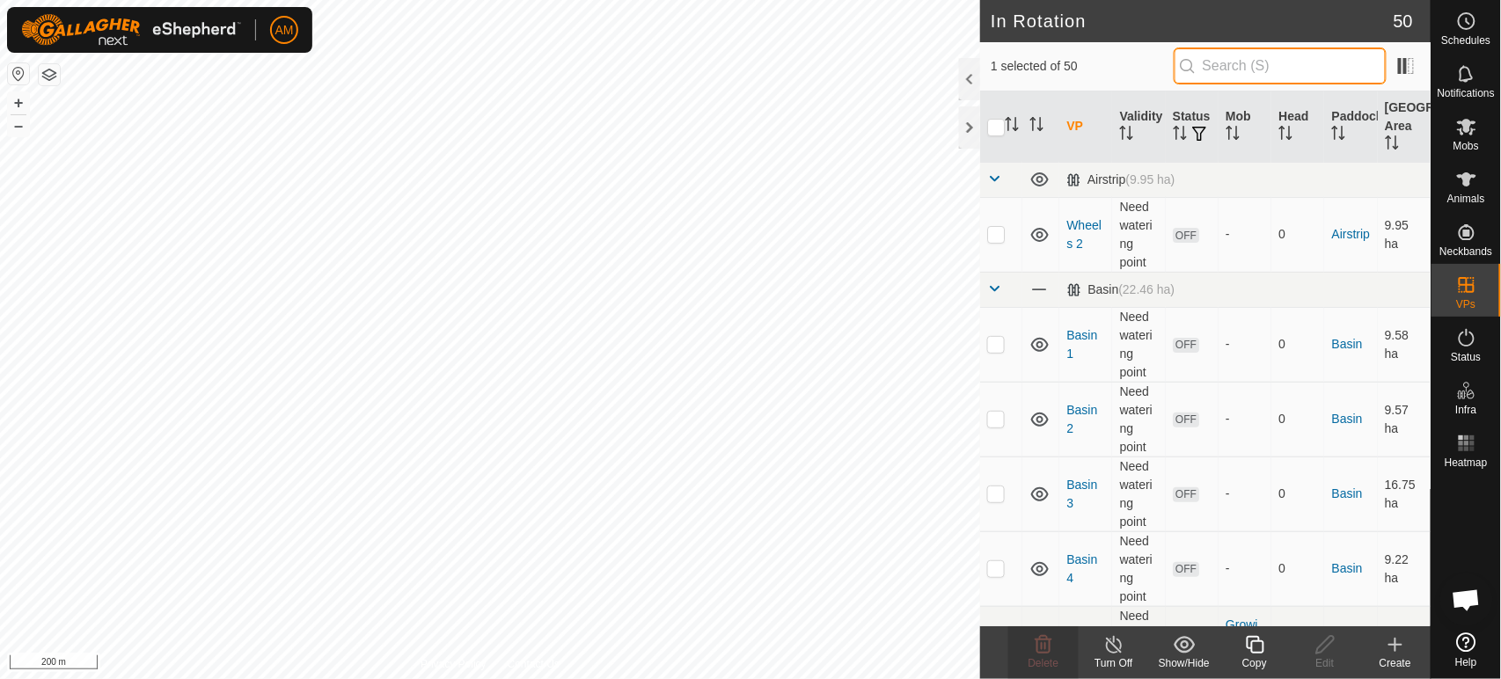
click at [1264, 63] on input "text" at bounding box center [1280, 66] width 213 height 37
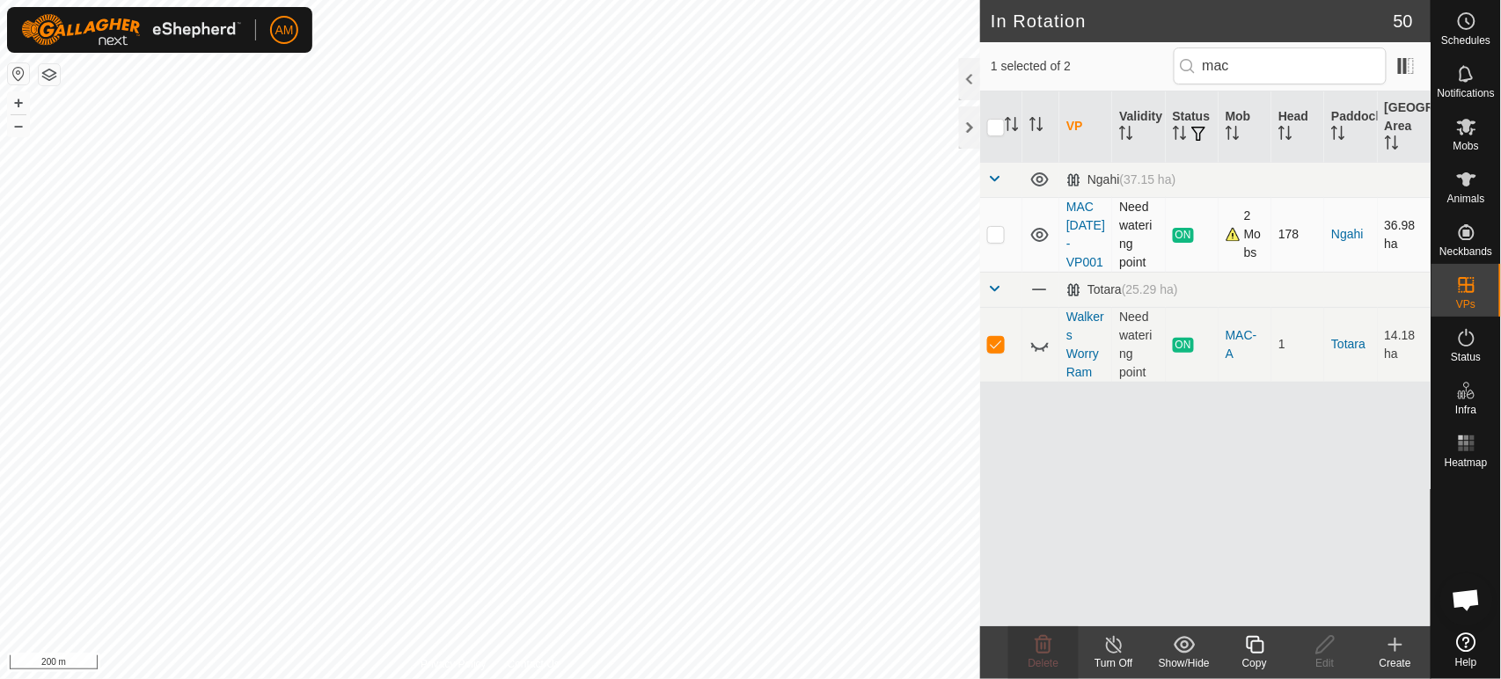
click at [997, 238] on p-checkbox at bounding box center [996, 234] width 18 height 14
click at [990, 354] on td at bounding box center [1001, 344] width 42 height 75
click at [1249, 663] on div "Copy" at bounding box center [1255, 664] width 70 height 16
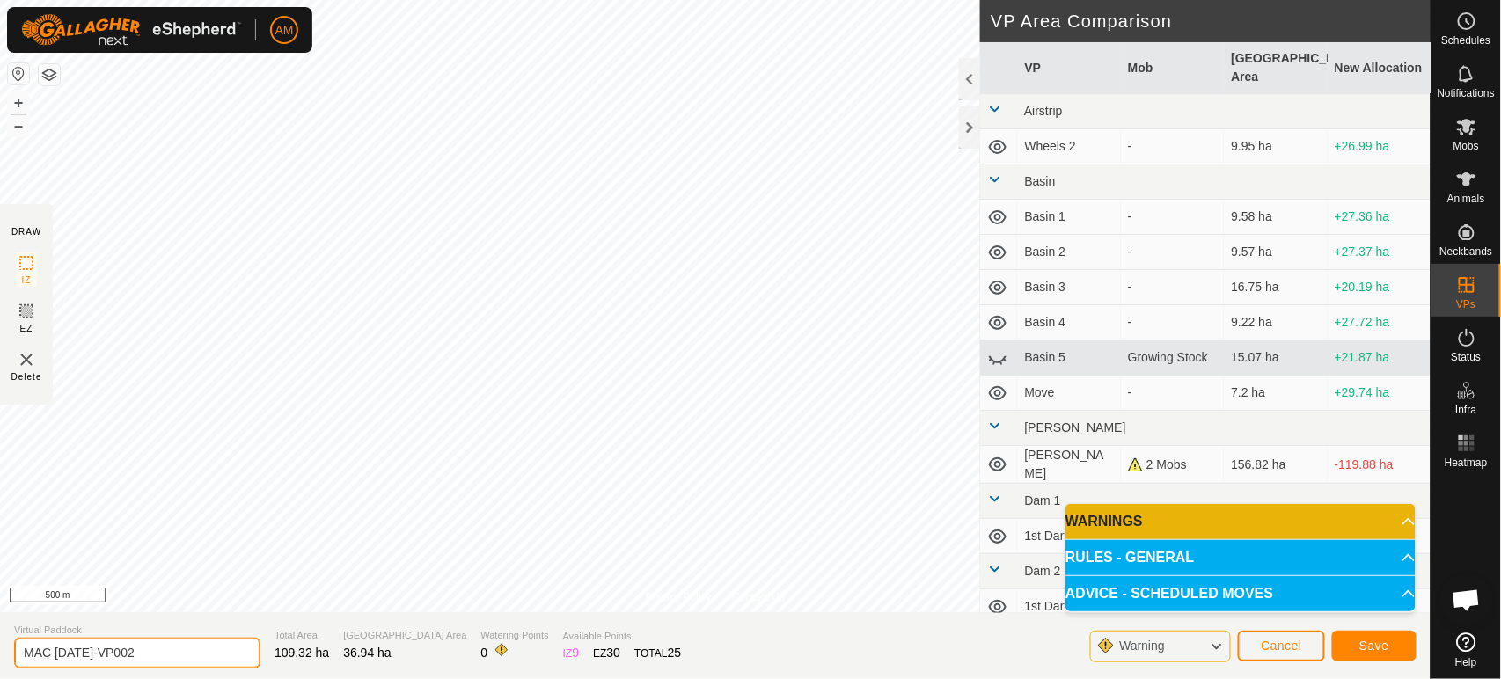
drag, startPoint x: 56, startPoint y: 649, endPoint x: 407, endPoint y: 707, distance: 355.8
click at [407, 678] on html "AM Schedules Notifications Mobs Animals Neckbands VPs Status Infra Heatmap Help…" at bounding box center [750, 339] width 1501 height 679
click at [1373, 656] on button "Save" at bounding box center [1374, 646] width 84 height 31
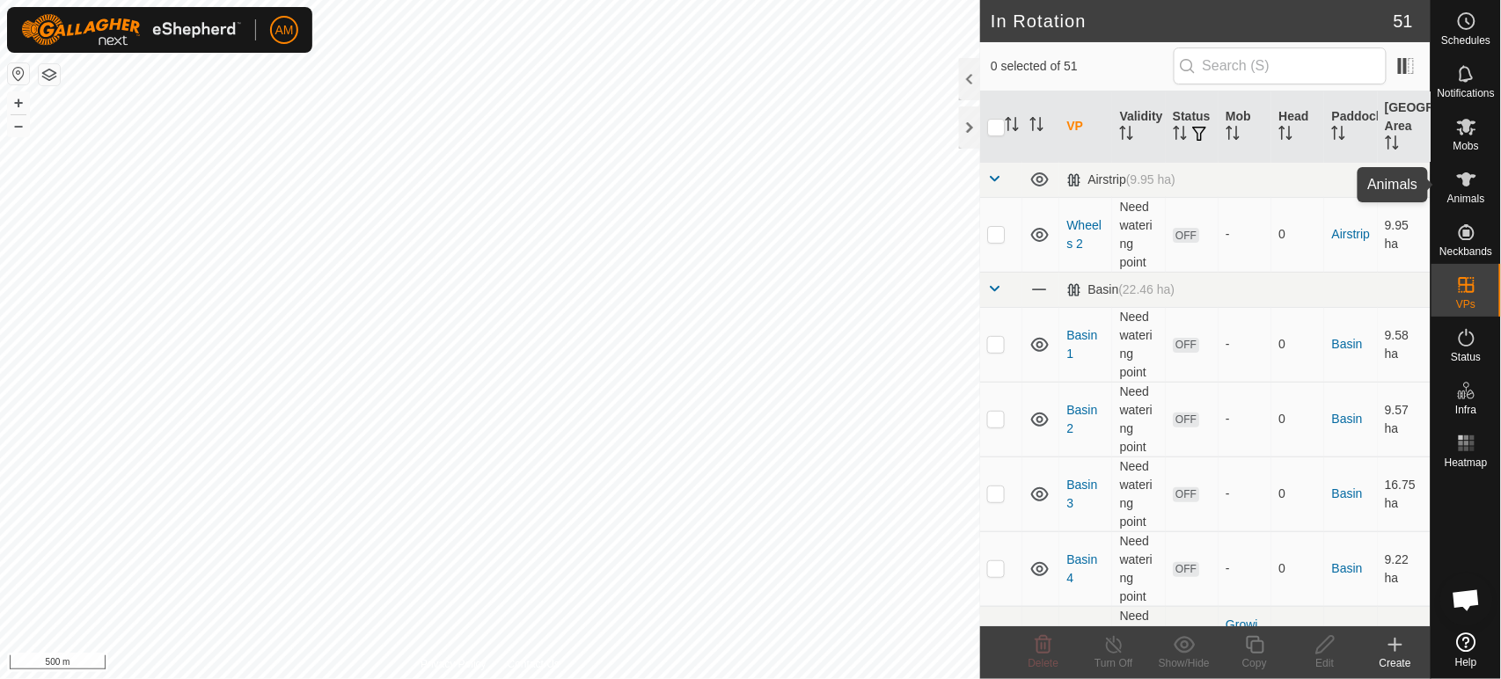
click at [1482, 179] on div "Animals" at bounding box center [1467, 184] width 70 height 53
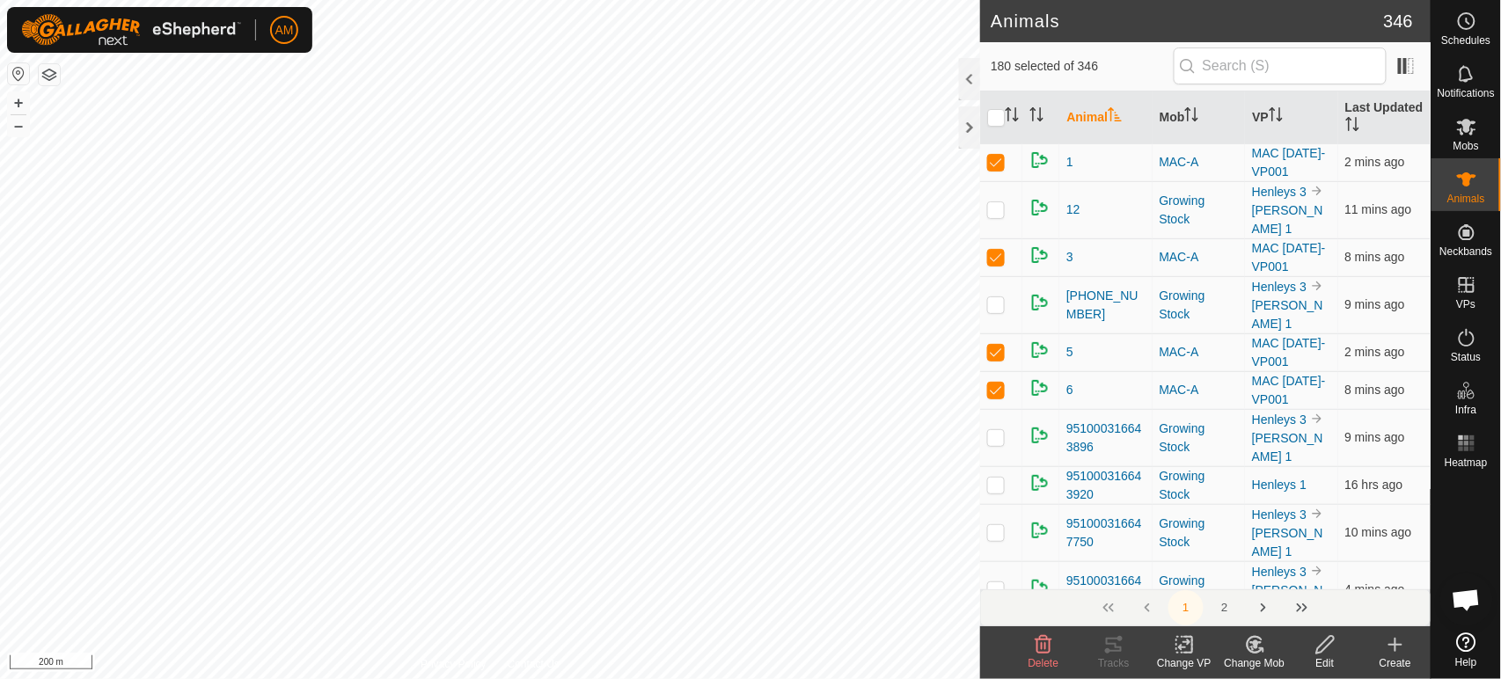
click at [1169, 649] on change-vp-svg-icon at bounding box center [1184, 644] width 70 height 21
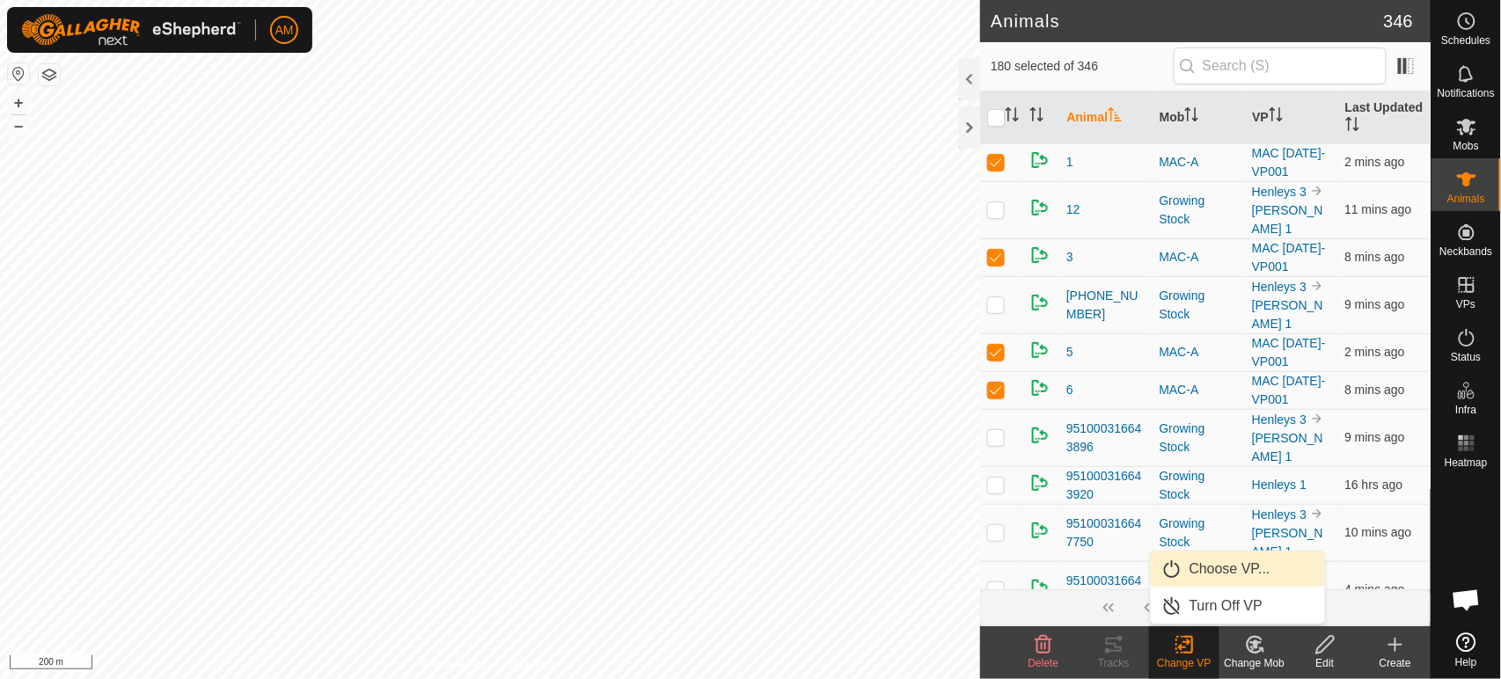
click at [1205, 575] on link "Choose VP..." at bounding box center [1238, 569] width 174 height 35
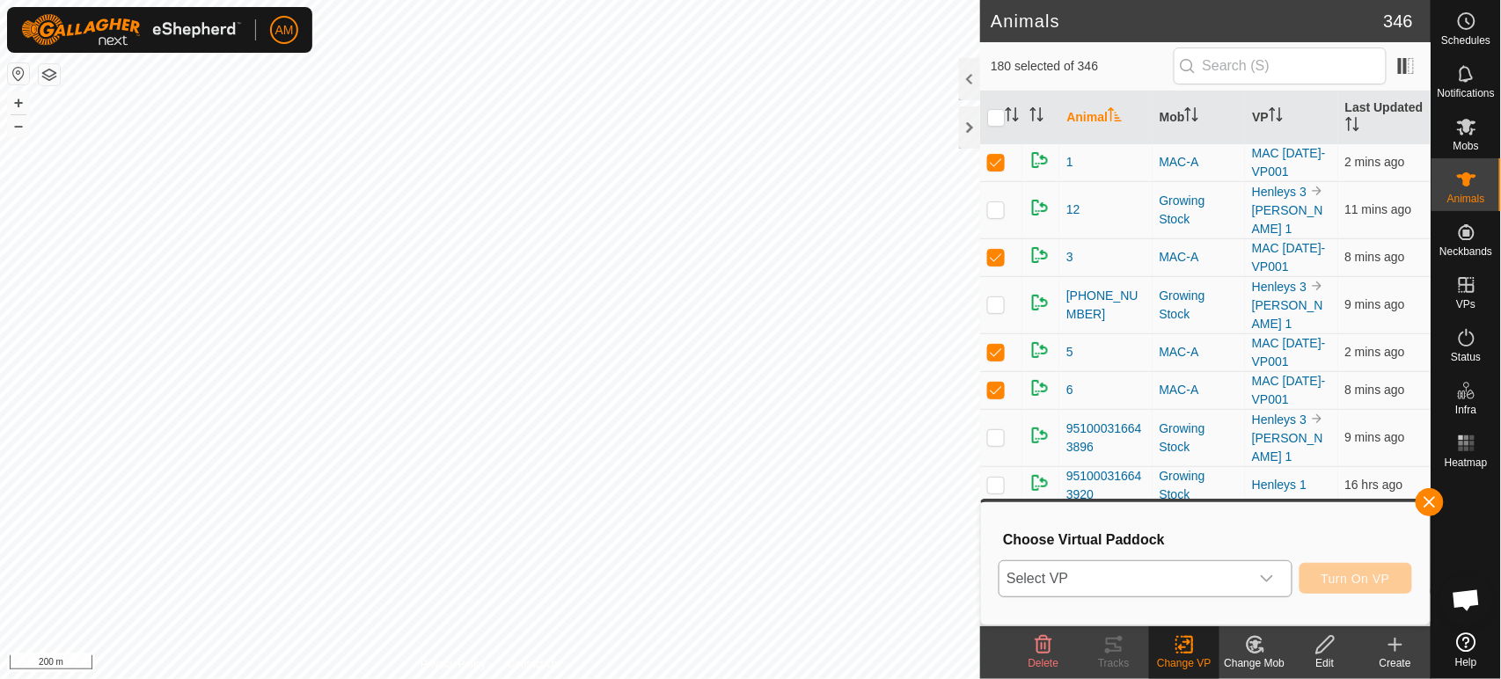
click at [1132, 574] on span "Select VP" at bounding box center [1124, 578] width 249 height 35
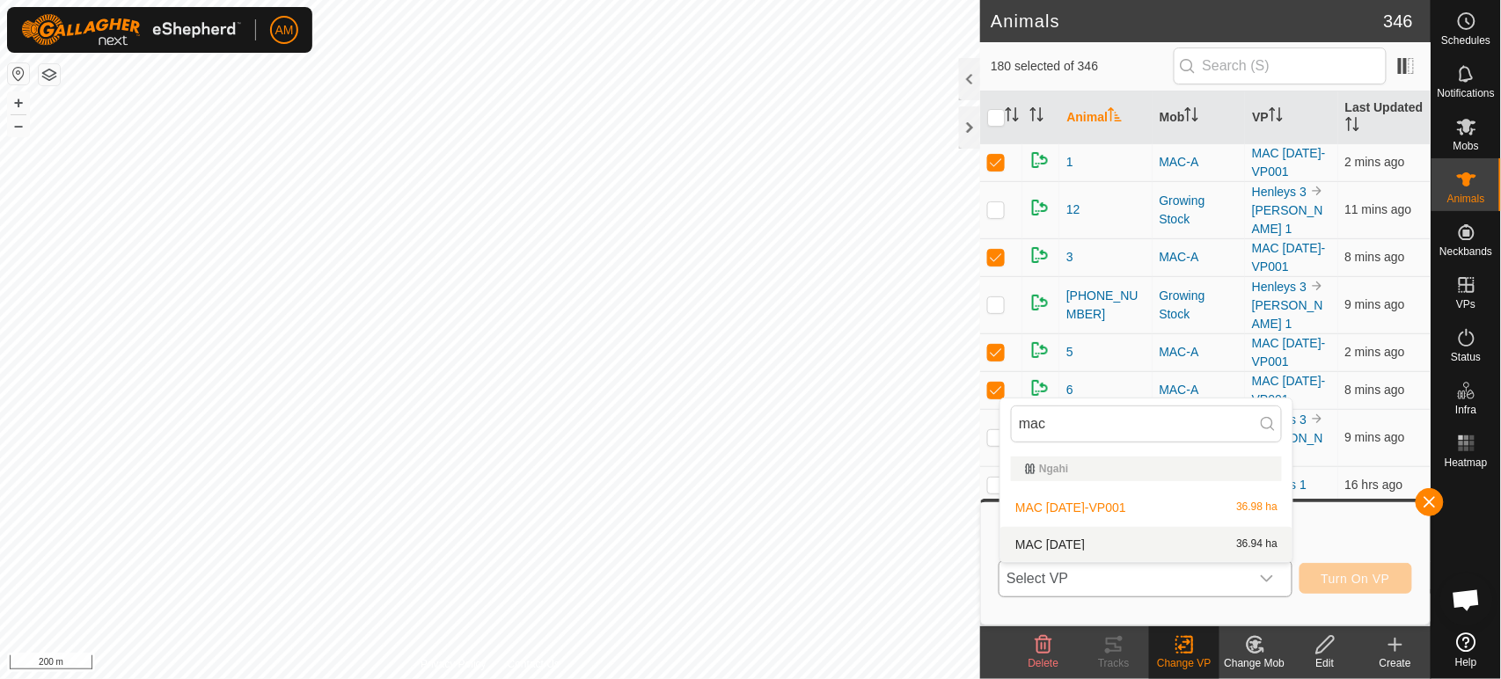
click at [1076, 532] on li "MAC [DATE] 36.94 ha" at bounding box center [1146, 544] width 292 height 35
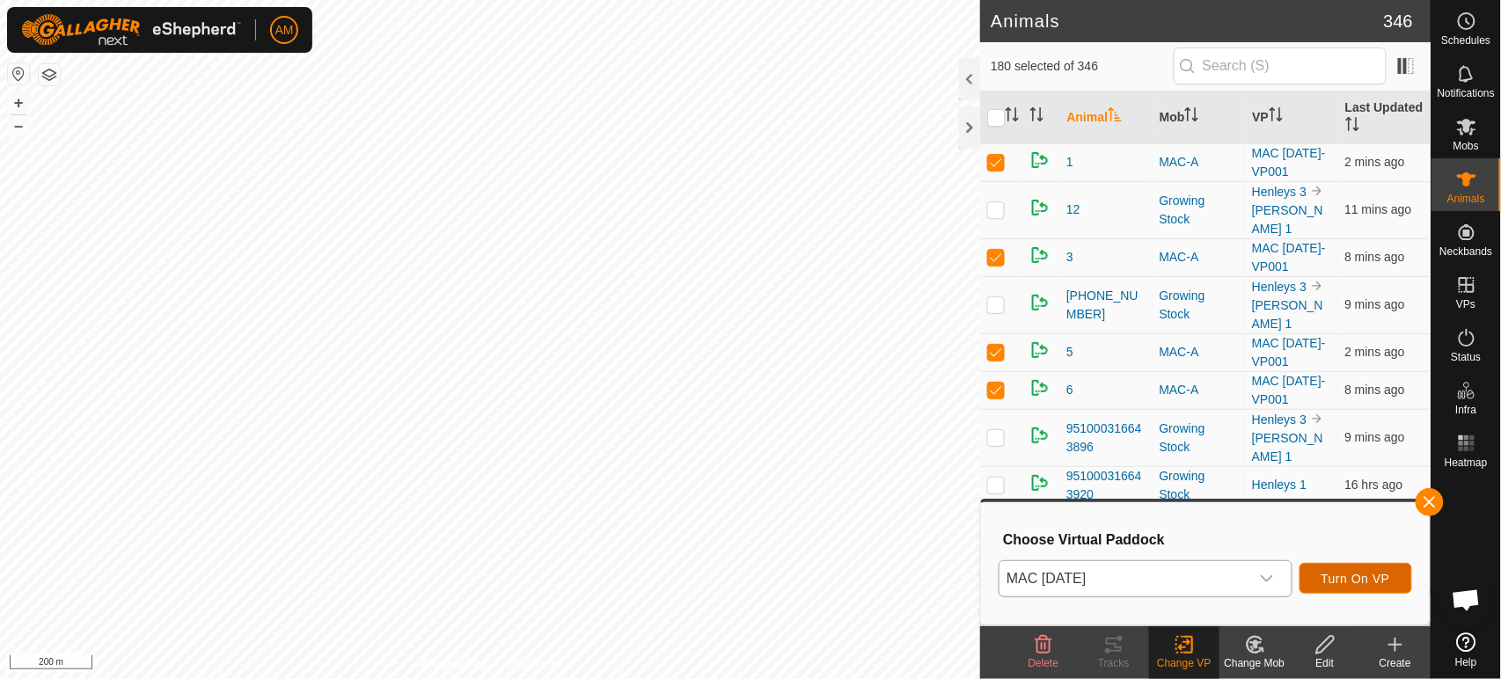
click at [1385, 586] on button "Turn On VP" at bounding box center [1356, 578] width 113 height 31
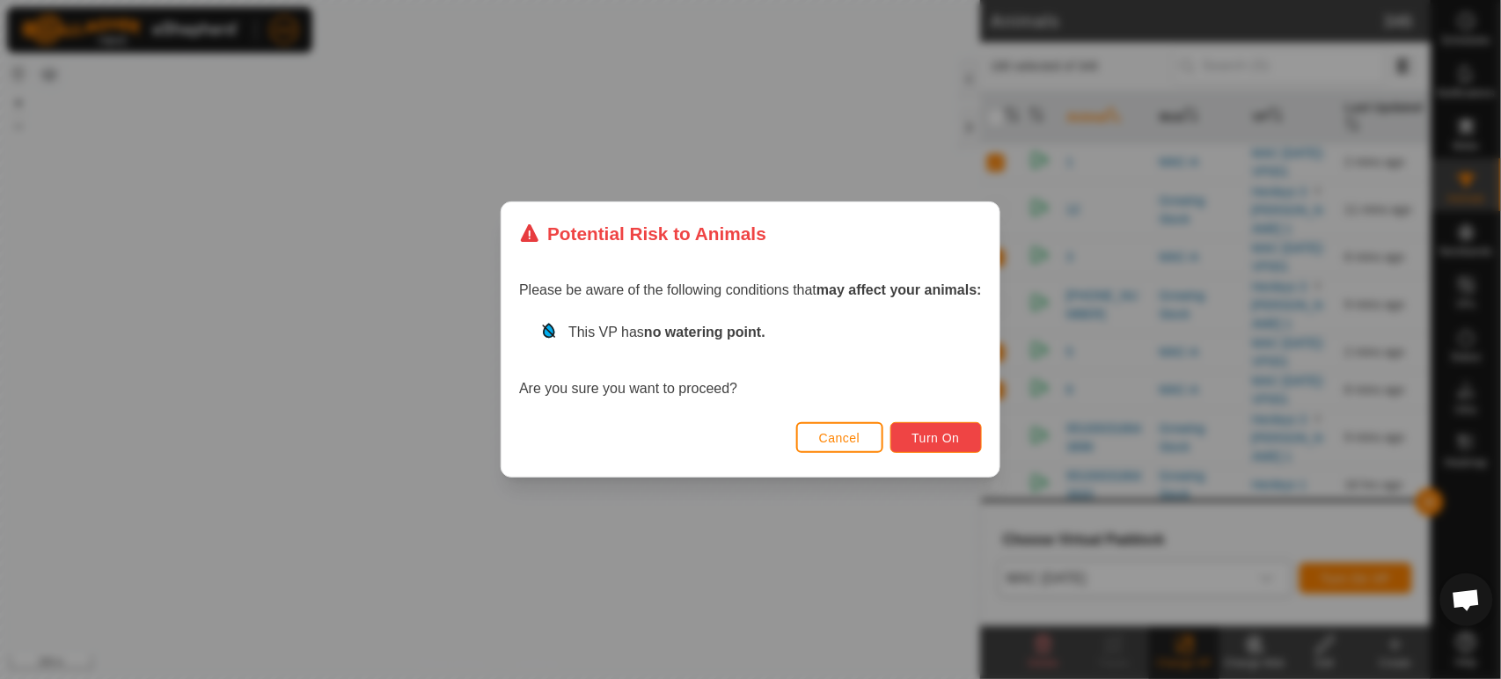
click at [915, 441] on span "Turn On" at bounding box center [936, 438] width 48 height 14
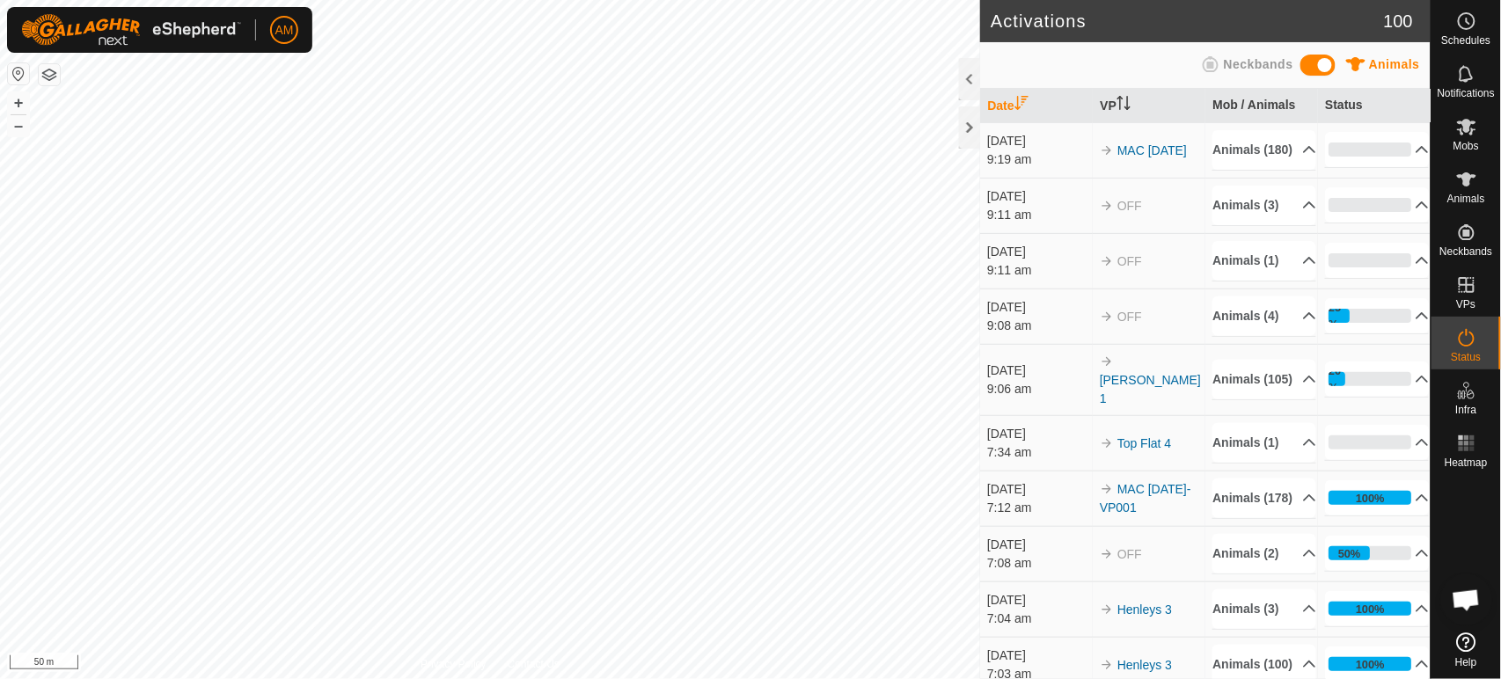
click at [1474, 194] on span "Animals" at bounding box center [1466, 199] width 38 height 11
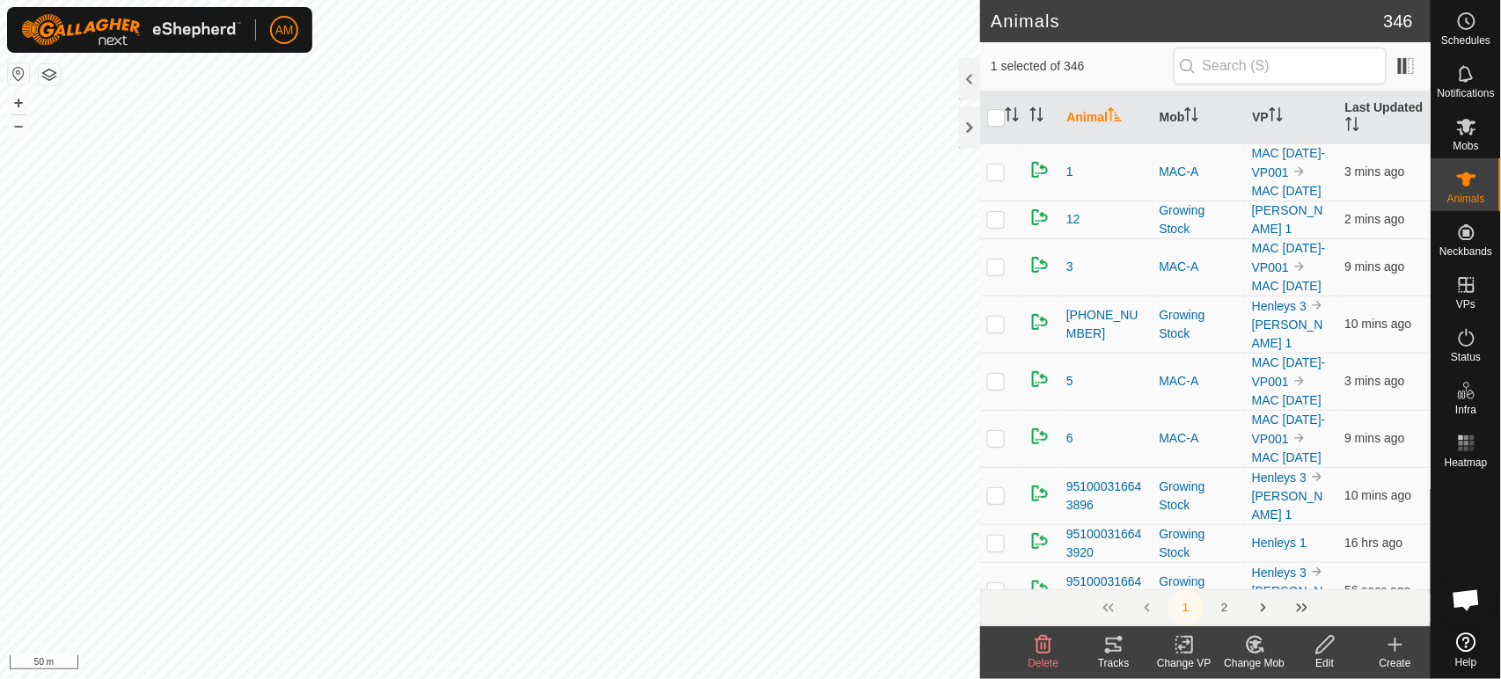
checkbox input "true"
click at [1174, 648] on icon at bounding box center [1185, 644] width 22 height 21
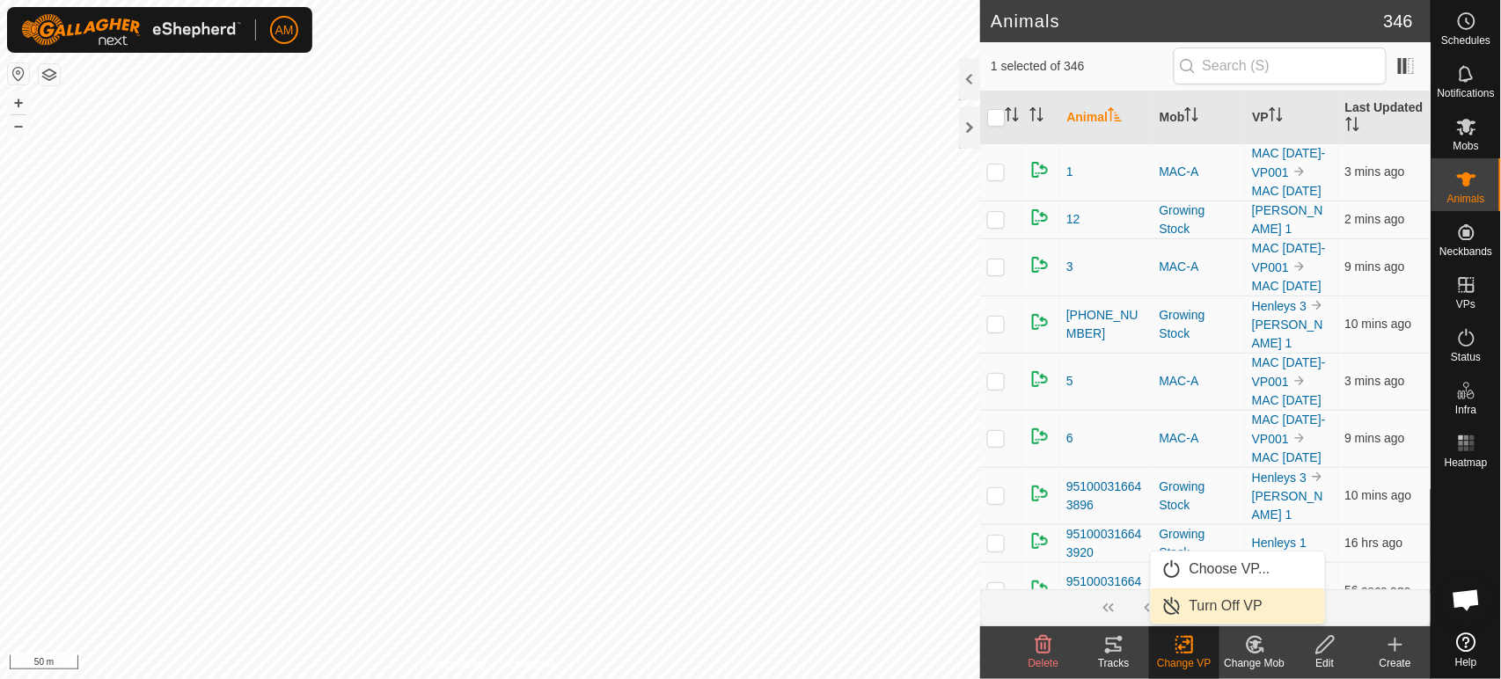
click at [1198, 602] on link "Turn Off VP" at bounding box center [1238, 606] width 174 height 35
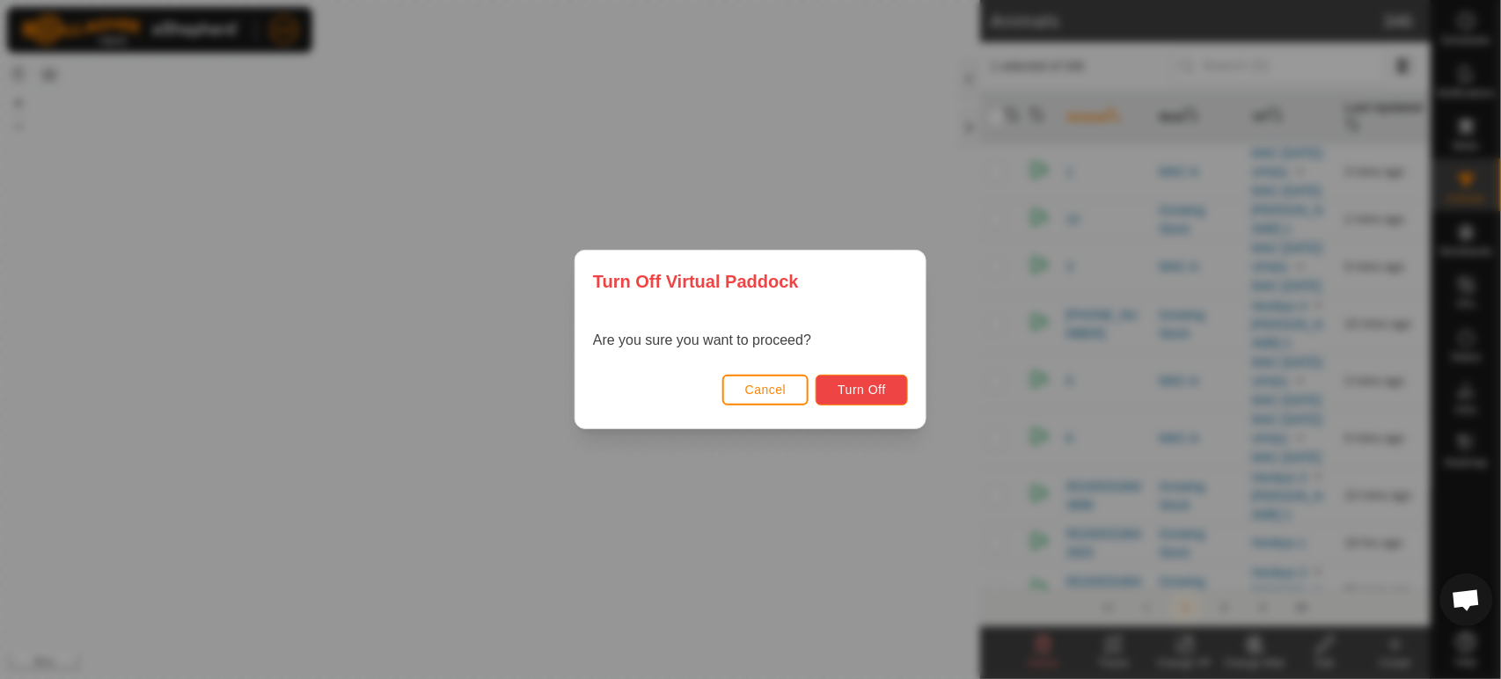
click at [886, 392] on button "Turn Off" at bounding box center [862, 390] width 92 height 31
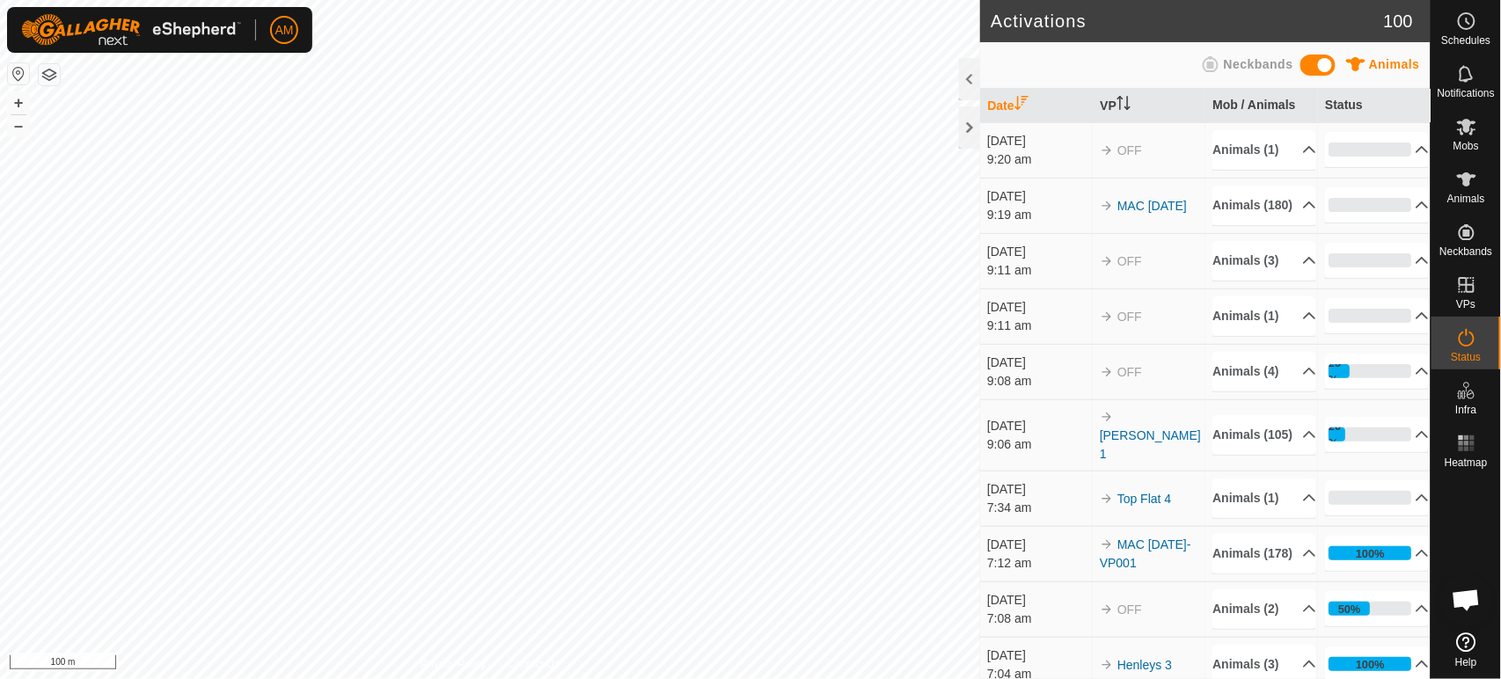
click at [619, 678] on html "AM Schedules Notifications Mobs Animals Neckbands VPs Status Infra Heatmap Help…" at bounding box center [750, 339] width 1501 height 679
click at [1449, 194] on span "Animals" at bounding box center [1466, 199] width 38 height 11
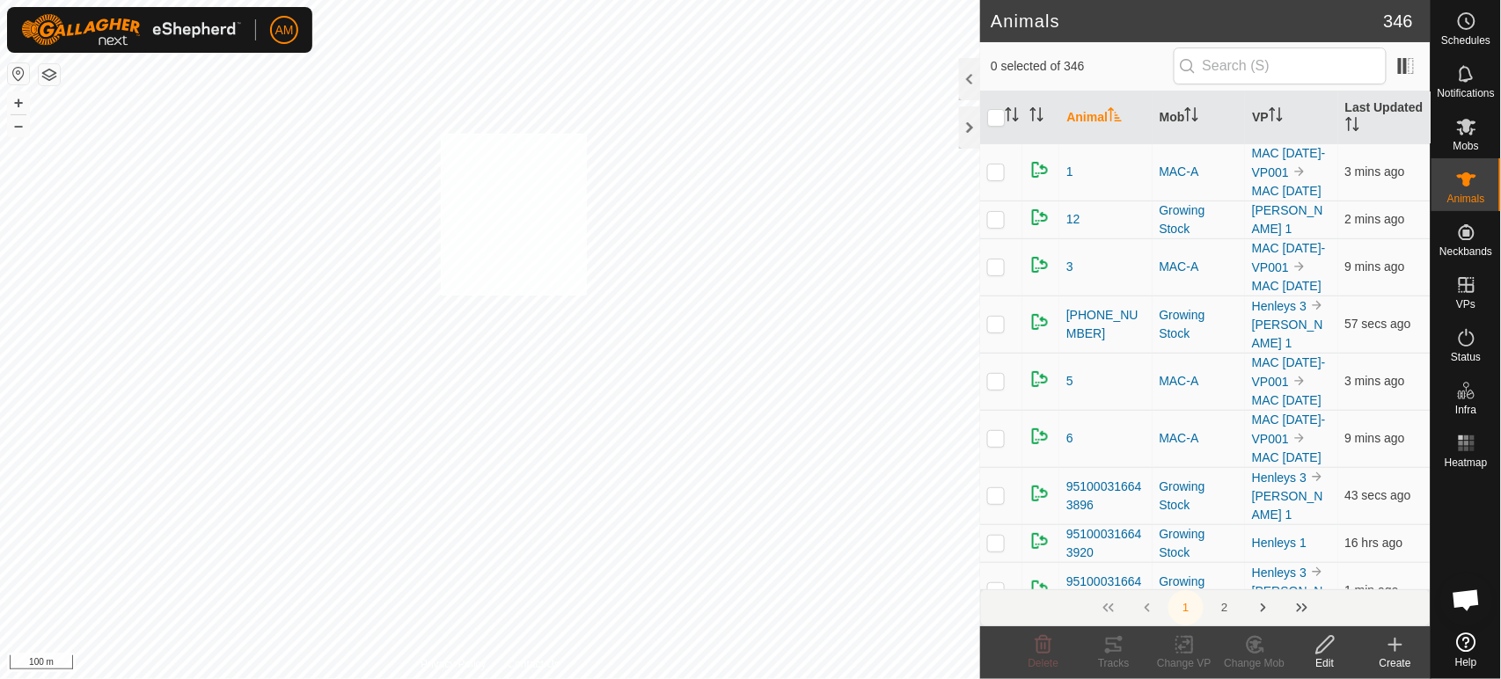
checkbox input "true"
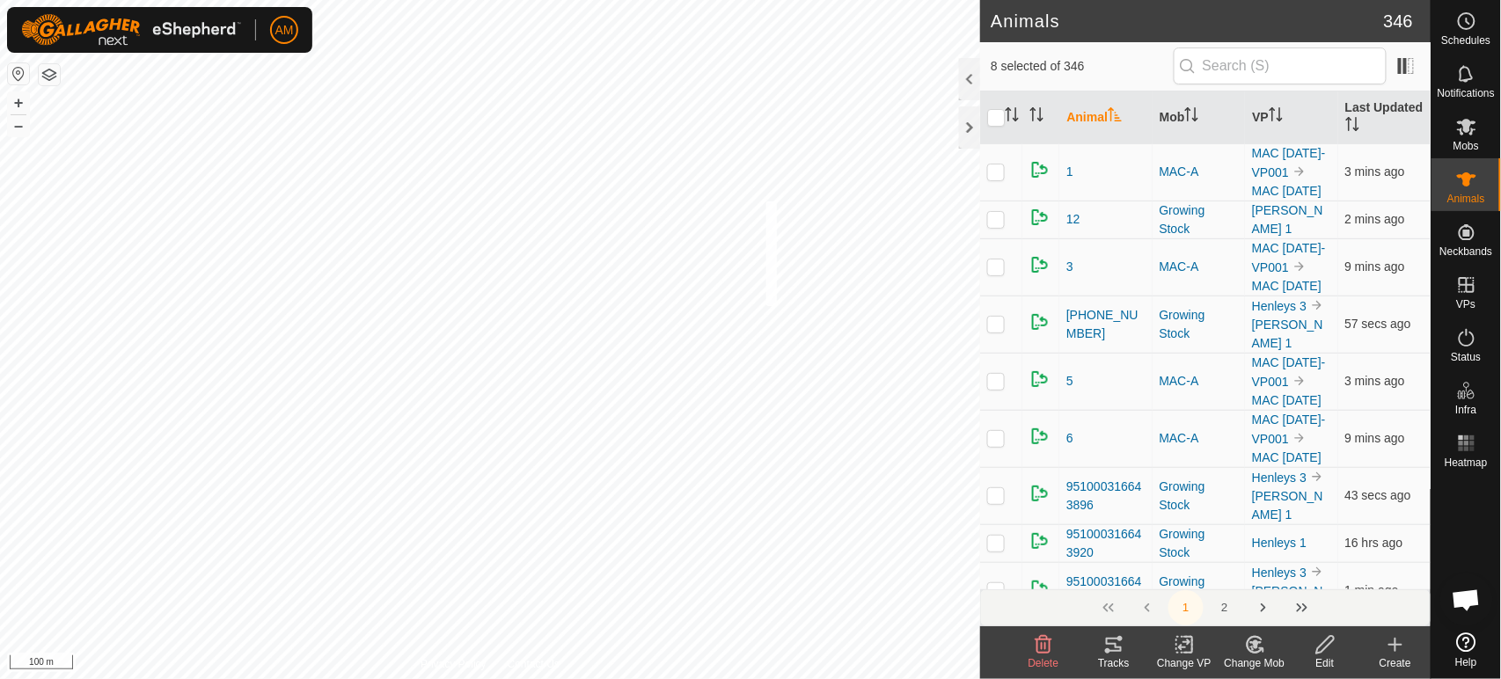
checkbox input "true"
click at [1249, 658] on div "Change Mob" at bounding box center [1255, 664] width 70 height 16
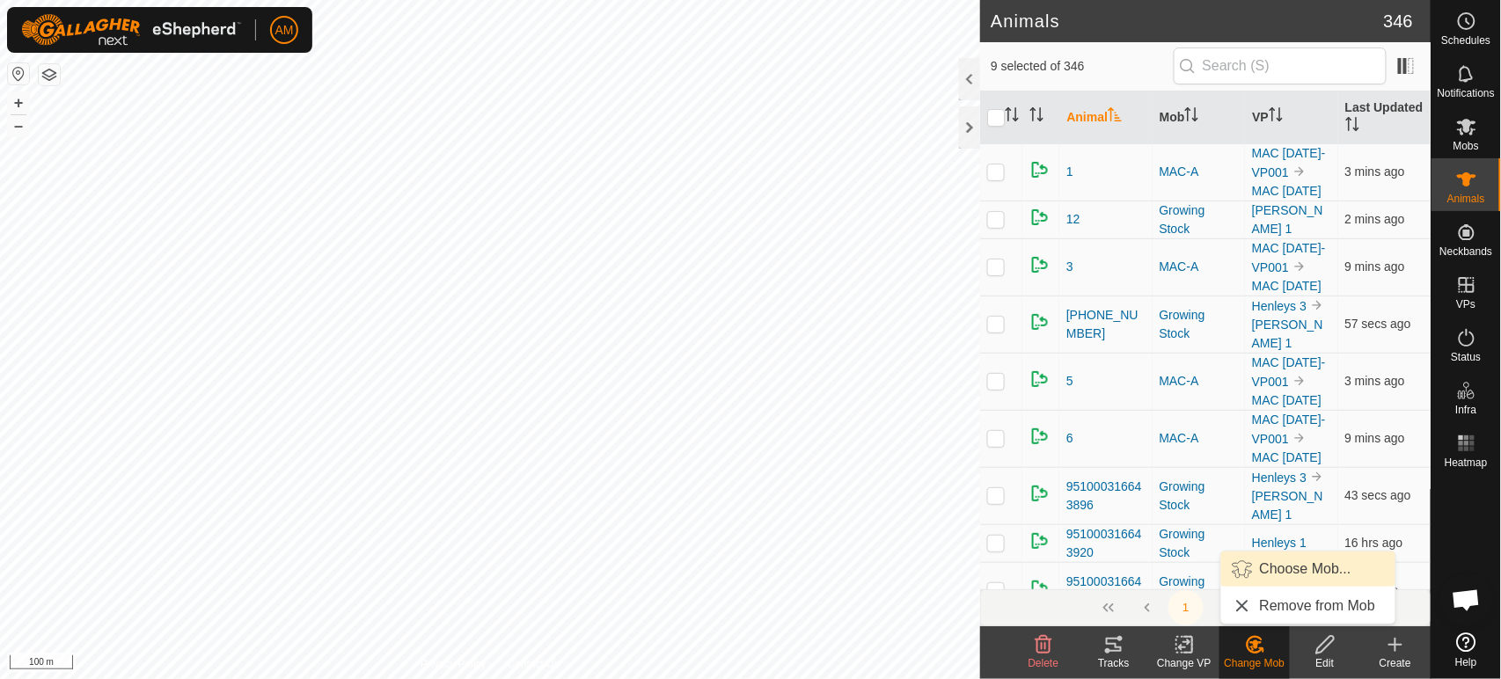
click at [1271, 572] on link "Choose Mob..." at bounding box center [1308, 569] width 174 height 35
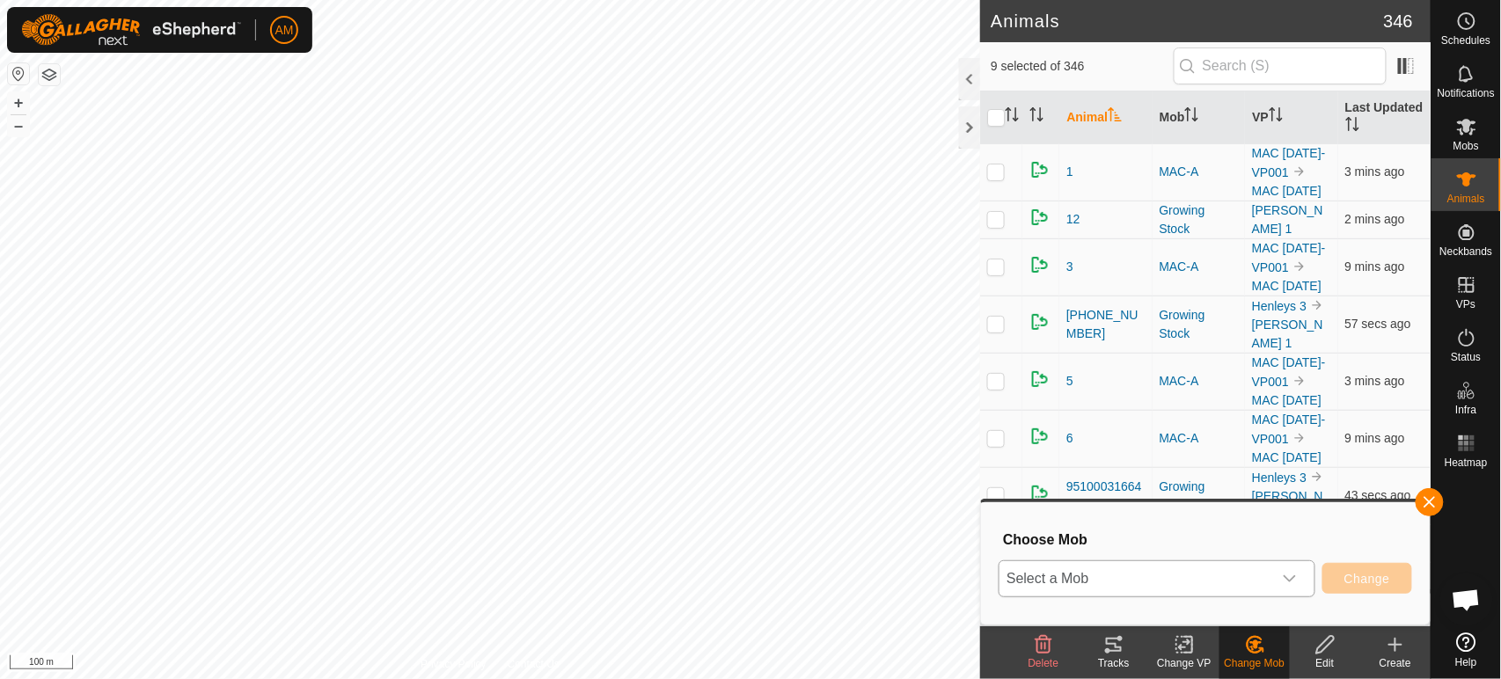
click at [1117, 580] on span "Select a Mob" at bounding box center [1136, 578] width 273 height 35
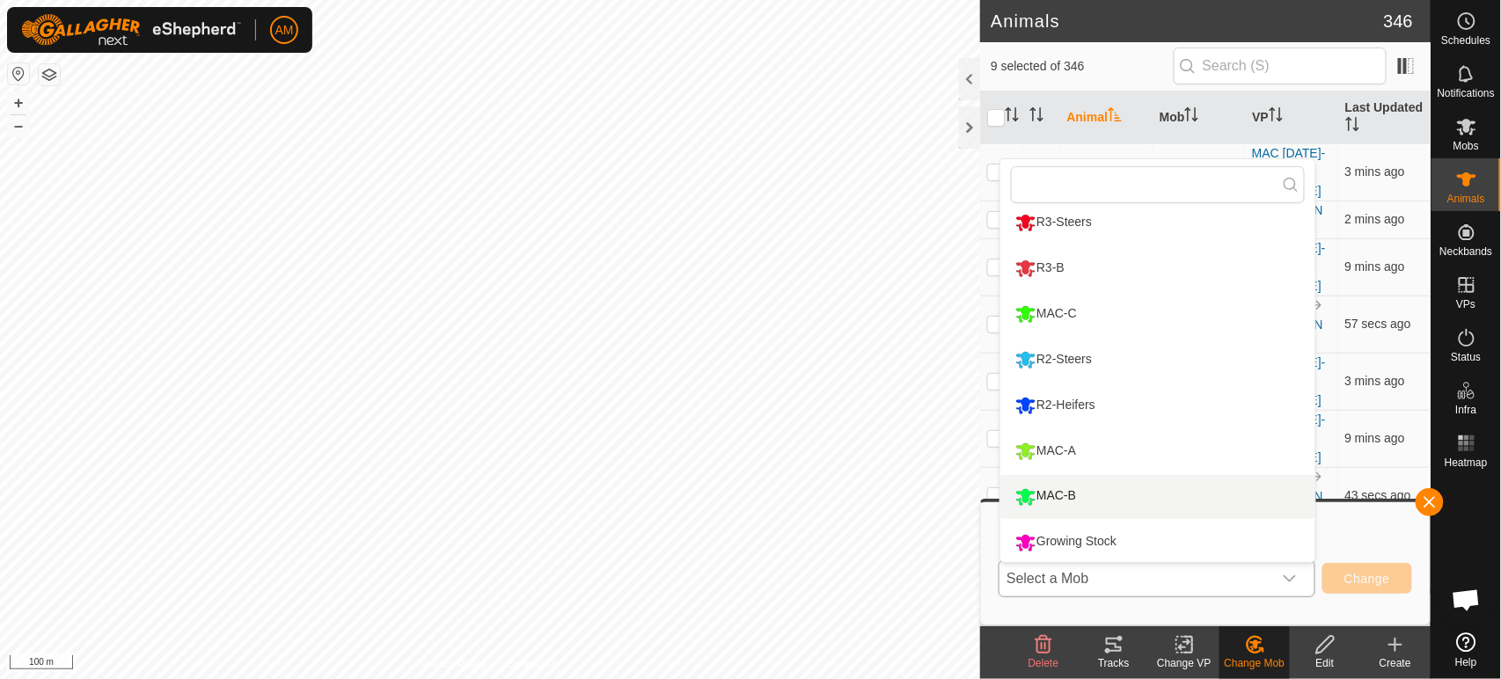
scroll to position [12, 0]
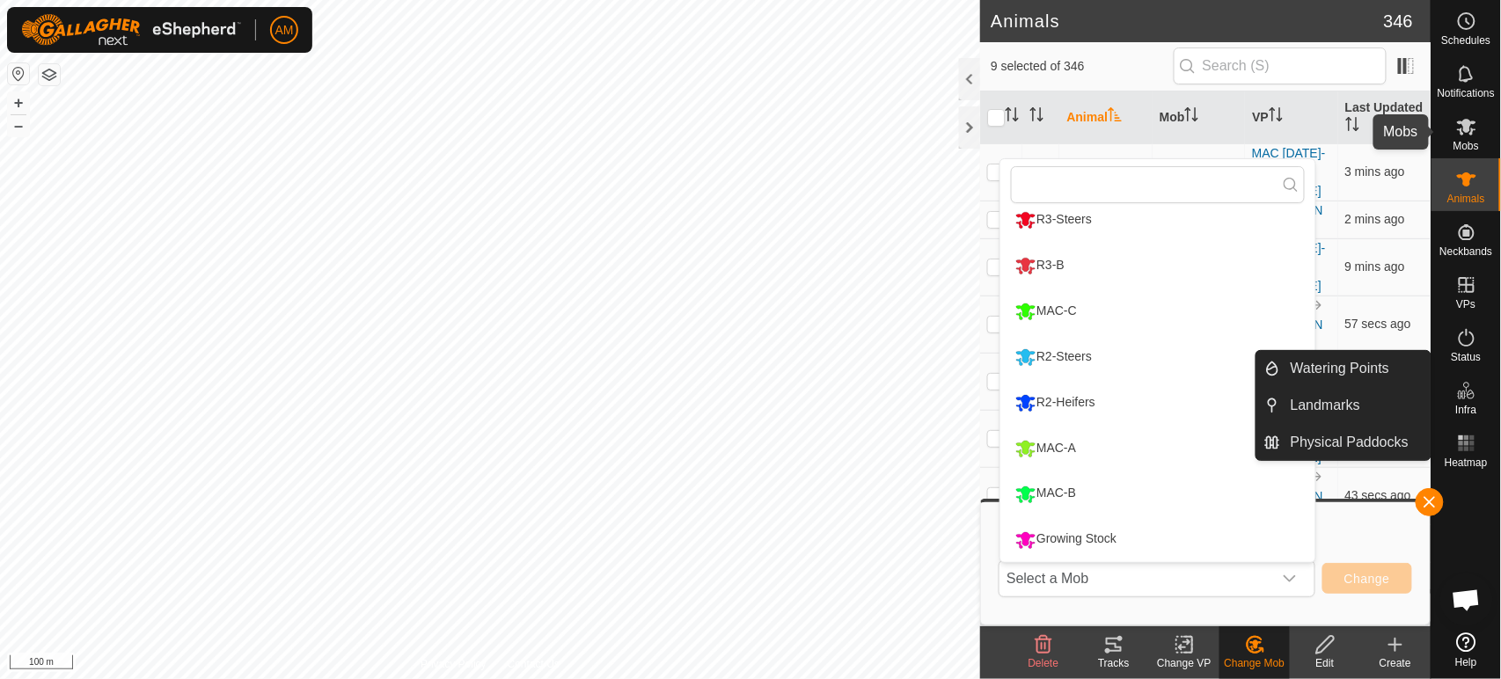
click at [1462, 143] on span "Mobs" at bounding box center [1467, 146] width 26 height 11
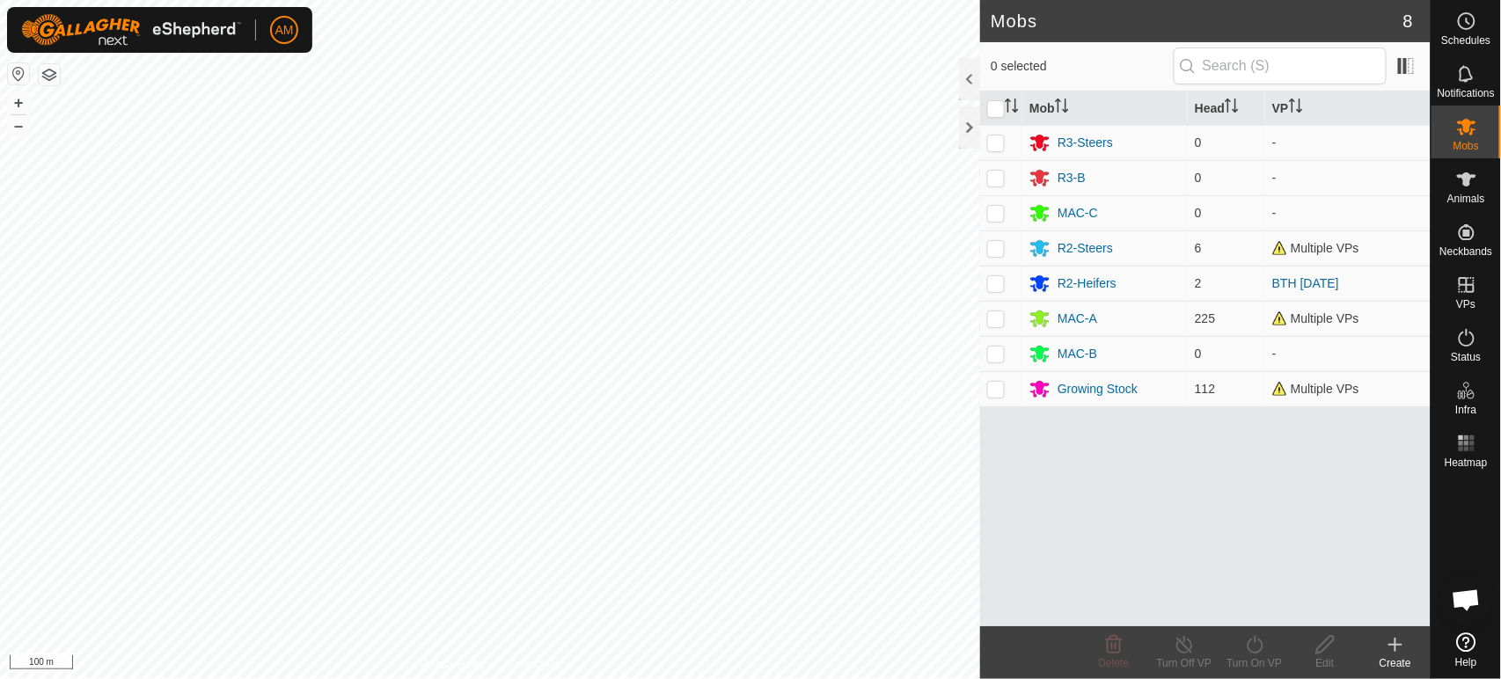
click at [1394, 661] on div "Create" at bounding box center [1395, 664] width 70 height 16
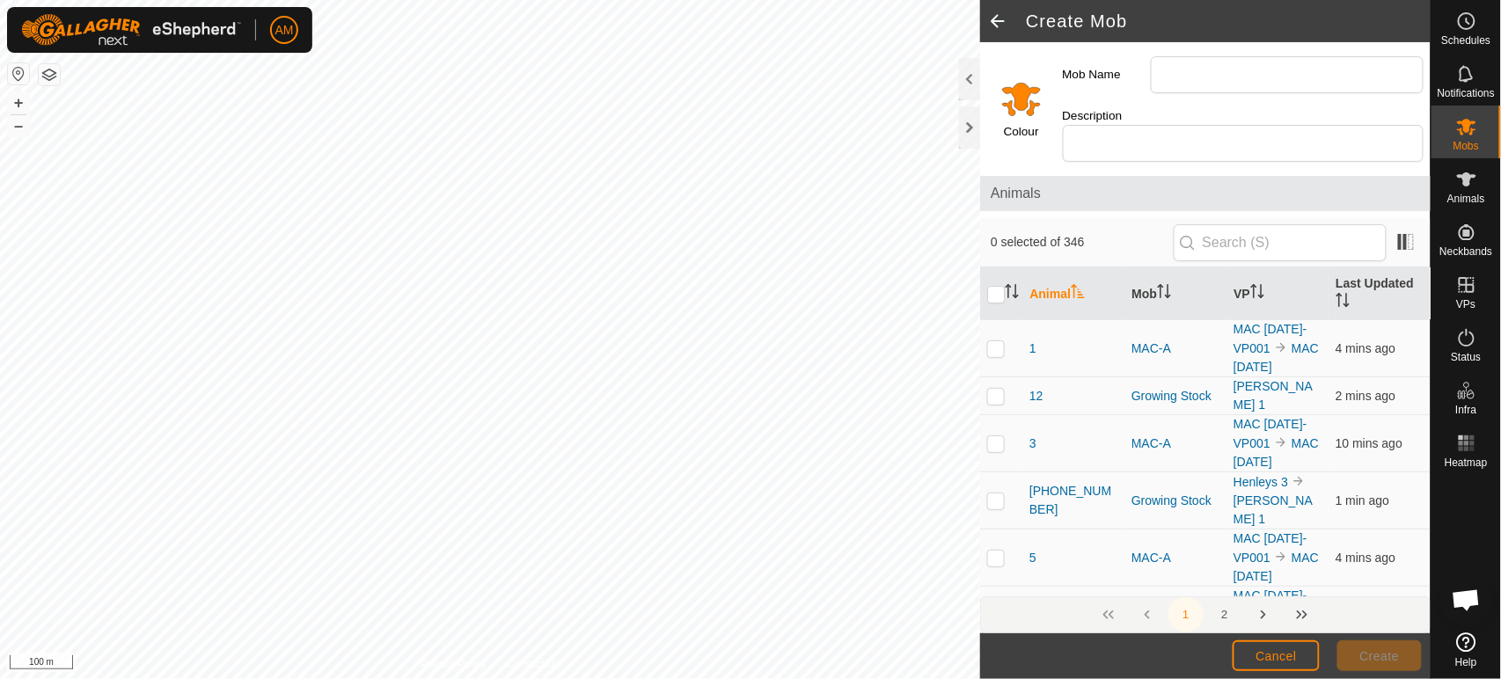
click at [1024, 95] on input "Select a color" at bounding box center [1021, 98] width 42 height 42
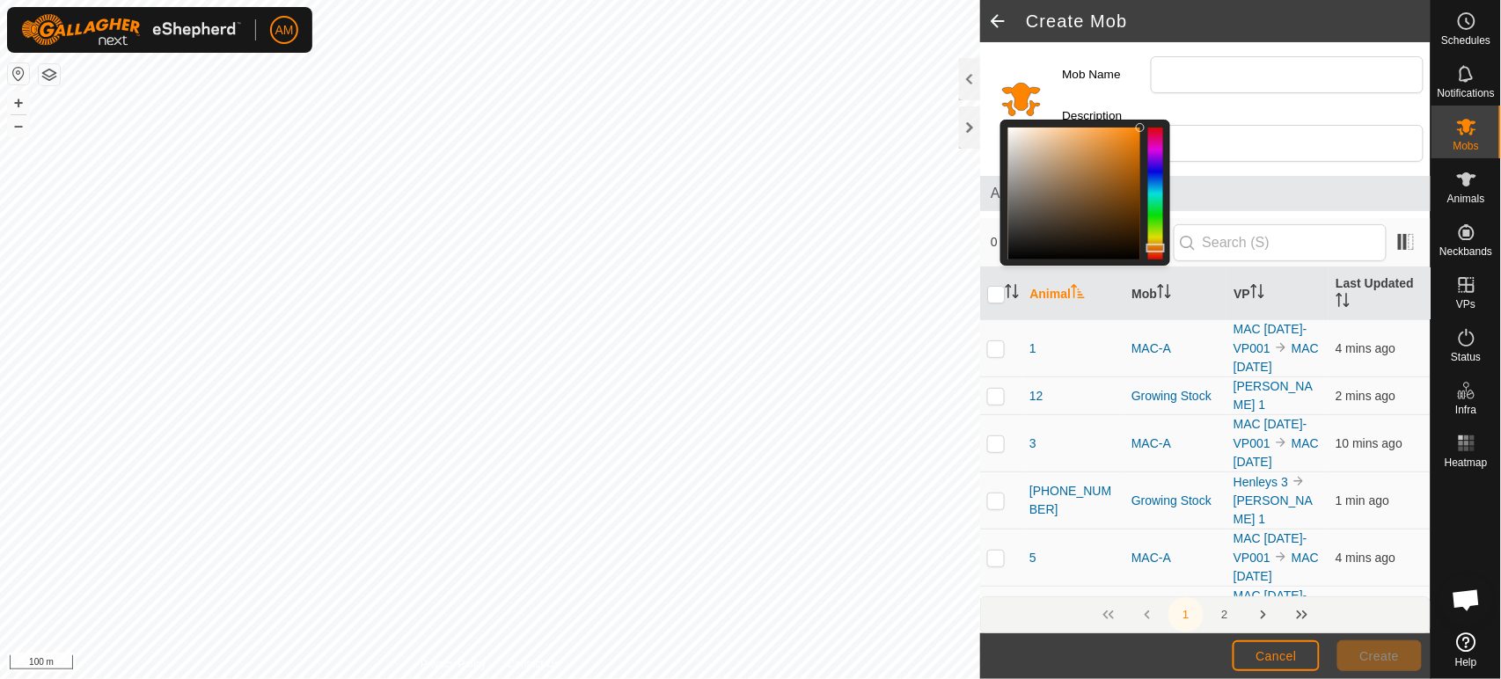
click at [1156, 128] on div at bounding box center [1155, 194] width 15 height 132
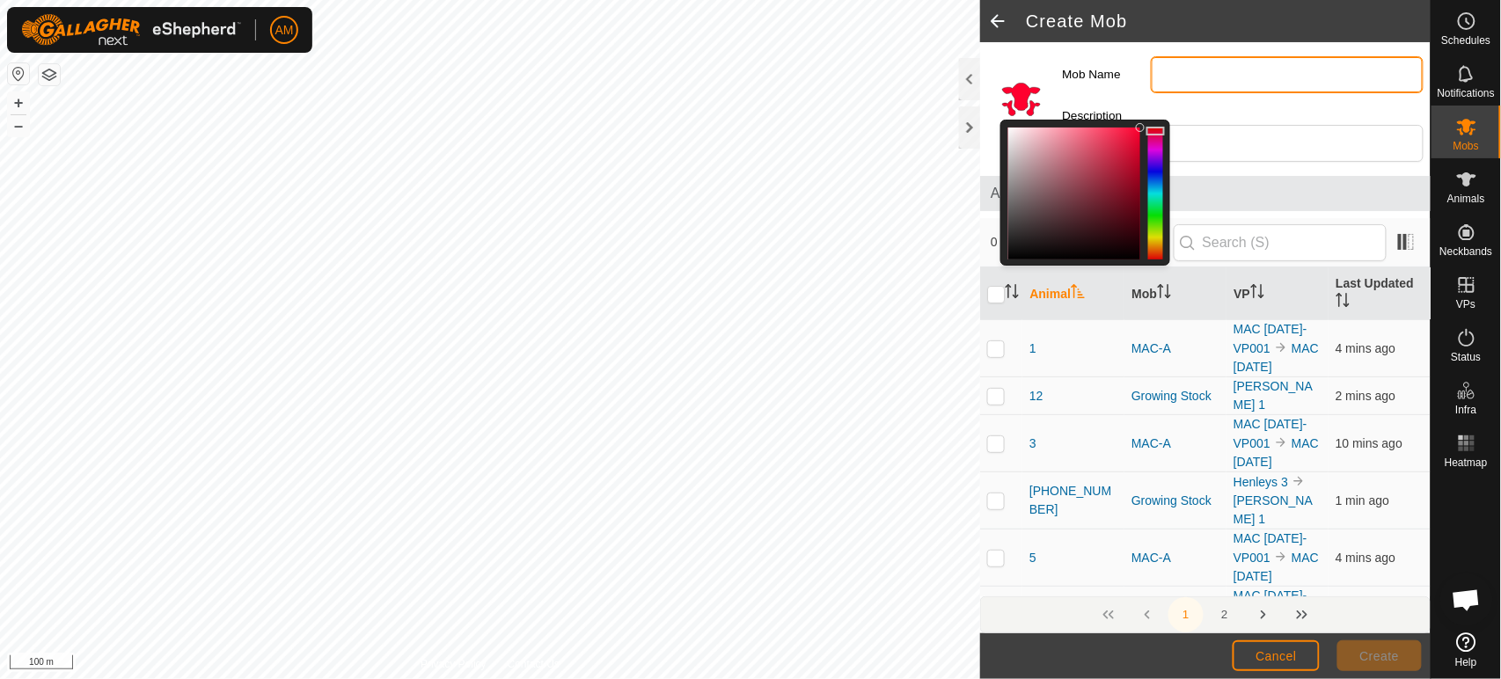
click at [1246, 77] on input "Mob Name" at bounding box center [1287, 74] width 273 height 37
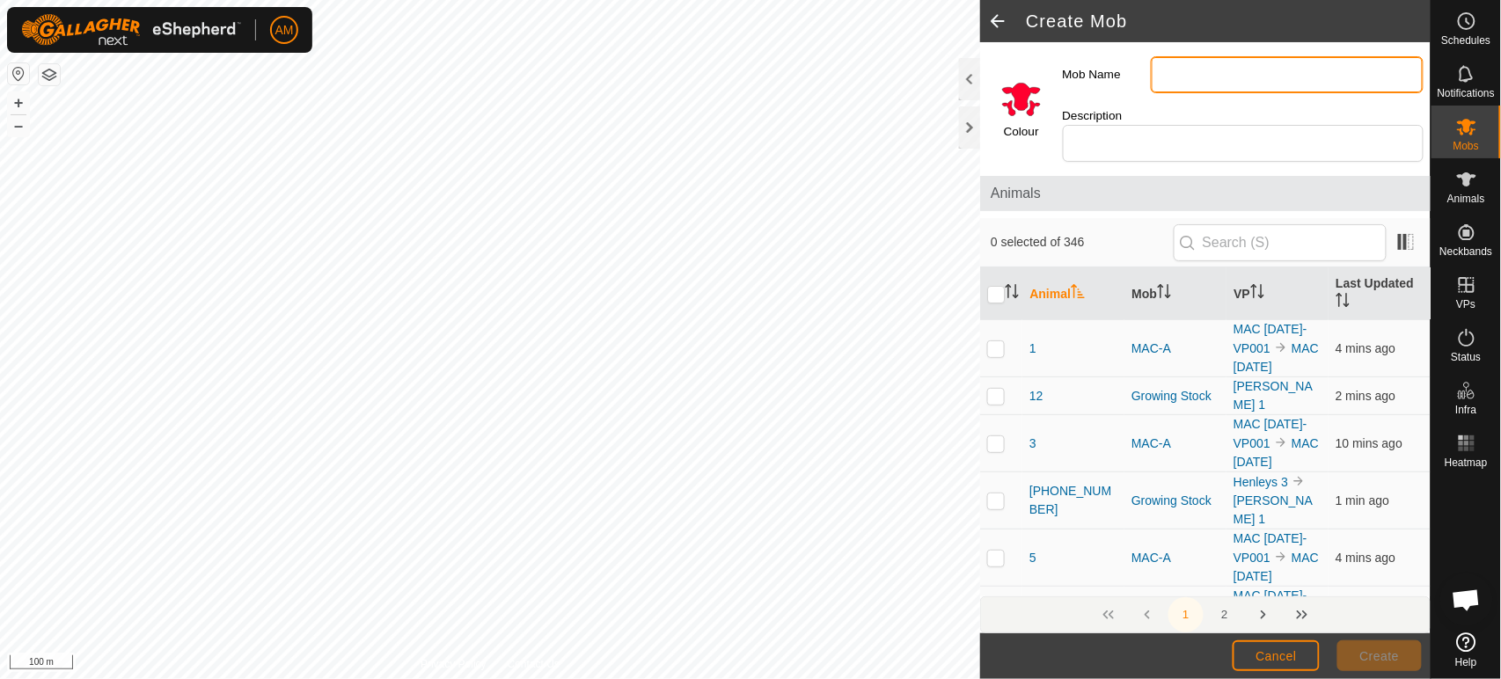
type input "C"
type input "Collars not working"
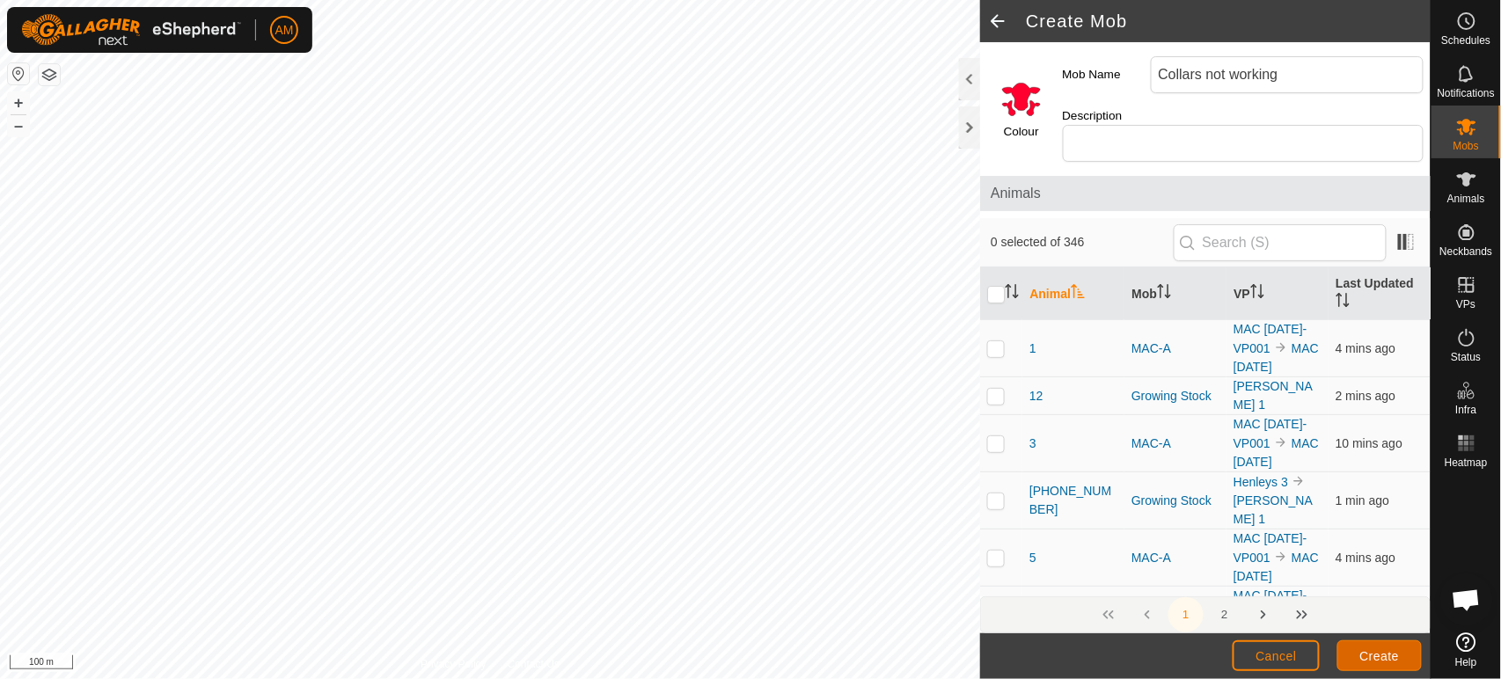
click at [1392, 648] on button "Create" at bounding box center [1379, 656] width 84 height 31
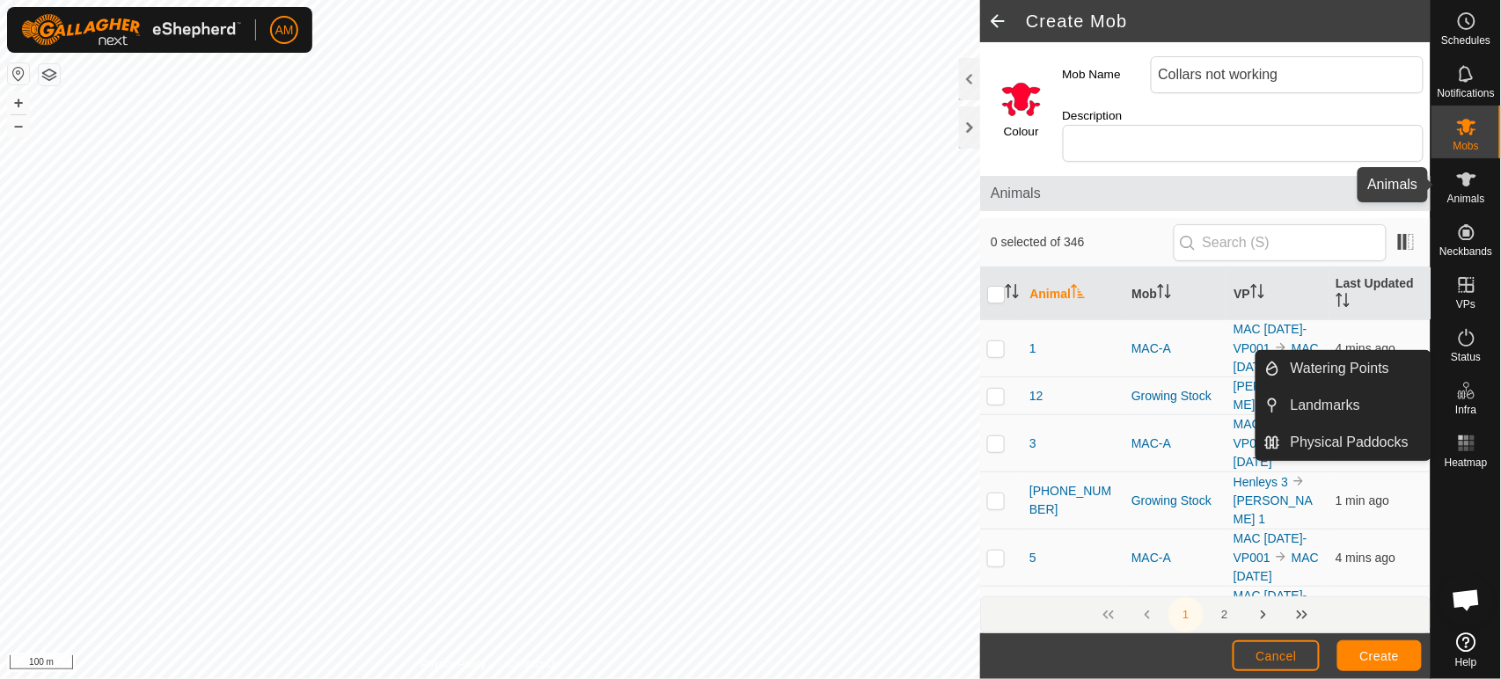
click at [1457, 195] on span "Animals" at bounding box center [1466, 199] width 38 height 11
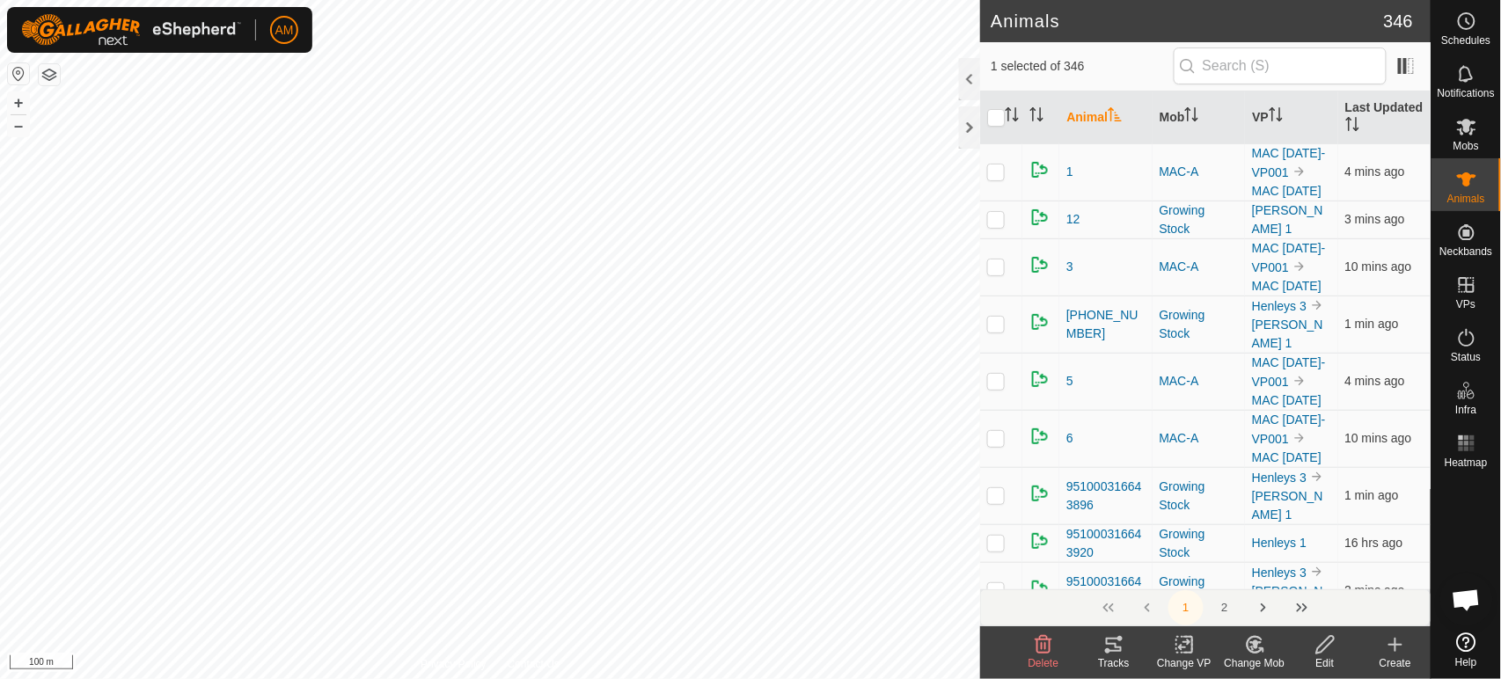
checkbox input "true"
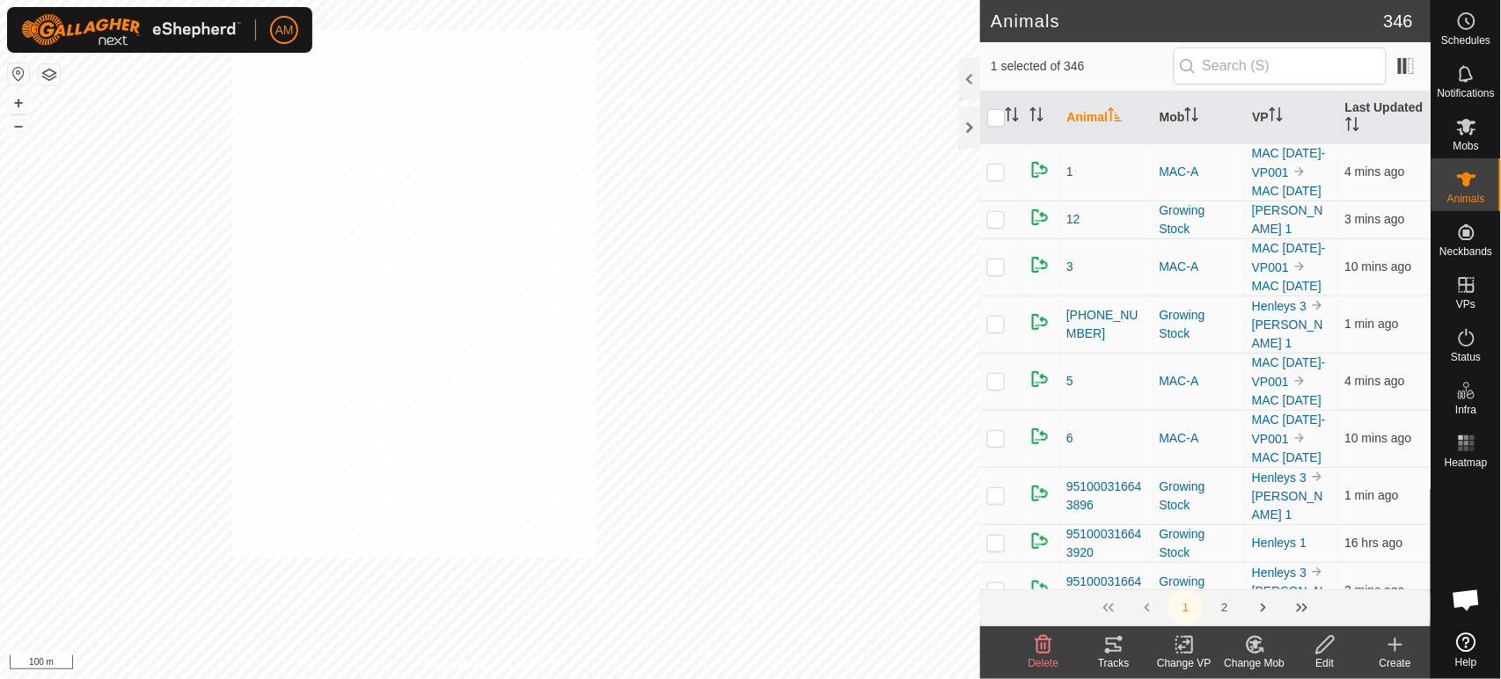
checkbox input "true"
click at [1249, 649] on icon at bounding box center [1254, 645] width 15 height 16
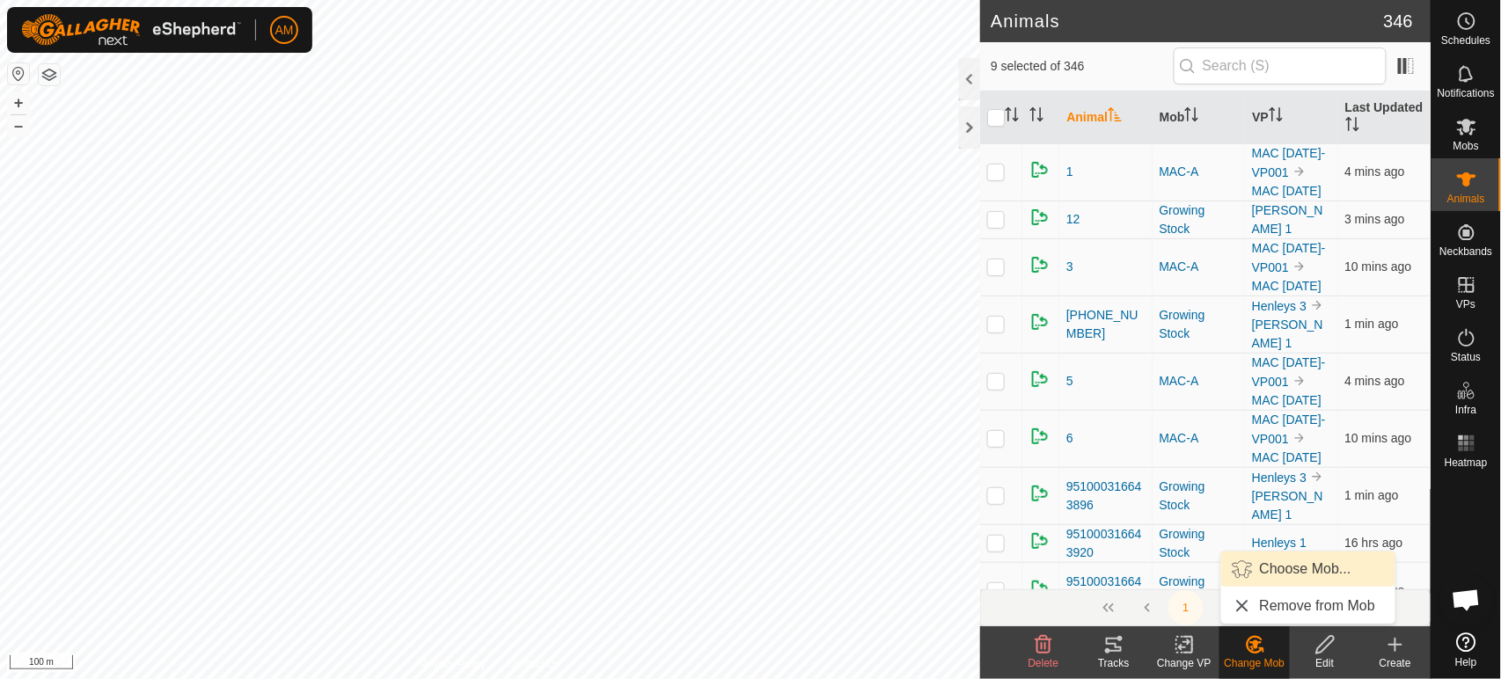
click at [1285, 568] on link "Choose Mob..." at bounding box center [1308, 569] width 174 height 35
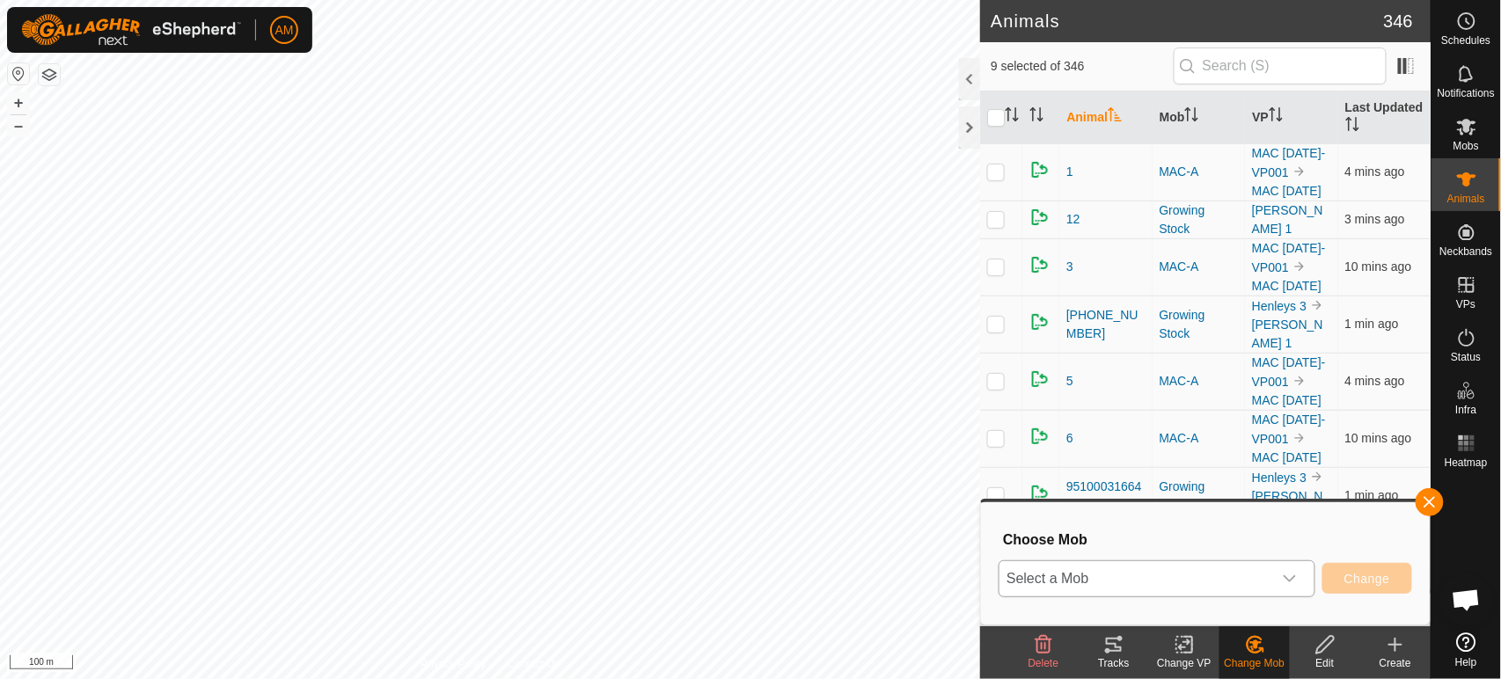
click at [1278, 568] on div "dropdown trigger" at bounding box center [1289, 578] width 35 height 35
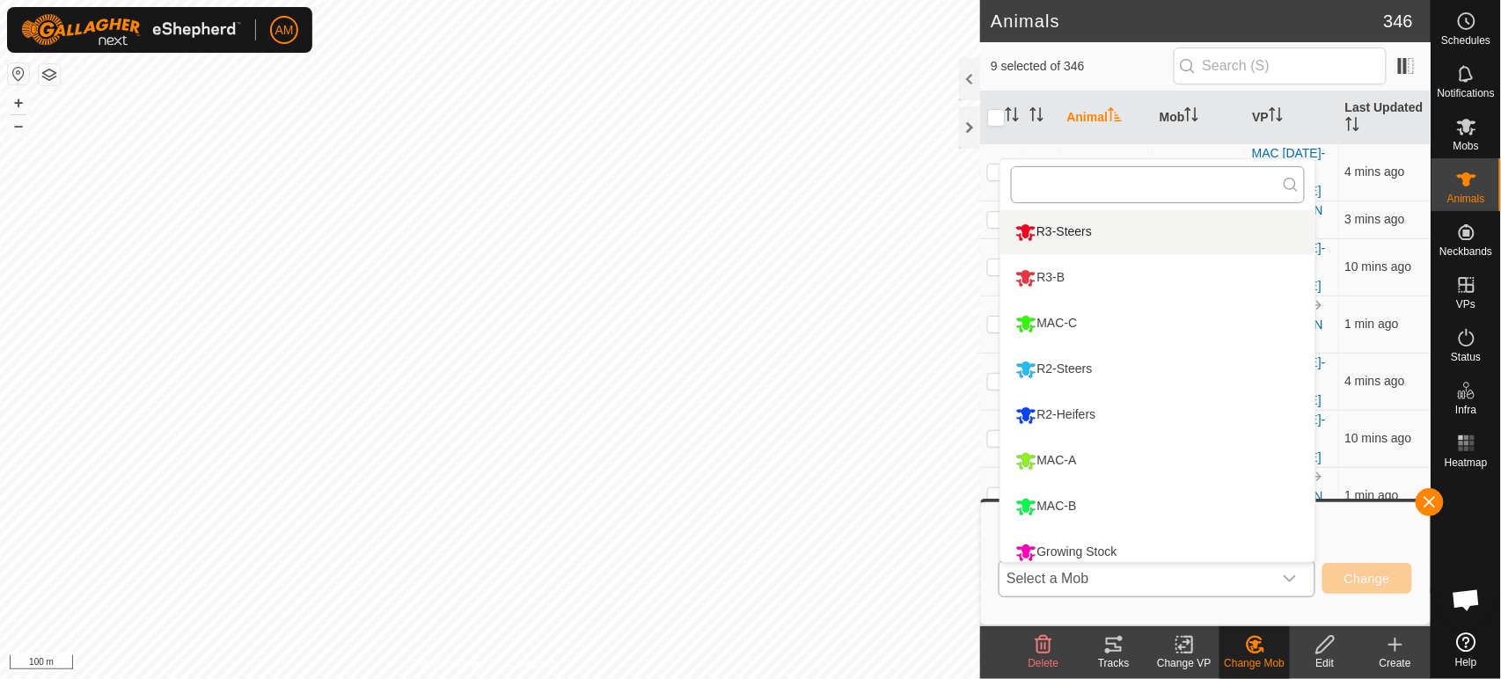
click at [1065, 176] on input "text" at bounding box center [1158, 184] width 294 height 37
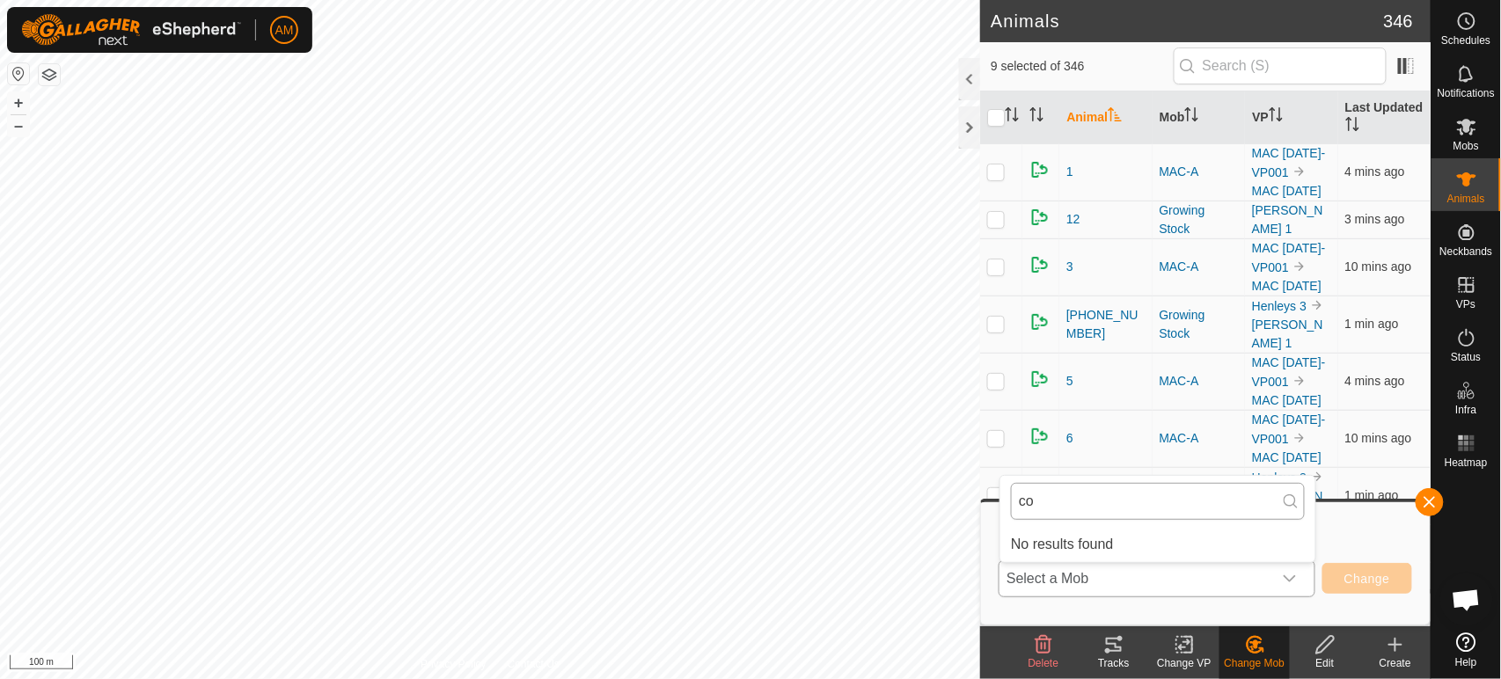
type input "c"
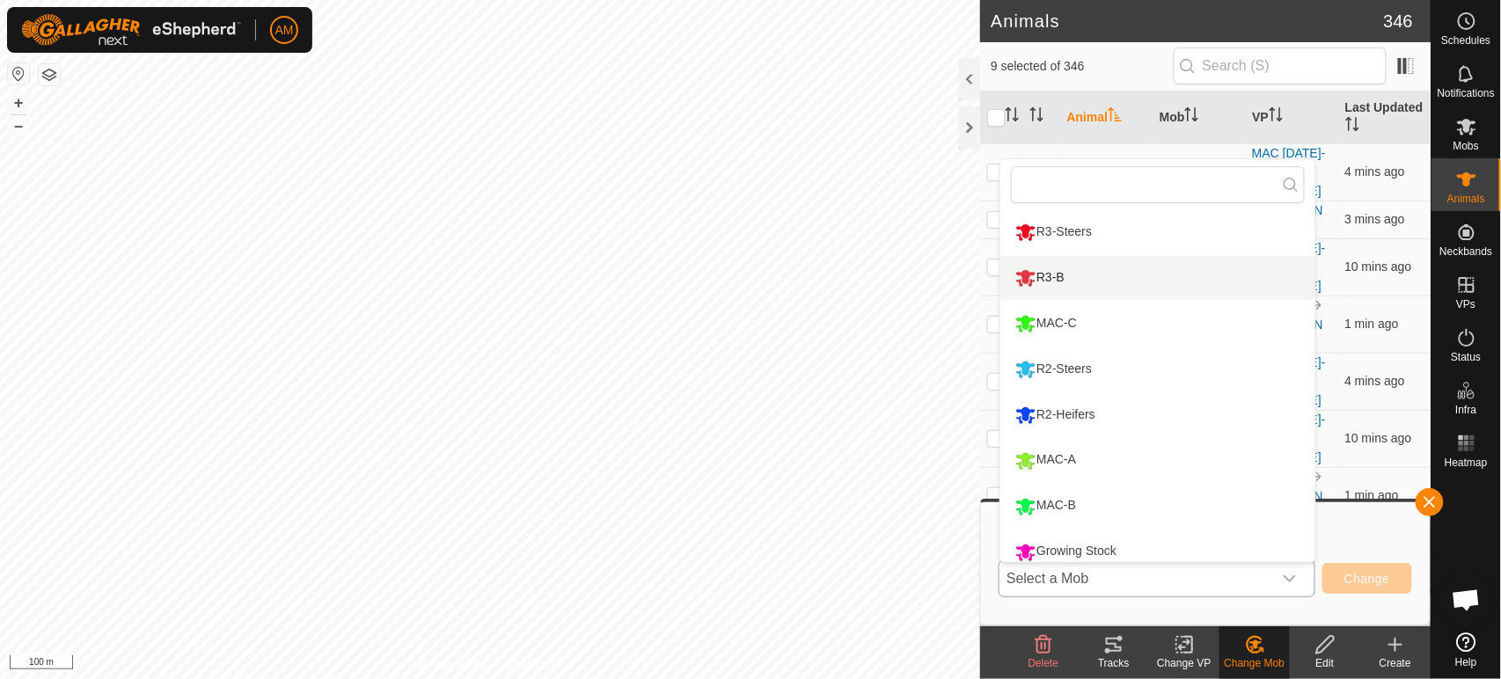
click at [1060, 271] on li "R3-B" at bounding box center [1157, 278] width 315 height 44
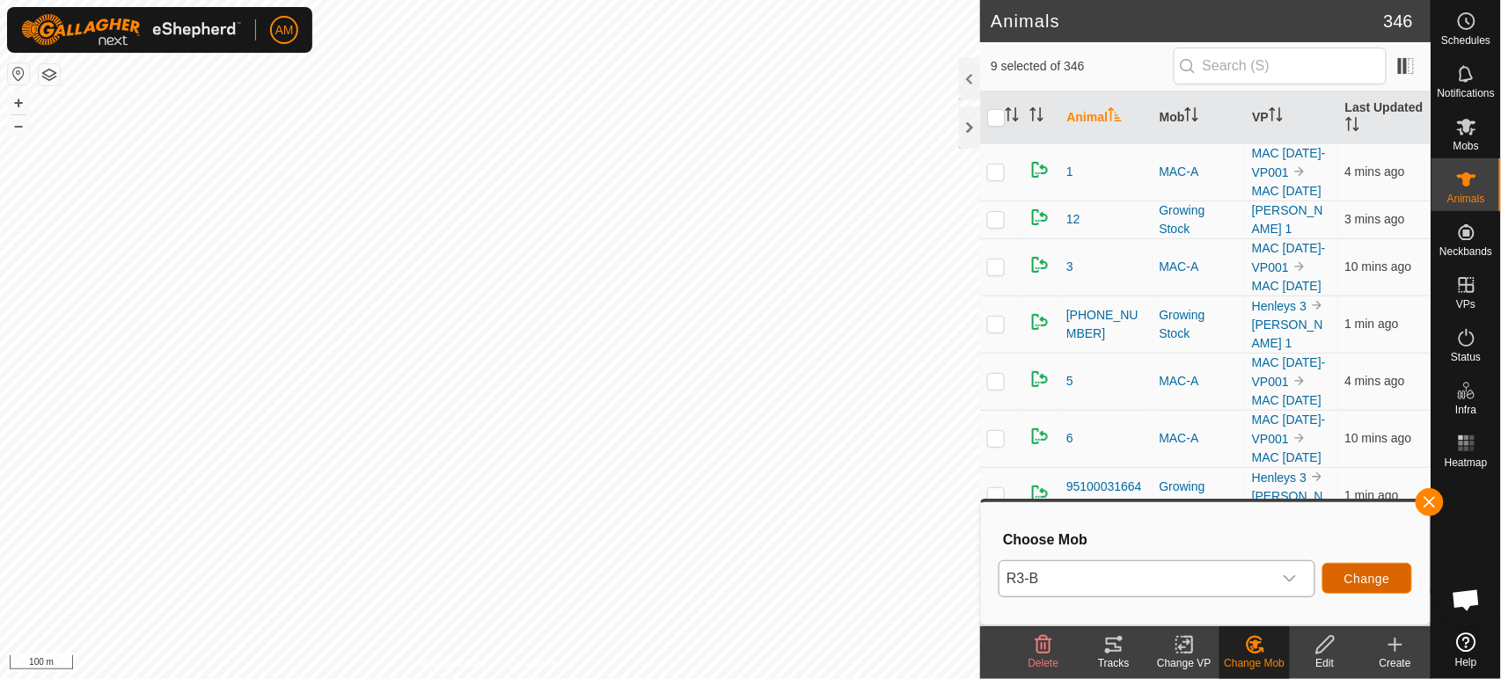
click at [1365, 580] on span "Change" at bounding box center [1367, 579] width 46 height 14
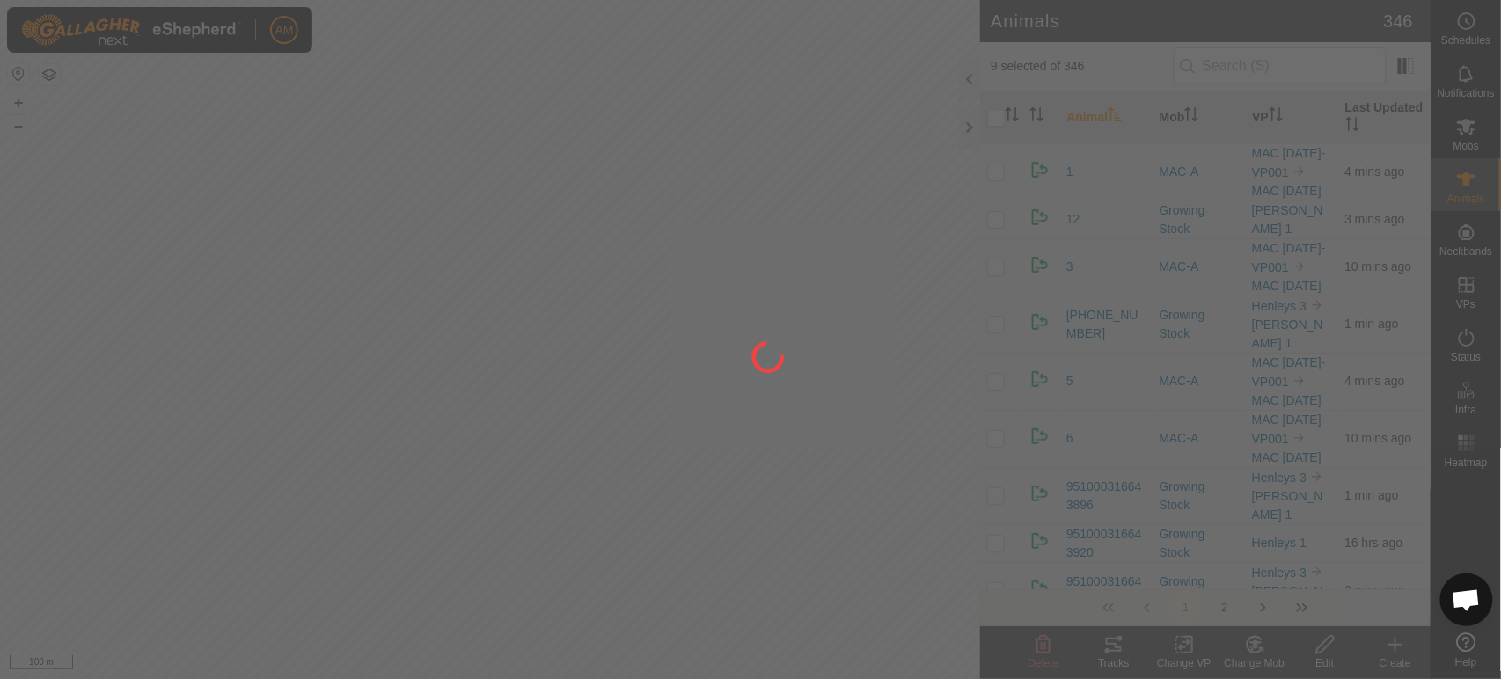
checkbox input "false"
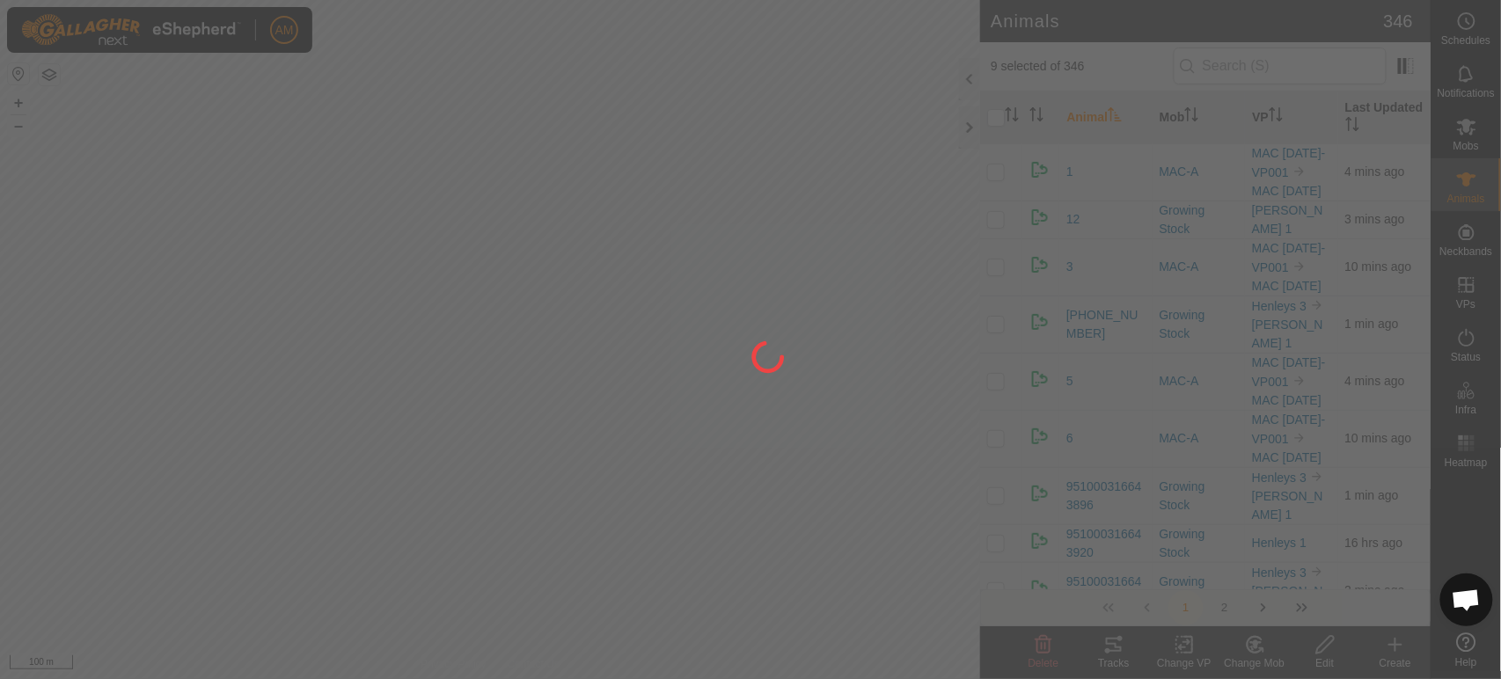
checkbox input "false"
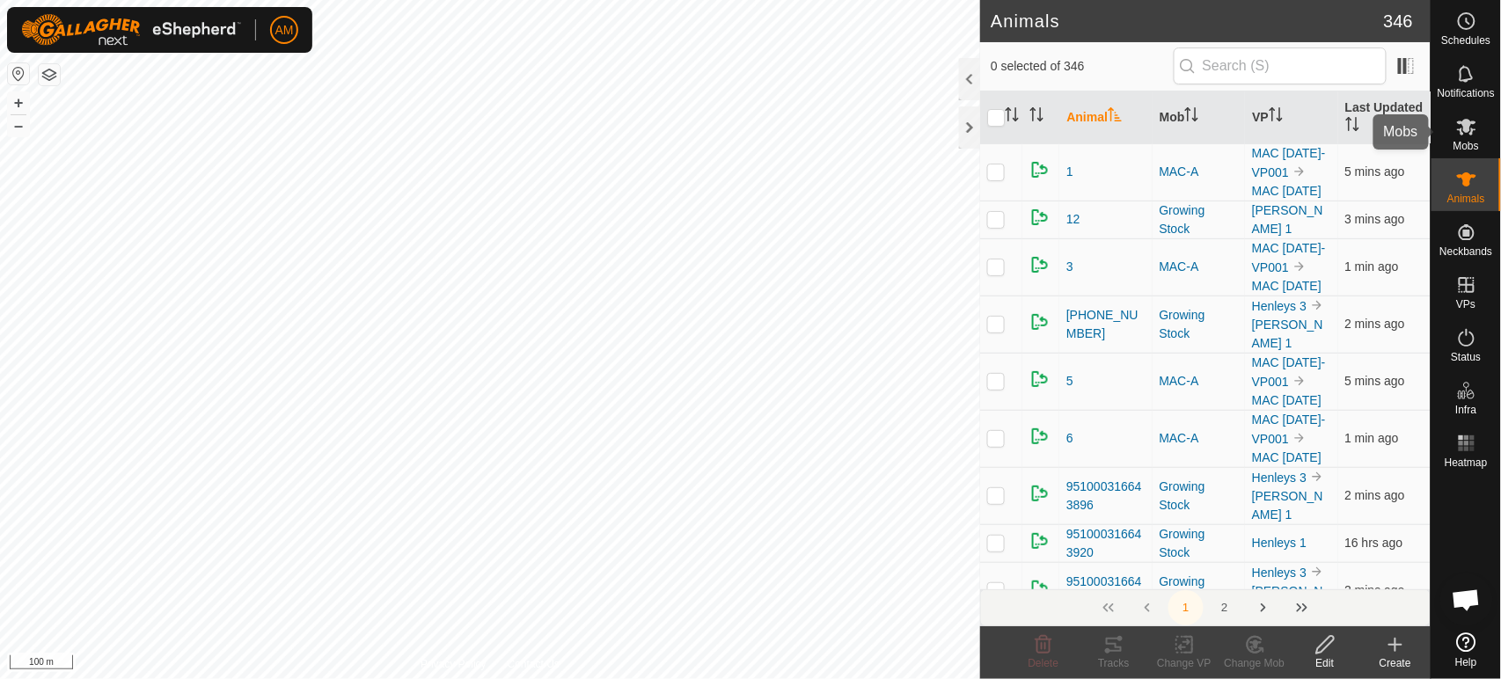
click at [1474, 125] on icon at bounding box center [1466, 126] width 21 height 21
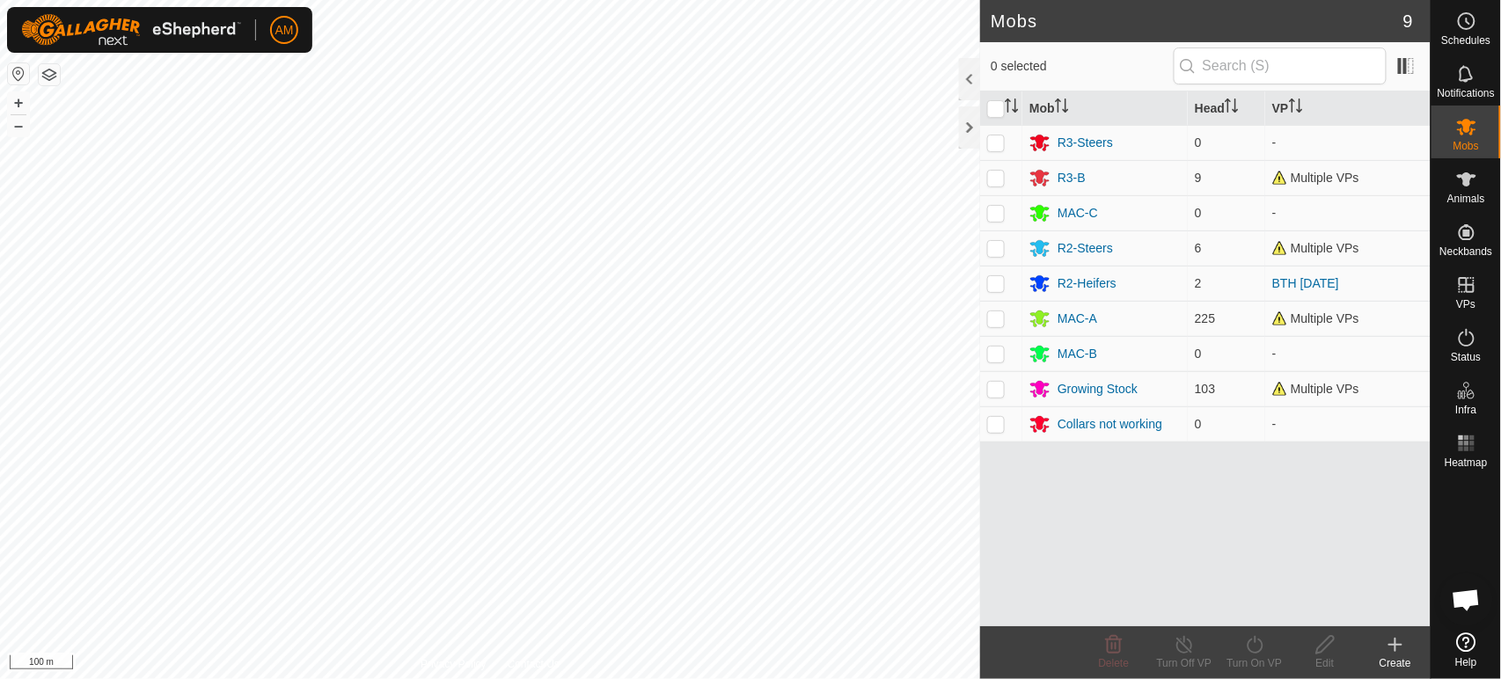
drag, startPoint x: 1058, startPoint y: 175, endPoint x: 984, endPoint y: 620, distance: 451.3
click at [984, 620] on div "Mob Head VP R3-Steers 0 - R3-B 9 Multiple VPs MAC-C 0 - R2-Steers 6 Multiple VP…" at bounding box center [1205, 359] width 450 height 535
click at [1008, 426] on td at bounding box center [1001, 424] width 42 height 35
click at [1115, 656] on div "Delete" at bounding box center [1114, 664] width 70 height 16
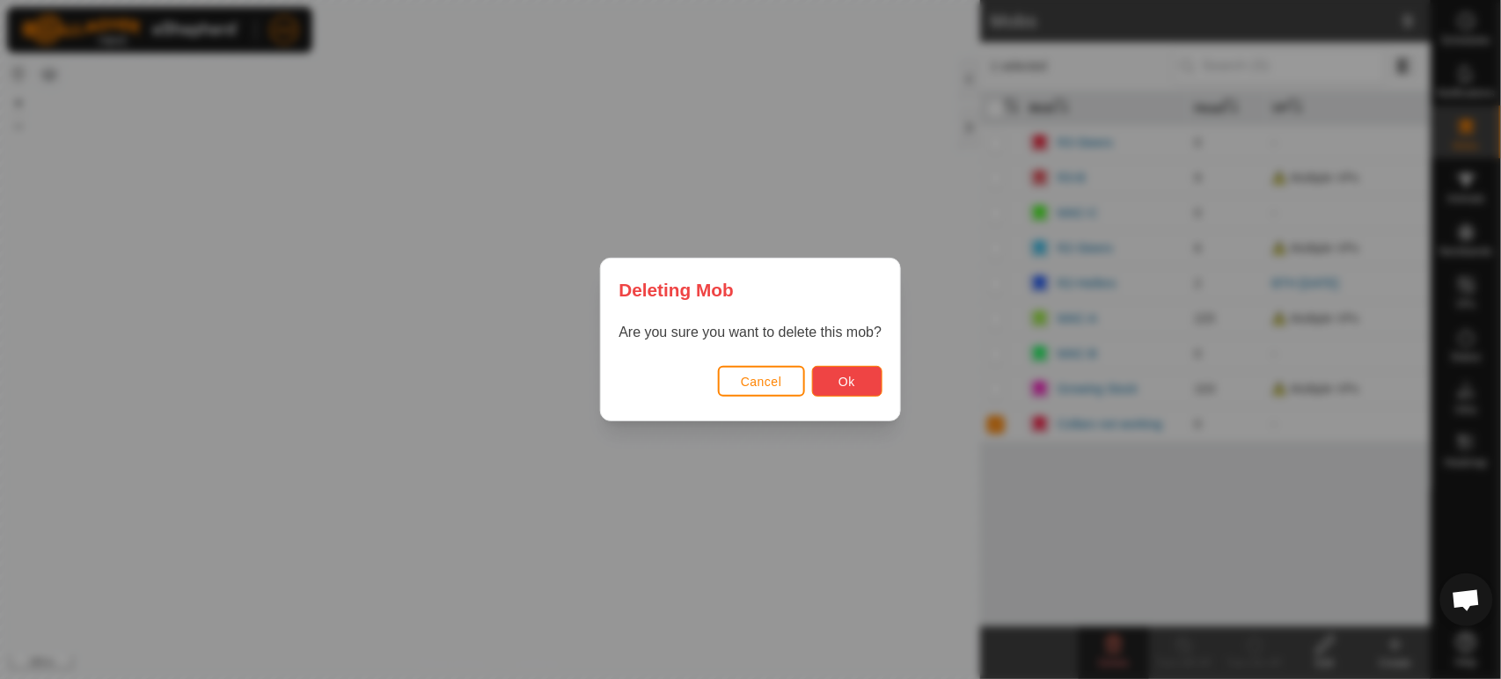
click at [852, 395] on button "Ok" at bounding box center [847, 381] width 70 height 31
checkbox input "false"
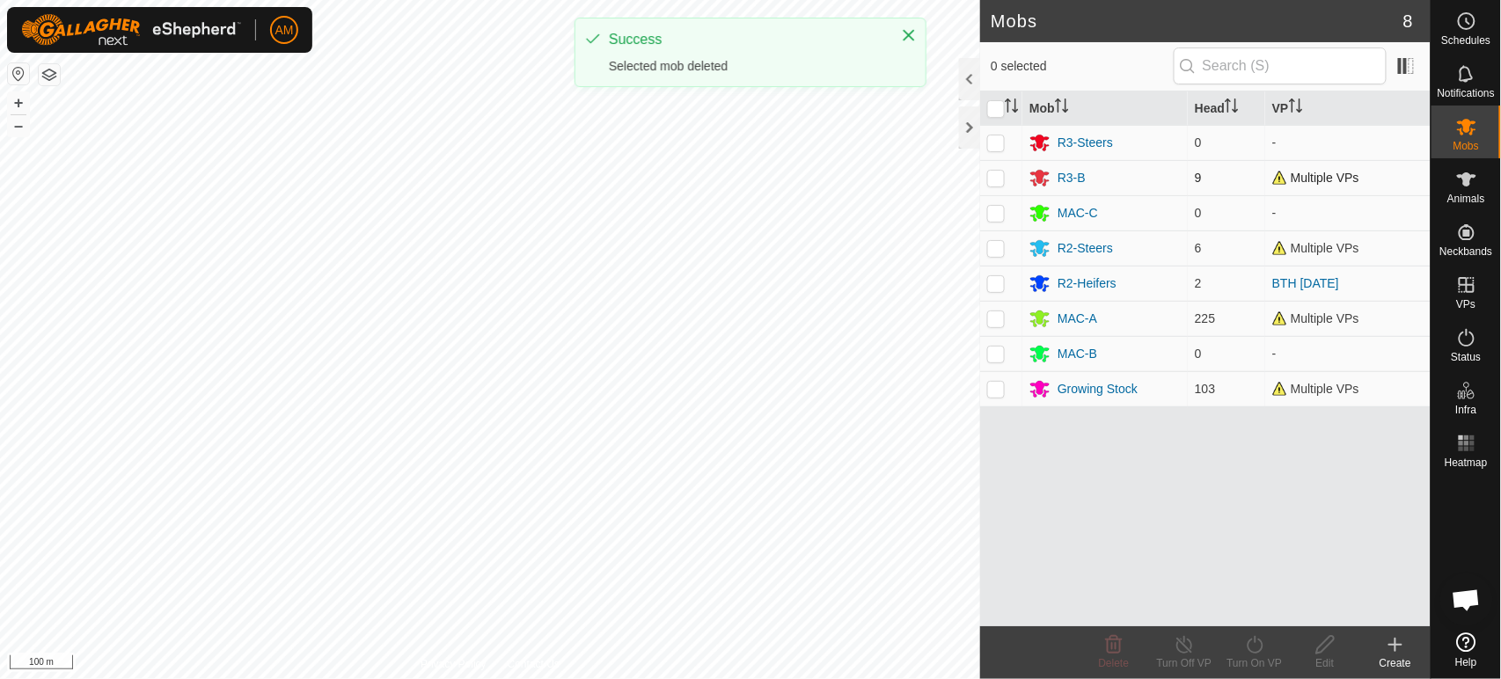
click at [990, 179] on p-checkbox at bounding box center [996, 178] width 18 height 14
checkbox input "true"
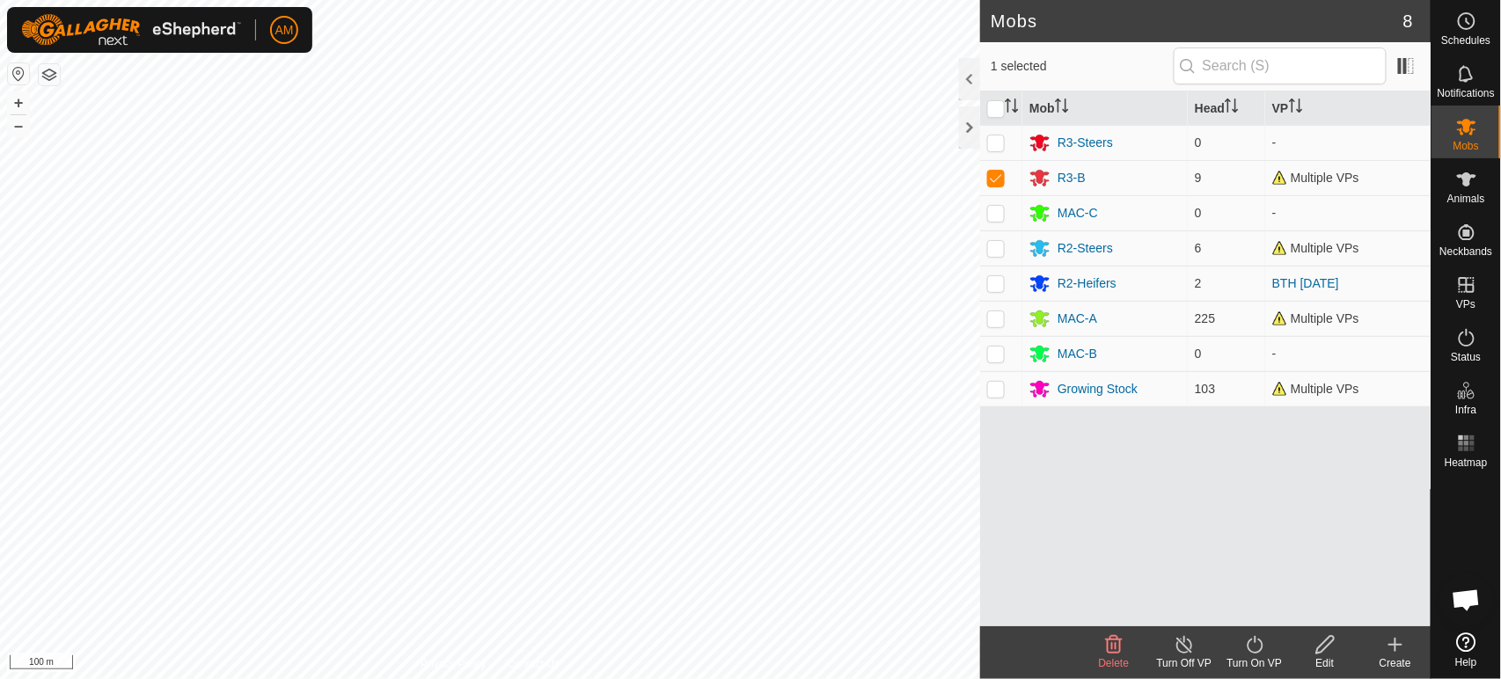
drag, startPoint x: 1077, startPoint y: 174, endPoint x: 1015, endPoint y: 475, distance: 307.2
click at [1015, 475] on div "Mob Head VP R3-Steers 0 - R3-B 9 Multiple VPs MAC-C 0 - R2-Steers 6 Multiple VP…" at bounding box center [1205, 359] width 450 height 535
click at [1313, 650] on edit-svg-icon at bounding box center [1325, 644] width 70 height 21
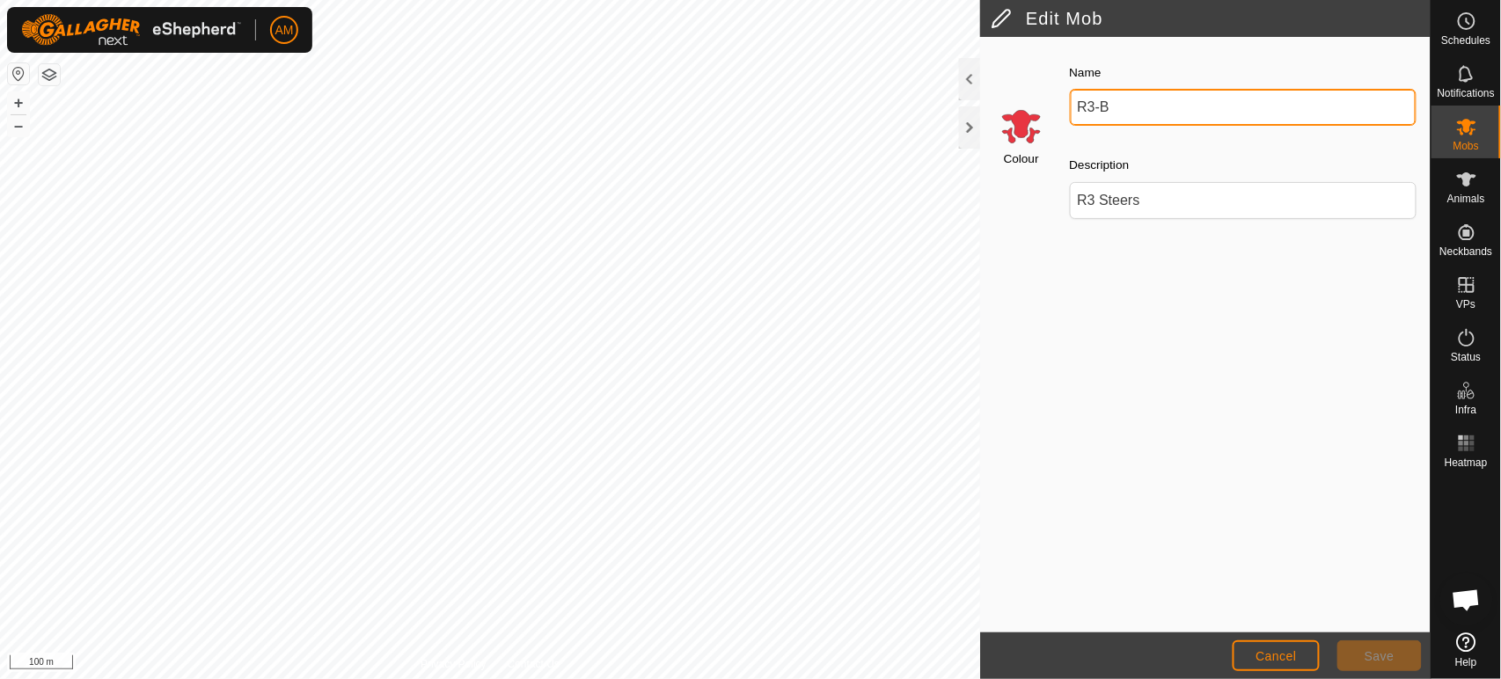
drag, startPoint x: 1078, startPoint y: 112, endPoint x: 1274, endPoint y: 130, distance: 197.1
click at [1274, 130] on div "Name R3-B" at bounding box center [1243, 94] width 361 height 78
type input "Collars not working"
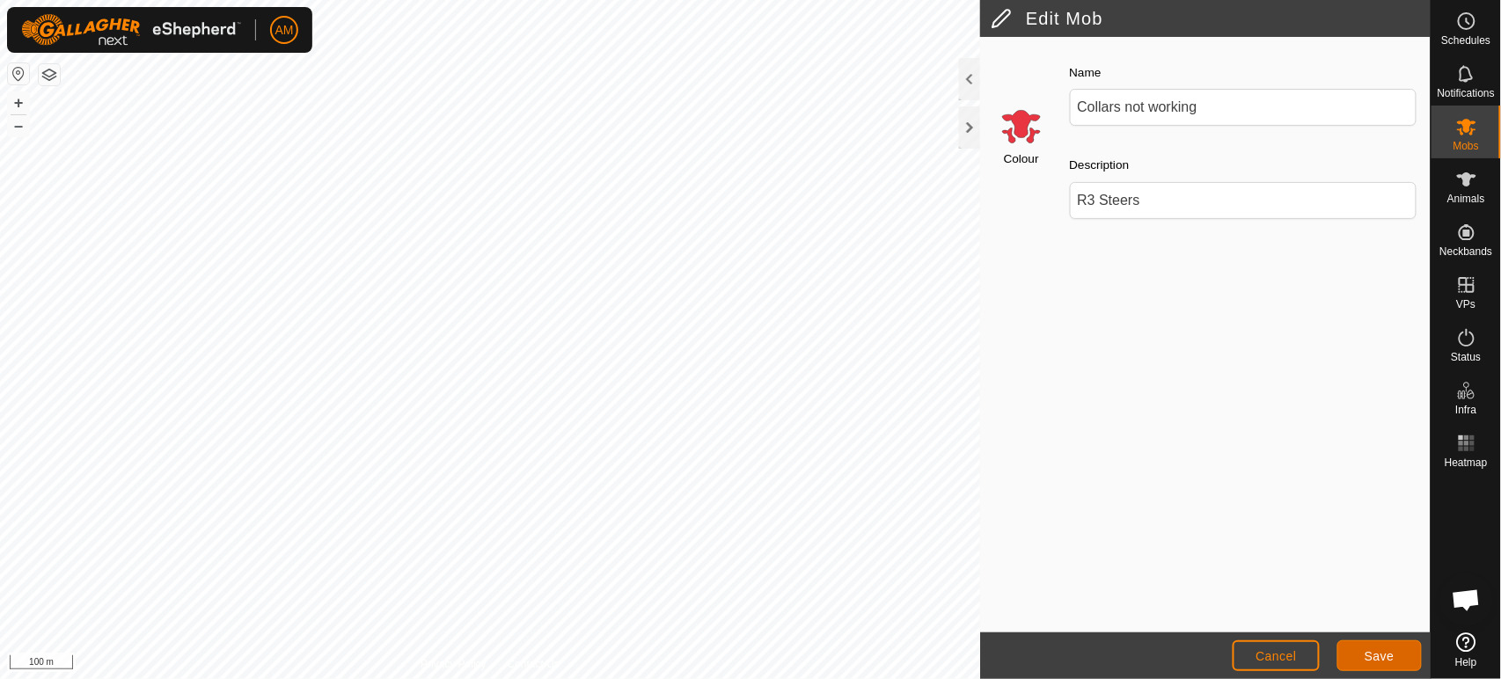
click at [1380, 657] on span "Save" at bounding box center [1380, 656] width 30 height 14
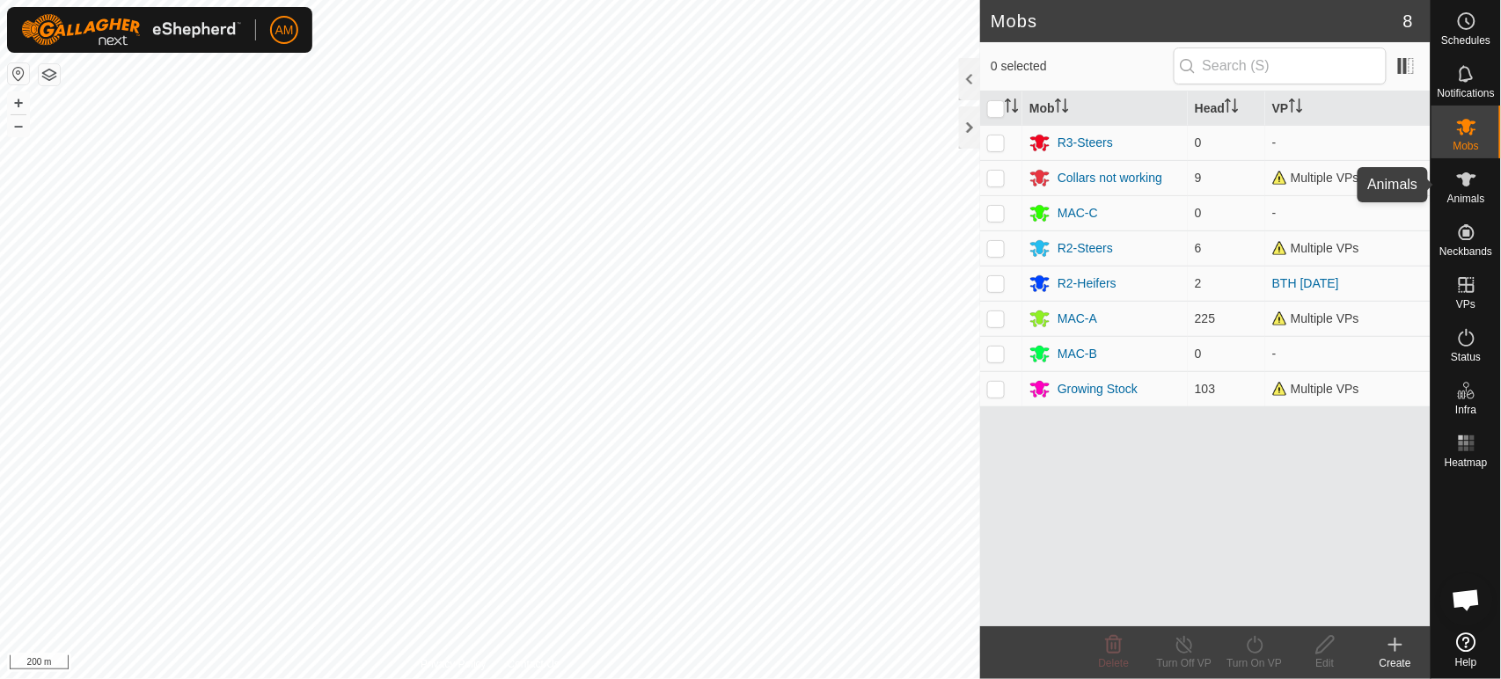
click at [1472, 187] on icon at bounding box center [1466, 179] width 21 height 21
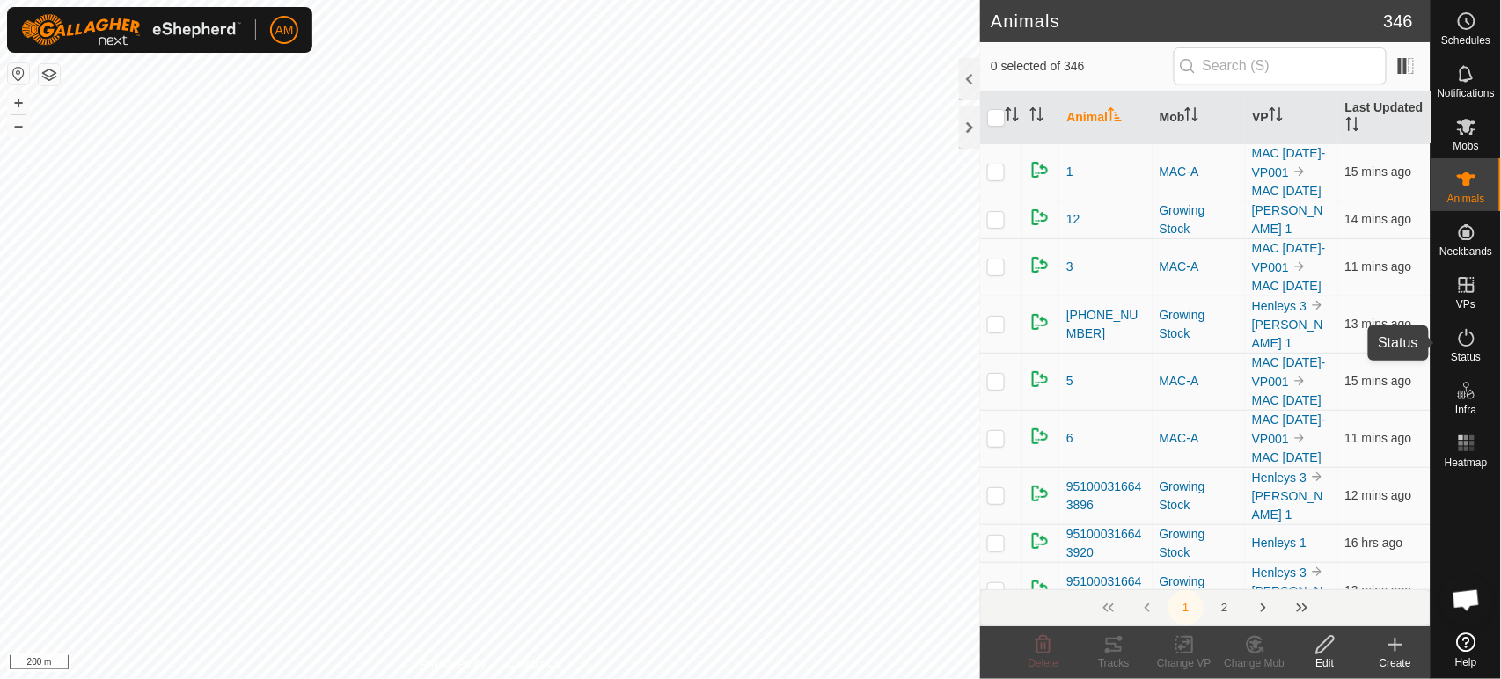
click at [1469, 340] on icon at bounding box center [1466, 337] width 21 height 21
click at [1454, 338] on es-activation-svg-icon at bounding box center [1467, 338] width 32 height 28
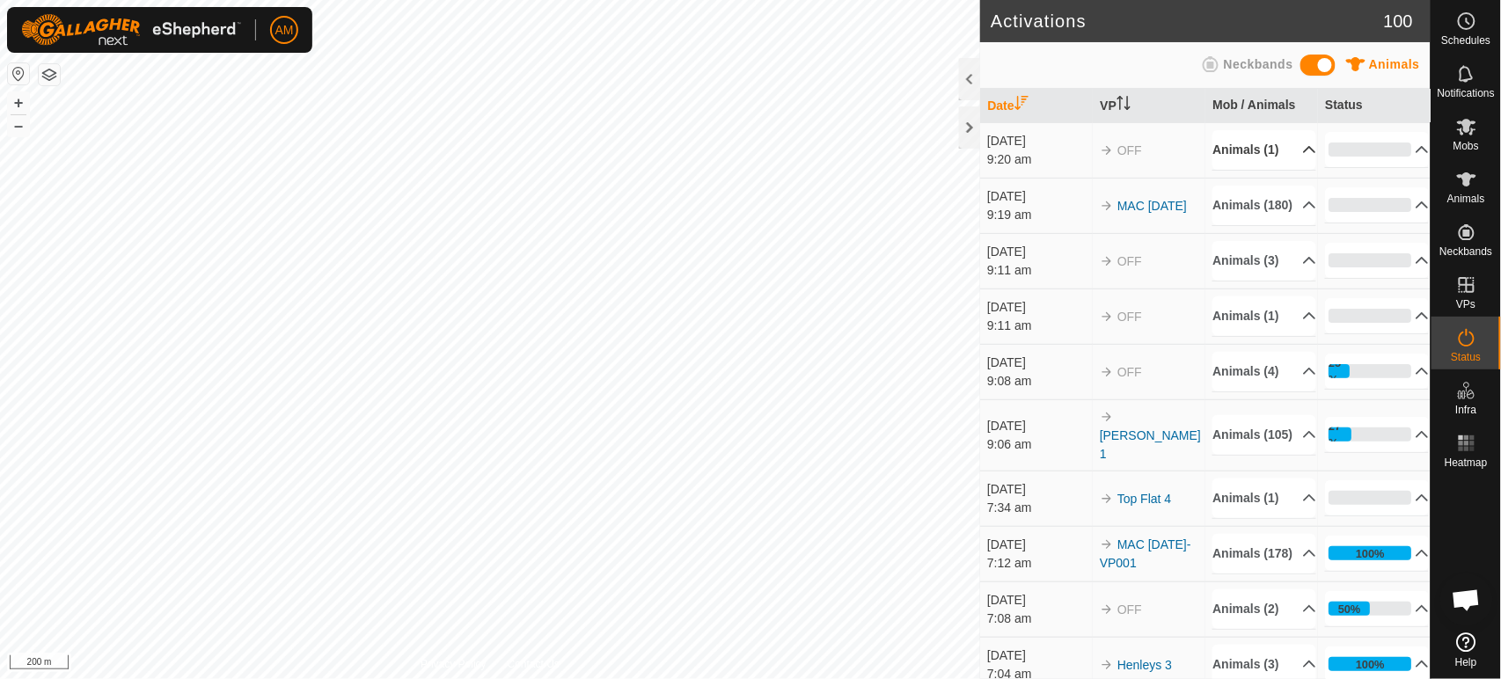
click at [1291, 156] on p-accordion-header "Animals (1)" at bounding box center [1264, 150] width 104 height 40
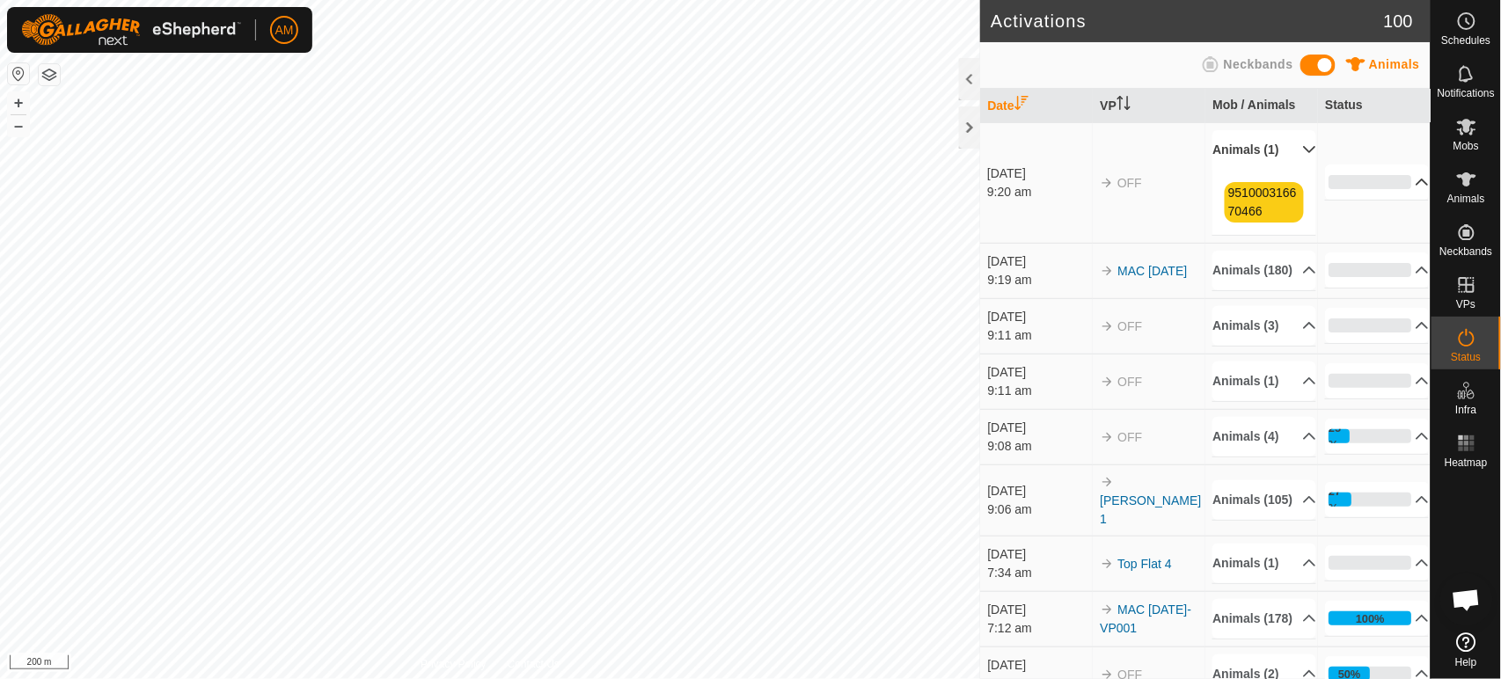
click at [1403, 190] on p-accordion-header "0%" at bounding box center [1377, 182] width 104 height 35
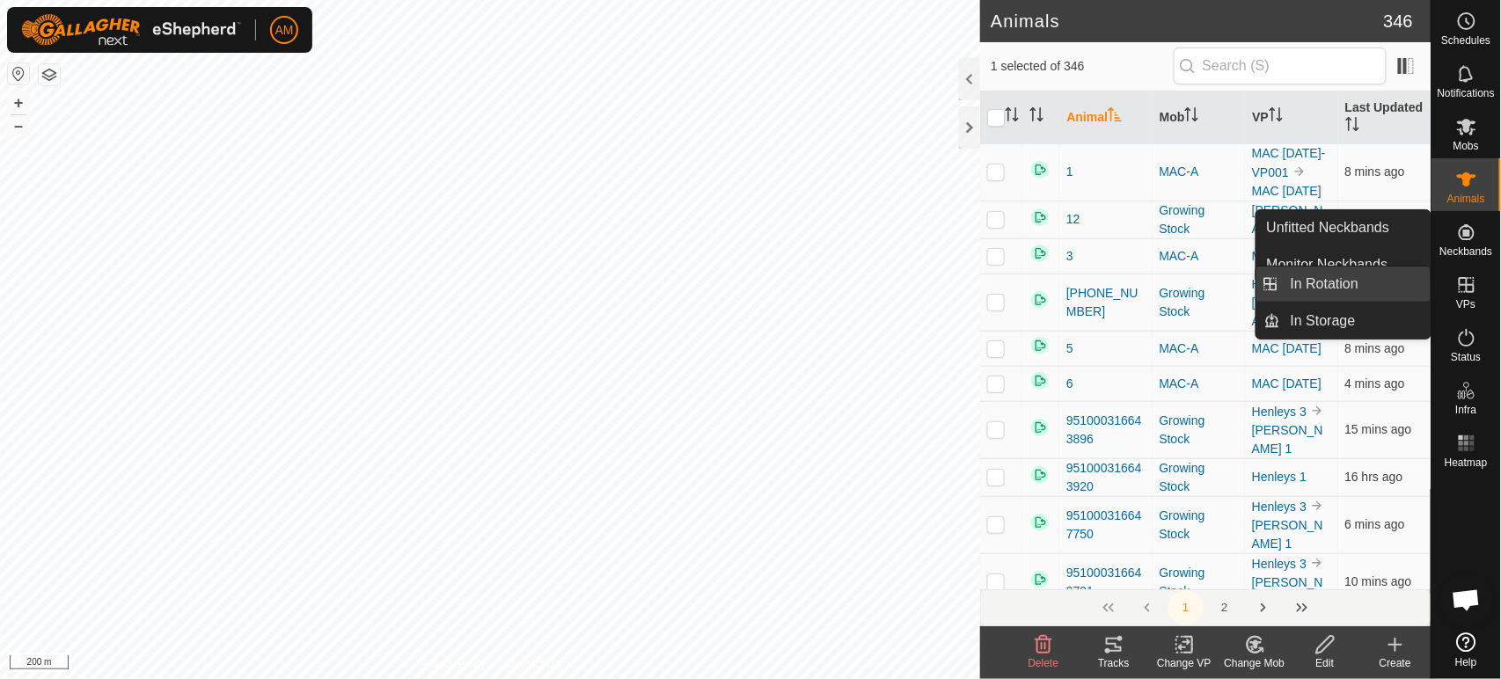
click at [1417, 297] on link "In Rotation" at bounding box center [1355, 284] width 150 height 35
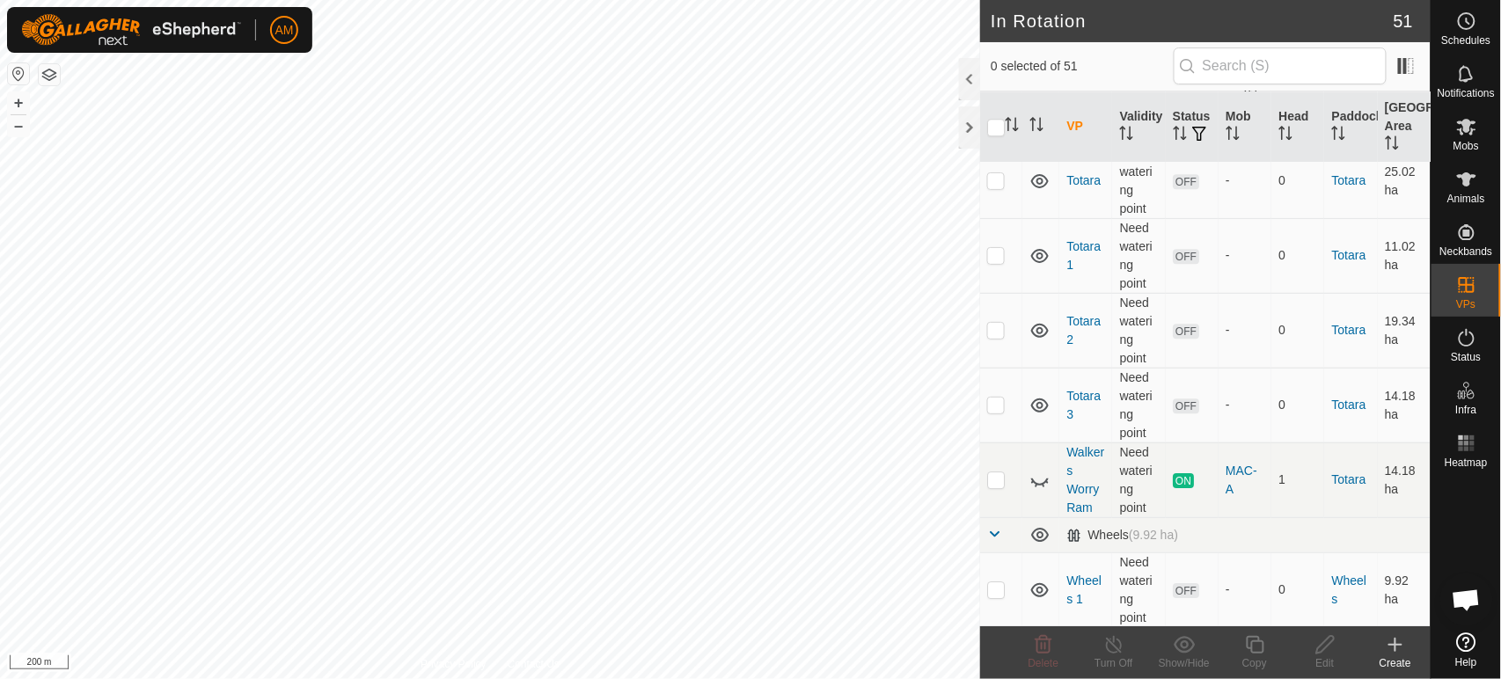
scroll to position [3886, 0]
